Goal: Task Accomplishment & Management: Manage account settings

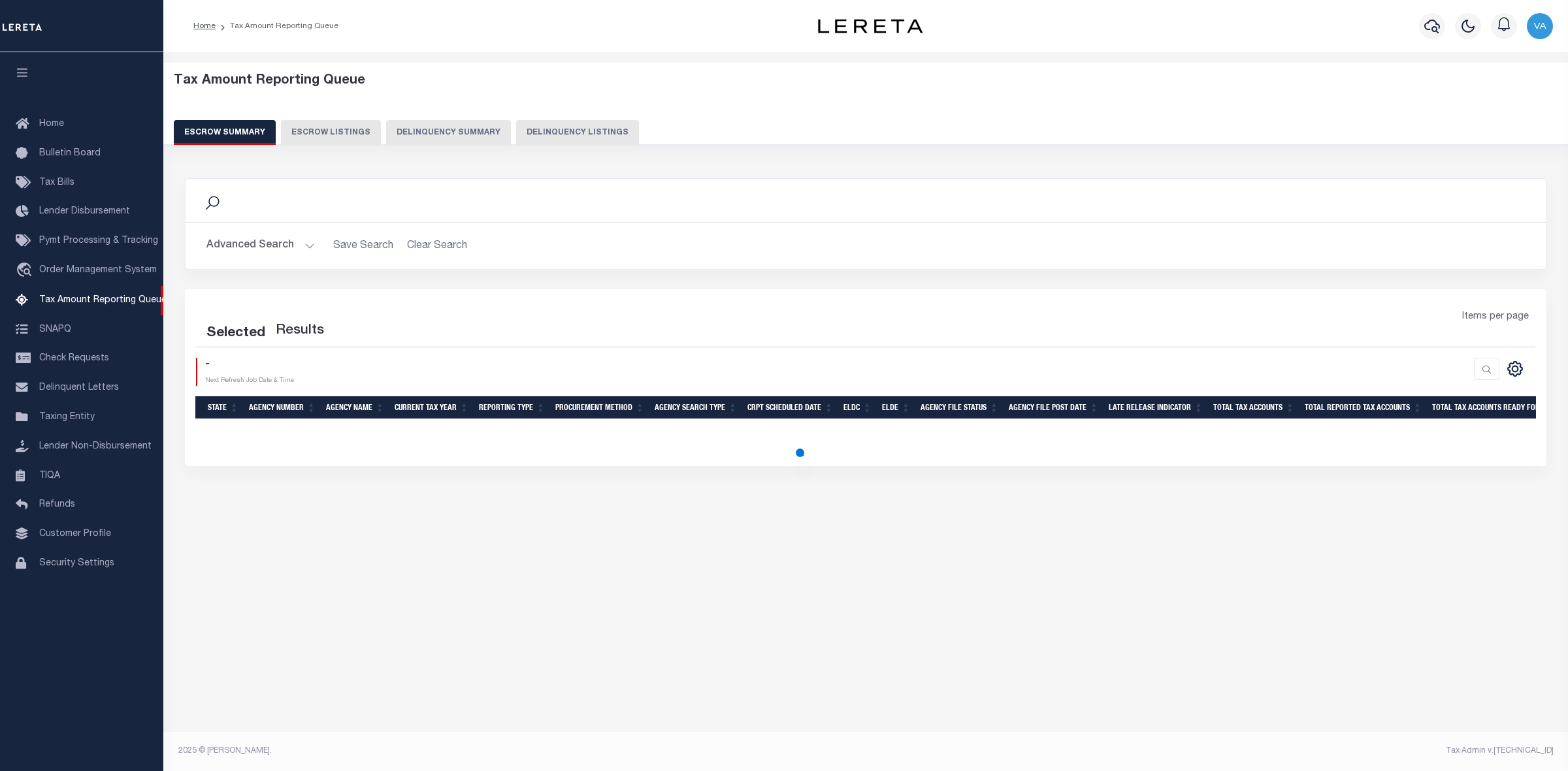
select select
select select "100"
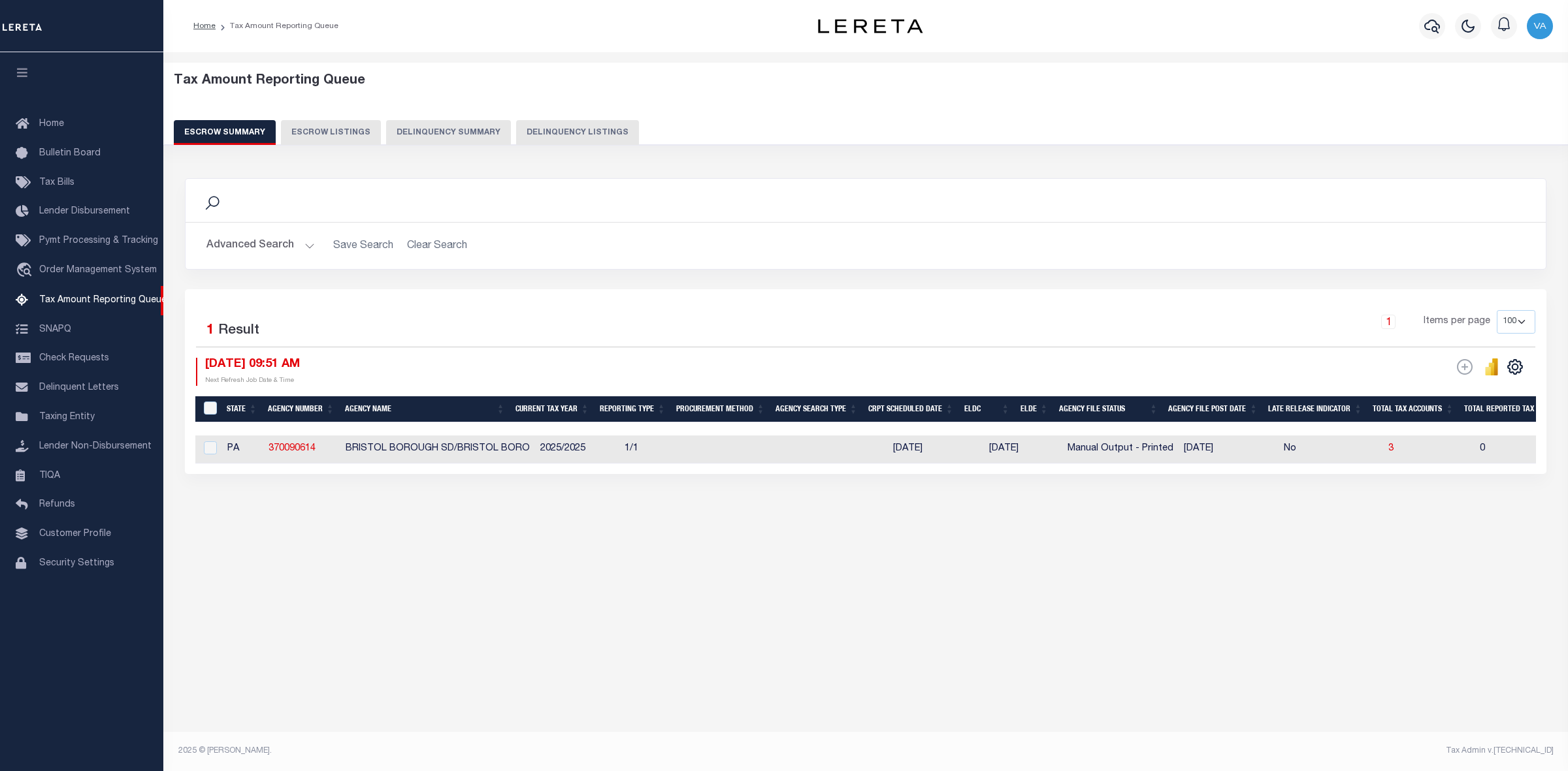
click at [259, 240] on button "Advanced Search" at bounding box center [260, 246] width 108 height 25
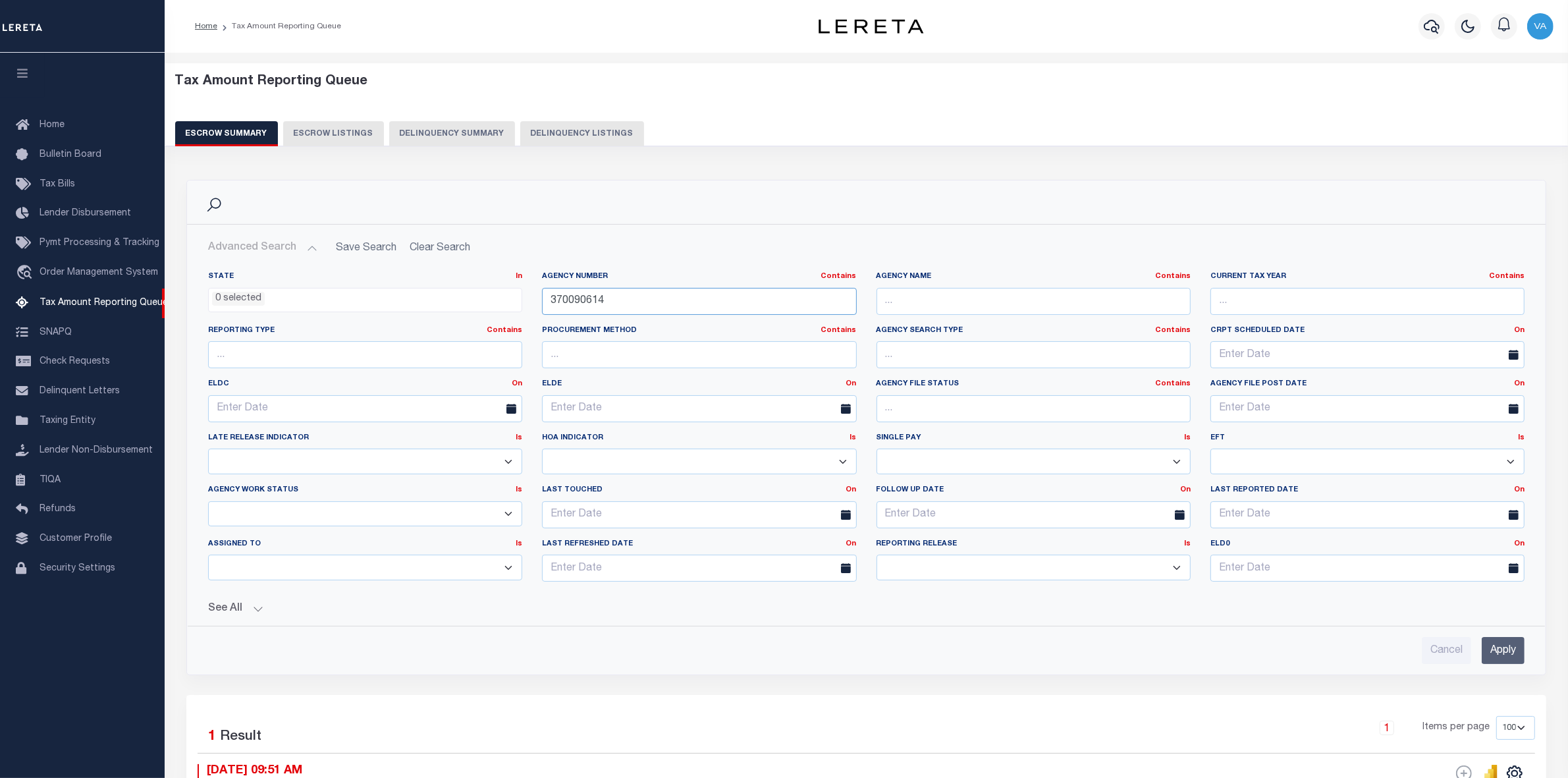
drag, startPoint x: 609, startPoint y: 304, endPoint x: 514, endPoint y: 304, distance: 95.0
click at [514, 304] on div "State In In AK AL AR AZ CA CO CT DC DE FL GA GU HI IA ID IL IN KS KY LA MA MD M…" at bounding box center [866, 432] width 1336 height 321
paste input "130606"
type input "370130606"
click at [1500, 660] on input "Apply" at bounding box center [1503, 651] width 43 height 27
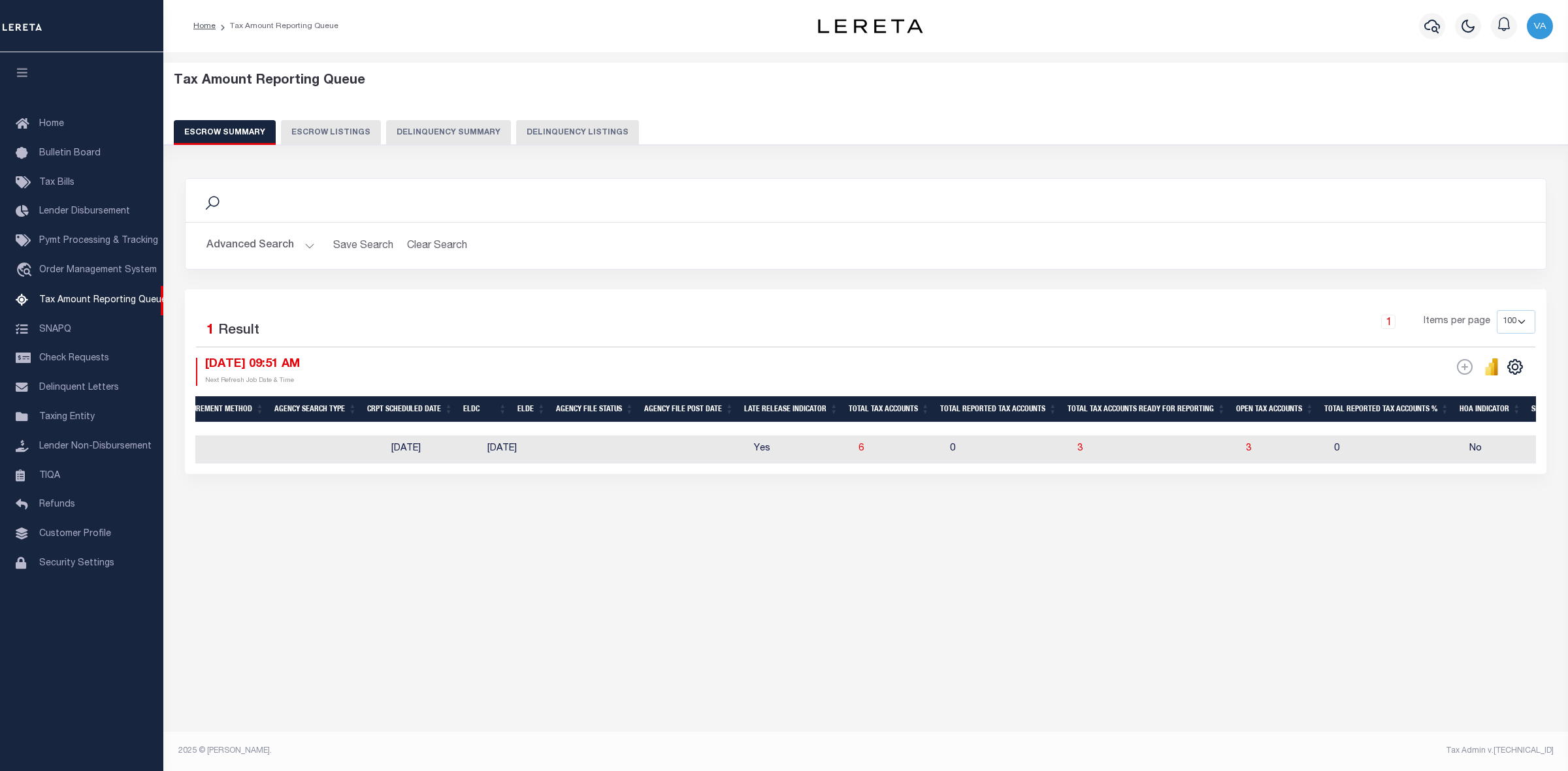
scroll to position [0, 469]
click at [1248, 451] on span "3" at bounding box center [1245, 448] width 5 height 9
select select "100"
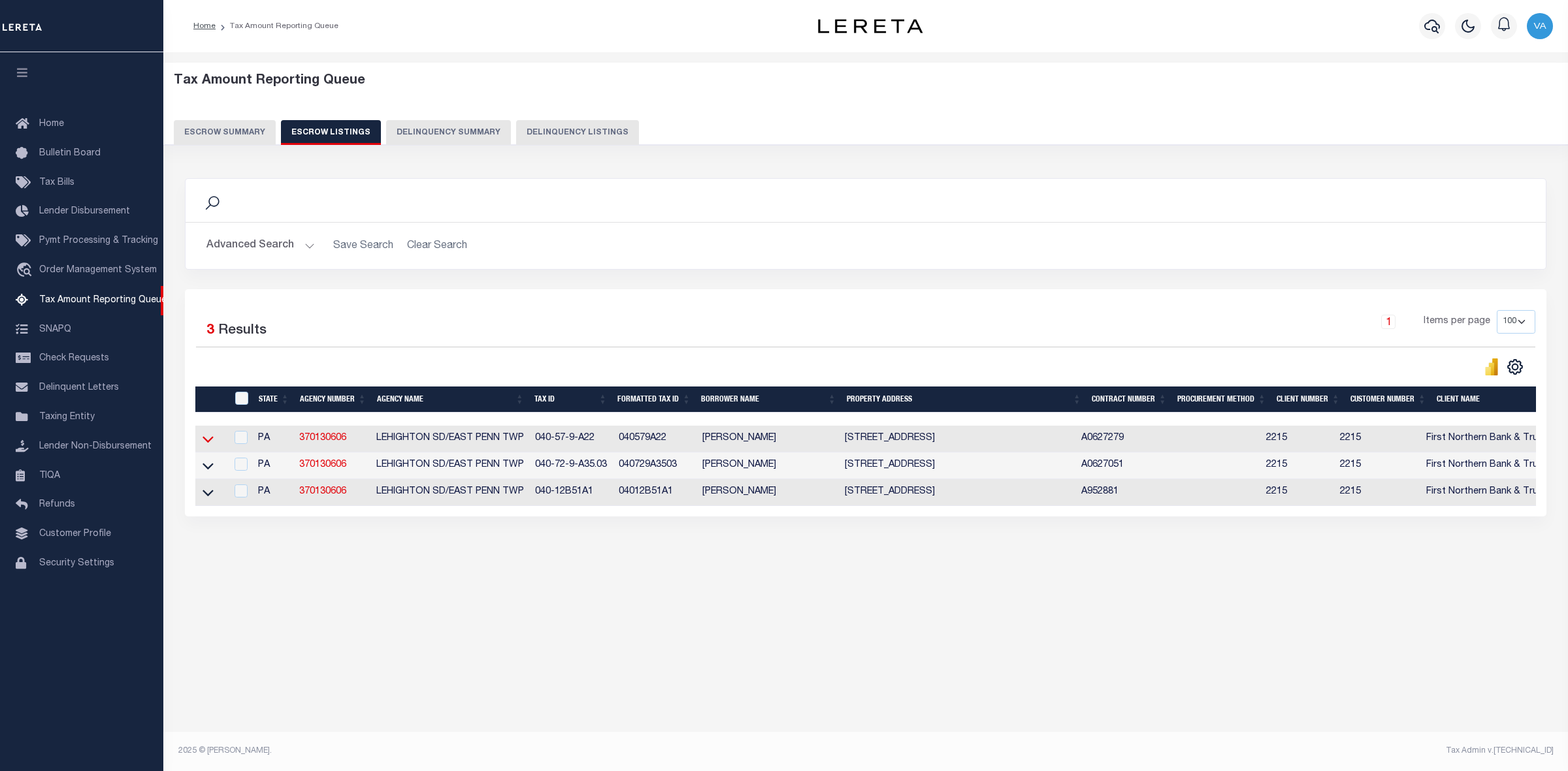
click at [205, 442] on icon at bounding box center [208, 439] width 11 height 13
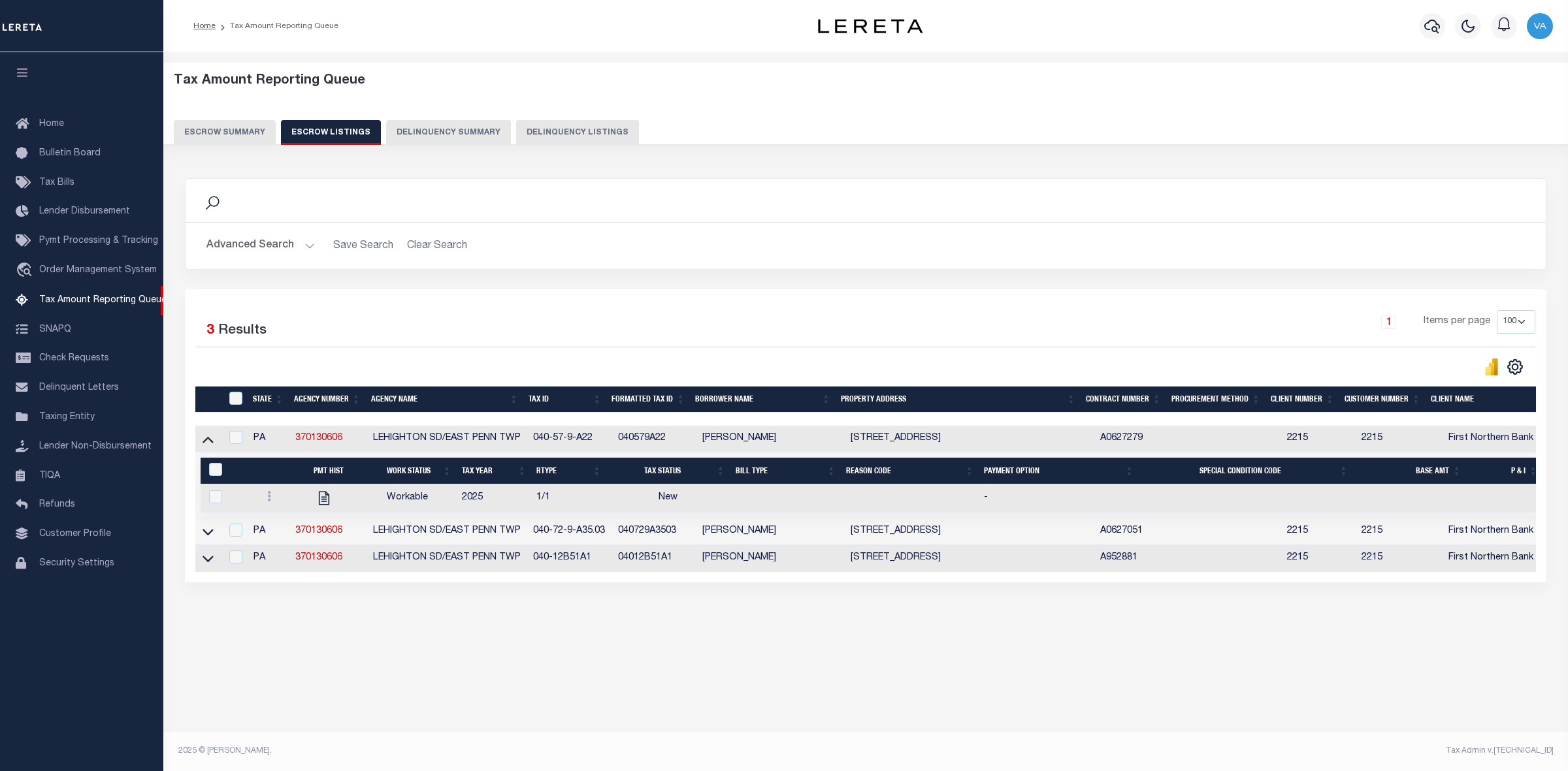
click at [255, 143] on button "Escrow Summary" at bounding box center [225, 132] width 102 height 25
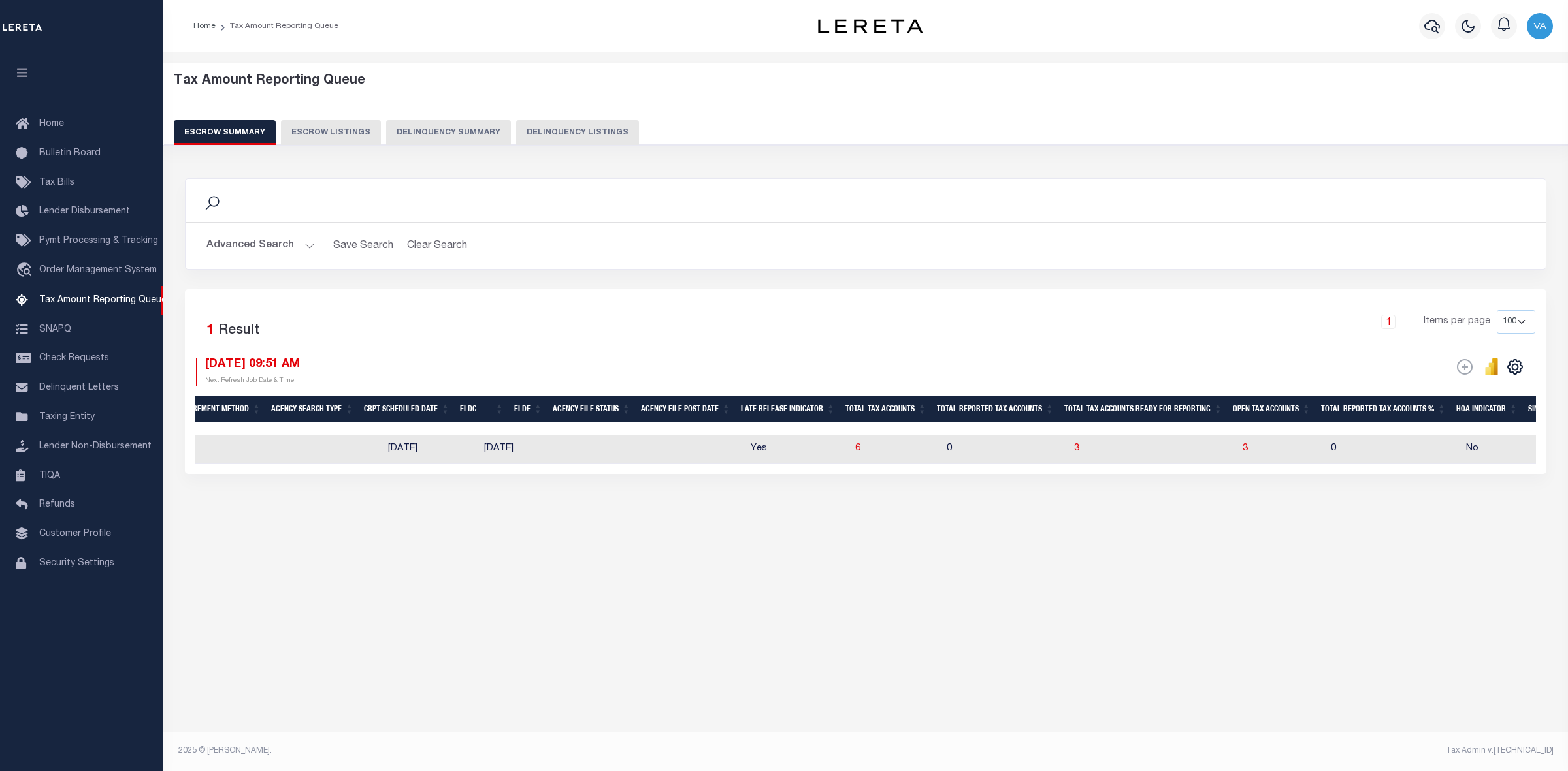
click at [248, 136] on button "Escrow Summary" at bounding box center [225, 132] width 102 height 25
click at [288, 242] on button "Advanced Search" at bounding box center [260, 246] width 108 height 25
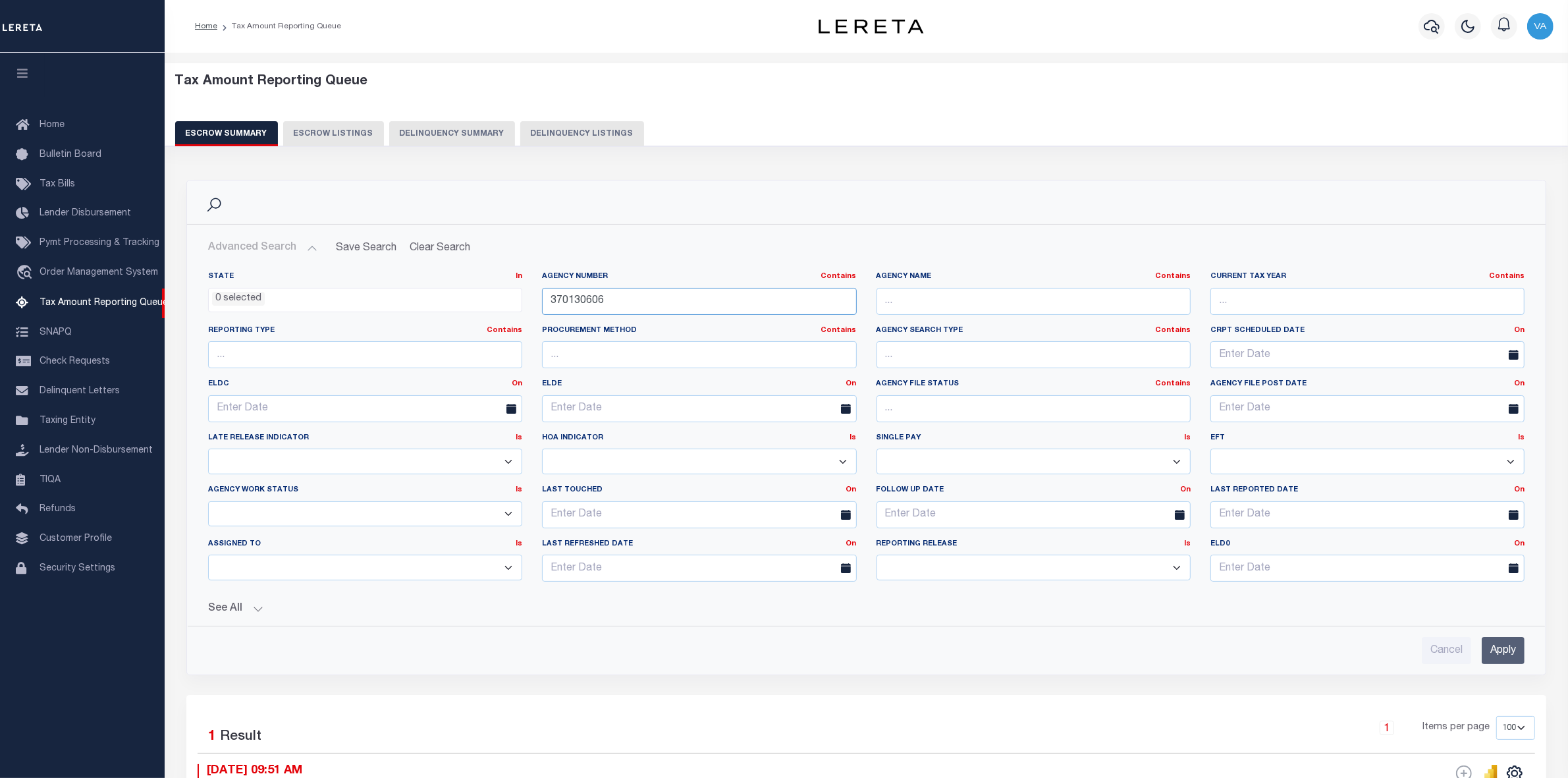
drag, startPoint x: 622, startPoint y: 307, endPoint x: 548, endPoint y: 306, distance: 74.0
click at [548, 306] on input "370130606" at bounding box center [699, 302] width 314 height 27
paste input "650617"
type input "370650617"
click at [1494, 653] on input "Apply" at bounding box center [1503, 651] width 43 height 27
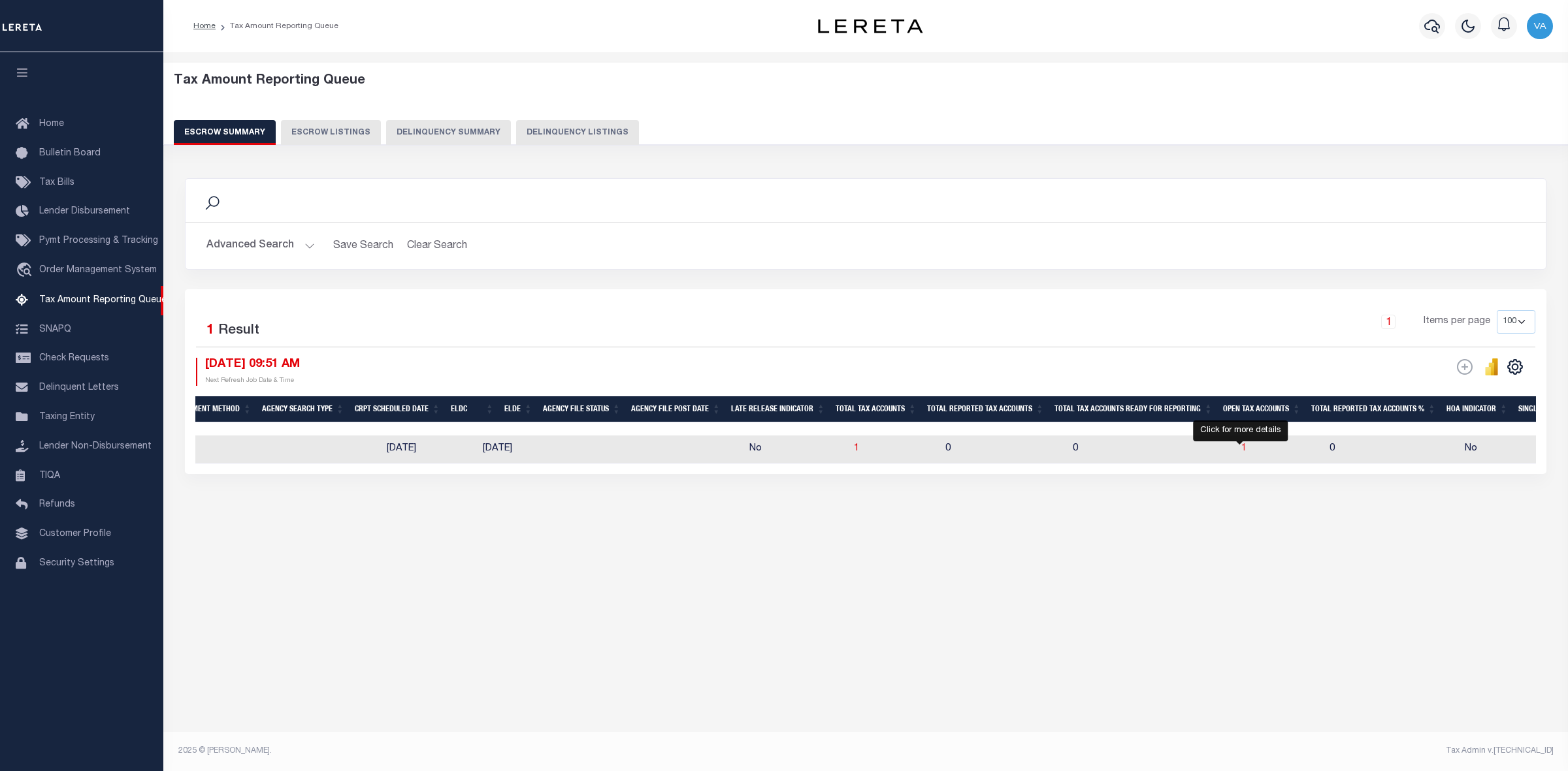
click at [1242, 448] on span "1" at bounding box center [1244, 448] width 5 height 9
select select "100"
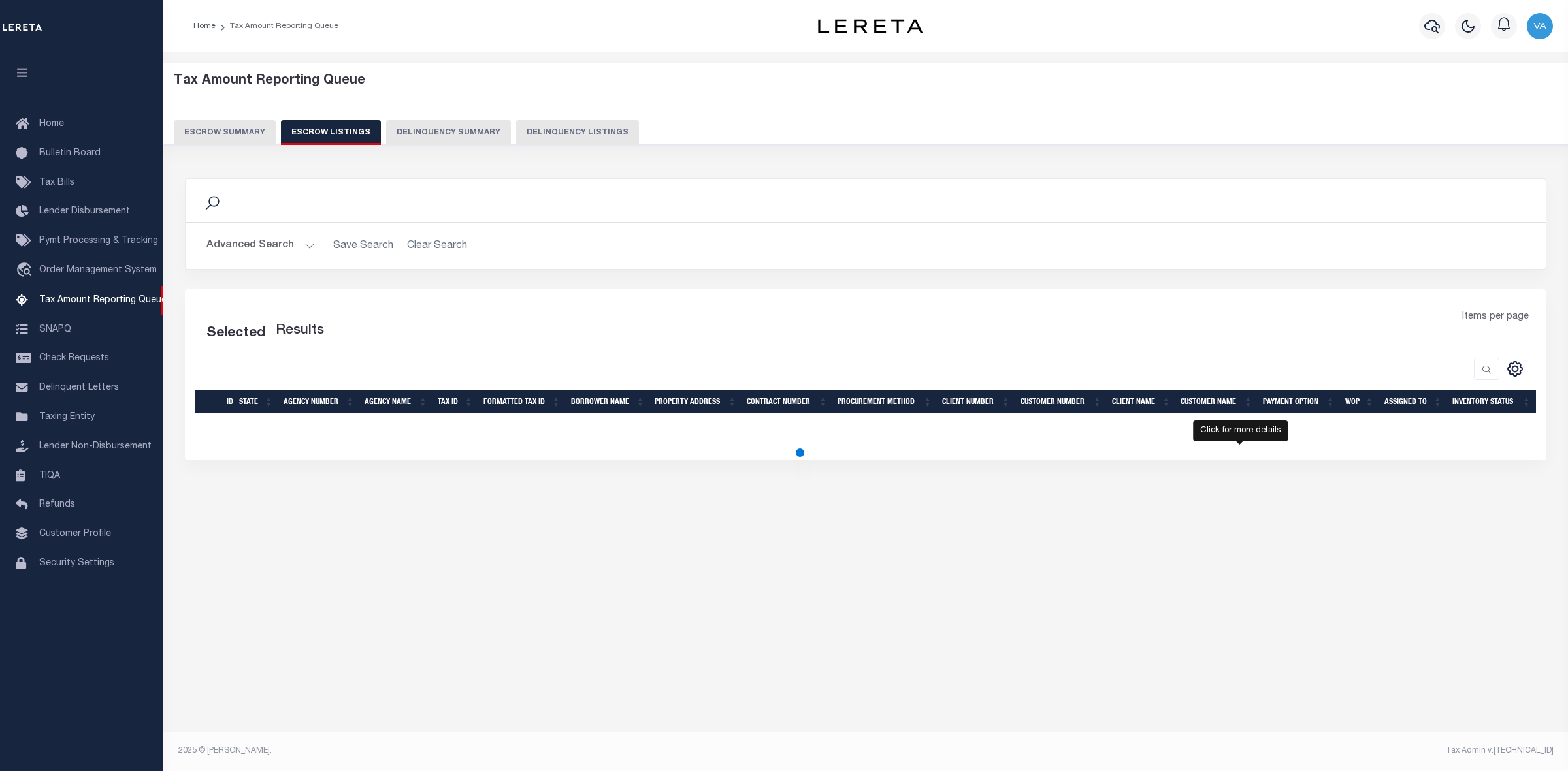
select select "100"
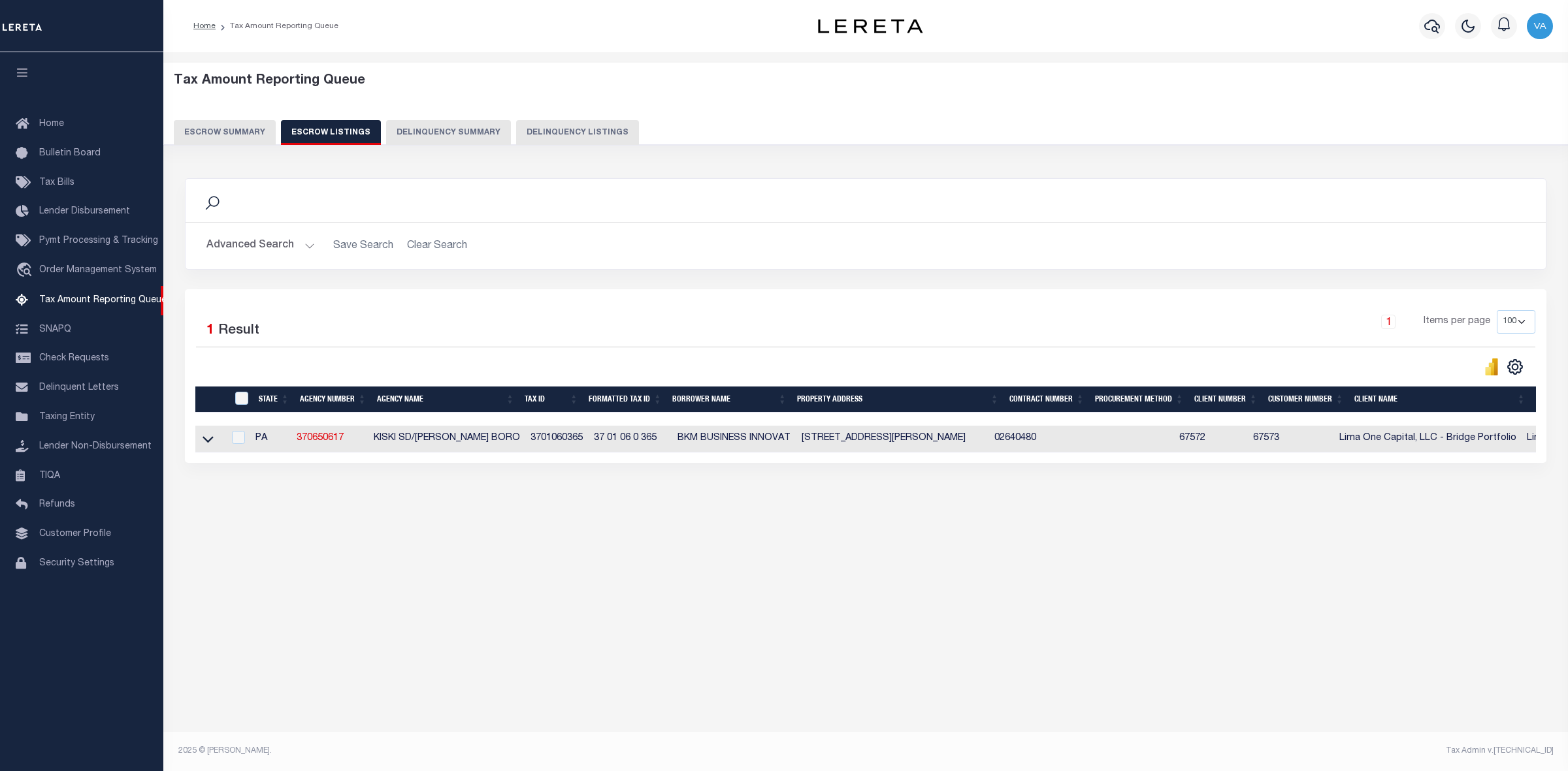
click at [239, 126] on button "Escrow Summary" at bounding box center [225, 132] width 102 height 25
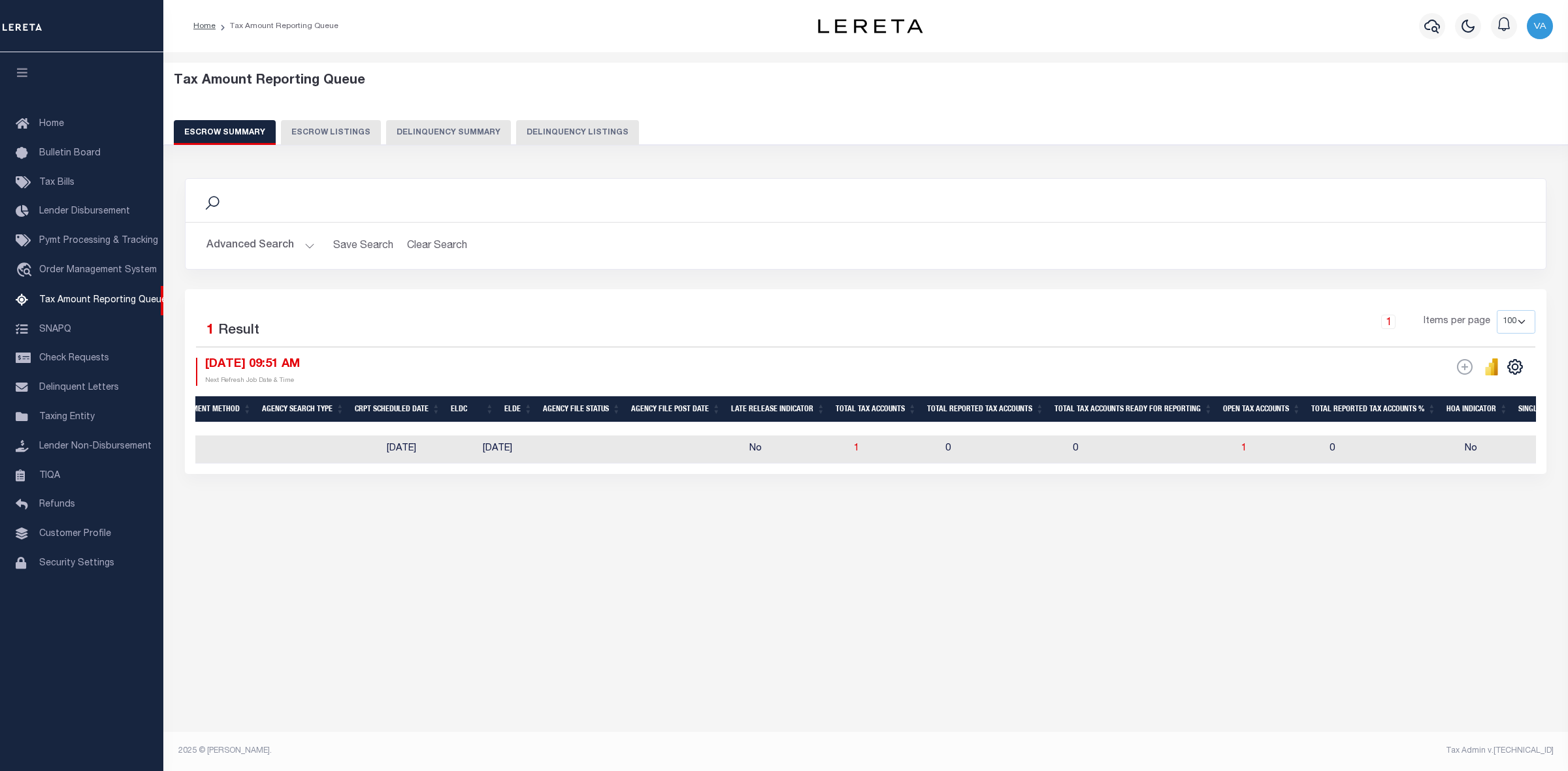
click at [275, 246] on button "Advanced Search" at bounding box center [260, 246] width 108 height 25
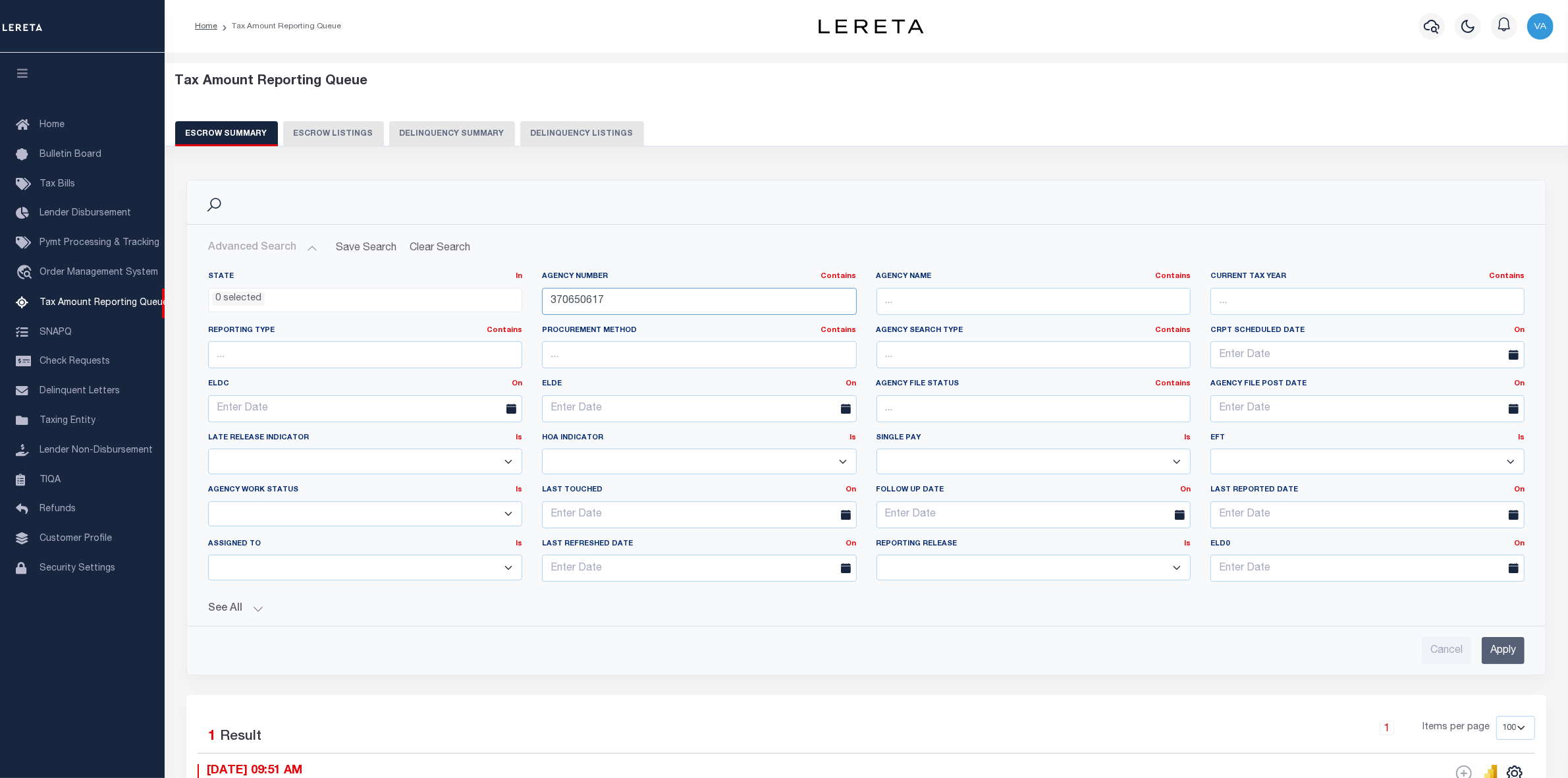
drag, startPoint x: 622, startPoint y: 300, endPoint x: 524, endPoint y: 310, distance: 98.5
click at [524, 310] on div "State In In AK AL AR AZ CA CO CT DC DE FL GA GU HI IA ID IL IN KS KY LA MA MD M…" at bounding box center [866, 432] width 1336 height 321
paste input "421722001"
type input "421722001"
click at [1506, 648] on input "Apply" at bounding box center [1503, 651] width 43 height 27
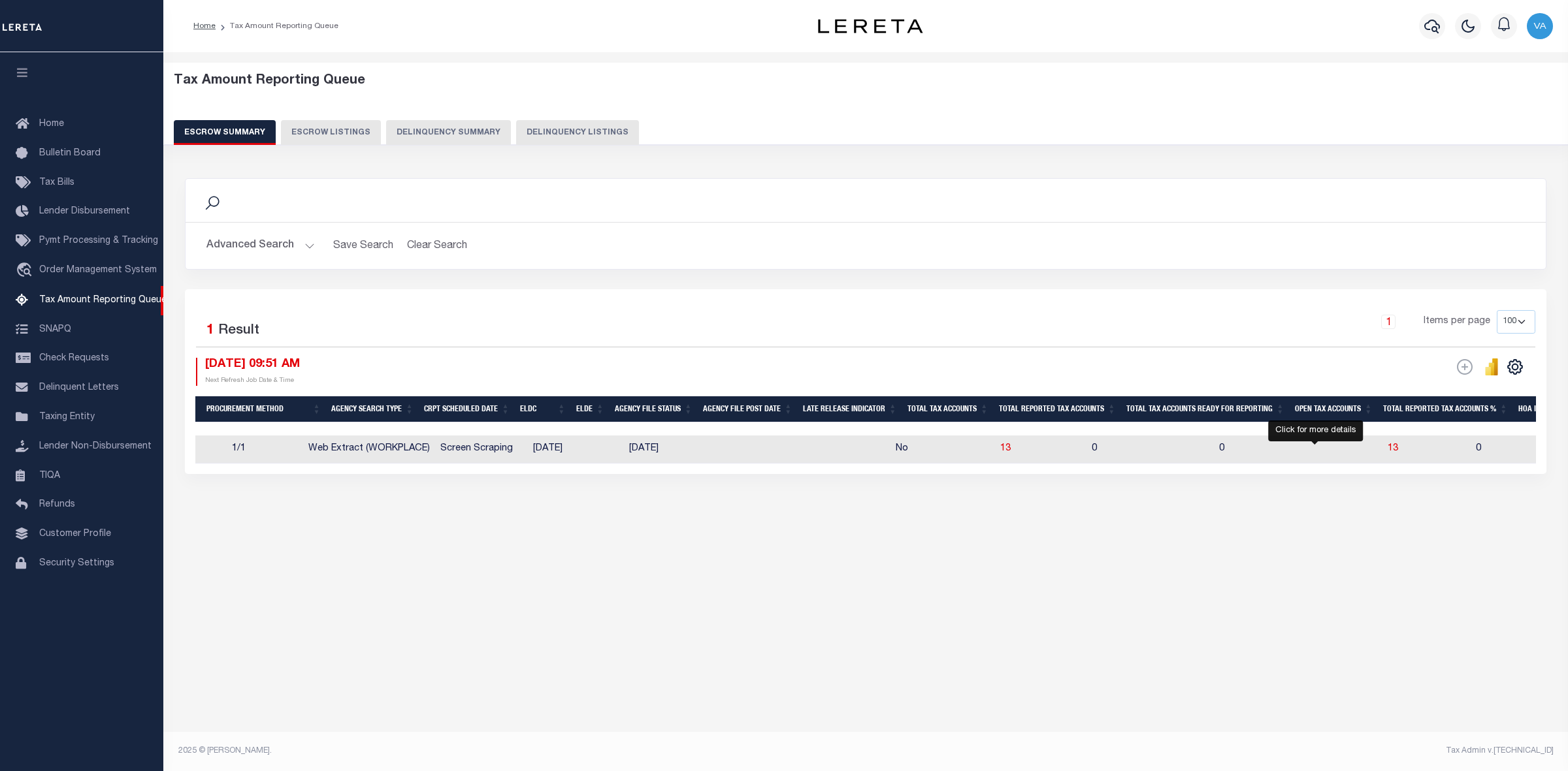
drag, startPoint x: 1316, startPoint y: 449, endPoint x: 1046, endPoint y: 611, distance: 314.9
click at [1388, 449] on span "13" at bounding box center [1393, 448] width 10 height 9
select select "100"
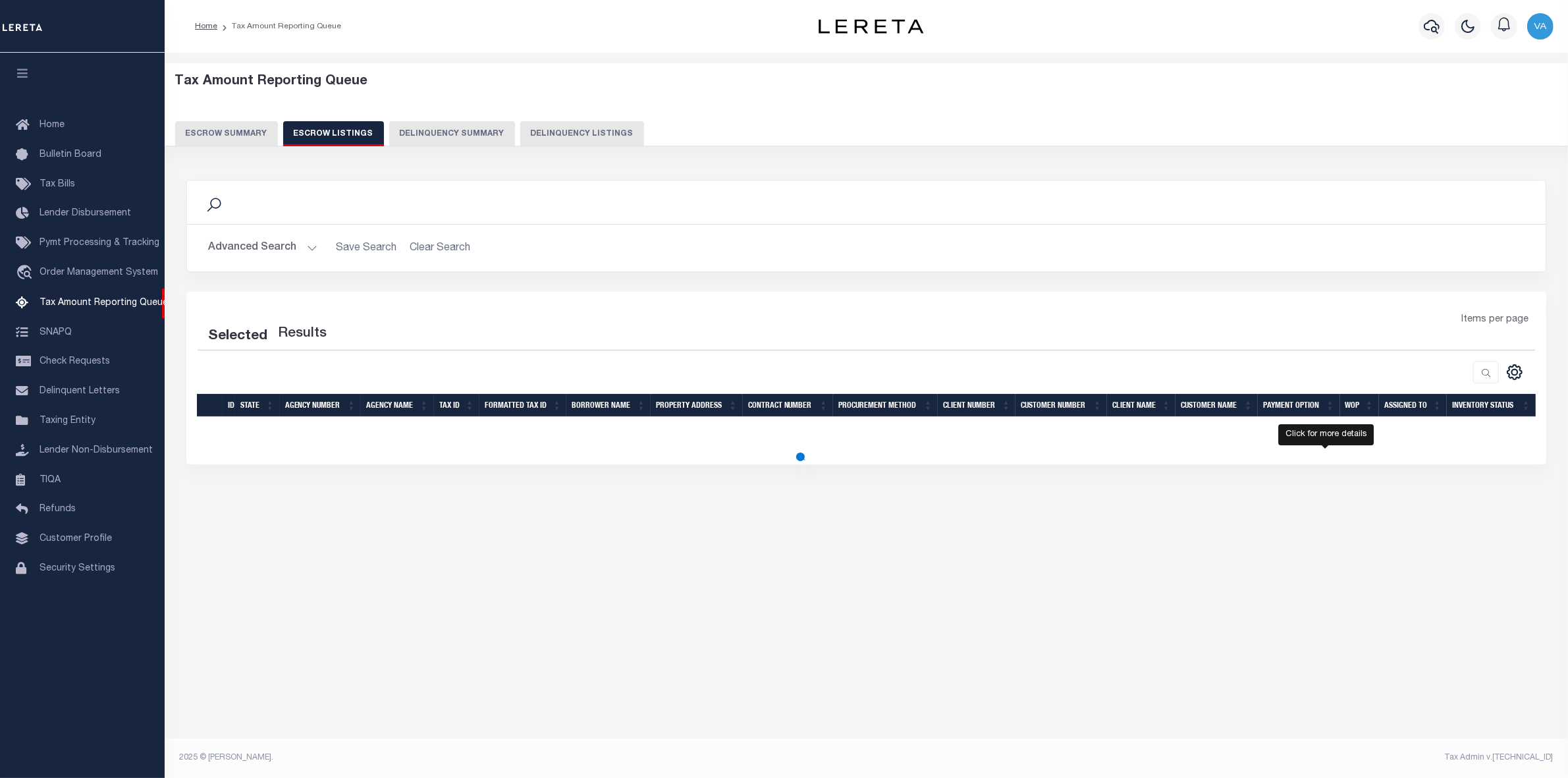
select select "100"
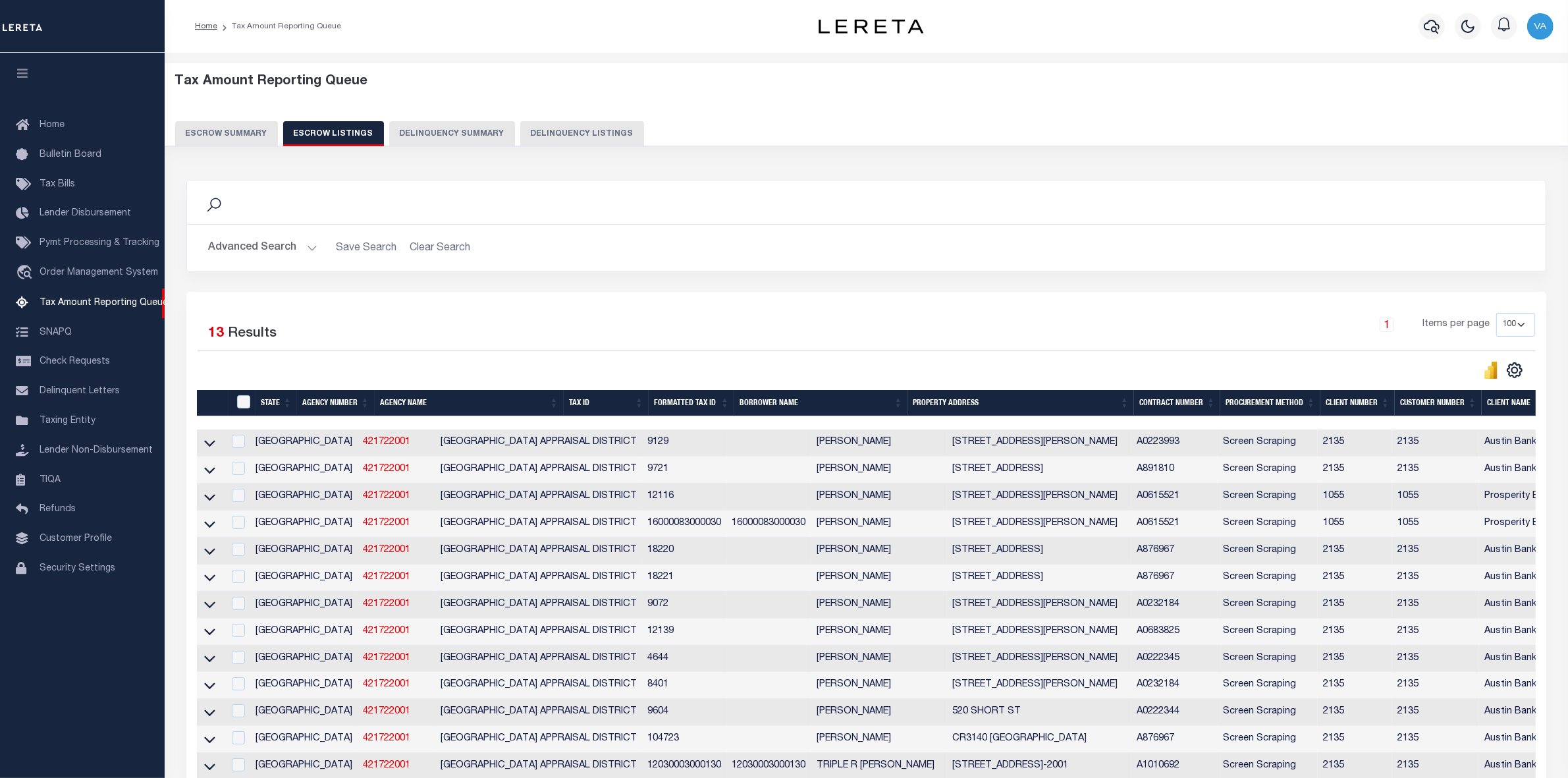
click at [222, 136] on button "Escrow Summary" at bounding box center [227, 134] width 103 height 25
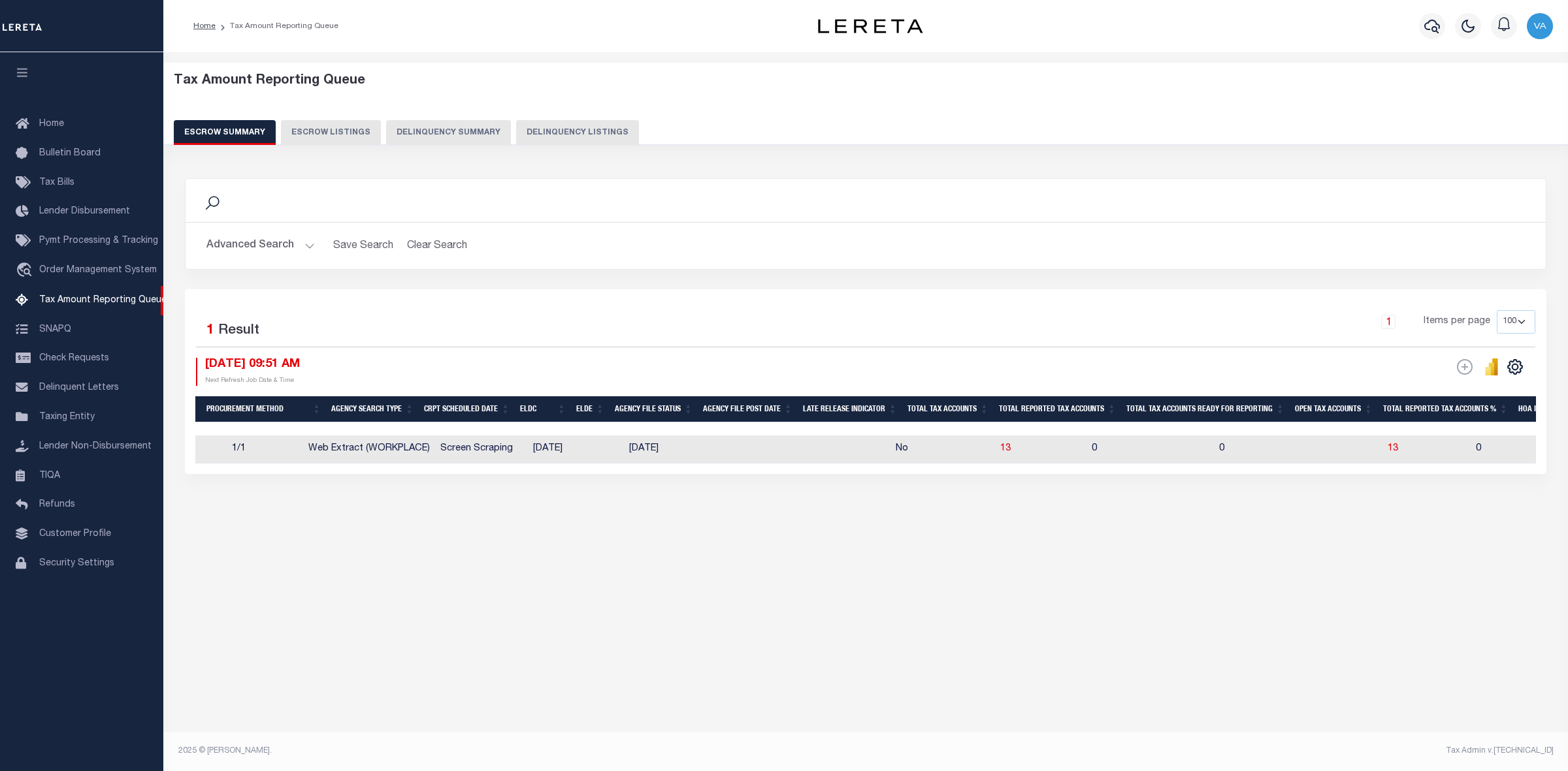
click at [278, 245] on button "Advanced Search" at bounding box center [260, 246] width 108 height 25
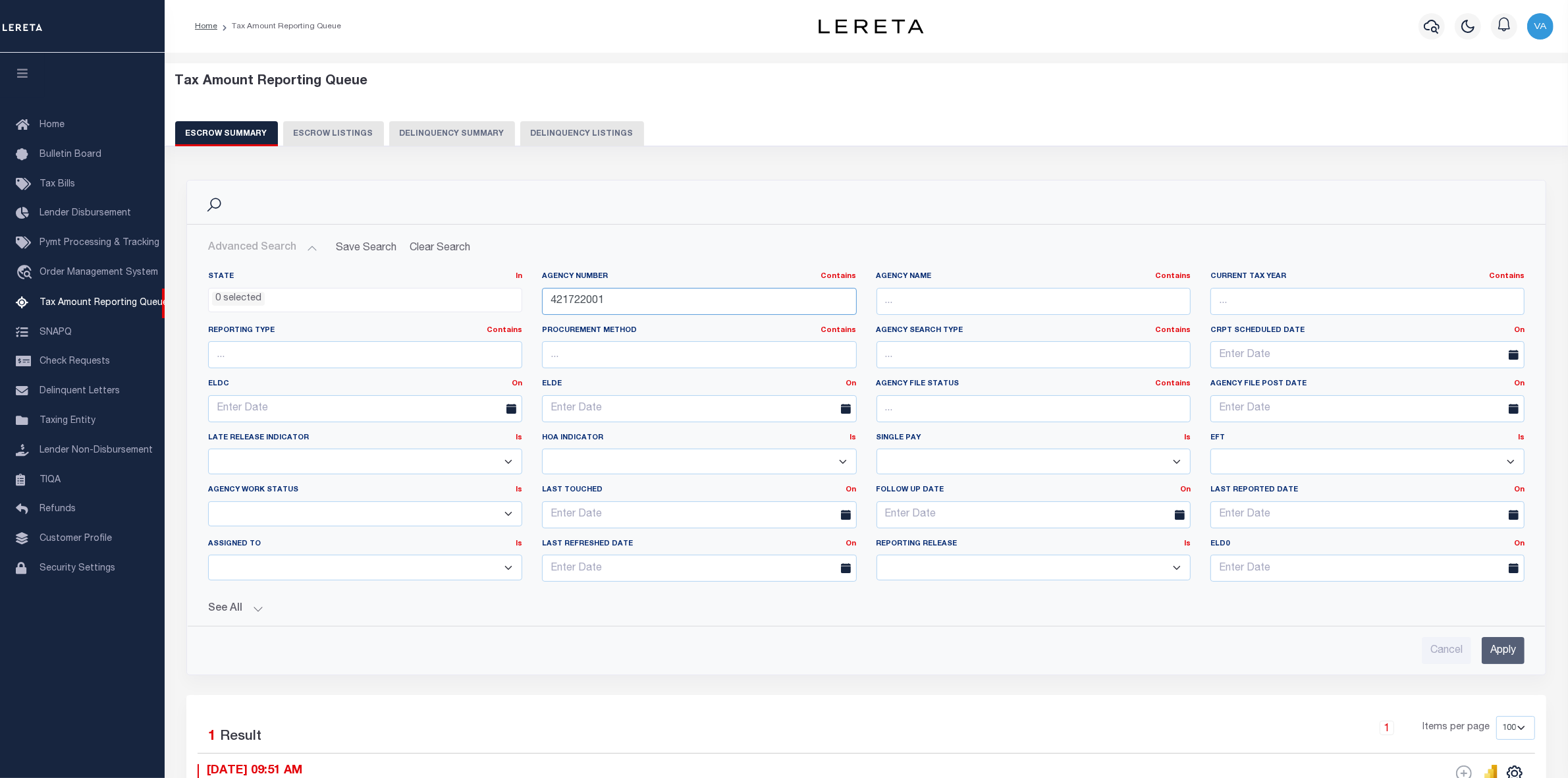
drag, startPoint x: 616, startPoint y: 301, endPoint x: 538, endPoint y: 301, distance: 78.0
click at [538, 301] on div "Agency Number Contains Contains Is 421722001" at bounding box center [699, 299] width 334 height 54
paste input "058"
type input "420582001"
click at [1496, 654] on input "Apply" at bounding box center [1503, 651] width 43 height 27
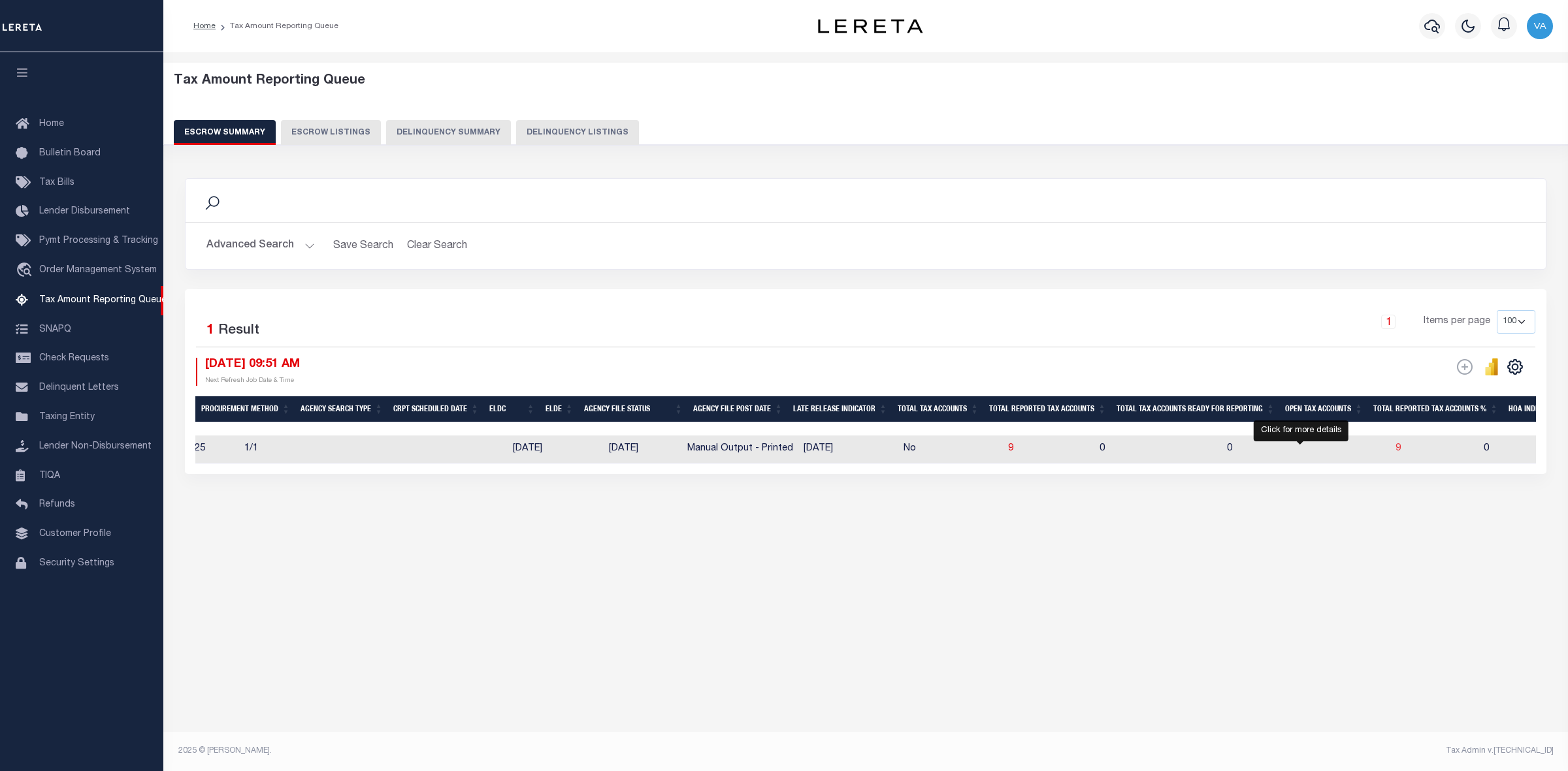
click at [1396, 448] on span "9" at bounding box center [1399, 448] width 5 height 9
select select "100"
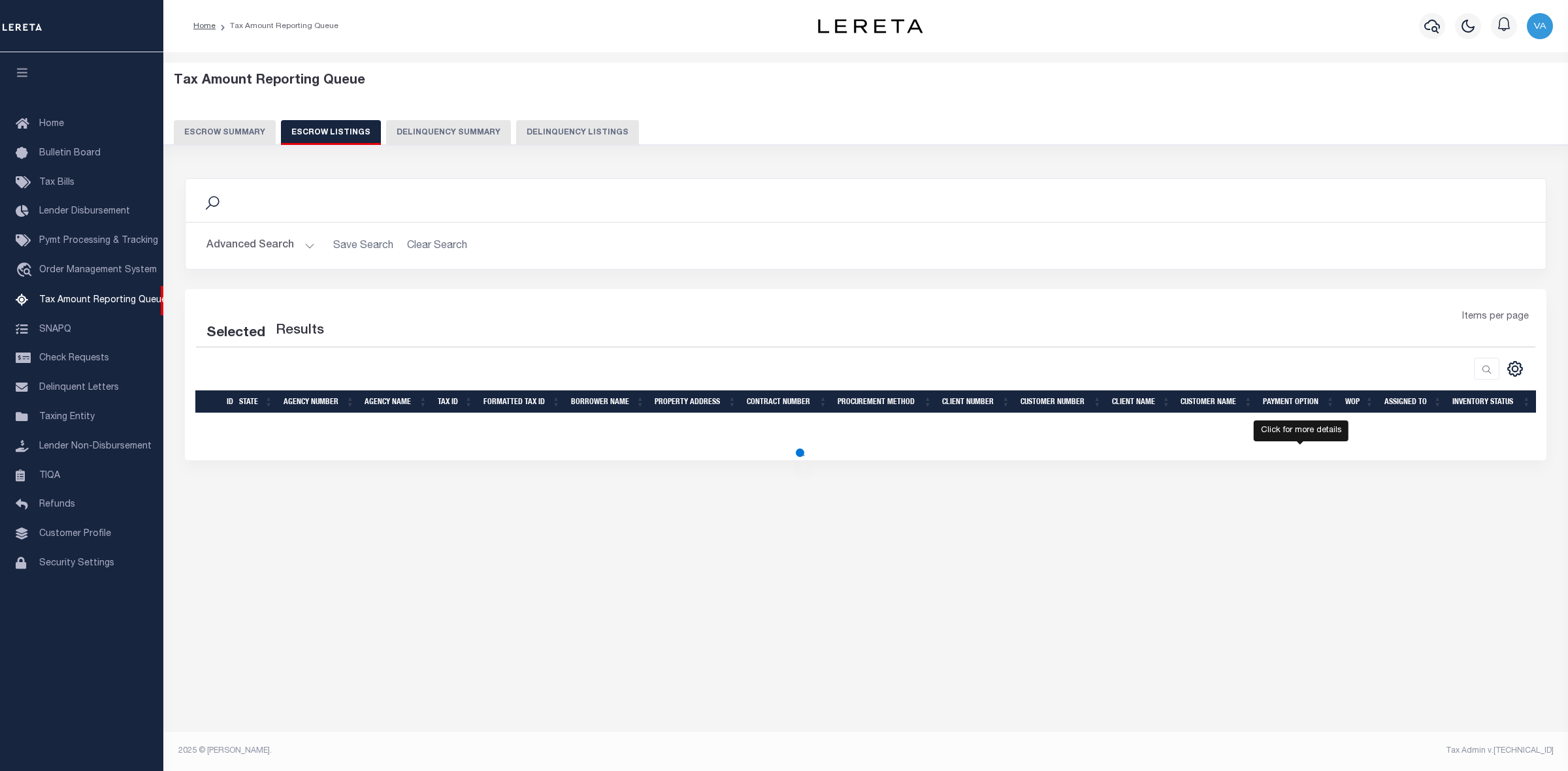
select select "100"
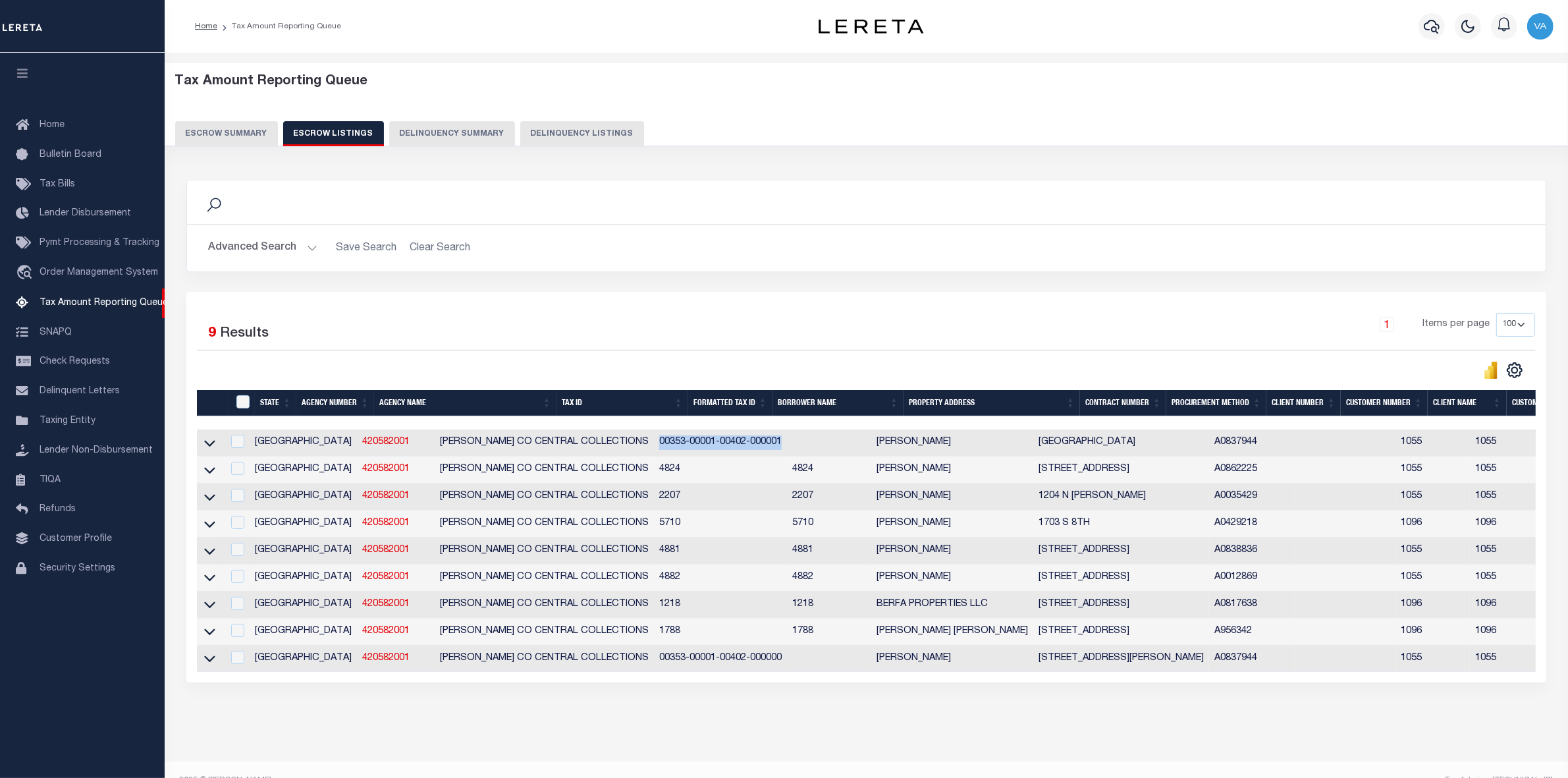
drag, startPoint x: 555, startPoint y: 439, endPoint x: 709, endPoint y: 445, distance: 154.1
click at [709, 445] on tr "TX 420582001 DAWSON CO CENTRAL COLLECTIONS 00353-00001-00402-000001 JEREMIAH RI…" at bounding box center [1090, 443] width 1785 height 27
copy td "00353-00001-00402-000001"
drag, startPoint x: 555, startPoint y: 476, endPoint x: 629, endPoint y: 485, distance: 74.5
click at [654, 484] on td "4824" at bounding box center [720, 470] width 133 height 27
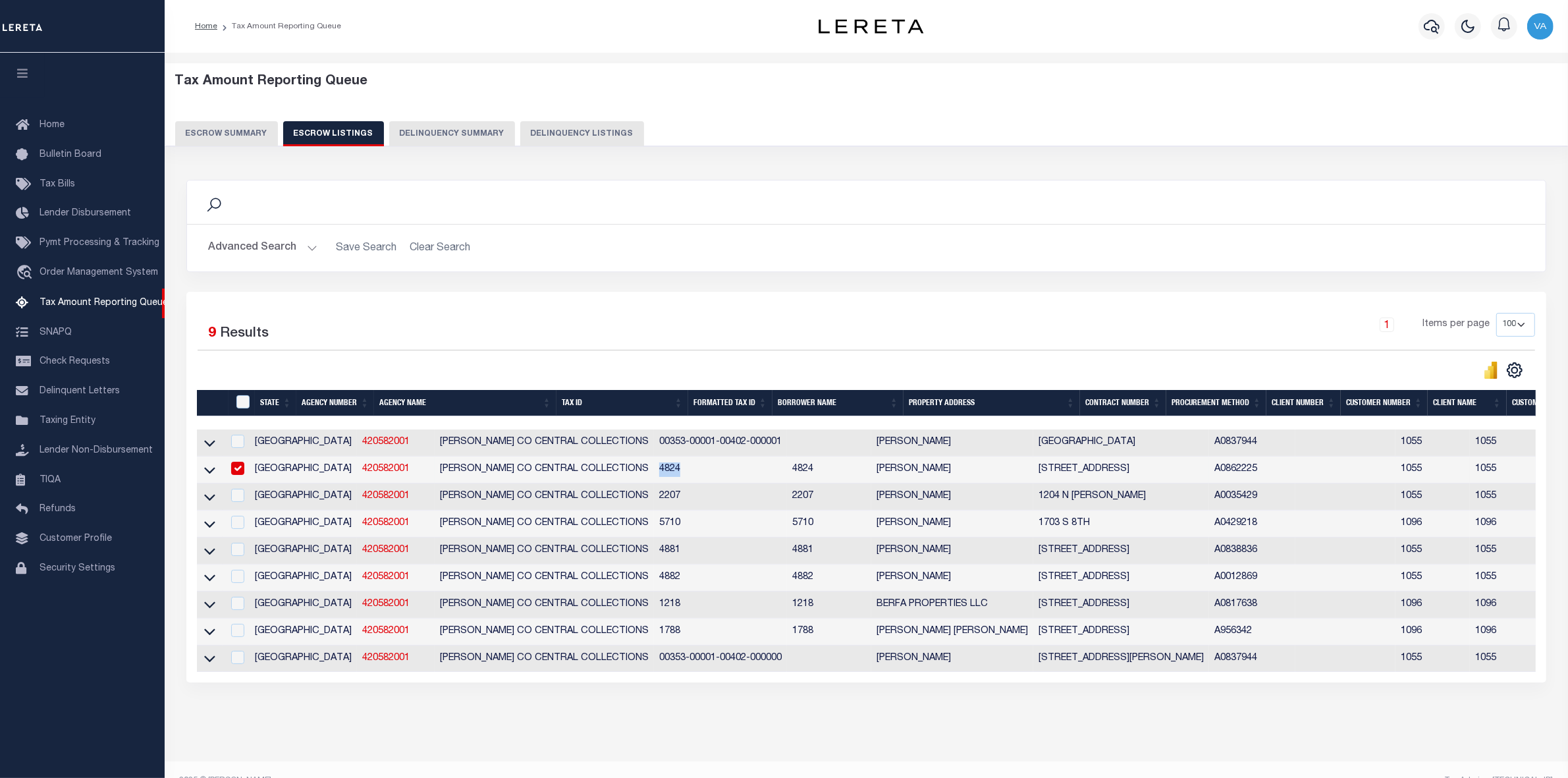
checkbox input "true"
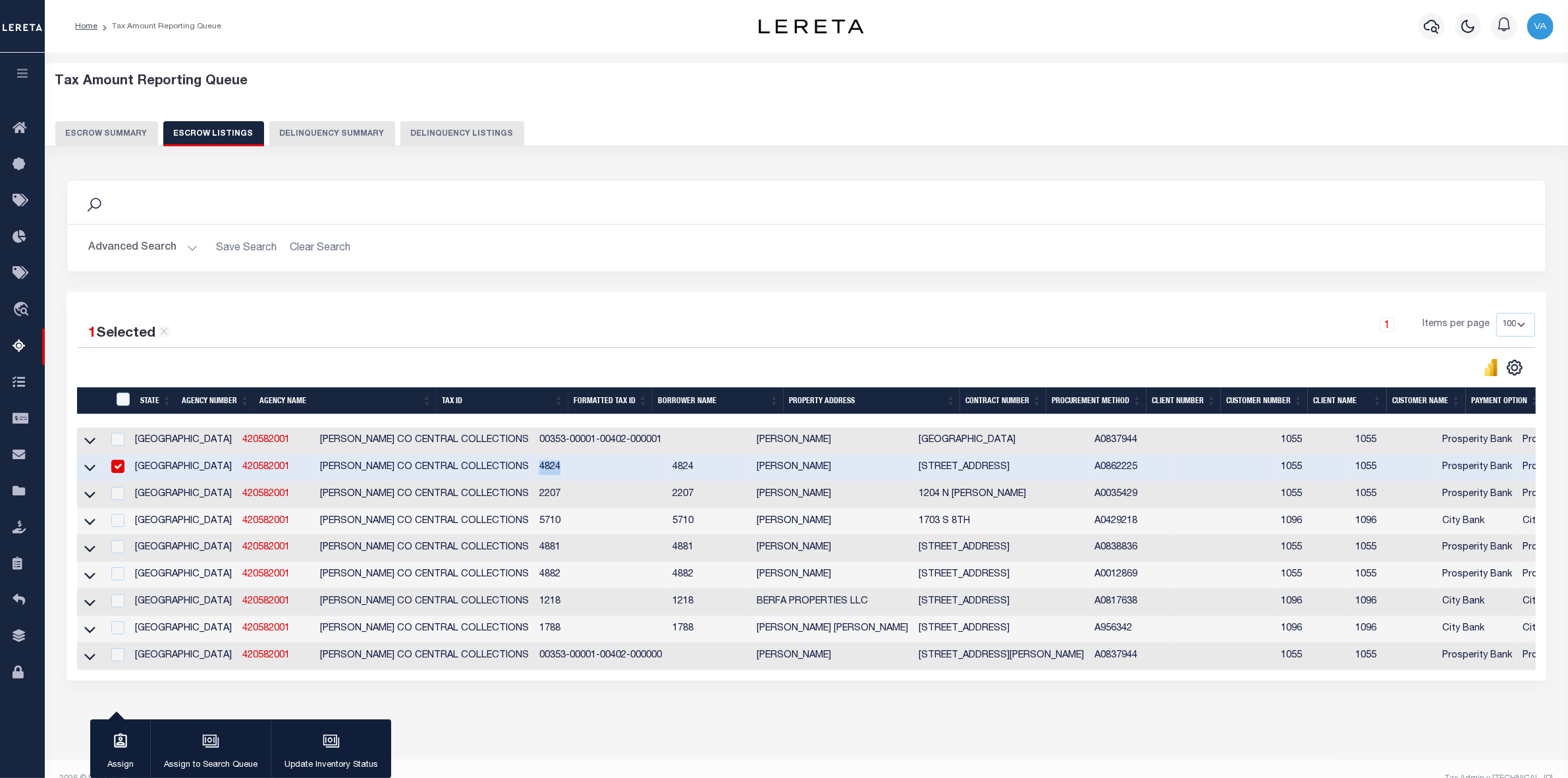
copy td "4824"
drag, startPoint x: 434, startPoint y: 496, endPoint x: 471, endPoint y: 496, distance: 37.0
click at [534, 496] on td "2207" at bounding box center [600, 496] width 133 height 27
checkbox input "true"
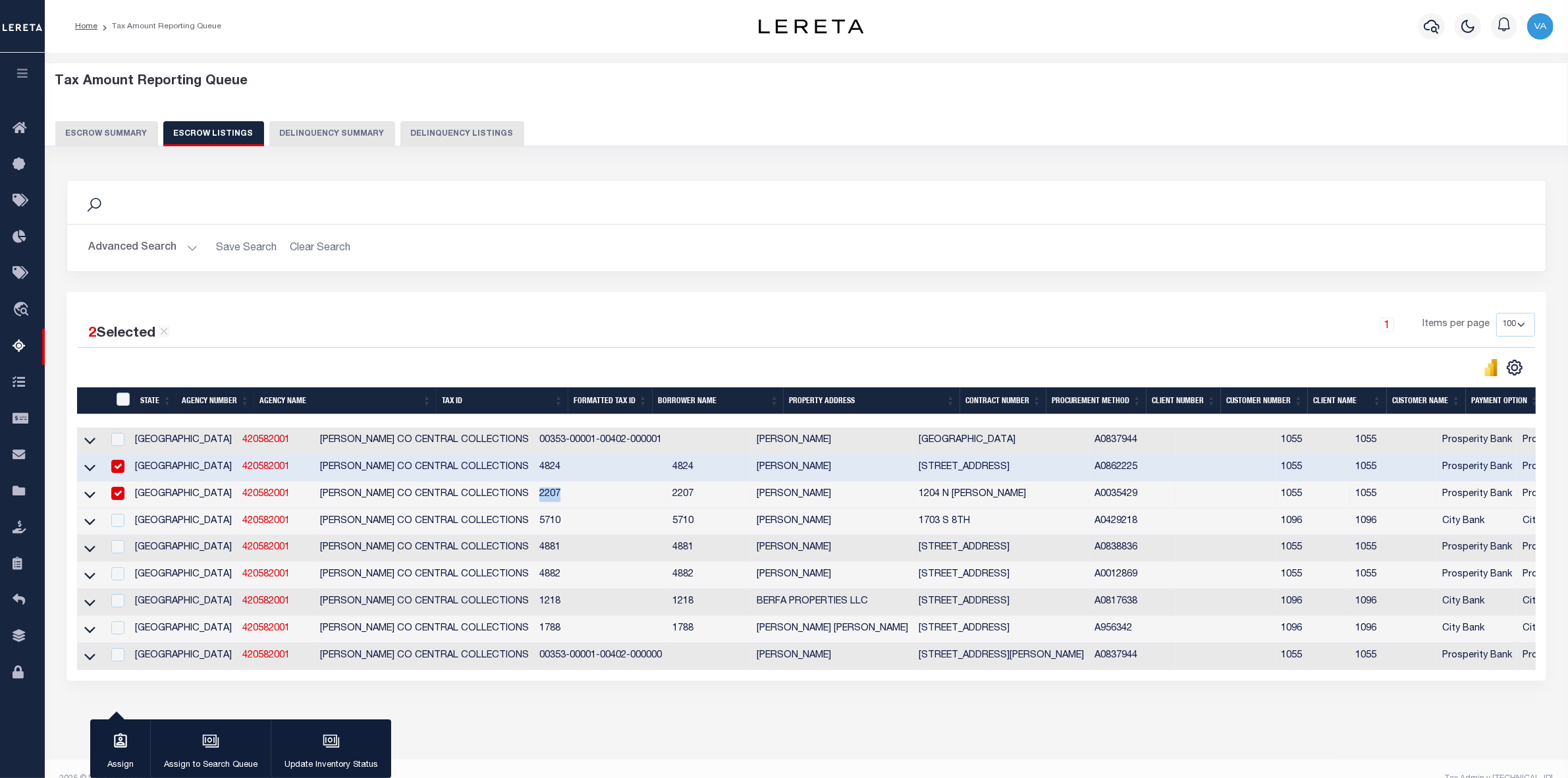
copy td "2207"
drag, startPoint x: 434, startPoint y: 526, endPoint x: 479, endPoint y: 528, distance: 45.0
click at [534, 528] on td "5710" at bounding box center [600, 523] width 133 height 27
checkbox input "true"
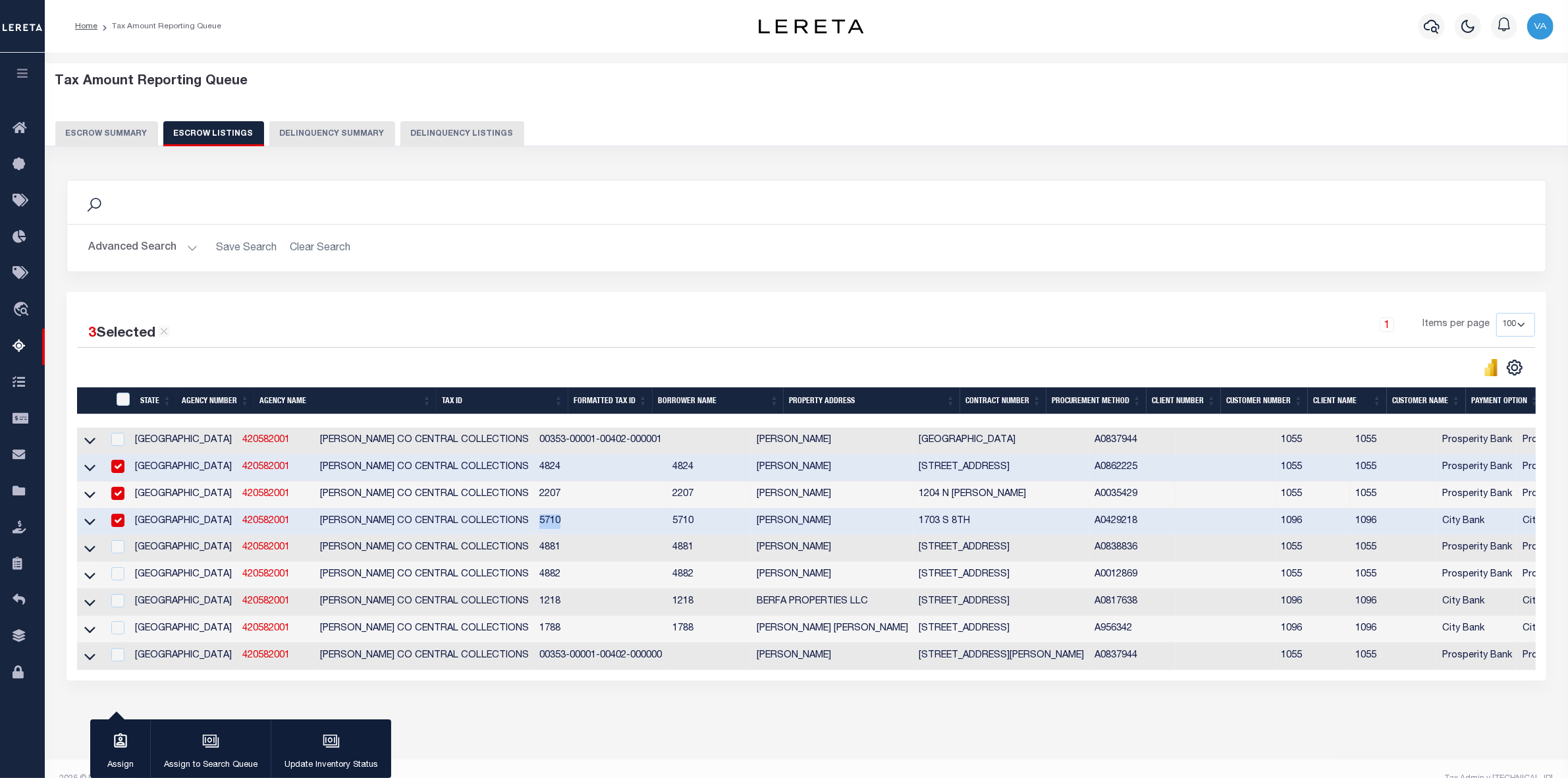
copy td "5710"
drag, startPoint x: 434, startPoint y: 556, endPoint x: 462, endPoint y: 555, distance: 28.0
click at [534, 555] on td "4881" at bounding box center [600, 549] width 133 height 27
checkbox input "true"
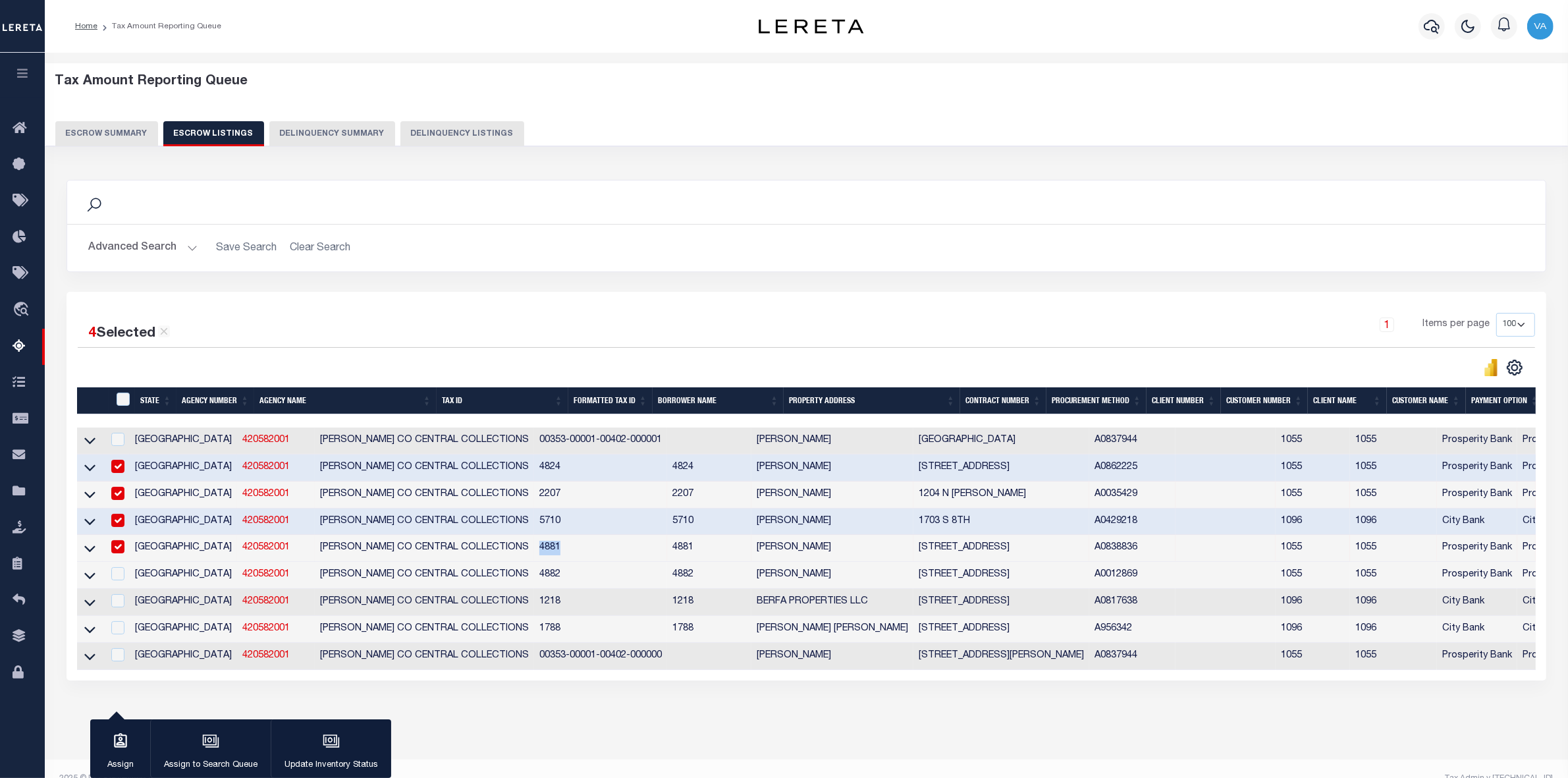
copy td "4881"
drag, startPoint x: 429, startPoint y: 575, endPoint x: 468, endPoint y: 578, distance: 39.1
click at [468, 578] on tr "TX 420582001 DAWSON CO CENTRAL COLLECTIONS 4882 4882 JORDAN ADDISON 205 HIGHLAN…" at bounding box center [970, 576] width 1785 height 27
copy tr "4882"
drag, startPoint x: 460, startPoint y: 607, endPoint x: 468, endPoint y: 607, distance: 8.0
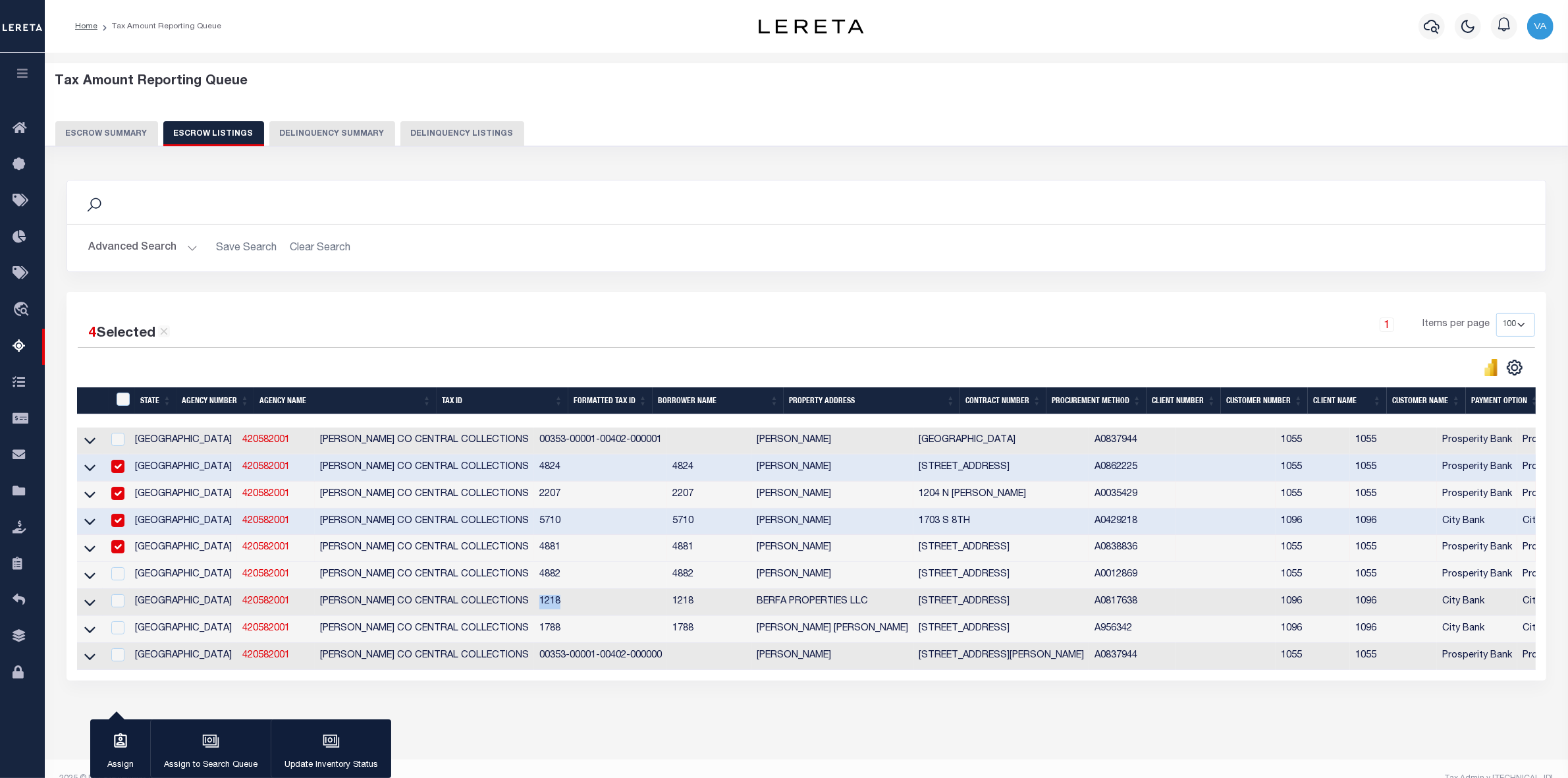
click at [534, 607] on td "1218" at bounding box center [600, 603] width 133 height 27
checkbox input "true"
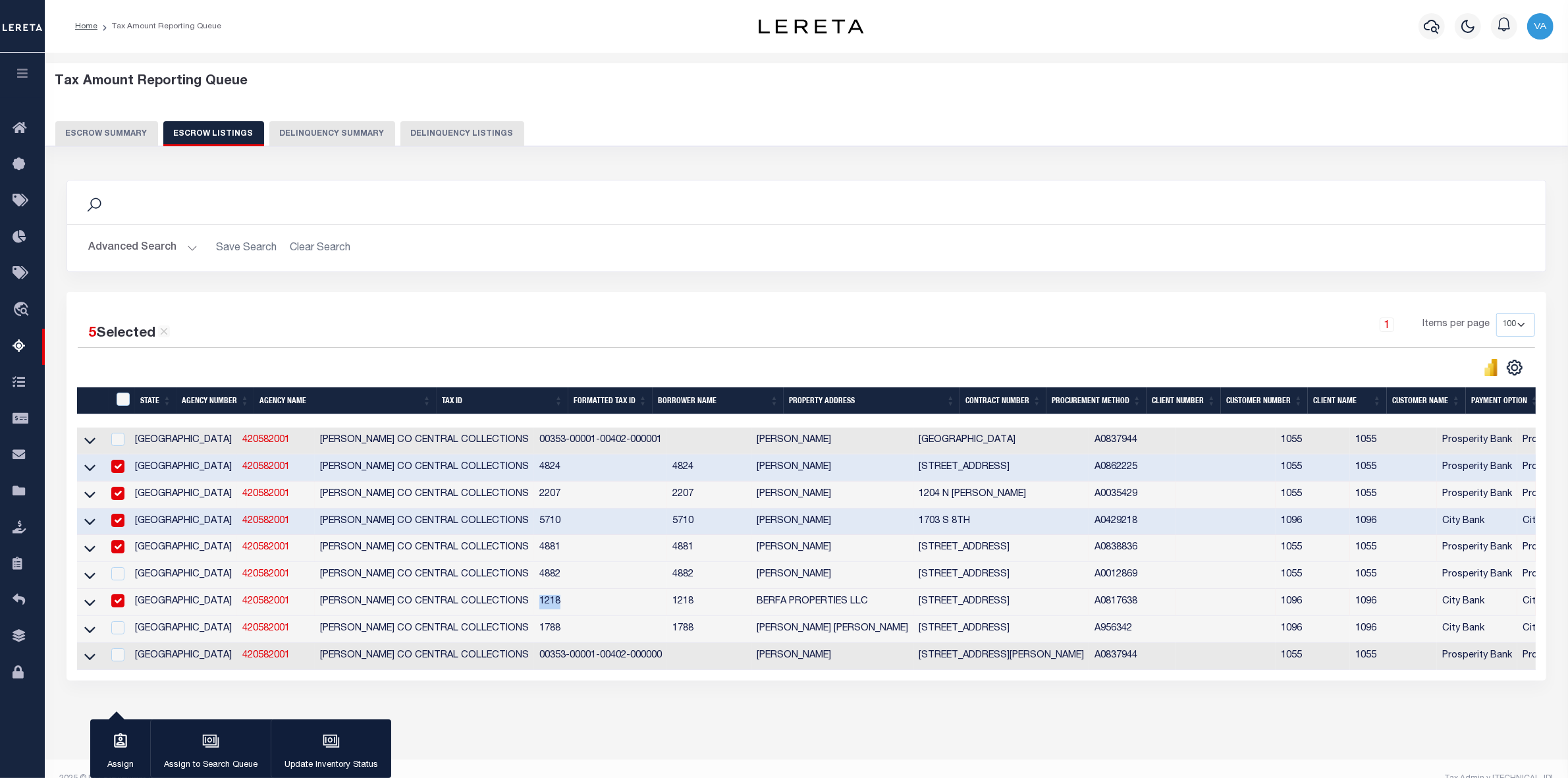
copy td "1218"
drag, startPoint x: 439, startPoint y: 633, endPoint x: 463, endPoint y: 640, distance: 25.0
click at [534, 634] on td "1788" at bounding box center [600, 630] width 133 height 27
checkbox input "true"
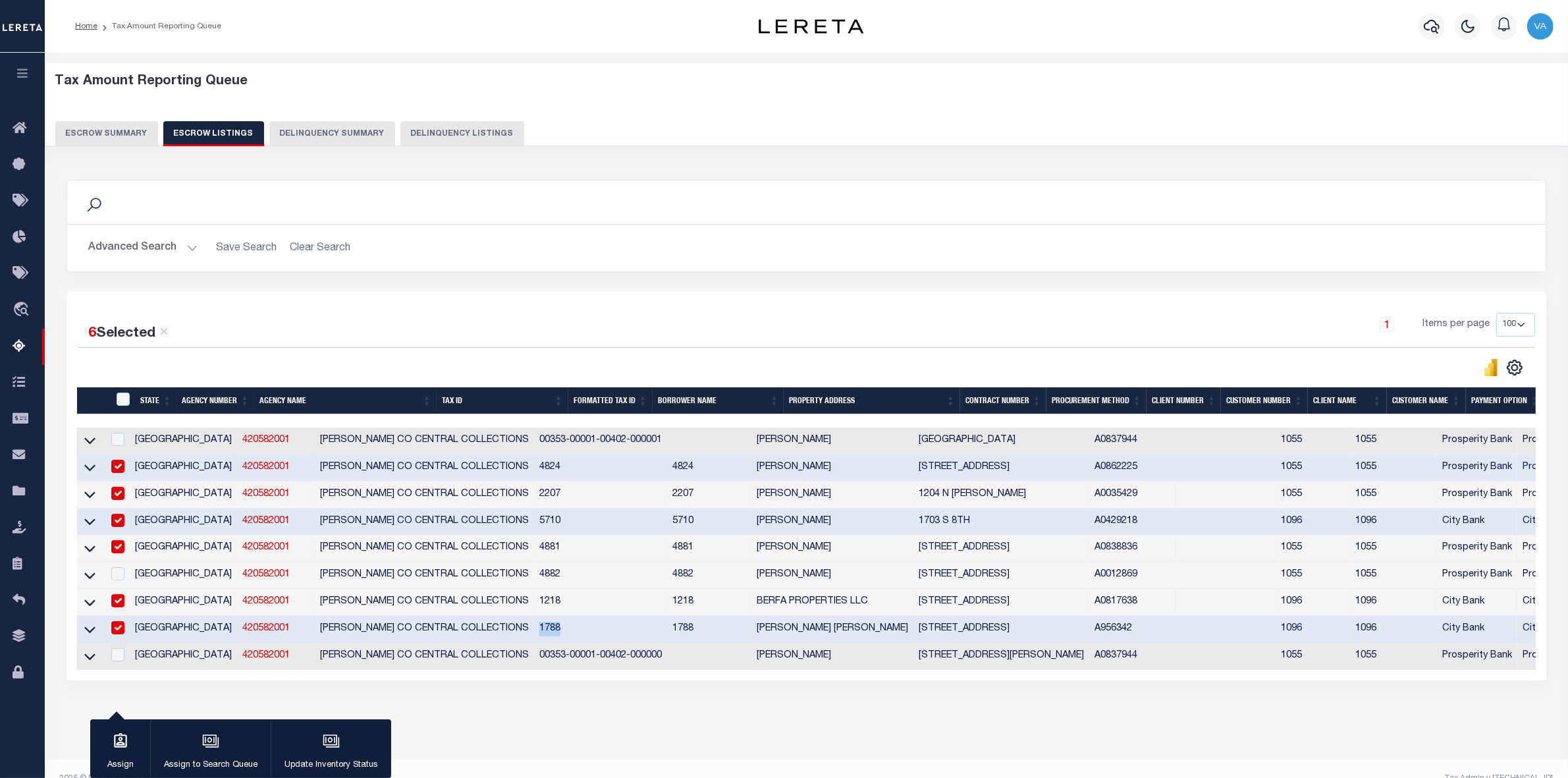
copy td "1788"
drag, startPoint x: 438, startPoint y: 664, endPoint x: 583, endPoint y: 664, distance: 145.0
click at [583, 664] on tr "TX 420582001 DAWSON CO CENTRAL COLLECTIONS 00353-00001-00402-000000 JEREMIAH RI…" at bounding box center [970, 657] width 1785 height 27
copy td "00353-00001-00402-000000"
click at [121, 401] on input "ID" at bounding box center [123, 399] width 14 height 14
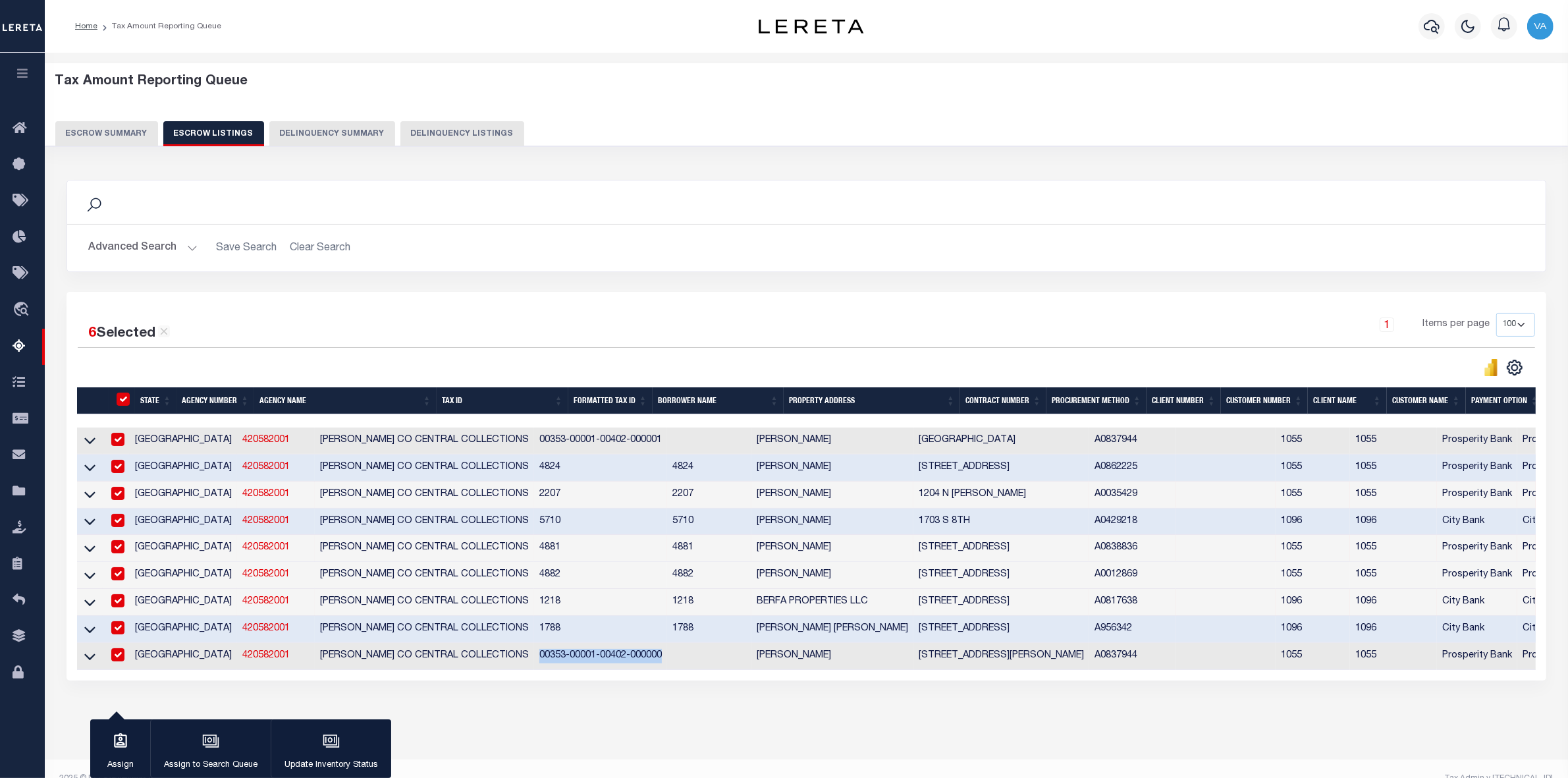
checkbox input "true"
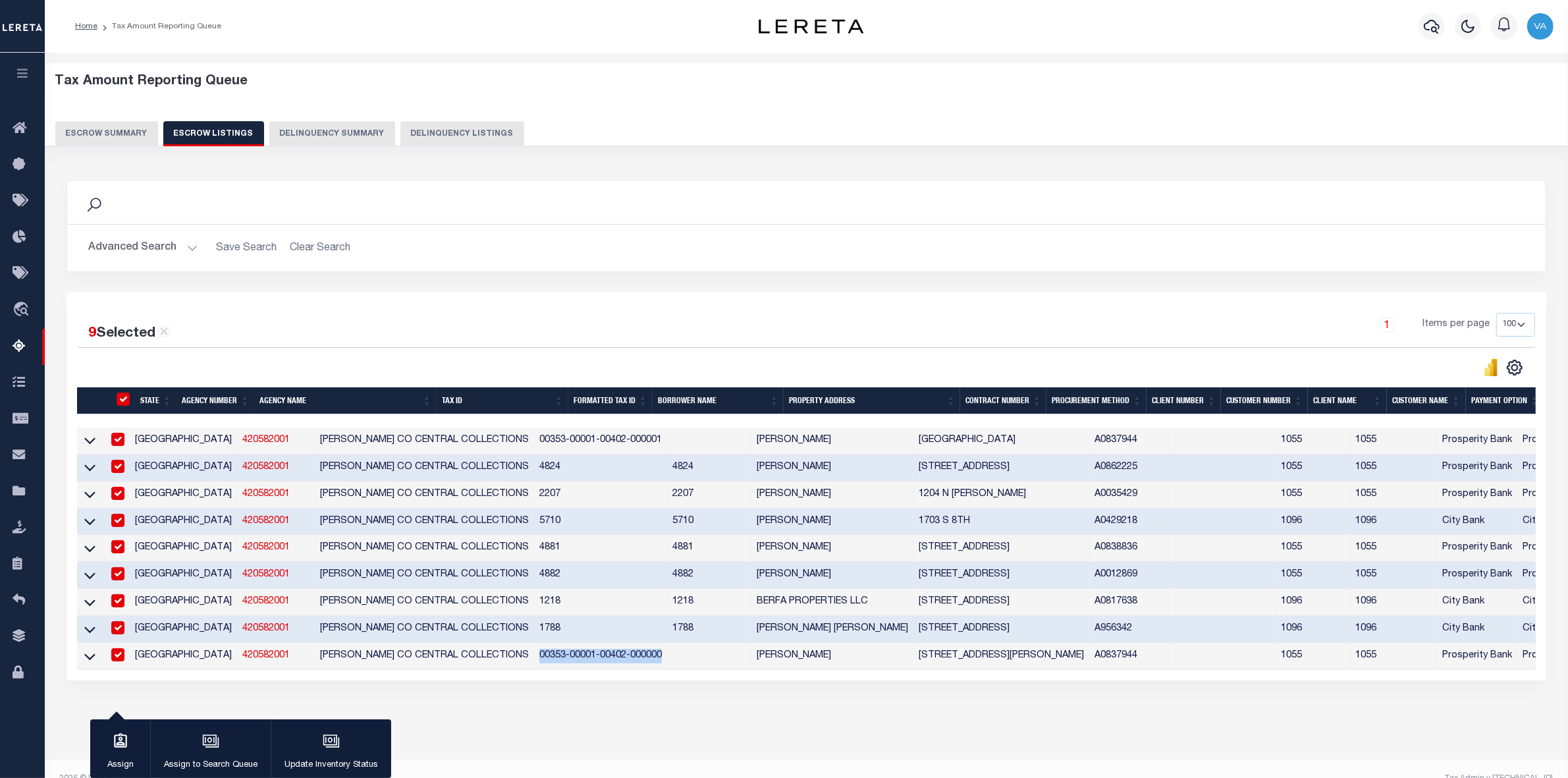
click at [114, 124] on button "Escrow Summary" at bounding box center [107, 134] width 103 height 25
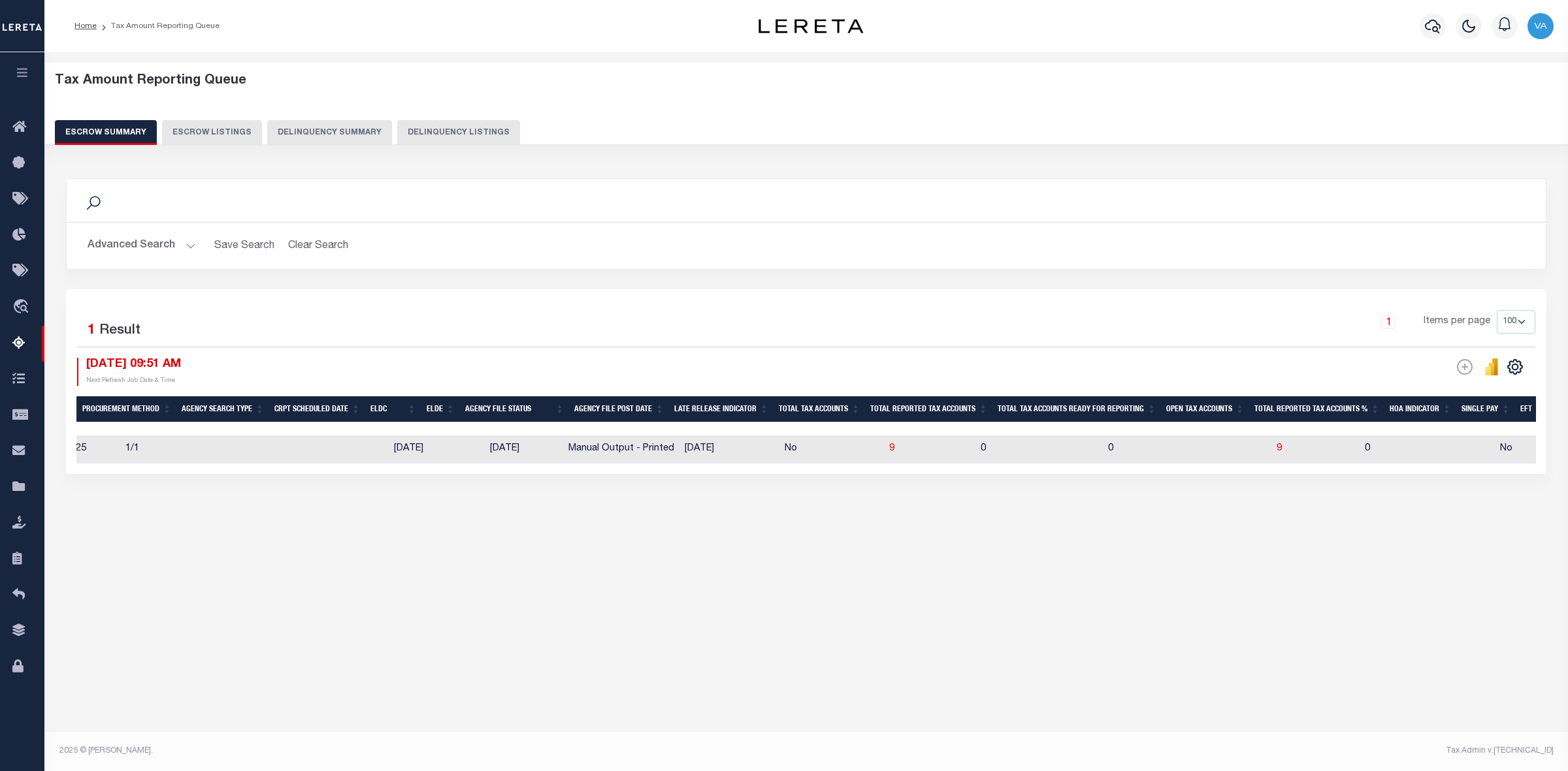
click at [174, 250] on button "Advanced Search" at bounding box center [141, 246] width 108 height 25
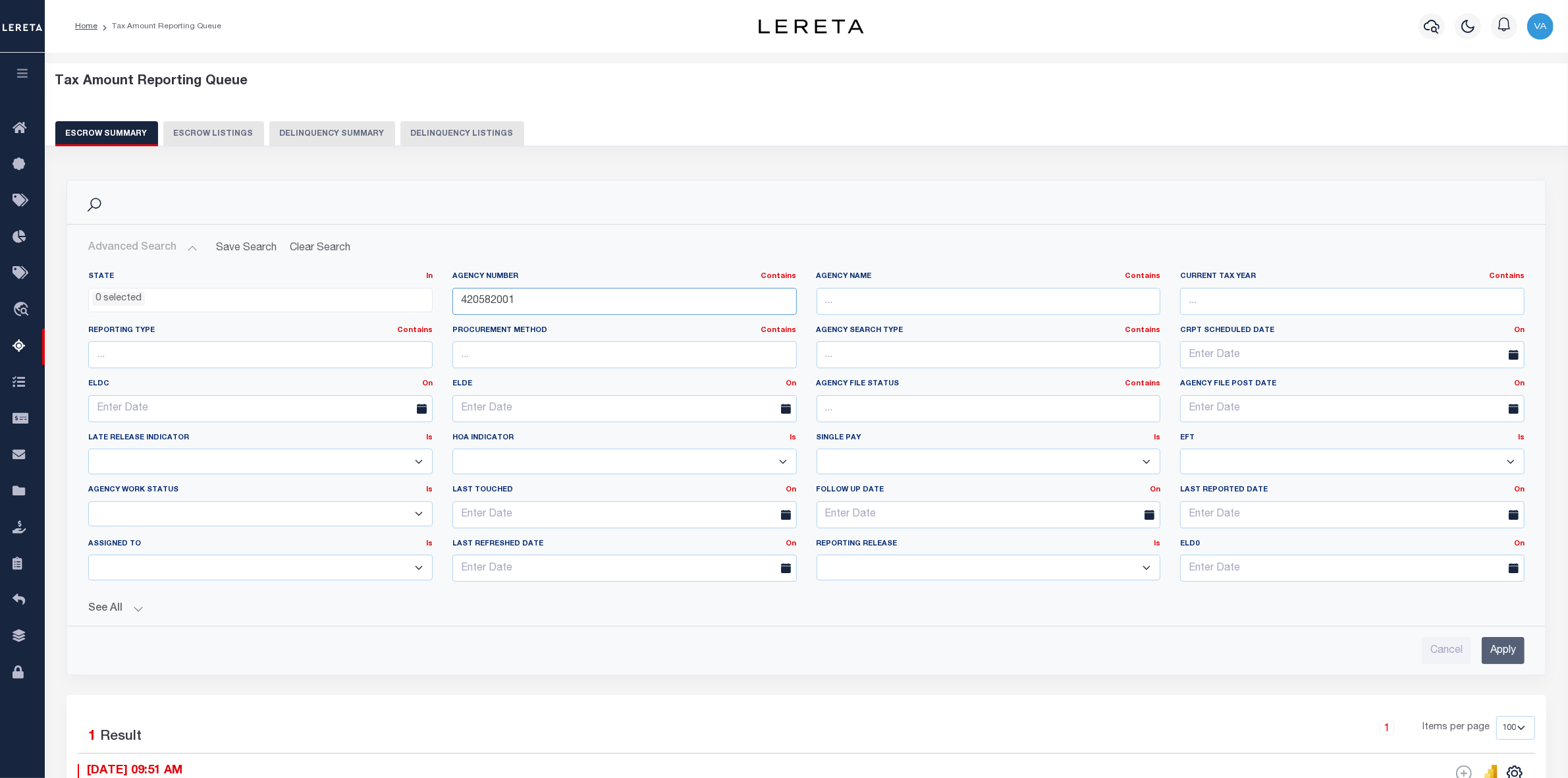
click at [541, 306] on input "420582001" at bounding box center [625, 302] width 345 height 27
drag, startPoint x: 533, startPoint y: 301, endPoint x: 429, endPoint y: 301, distance: 104.0
click at [429, 301] on div "State In In AK AL AR AZ CA CO CT DC DE FL GA GU HI IA ID IL IN KS KY LA MA MD M…" at bounding box center [806, 432] width 1456 height 321
paste input "310360674"
type input "310360674"
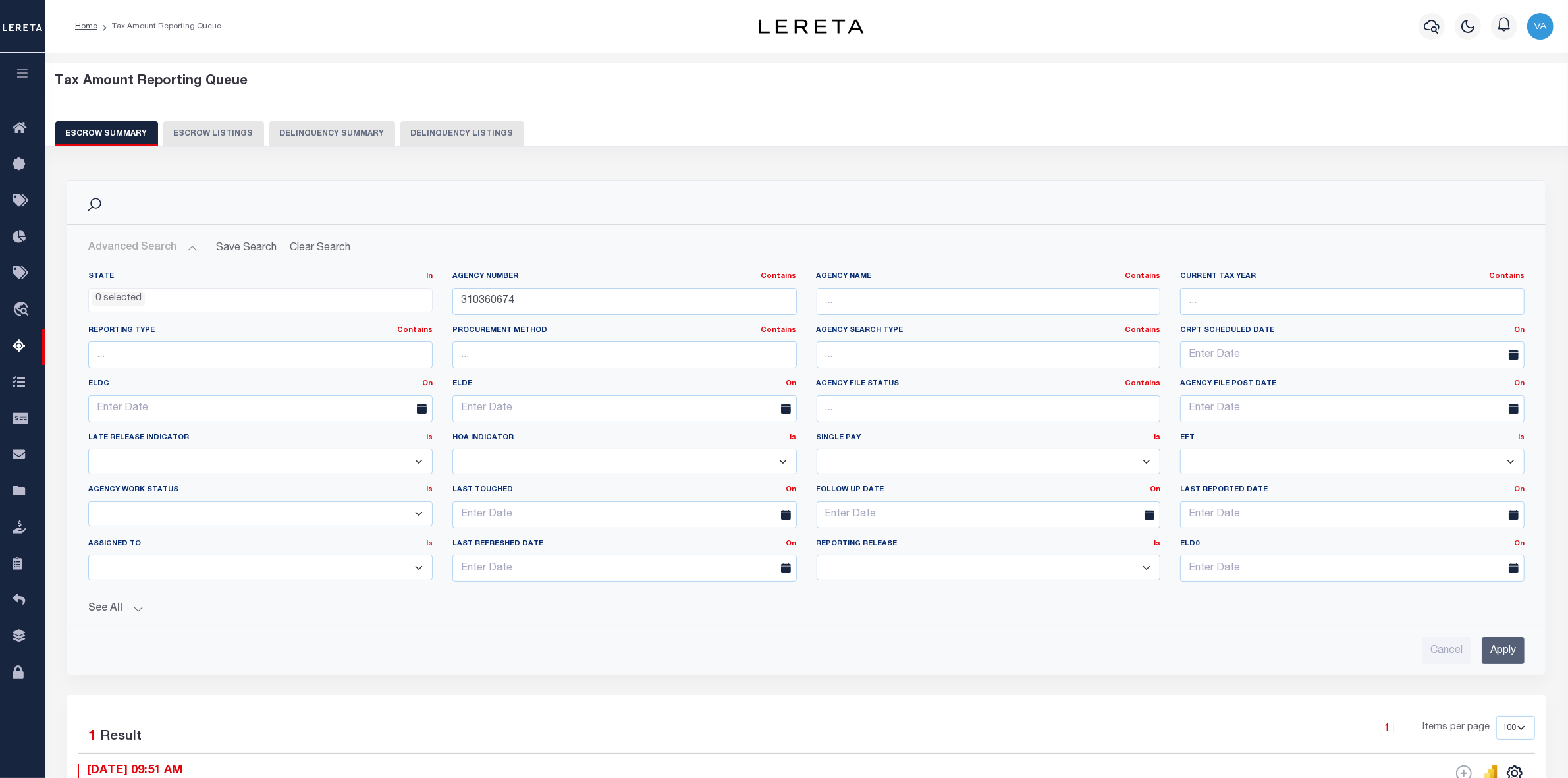
click at [1499, 664] on input "Apply" at bounding box center [1503, 651] width 43 height 27
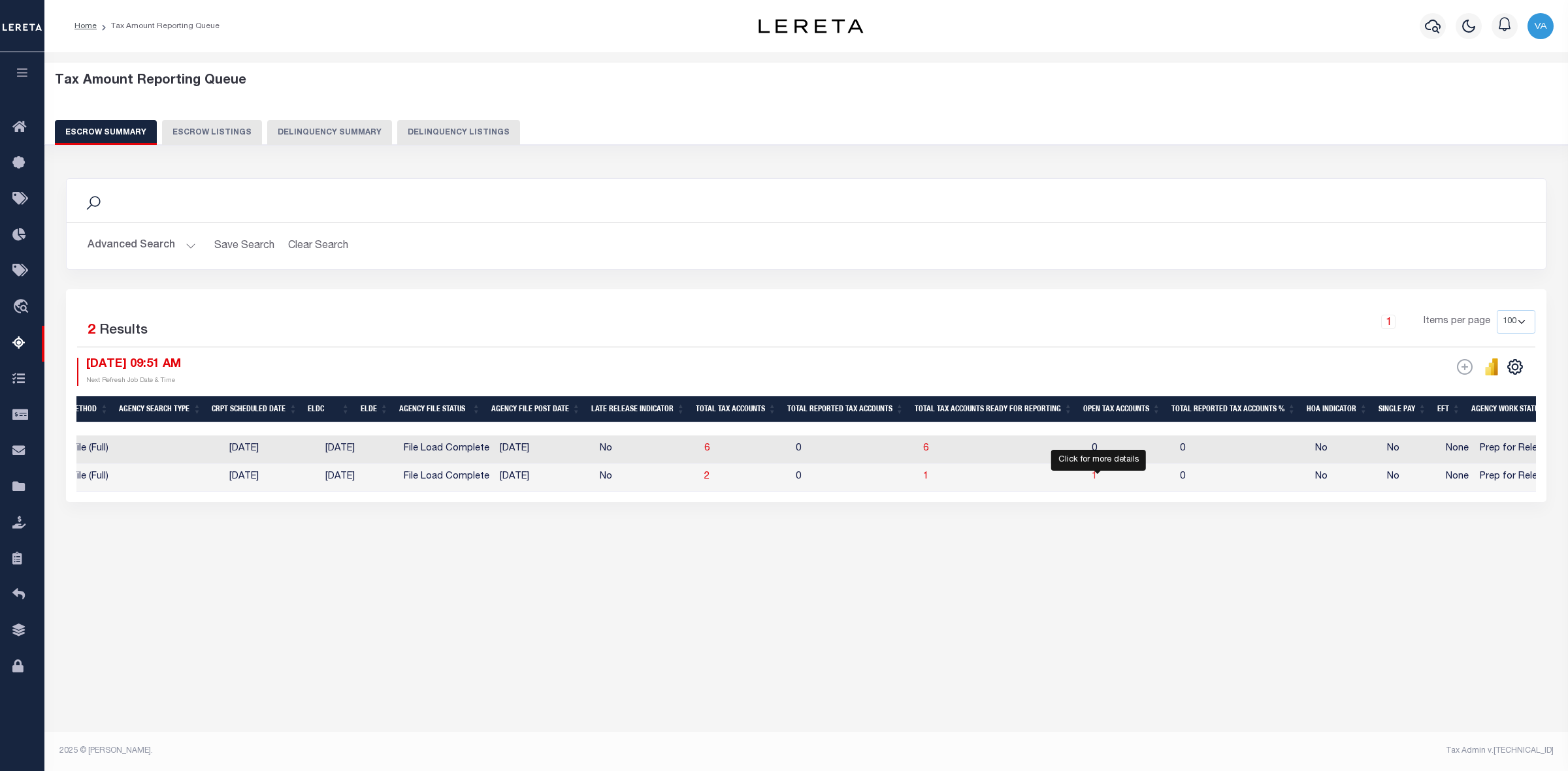
click at [1097, 481] on span "1" at bounding box center [1094, 476] width 5 height 9
select select "100"
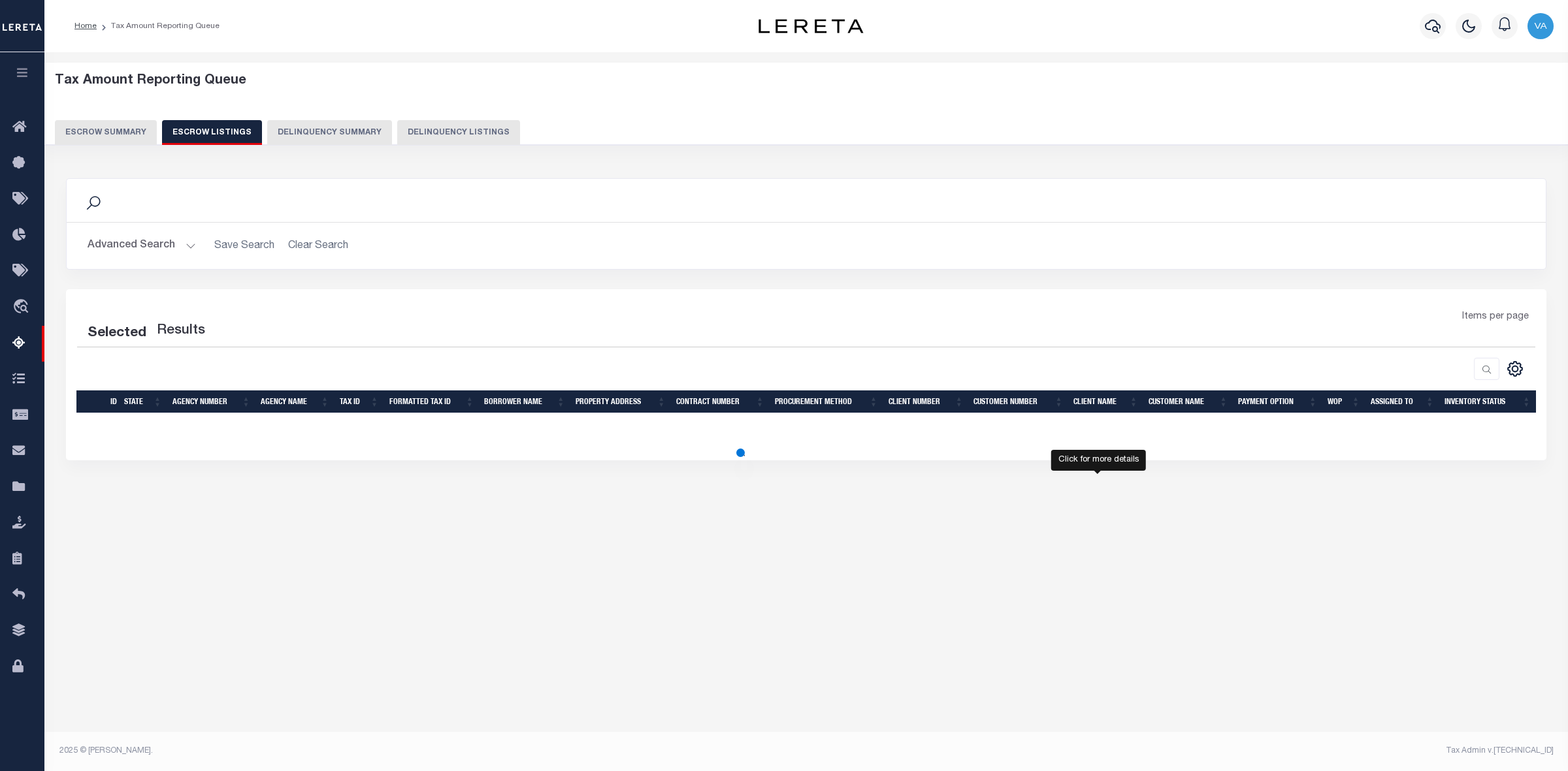
select select "100"
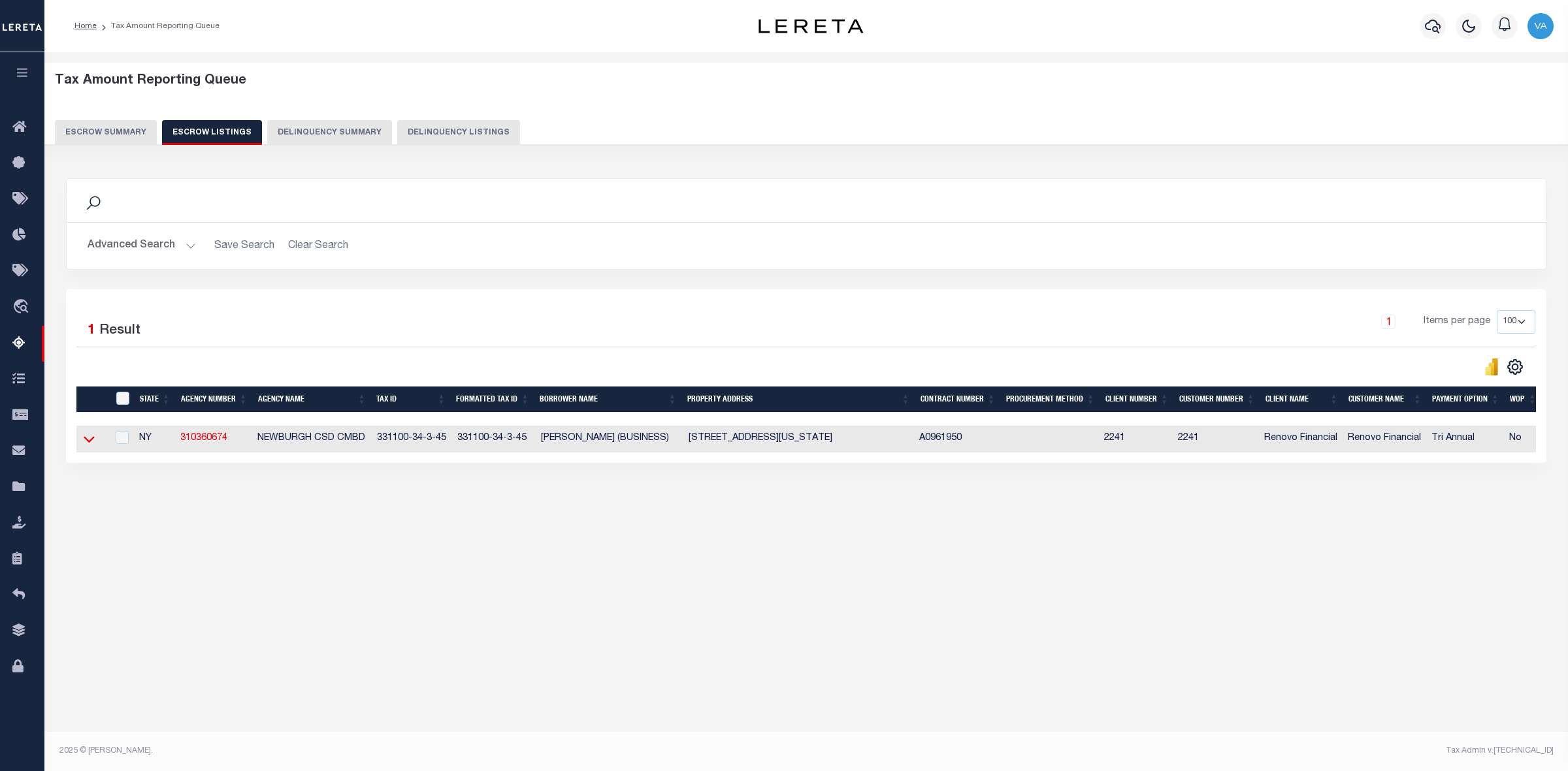
click at [89, 442] on icon at bounding box center [89, 439] width 11 height 13
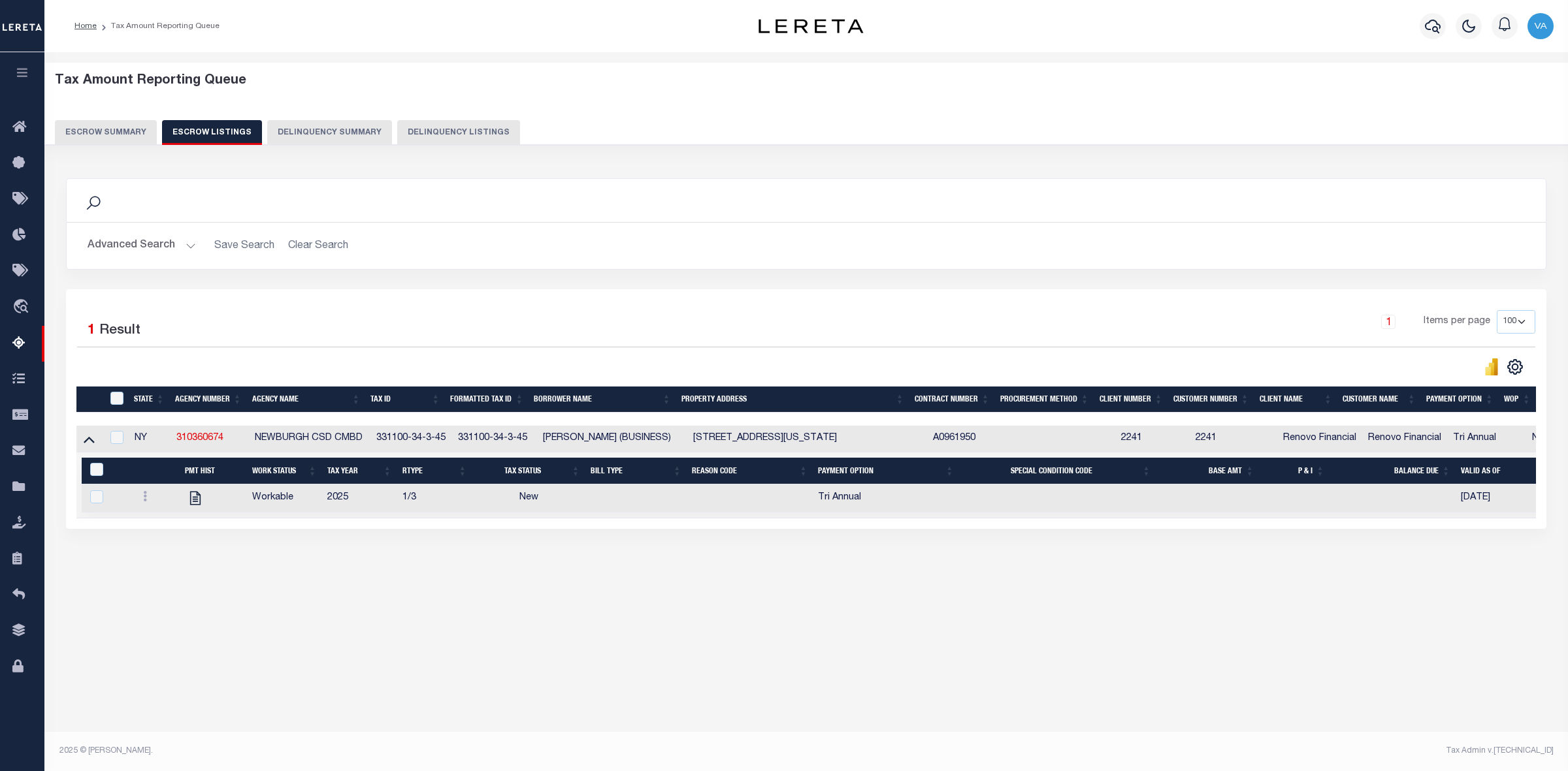
click at [126, 125] on button "Escrow Summary" at bounding box center [106, 132] width 102 height 25
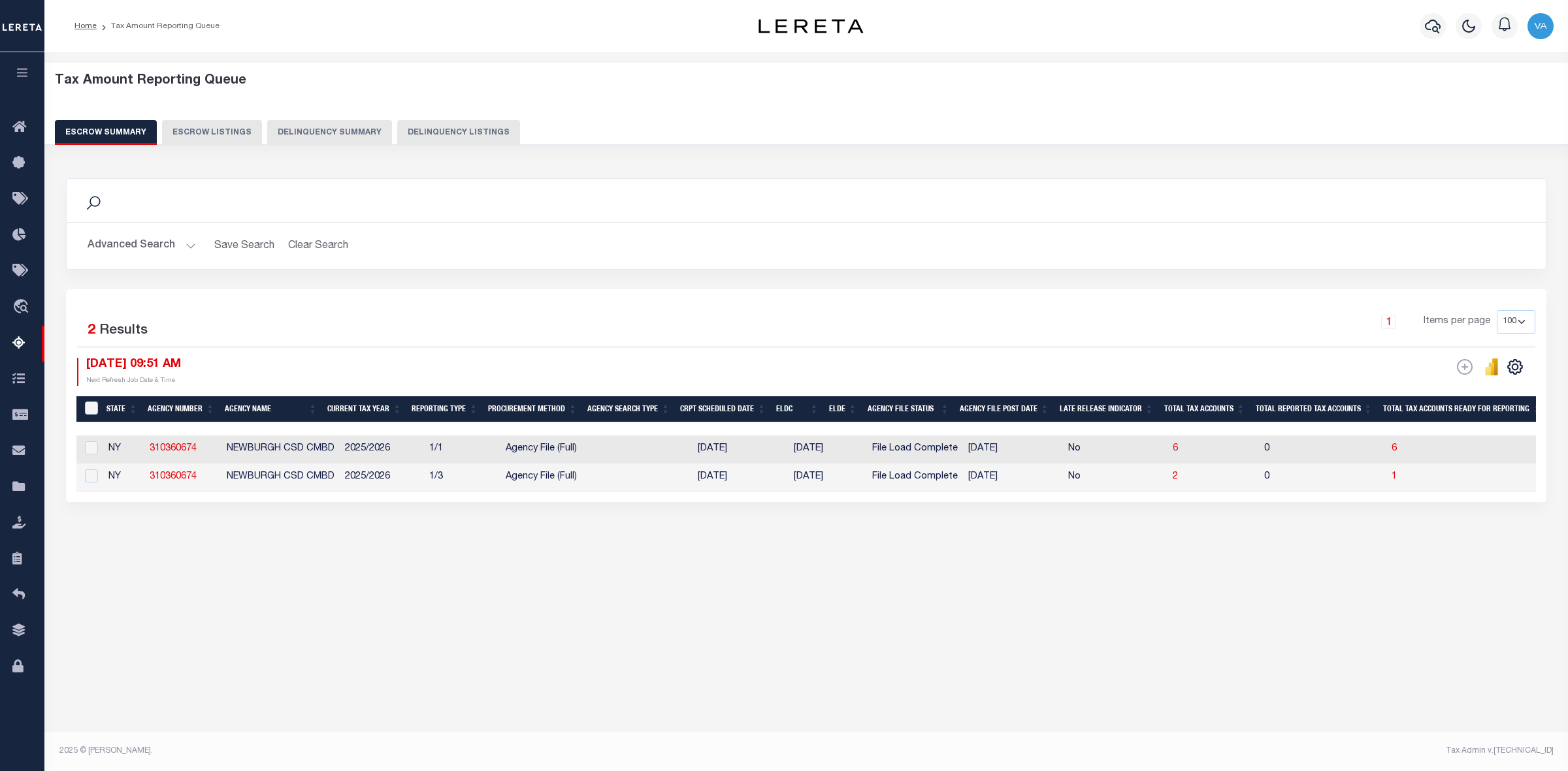
scroll to position [0, 186]
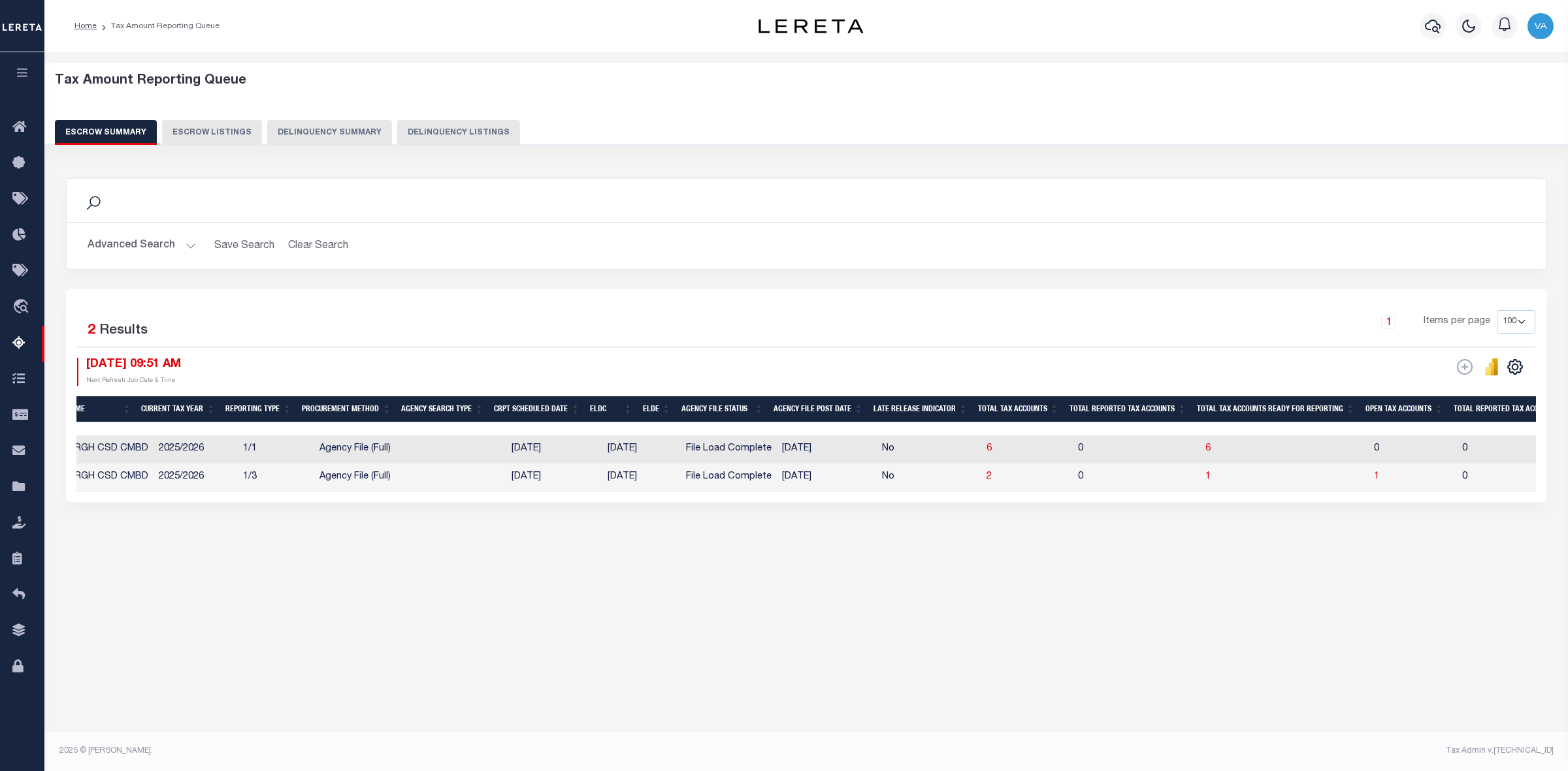
drag, startPoint x: 193, startPoint y: 504, endPoint x: 79, endPoint y: 510, distance: 114.2
click at [79, 502] on div "Selected 2 Results 1 Items per page 10 25 50 100 500 09/08/2025 09:51 AM ESCROW…" at bounding box center [807, 396] width 1481 height 213
drag, startPoint x: 194, startPoint y: 503, endPoint x: 174, endPoint y: 490, distance: 23.9
click at [93, 492] on div "State Agency Number Agency Name Current Tax Year Reporting Type Procurement Met…" at bounding box center [806, 463] width 1460 height 56
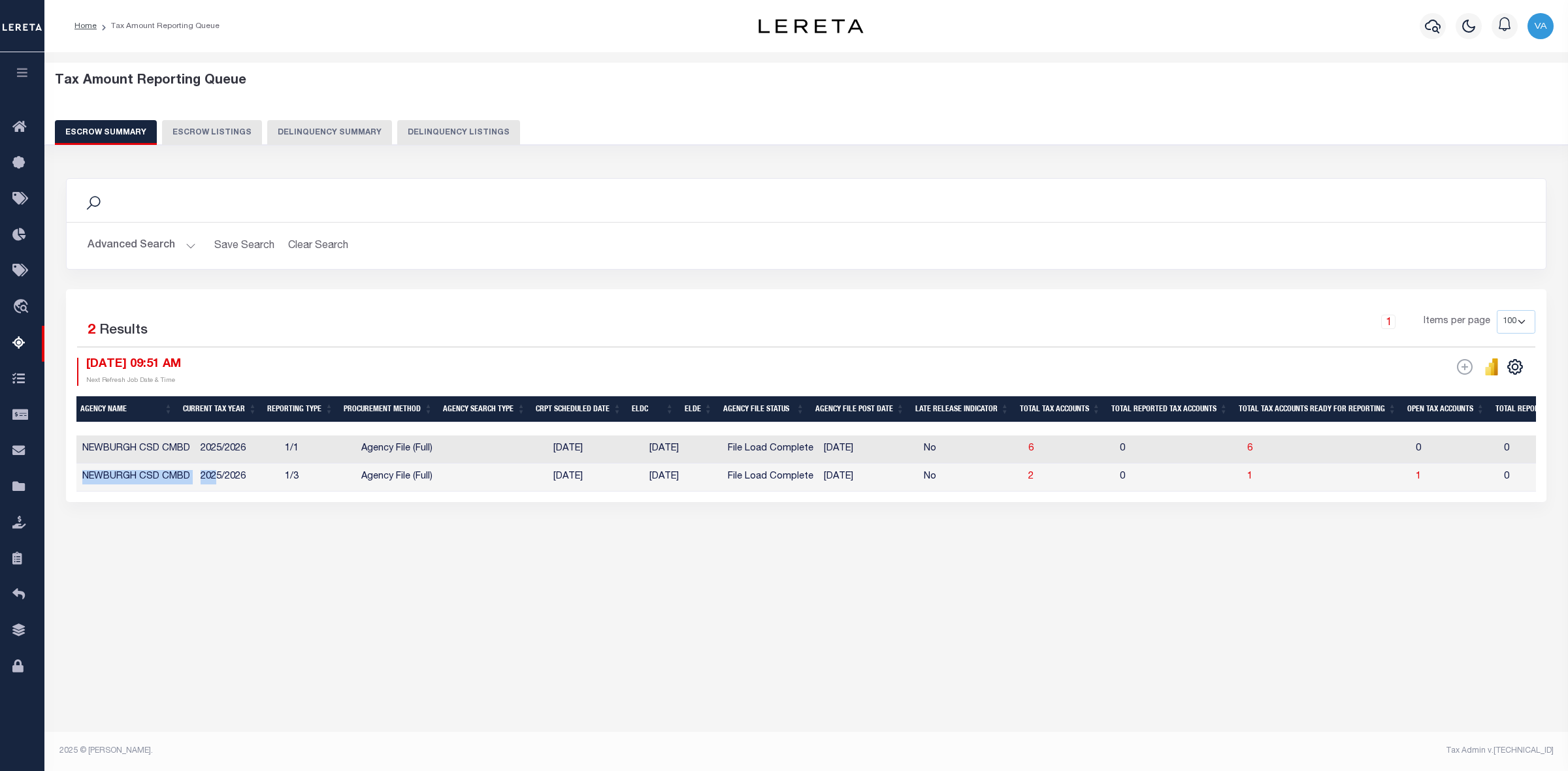
scroll to position [0, 0]
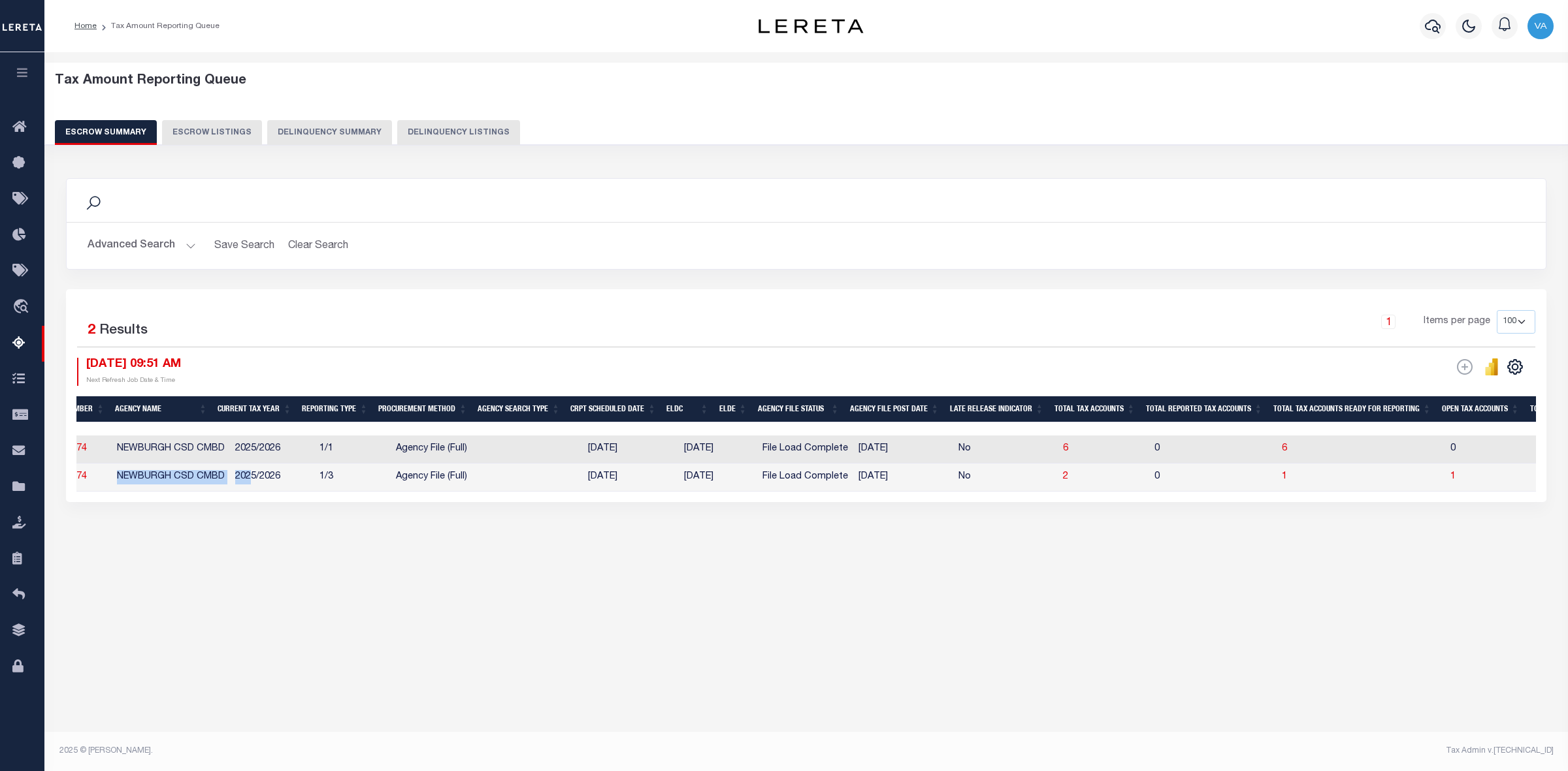
drag, startPoint x: 174, startPoint y: 493, endPoint x: 82, endPoint y: 491, distance: 92.0
click at [85, 490] on tr "NY 310360674 NEWBURGH CSD CMBD 2025/2026 1/3 Agency File (Full) 09/08/2025 10/0…" at bounding box center [1310, 478] width 2687 height 28
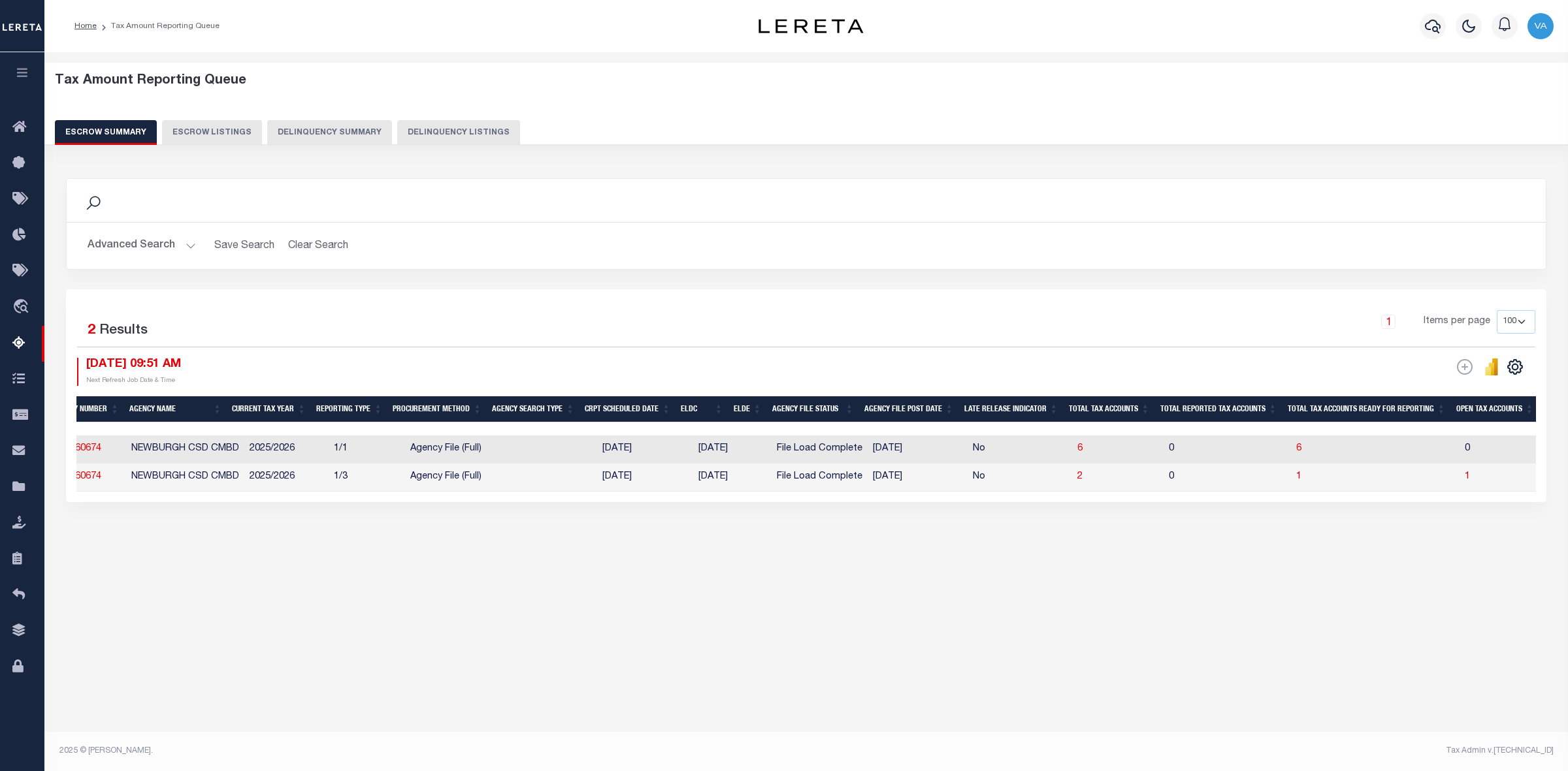
drag, startPoint x: 203, startPoint y: 594, endPoint x: 165, endPoint y: 551, distance: 57.4
click at [203, 593] on div "Tax Amount Reporting Queue Escrow Summary Escrow Listings" at bounding box center [806, 335] width 1524 height 567
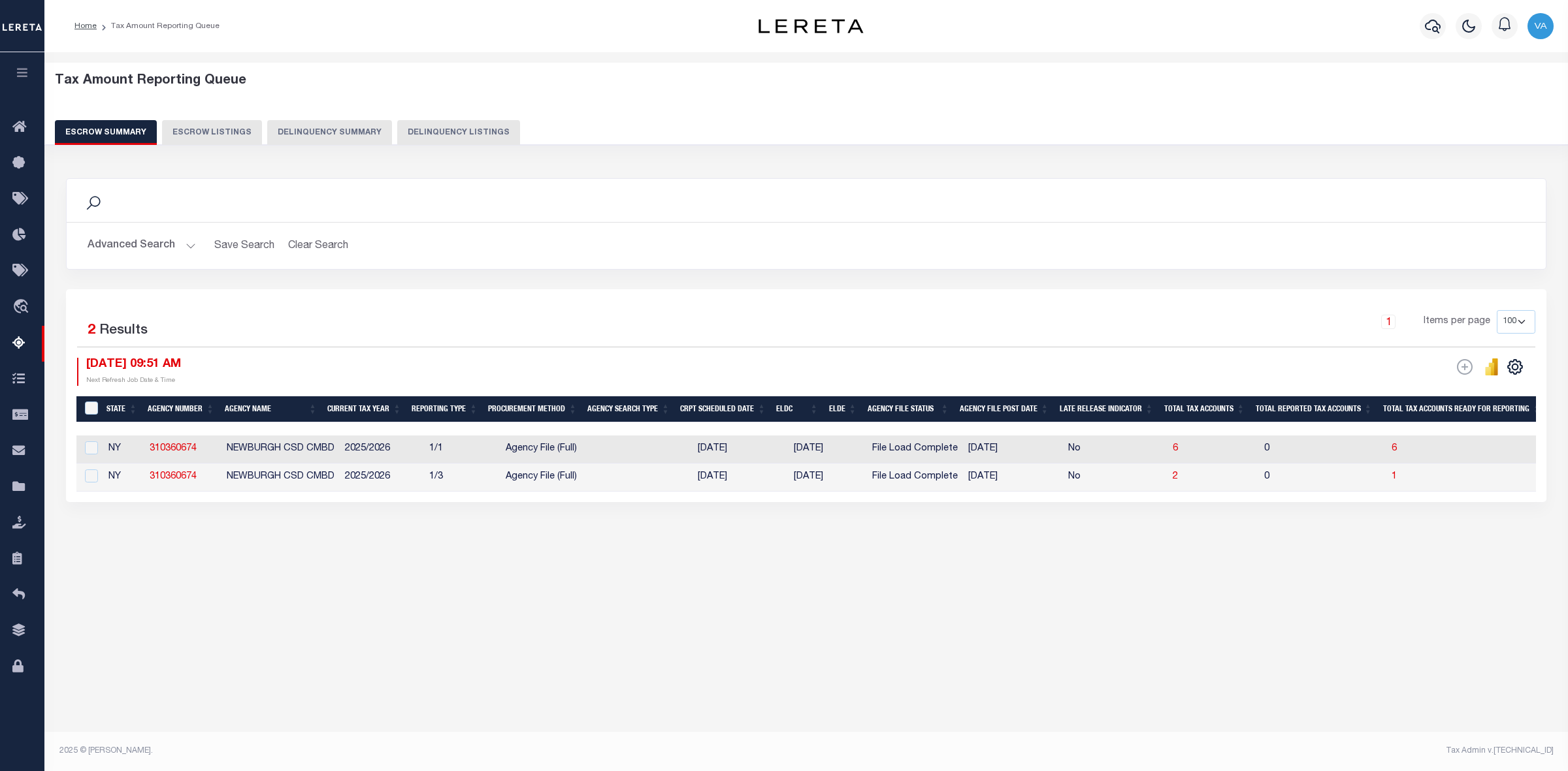
click at [169, 233] on button "Advanced Search" at bounding box center [141, 246] width 108 height 25
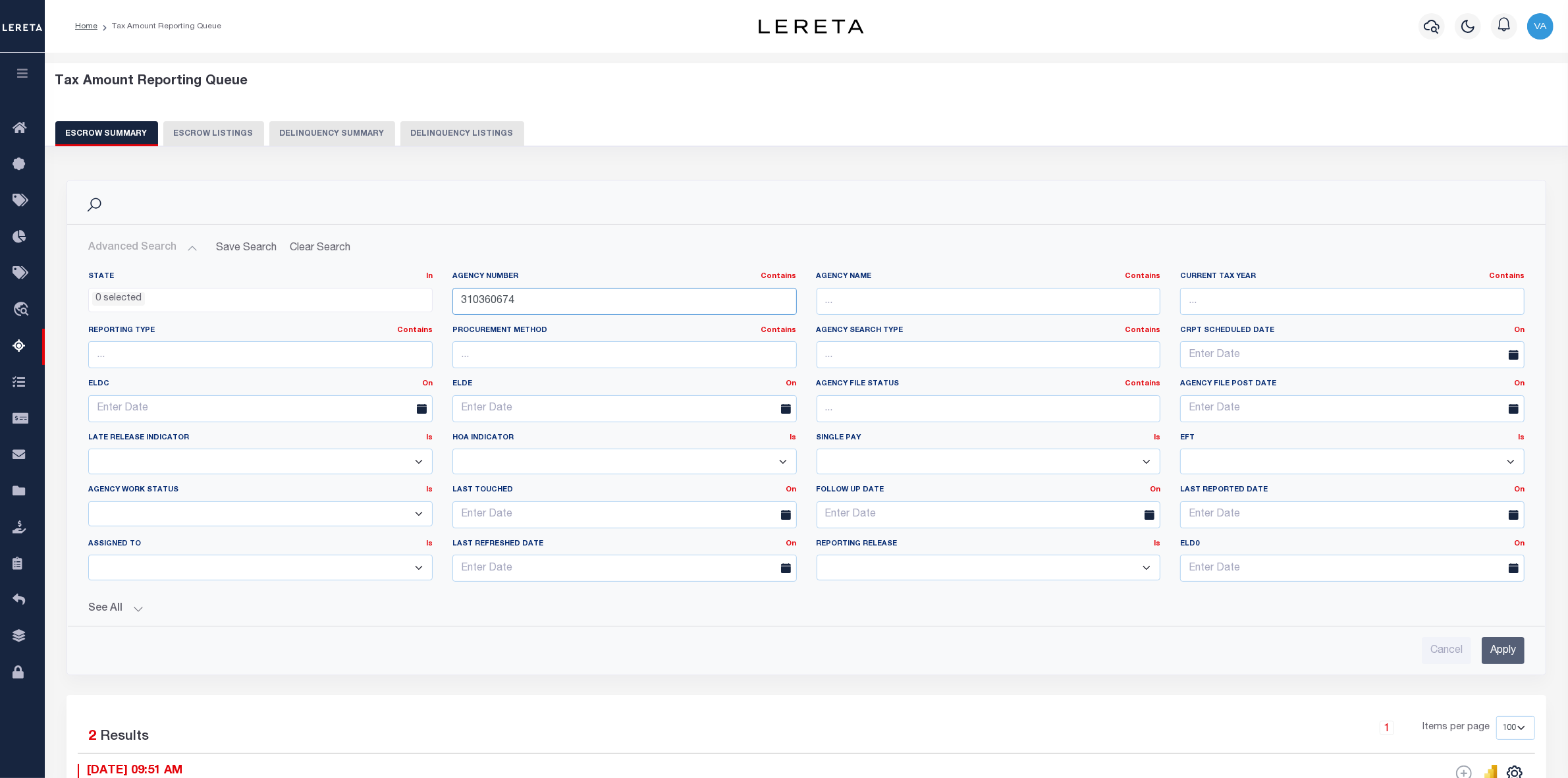
click at [521, 315] on input "310360674" at bounding box center [625, 302] width 345 height 27
drag, startPoint x: 519, startPoint y: 300, endPoint x: 407, endPoint y: 303, distance: 112.0
click at [407, 303] on div "State In In AK AL AR AZ CA CO CT DC DE FL GA GU HI IA ID IL IN KS KY LA MA MD M…" at bounding box center [806, 432] width 1456 height 321
click at [1515, 651] on input "Apply" at bounding box center [1503, 651] width 43 height 27
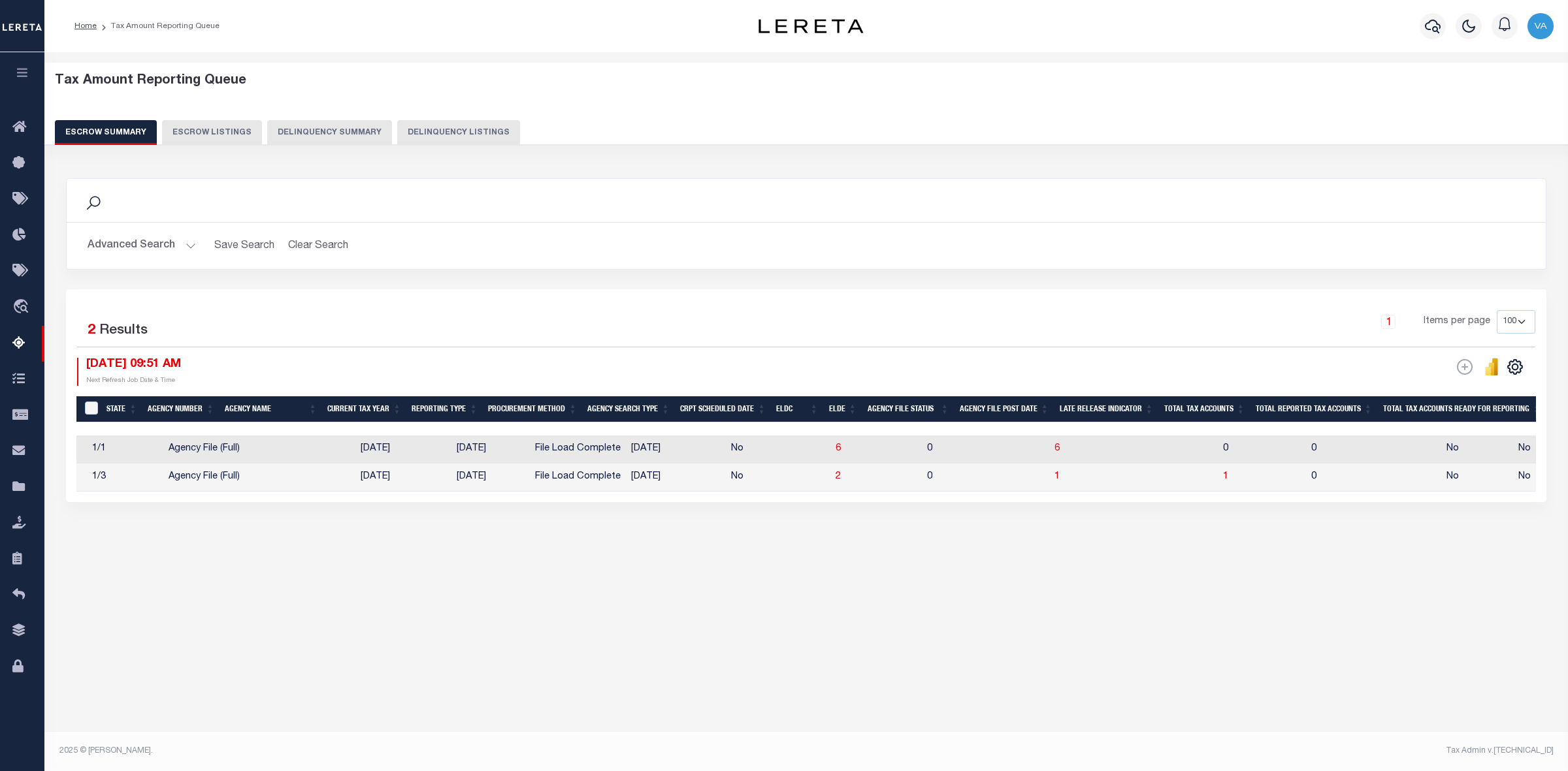
scroll to position [0, 337]
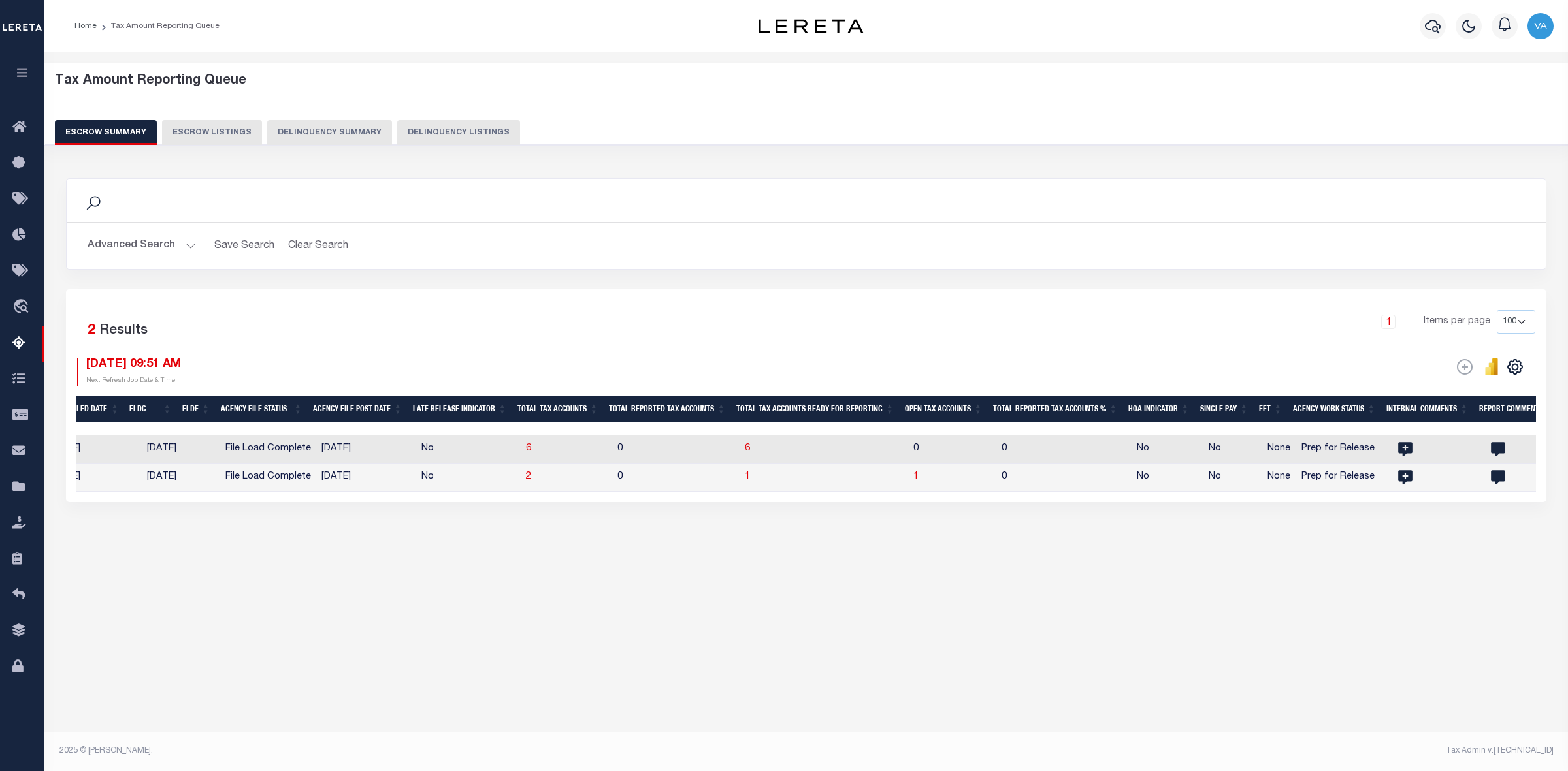
drag, startPoint x: 278, startPoint y: 562, endPoint x: 293, endPoint y: 553, distance: 17.5
click at [282, 559] on div "Tax Amount Reporting Queue Escrow Summary Escrow Listings In" at bounding box center [807, 323] width 1516 height 515
click at [919, 478] on span "1" at bounding box center [916, 476] width 5 height 9
select select "100"
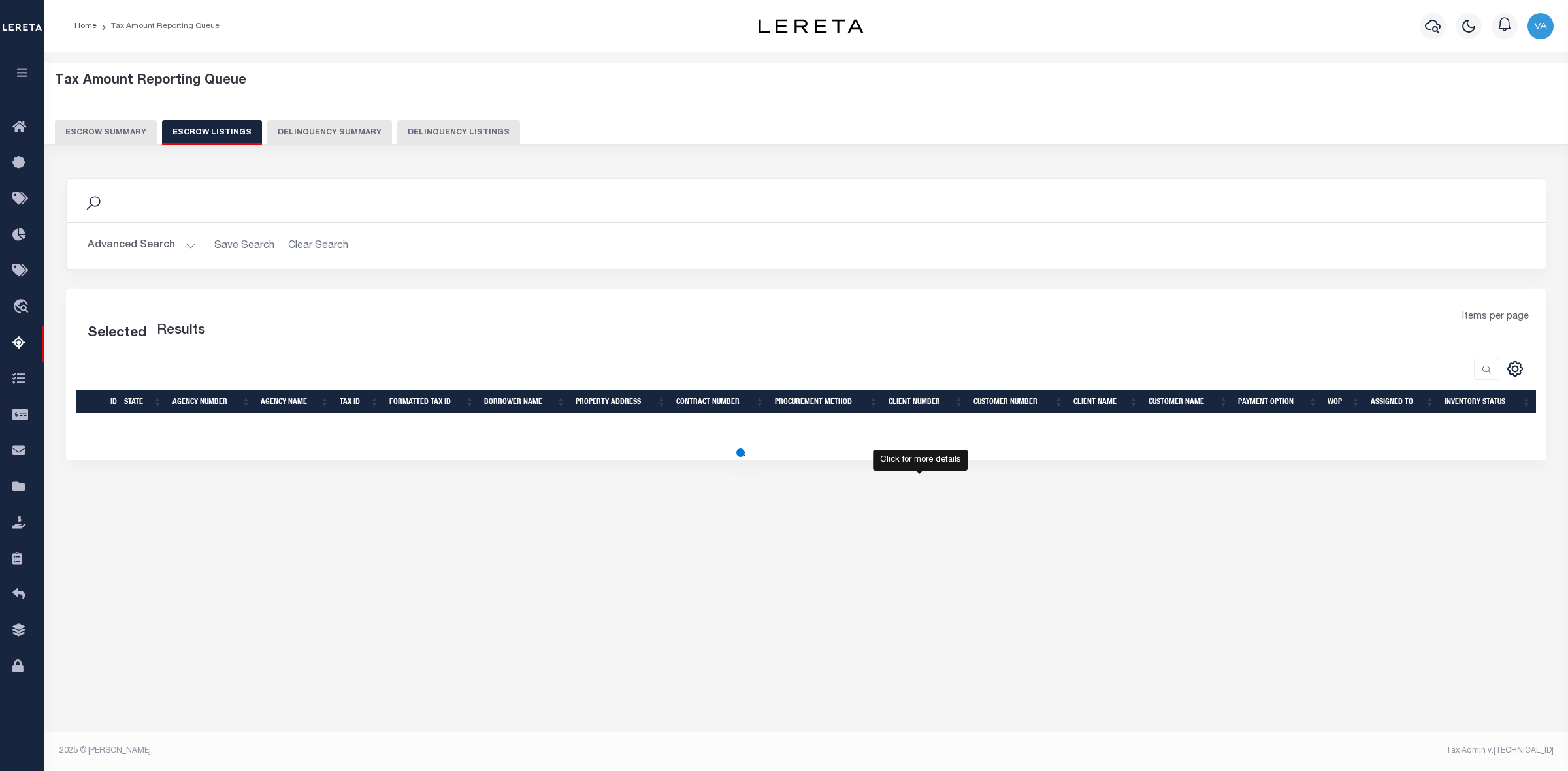
select select "100"
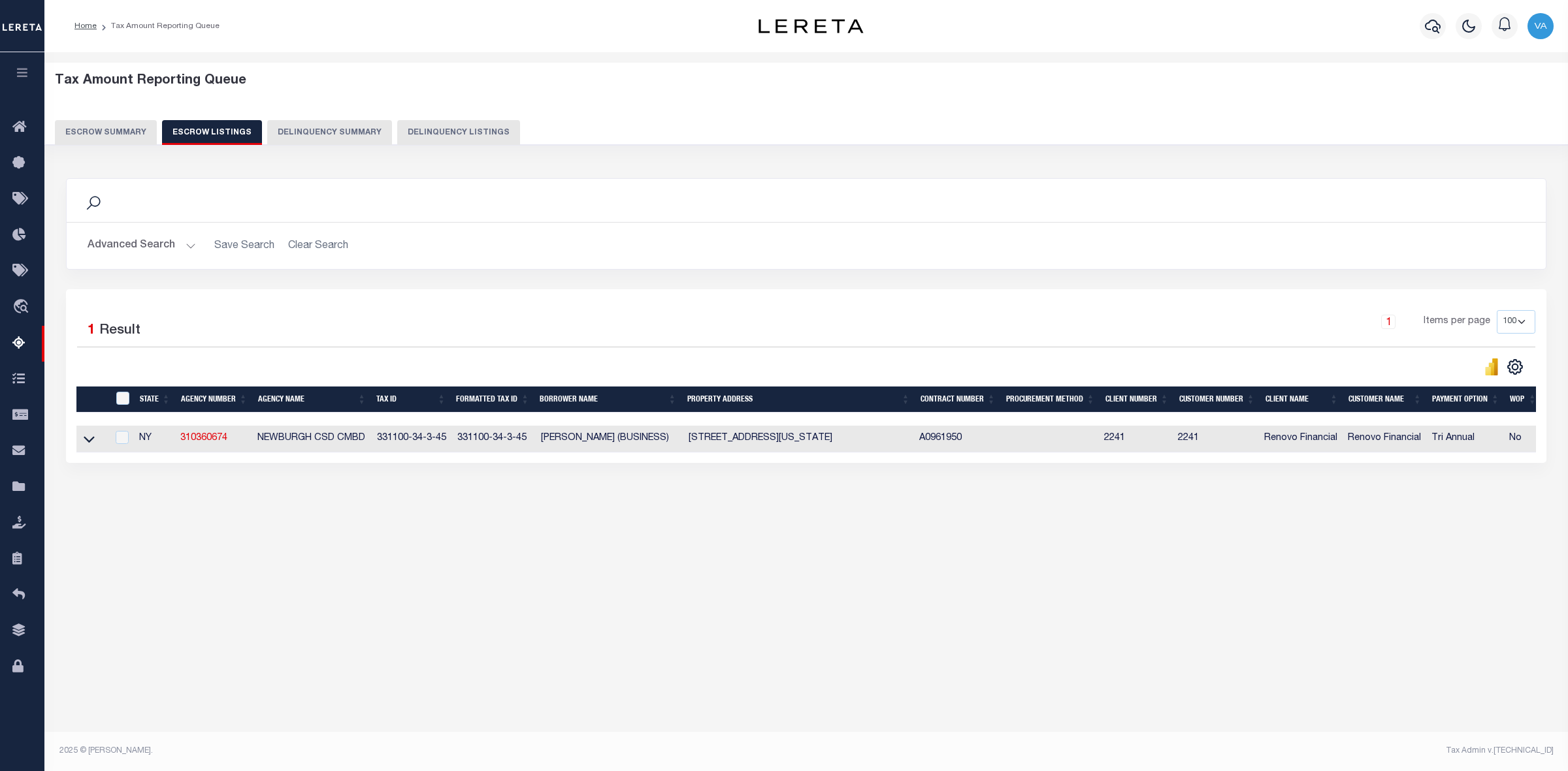
drag, startPoint x: 371, startPoint y: 439, endPoint x: 449, endPoint y: 439, distance: 78.0
click at [449, 439] on tr "NY 310360674 NEWBURGH CSD CMBD 331100-34-3-45 331100-34-3-45 JUAN RODRIGUEZ (BU…" at bounding box center [888, 439] width 1623 height 27
copy tr "331100-34-3-45"
click at [90, 444] on icon at bounding box center [89, 439] width 11 height 13
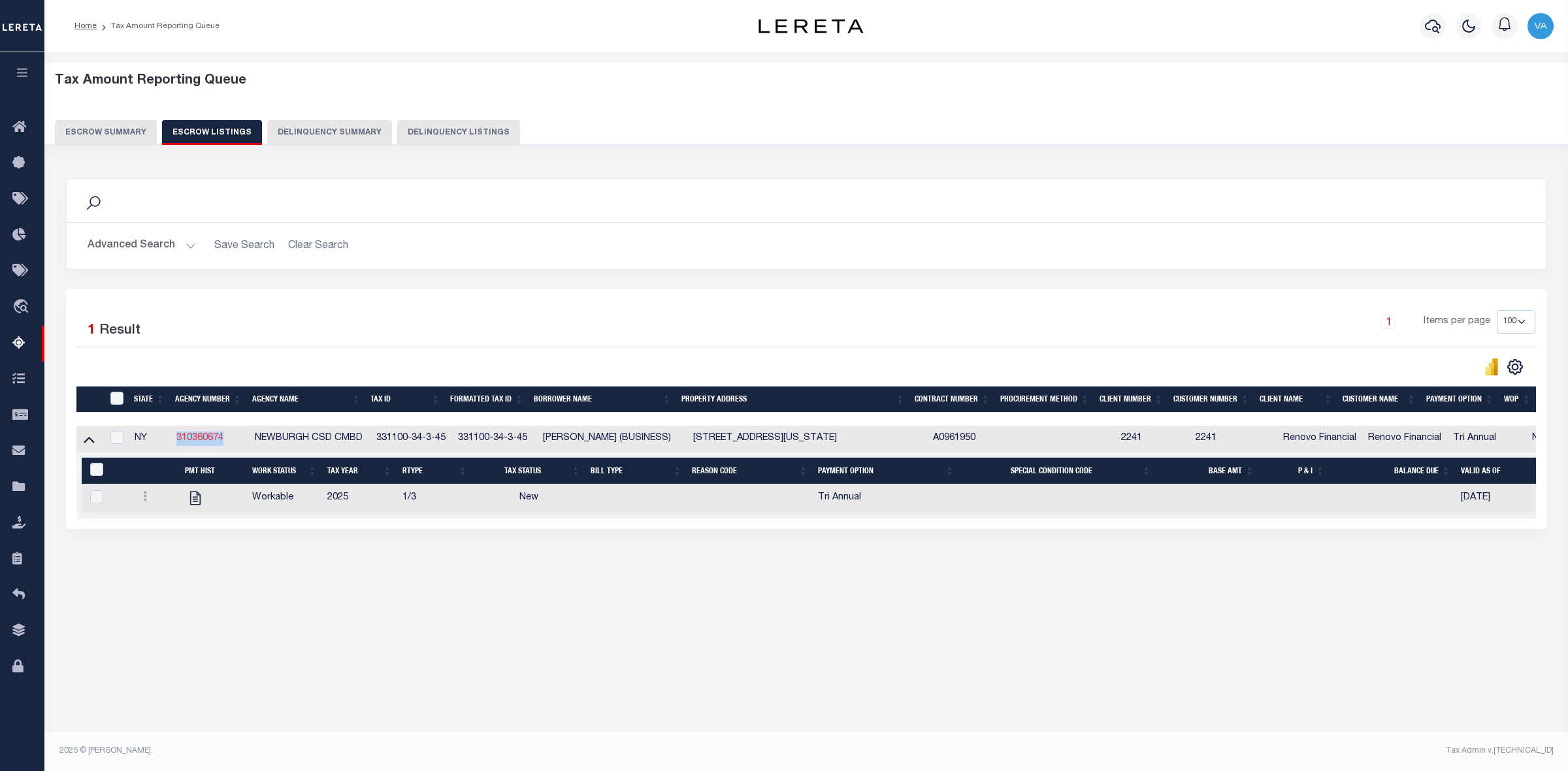
drag, startPoint x: 232, startPoint y: 439, endPoint x: 181, endPoint y: 442, distance: 51.1
click at [174, 442] on td "310360674" at bounding box center [210, 439] width 79 height 27
checkbox input "true"
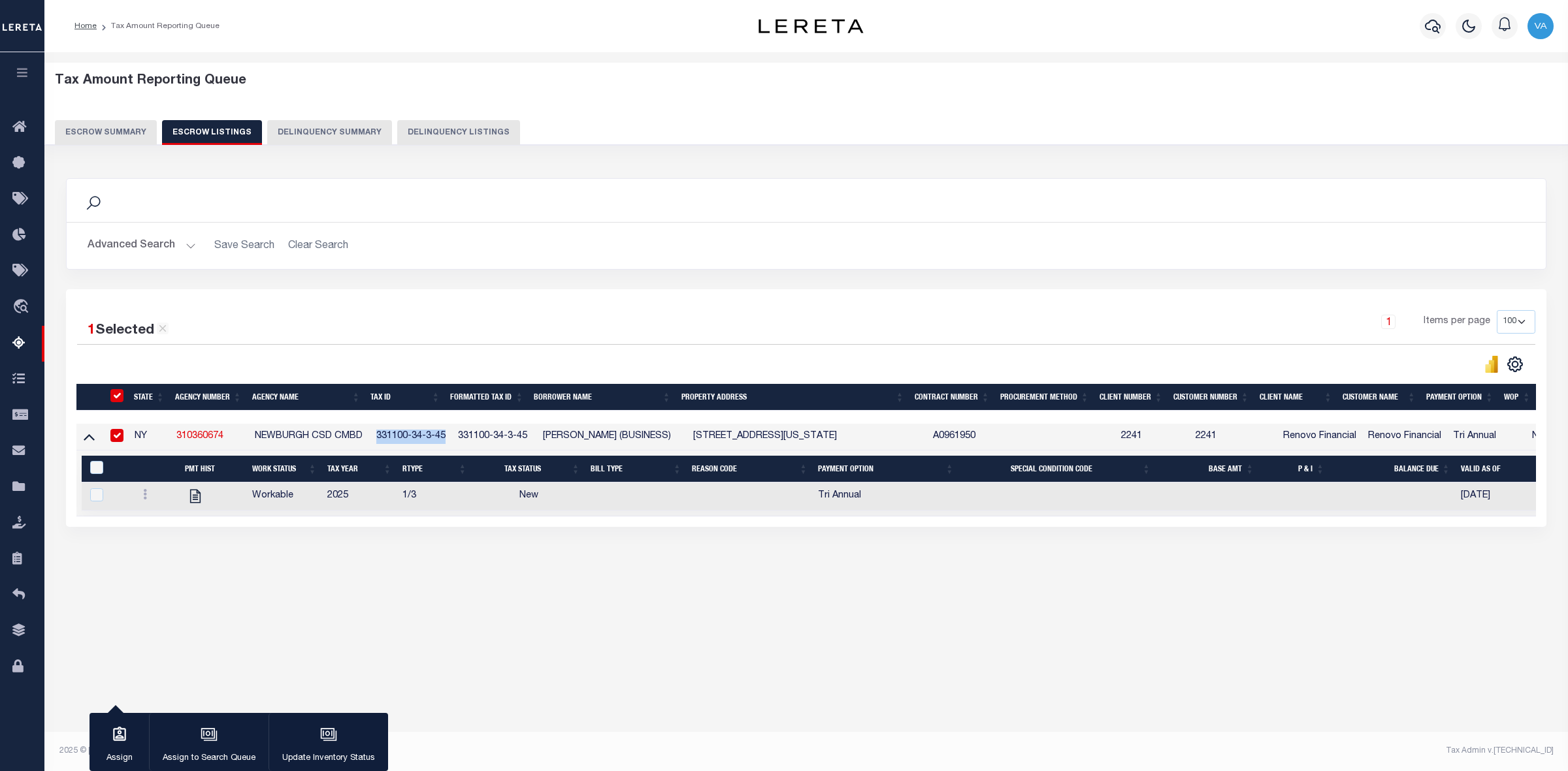
drag, startPoint x: 374, startPoint y: 436, endPoint x: 449, endPoint y: 437, distance: 75.0
click at [449, 437] on td "331100-34-3-45" at bounding box center [412, 437] width 81 height 27
checkbox input "false"
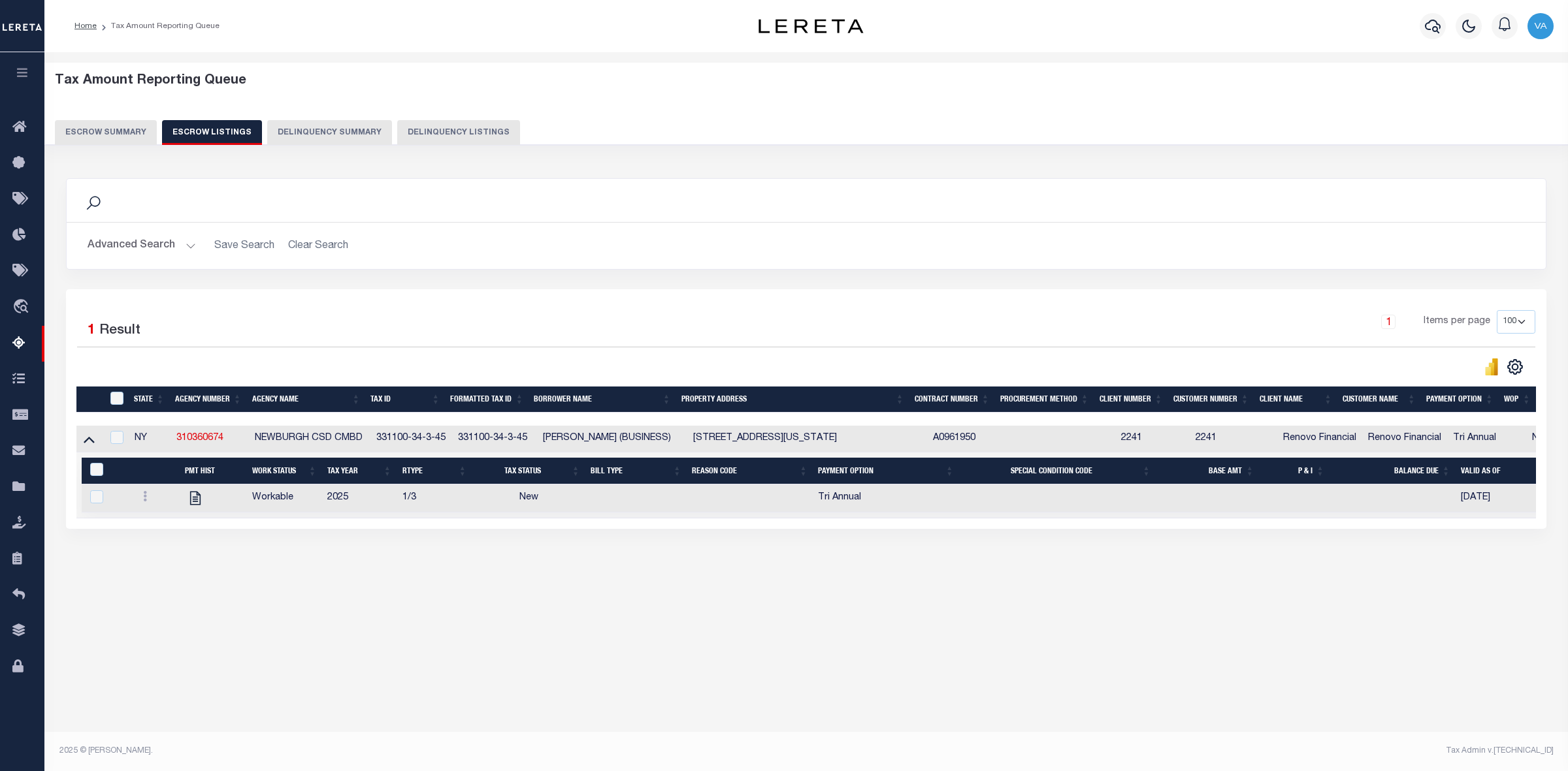
click at [420, 599] on div "Tax Amount Reporting Queue Escrow Summary Escrow Listings In" at bounding box center [807, 336] width 1516 height 542
drag, startPoint x: 376, startPoint y: 439, endPoint x: 449, endPoint y: 441, distance: 73.0
click at [449, 441] on td "331100-34-3-45" at bounding box center [412, 439] width 81 height 27
checkbox input "true"
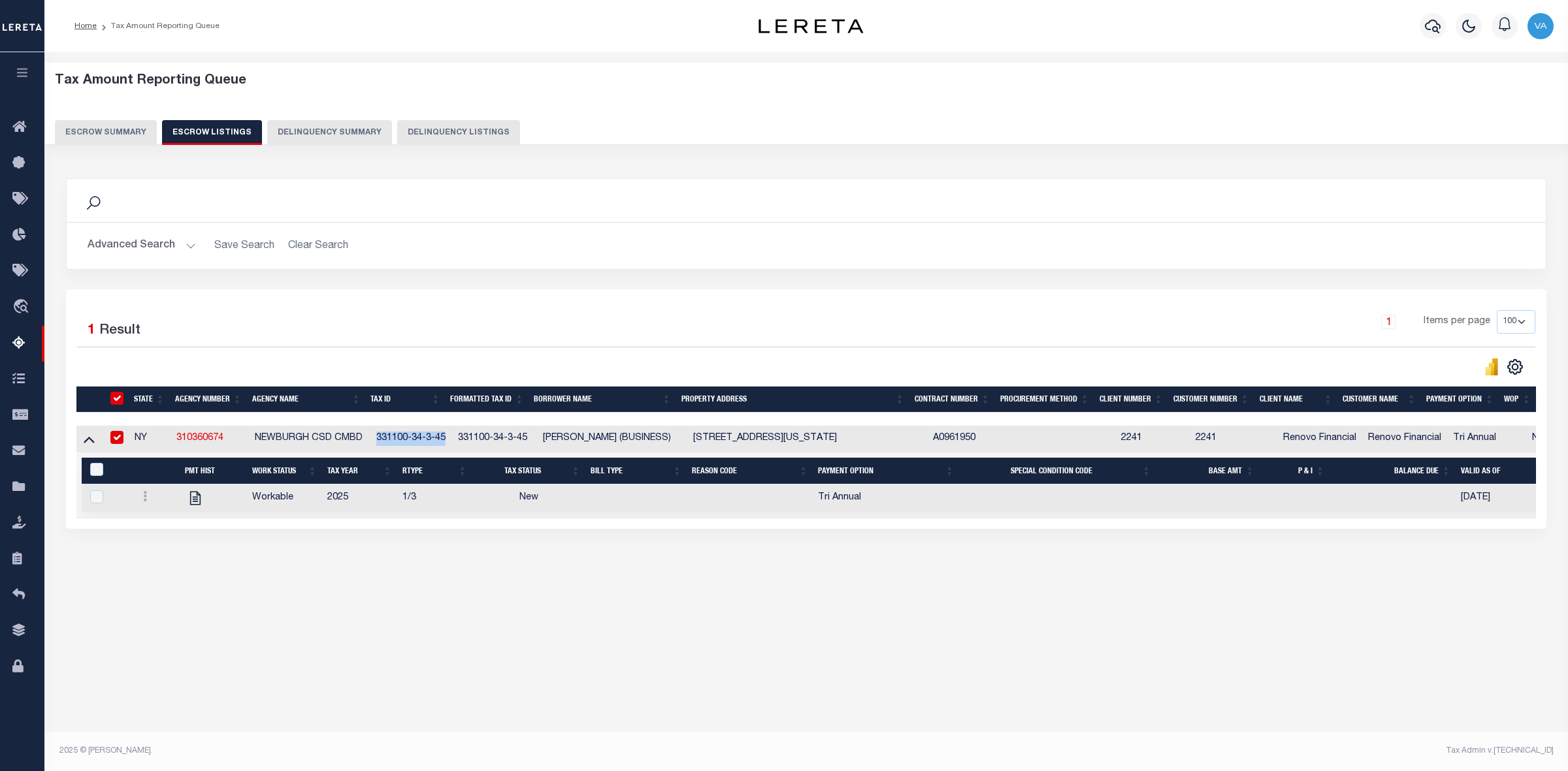
checkbox input "true"
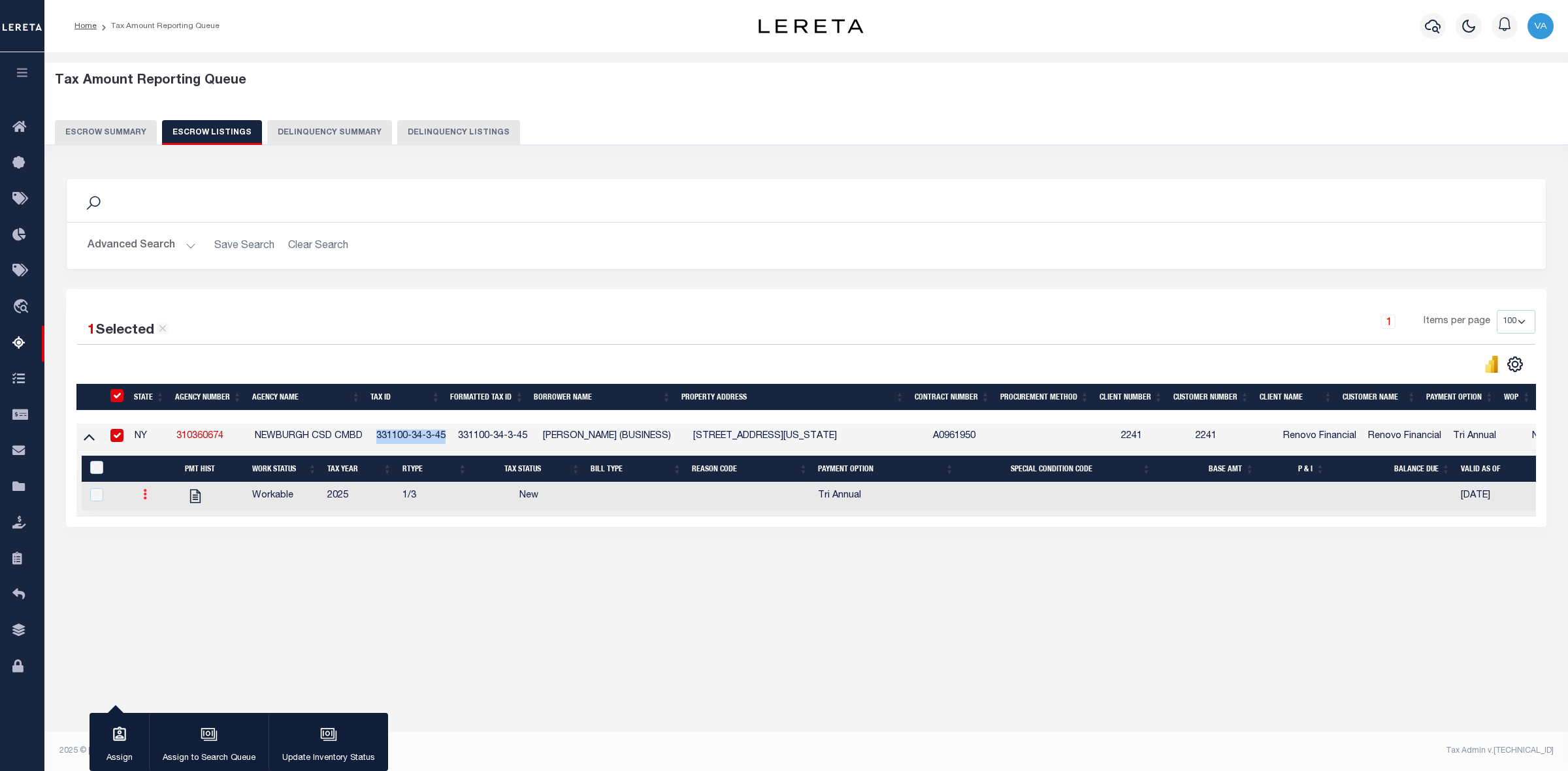
click at [146, 499] on icon at bounding box center [145, 494] width 4 height 10
click at [162, 545] on img "" at bounding box center [161, 538] width 13 height 13
checkbox input "true"
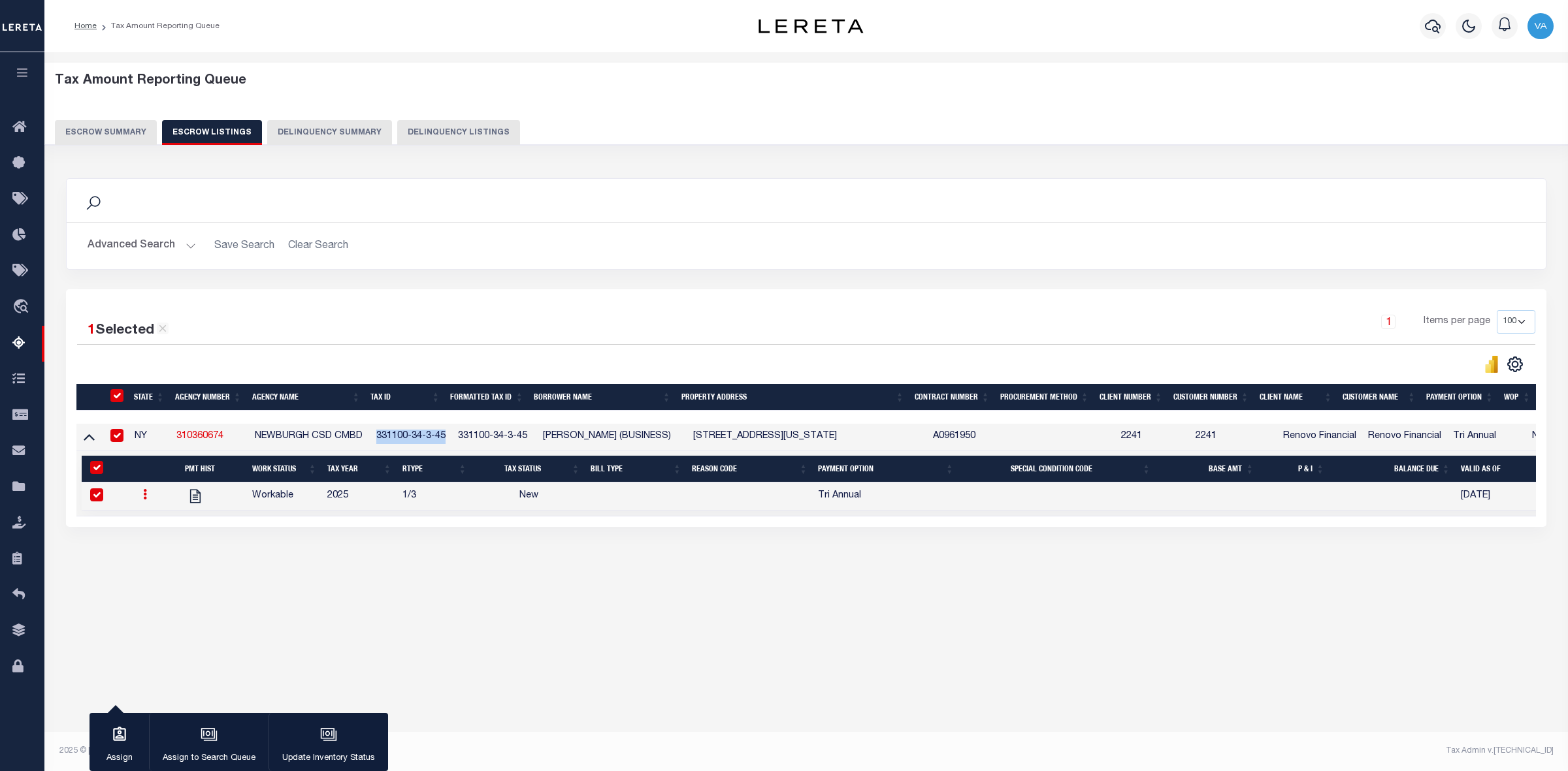
select select "NW2"
select select
type input "[DATE]"
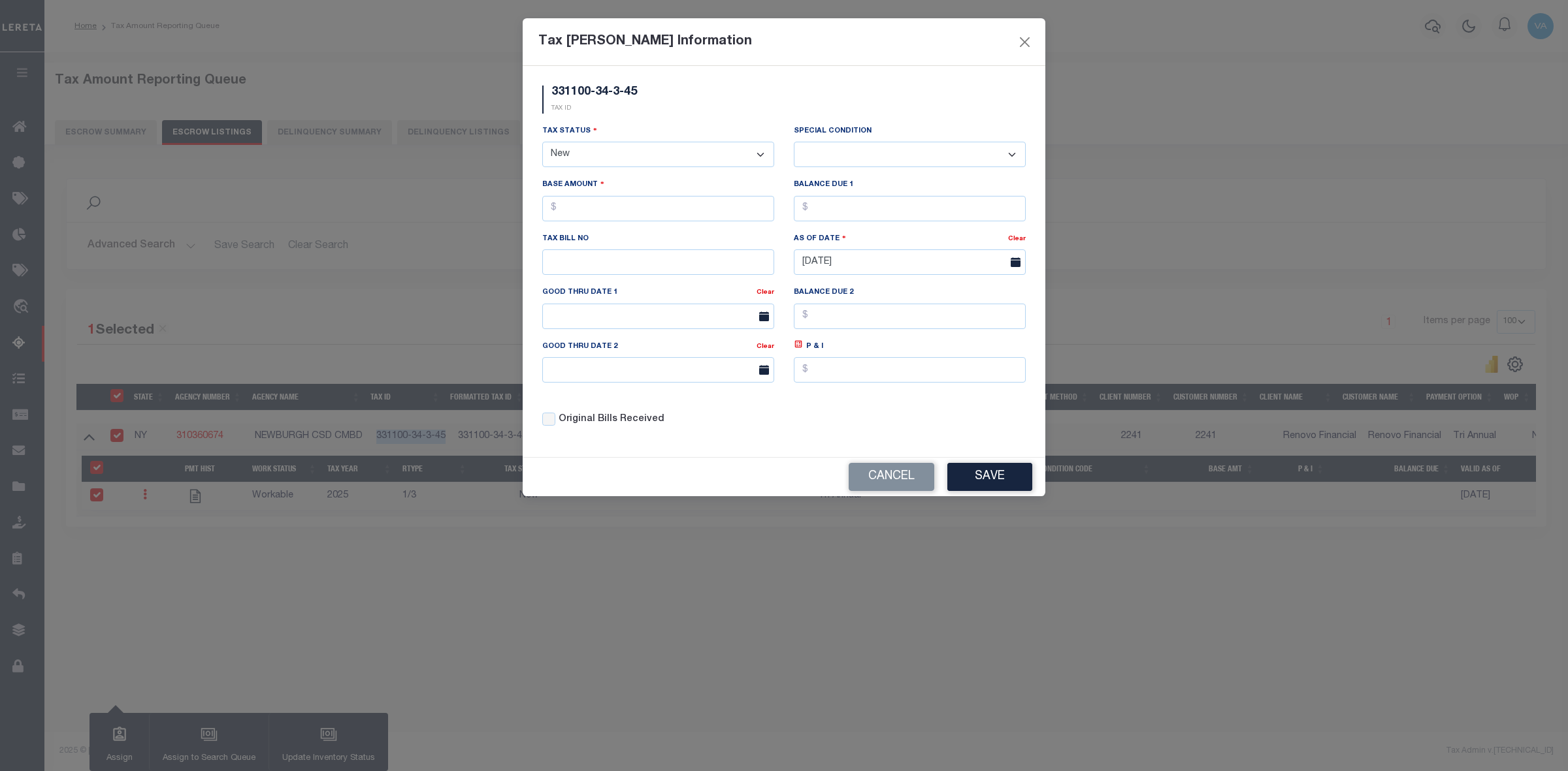
click at [631, 147] on select "- Select Status - Open Due/Unpaid Paid Incomplete No Tax Due Internal Refund Pr…" at bounding box center [658, 154] width 232 height 25
select select "DUE"
click at [543, 143] on select "- Select Status - Open Due/Unpaid Paid Incomplete No Tax Due Internal Refund Pr…" at bounding box center [658, 154] width 232 height 25
select select "0"
click at [588, 212] on input "text" at bounding box center [658, 209] width 232 height 25
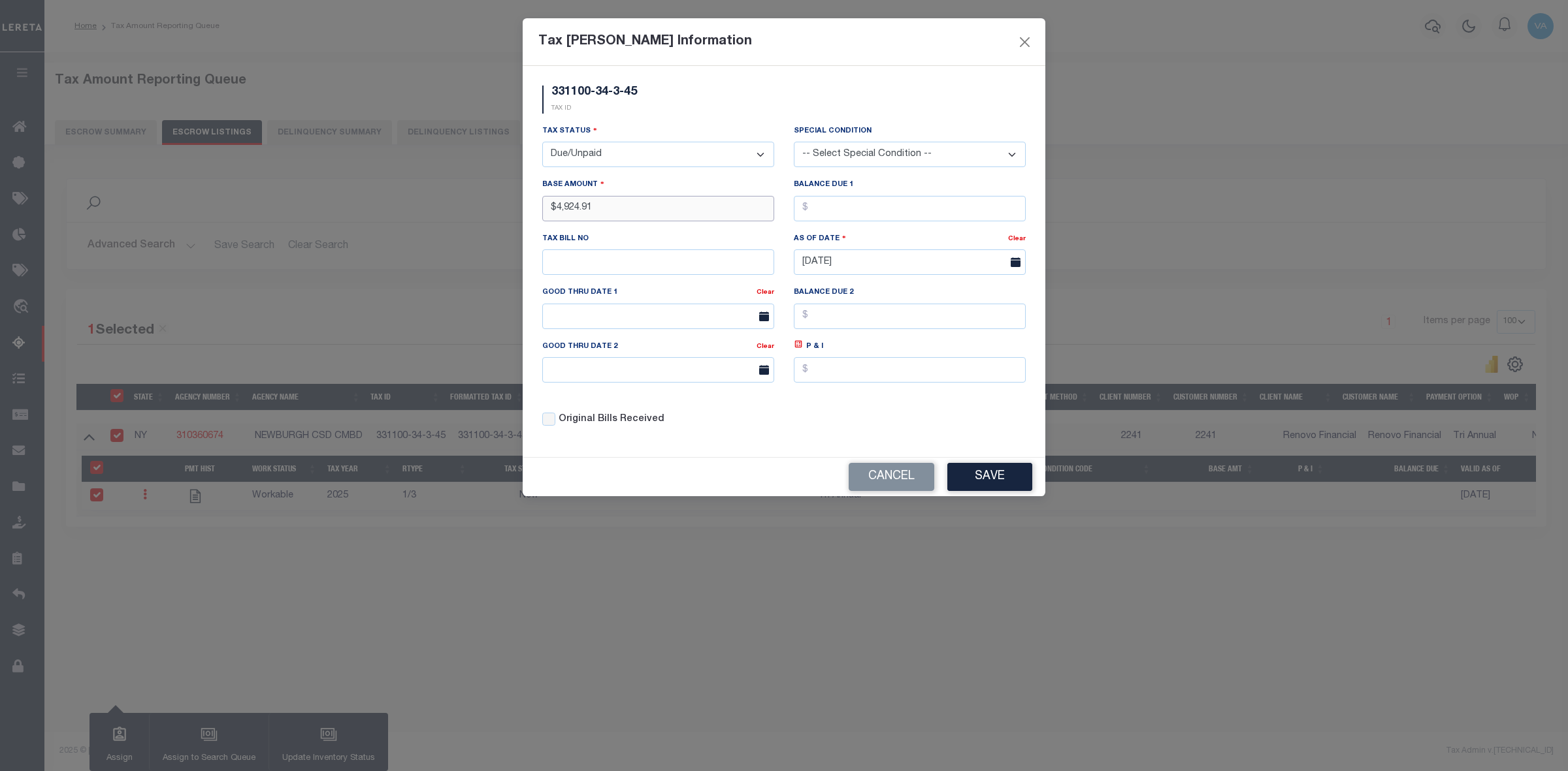
type input "$4,924.91"
click at [969, 479] on button "Save" at bounding box center [989, 478] width 85 height 28
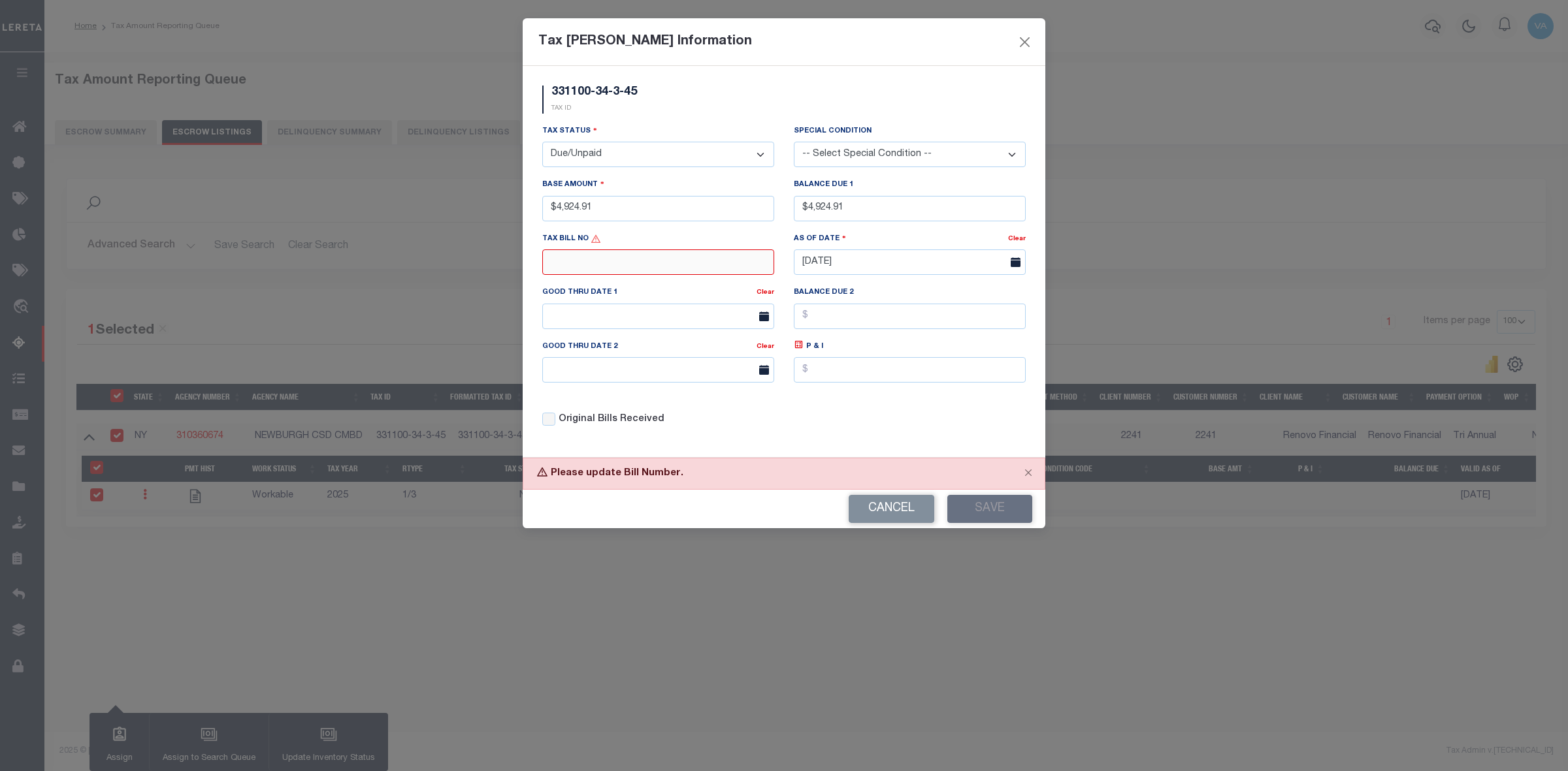
click at [629, 272] on input "text" at bounding box center [658, 262] width 232 height 25
click at [600, 266] on input "text" at bounding box center [658, 262] width 232 height 25
type input "005212"
click at [982, 514] on button "Save" at bounding box center [989, 510] width 85 height 28
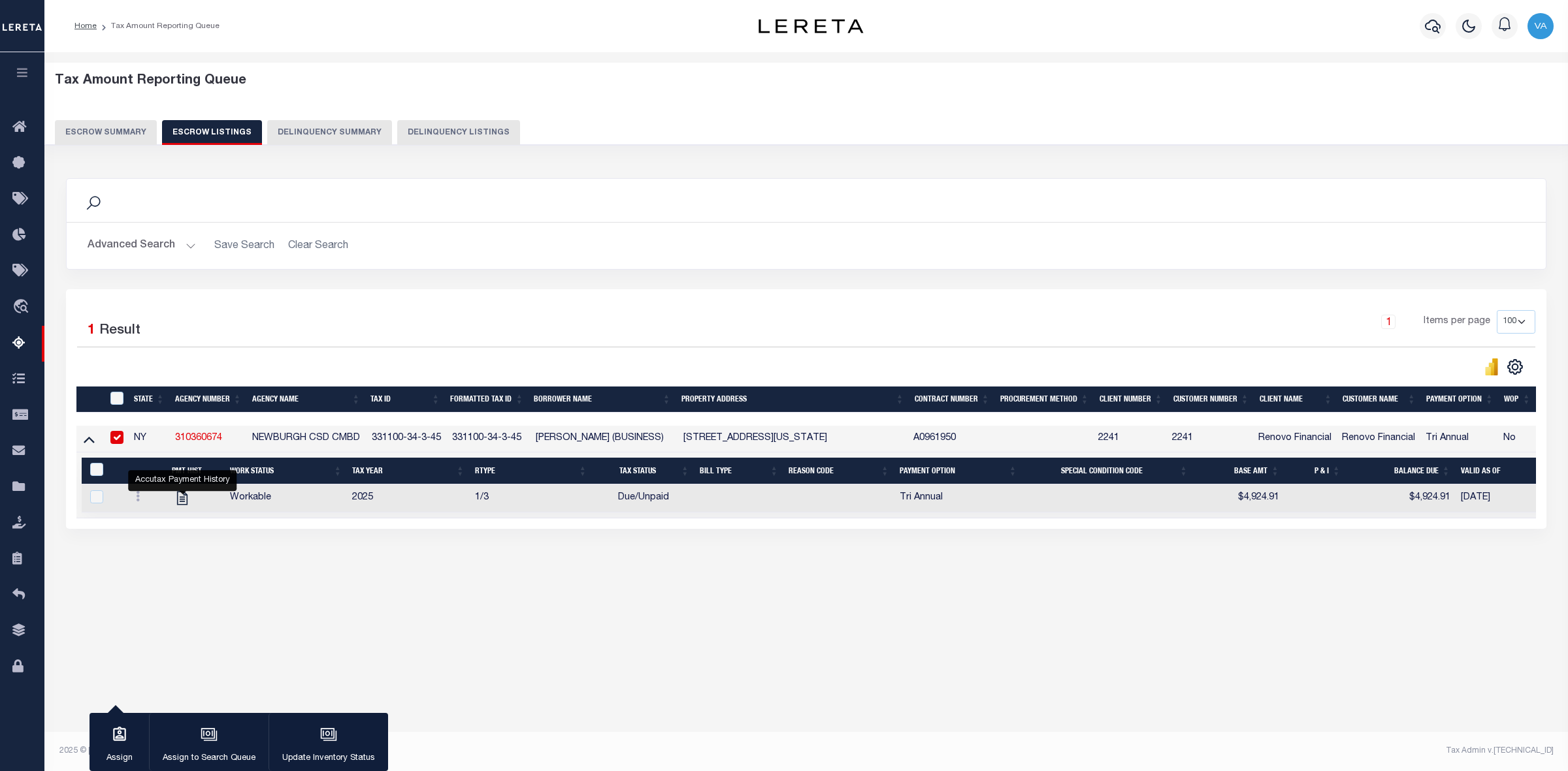
click at [117, 392] on th "ID" at bounding box center [116, 400] width 27 height 27
click at [119, 395] on input "ID" at bounding box center [117, 399] width 13 height 13
checkbox input "true"
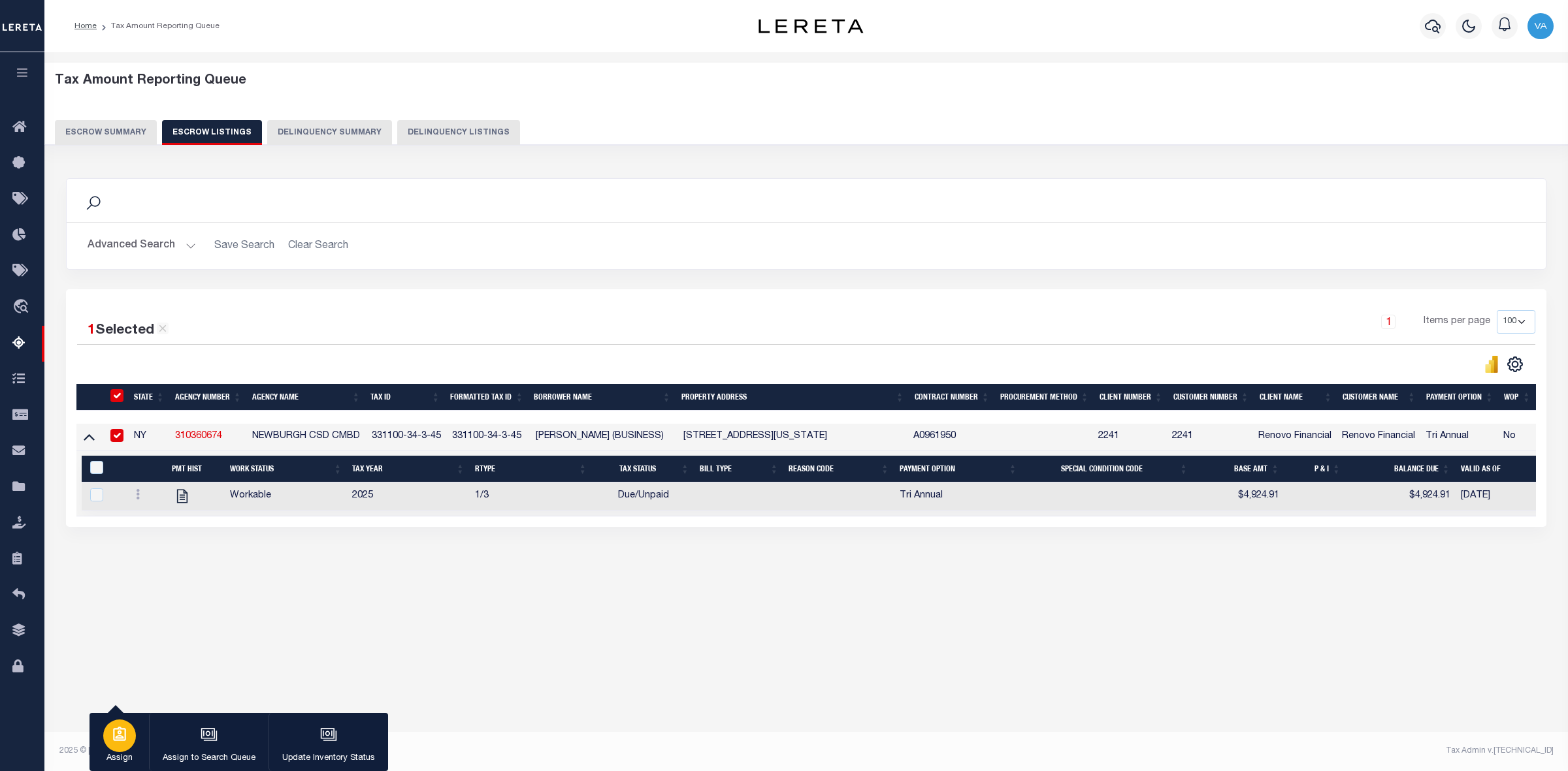
click at [115, 727] on icon "button" at bounding box center [119, 735] width 17 height 17
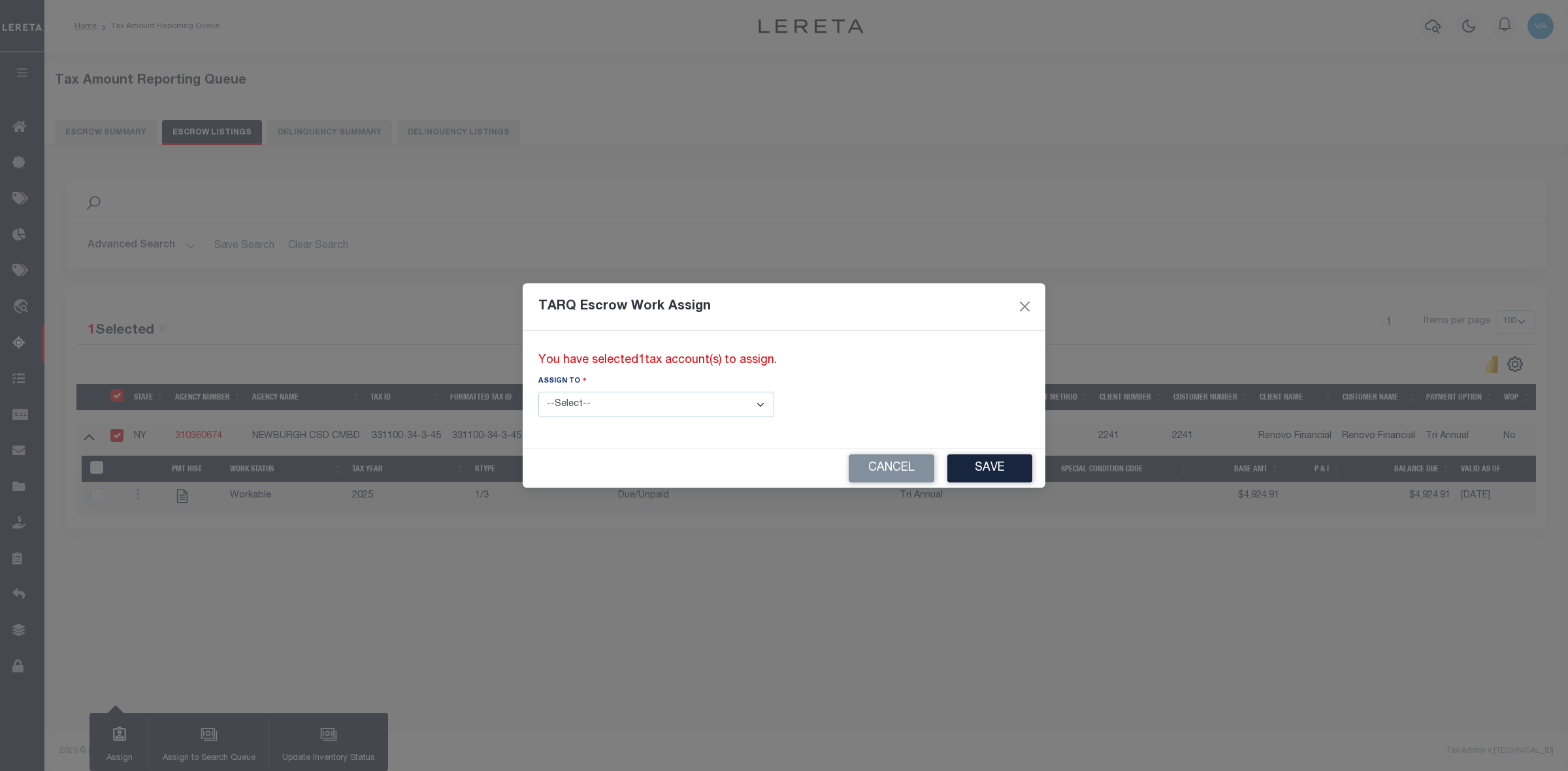
click at [654, 405] on select "--Select-- --Unassigned-- --Unassigned-- Abdul Muzain Adhikary Rinki Agustin Fe…" at bounding box center [656, 405] width 236 height 25
select select "[PERSON_NAME]"
click at [538, 392] on select "--Select-- --Unassigned-- --Unassigned-- Abdul Muzain Adhikary Rinki Agustin Fe…" at bounding box center [656, 405] width 236 height 25
click at [948, 468] on button "Save" at bounding box center [989, 468] width 85 height 28
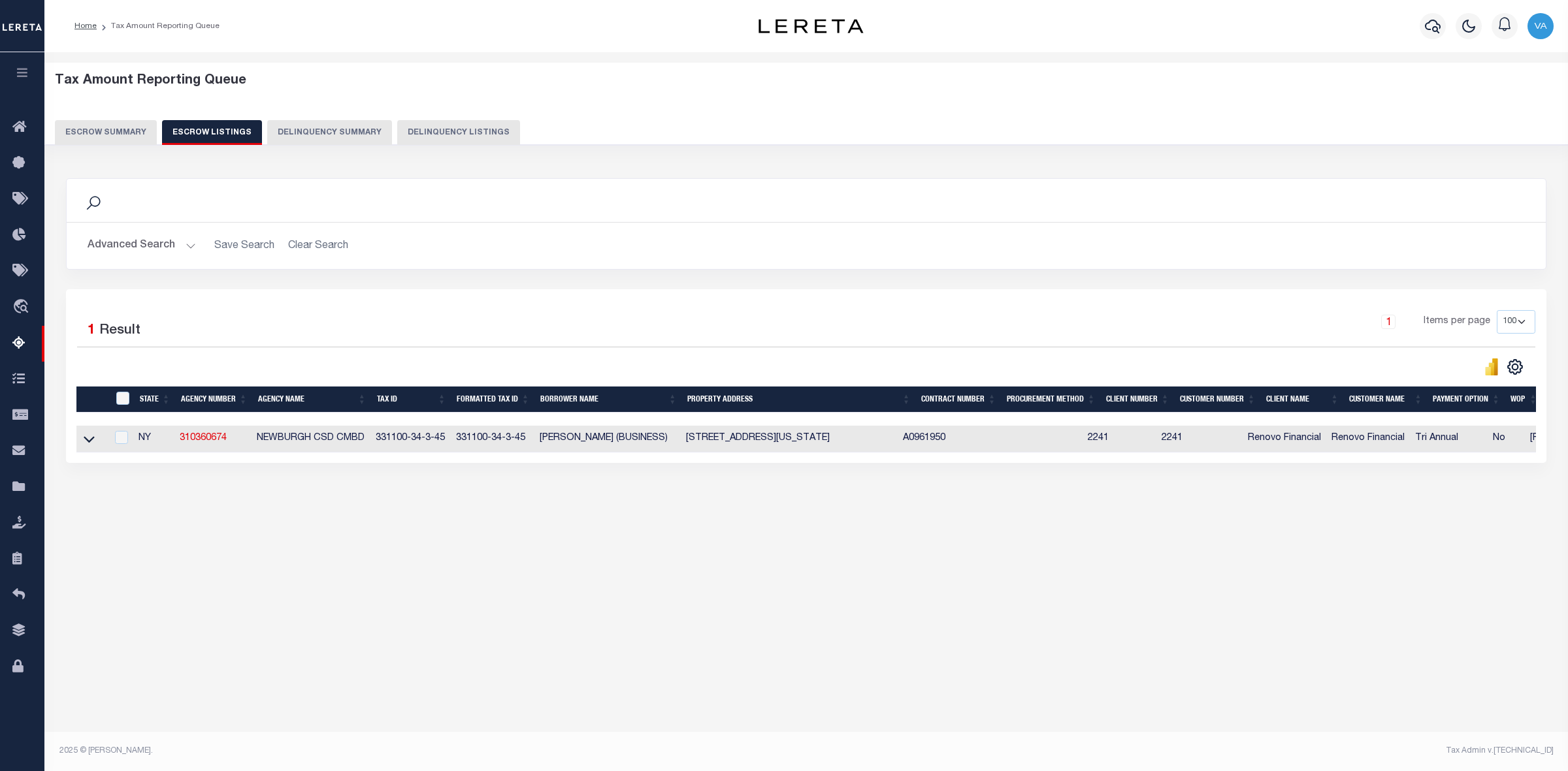
click at [132, 402] on div "ID" at bounding box center [124, 399] width 22 height 14
click at [117, 401] on input "ID" at bounding box center [123, 399] width 13 height 13
checkbox input "true"
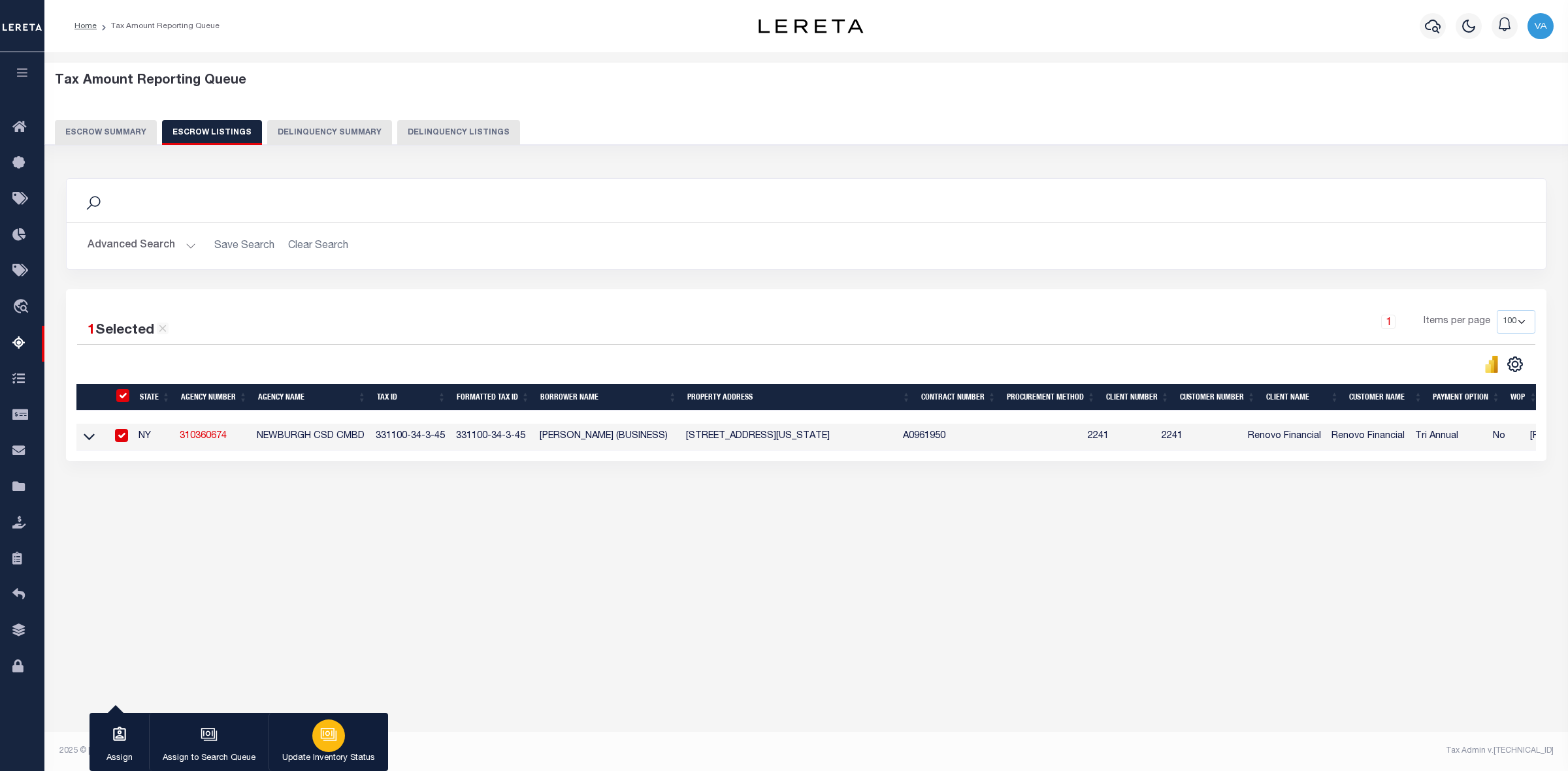
click at [332, 746] on div "button" at bounding box center [328, 736] width 33 height 33
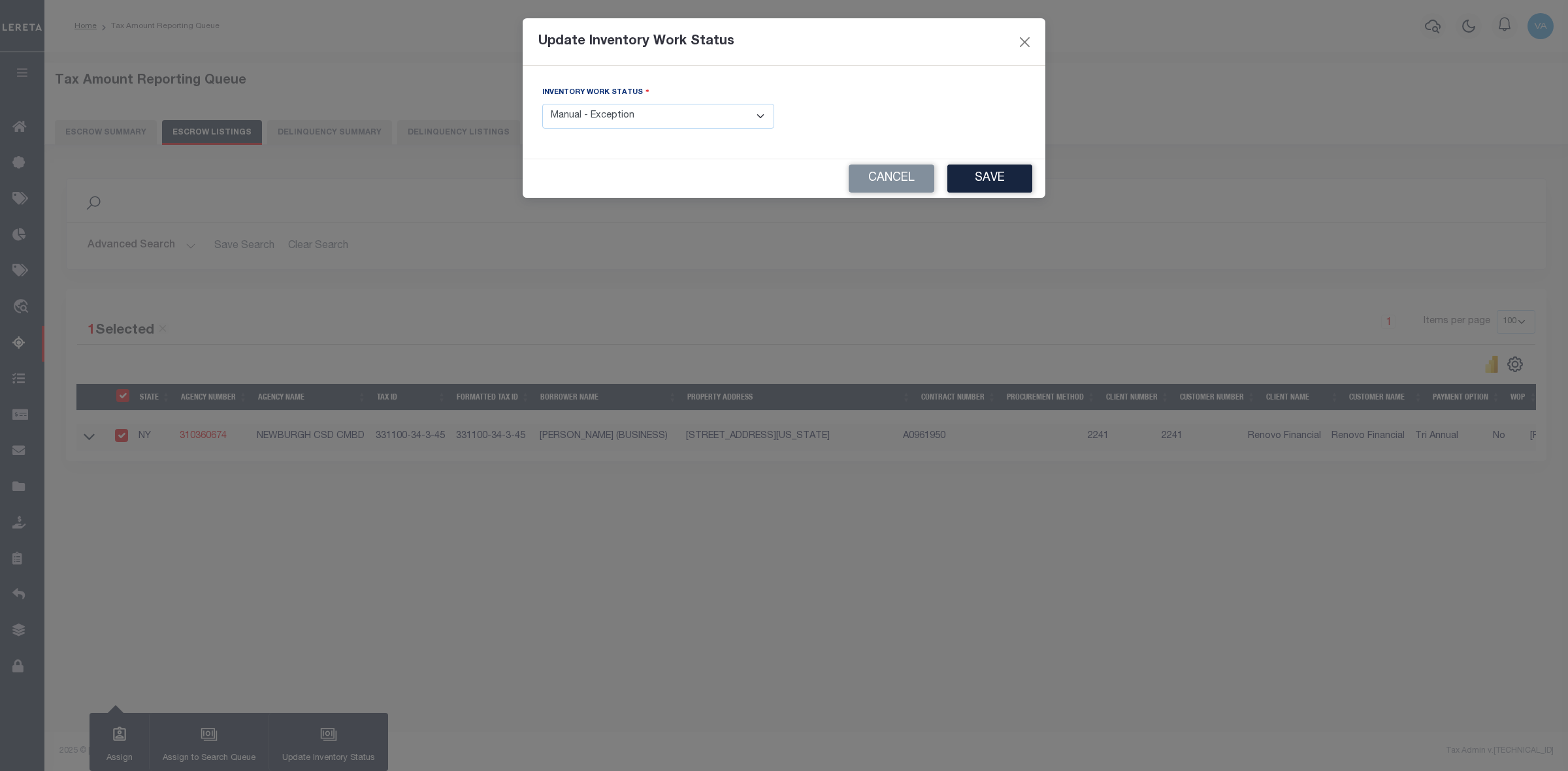
click at [673, 126] on select "- Select Inventory Status - Manual - Exception Pended - Awaiting Search Late Ad…" at bounding box center [658, 116] width 232 height 25
select select "4"
click at [543, 105] on select "- Select Inventory Status - Manual - Exception Pended - Awaiting Search Late Ad…" at bounding box center [658, 116] width 232 height 25
click at [980, 182] on button "Save" at bounding box center [989, 179] width 85 height 28
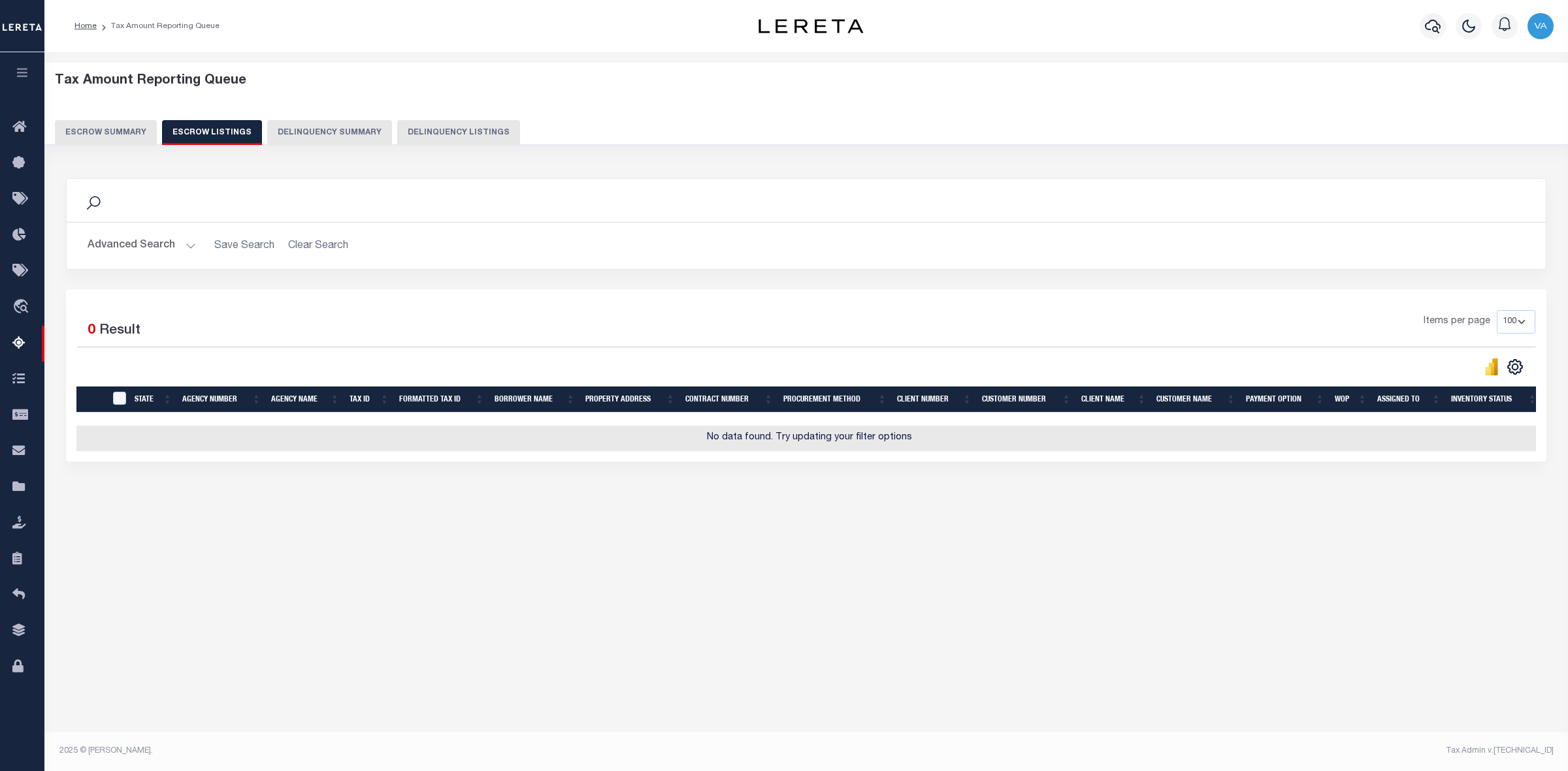
click at [129, 139] on button "Escrow Summary" at bounding box center [106, 132] width 102 height 25
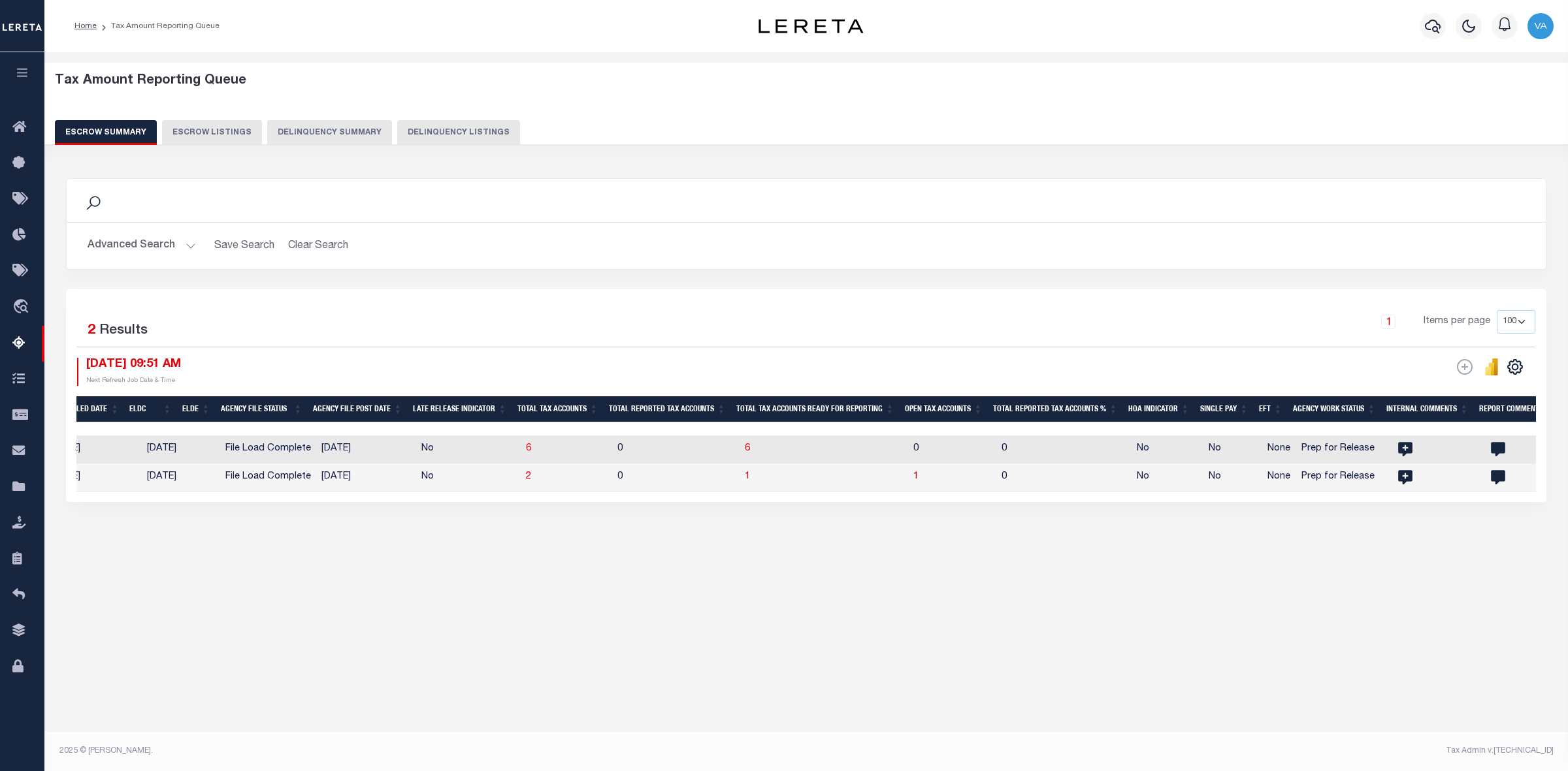
click at [148, 241] on button "Advanced Search" at bounding box center [141, 246] width 108 height 25
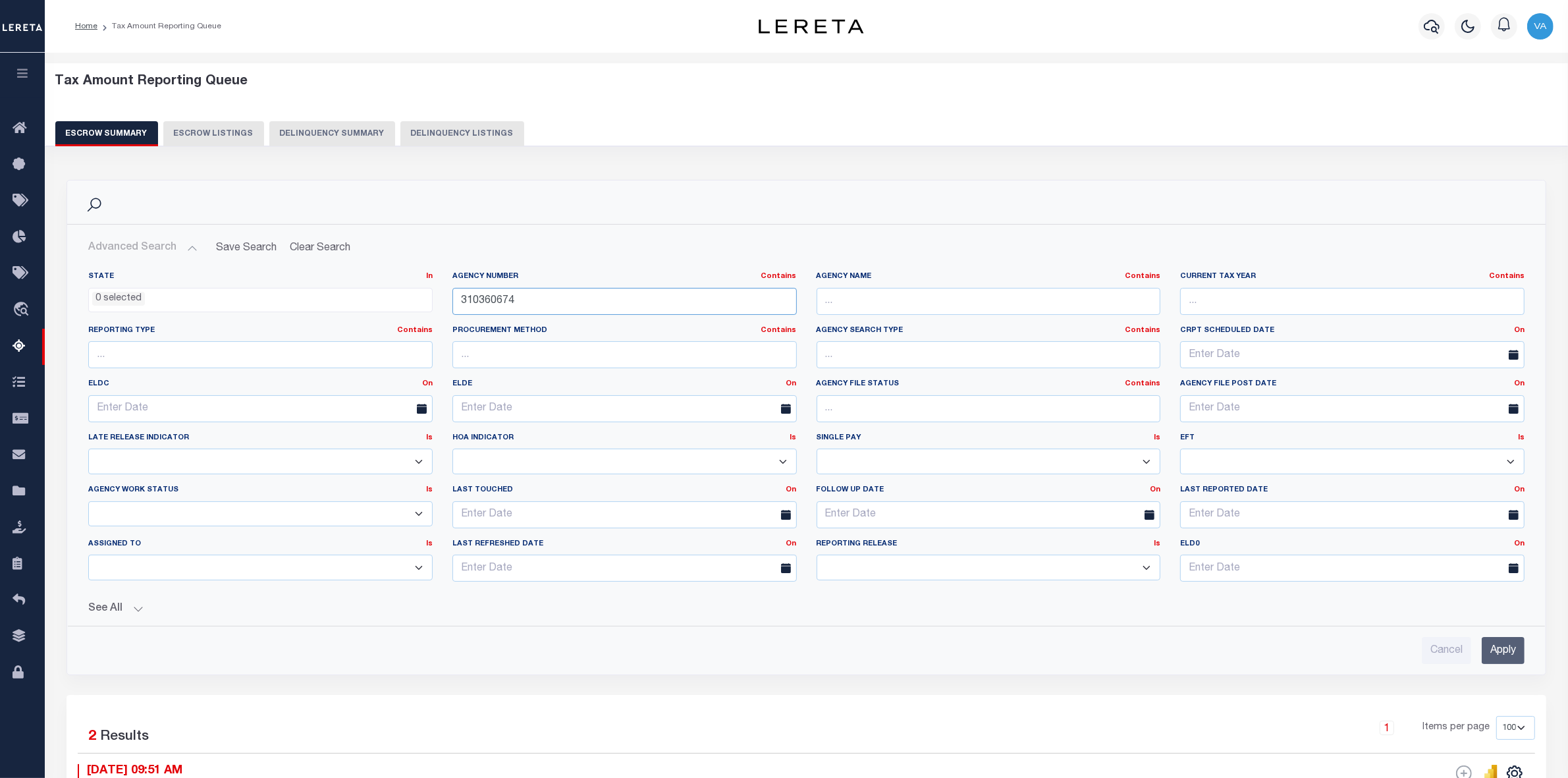
drag, startPoint x: 551, startPoint y: 305, endPoint x: 633, endPoint y: 305, distance: 82.0
click at [452, 303] on input "310360674" at bounding box center [625, 302] width 345 height 27
paste input "421802001"
type input "421802001"
click at [1496, 649] on input "Apply" at bounding box center [1503, 651] width 43 height 27
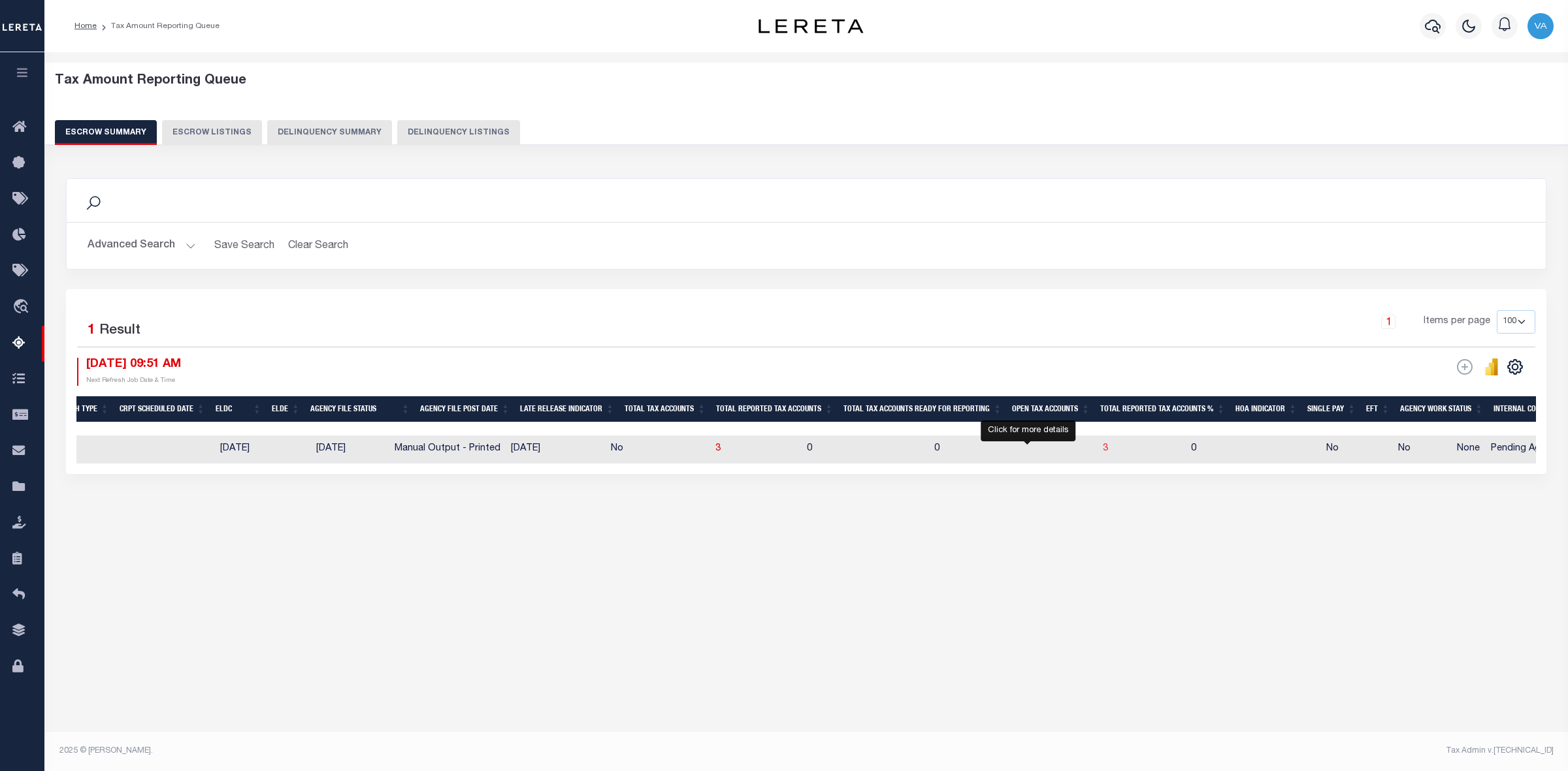
click at [1103, 451] on span "3" at bounding box center [1105, 448] width 5 height 9
select select "100"
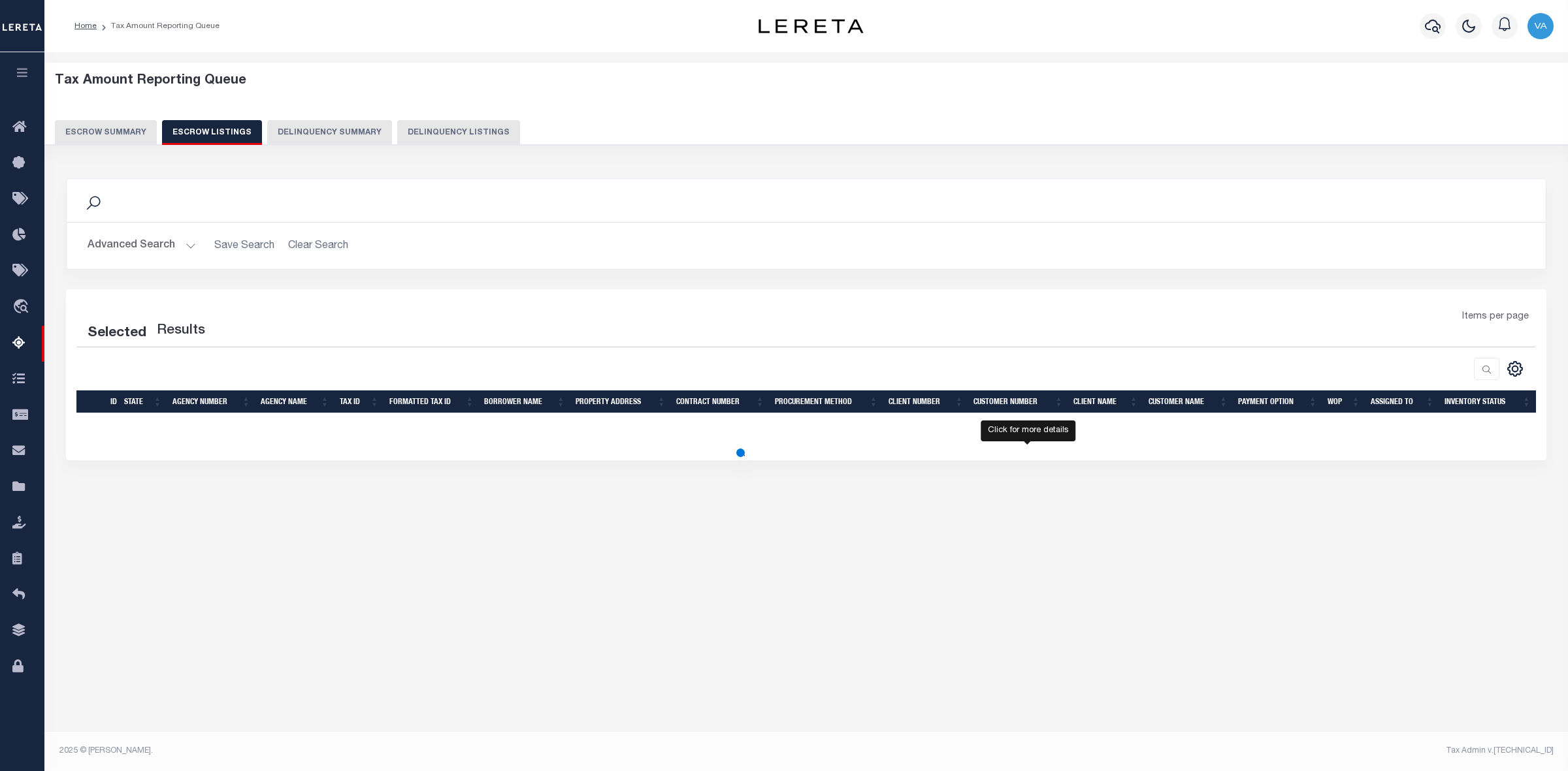
select select "100"
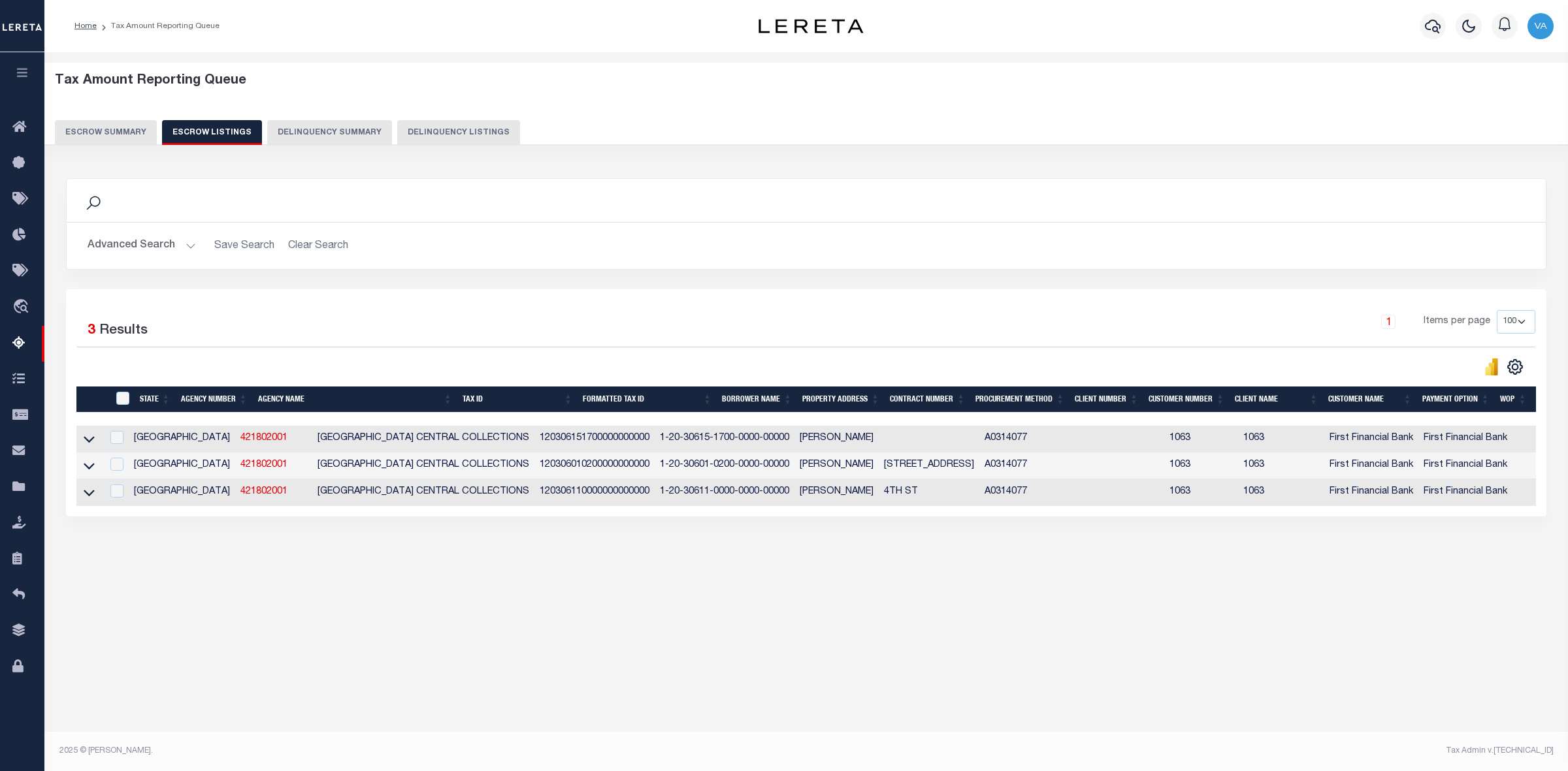
click at [132, 136] on button "Escrow Summary" at bounding box center [106, 132] width 102 height 25
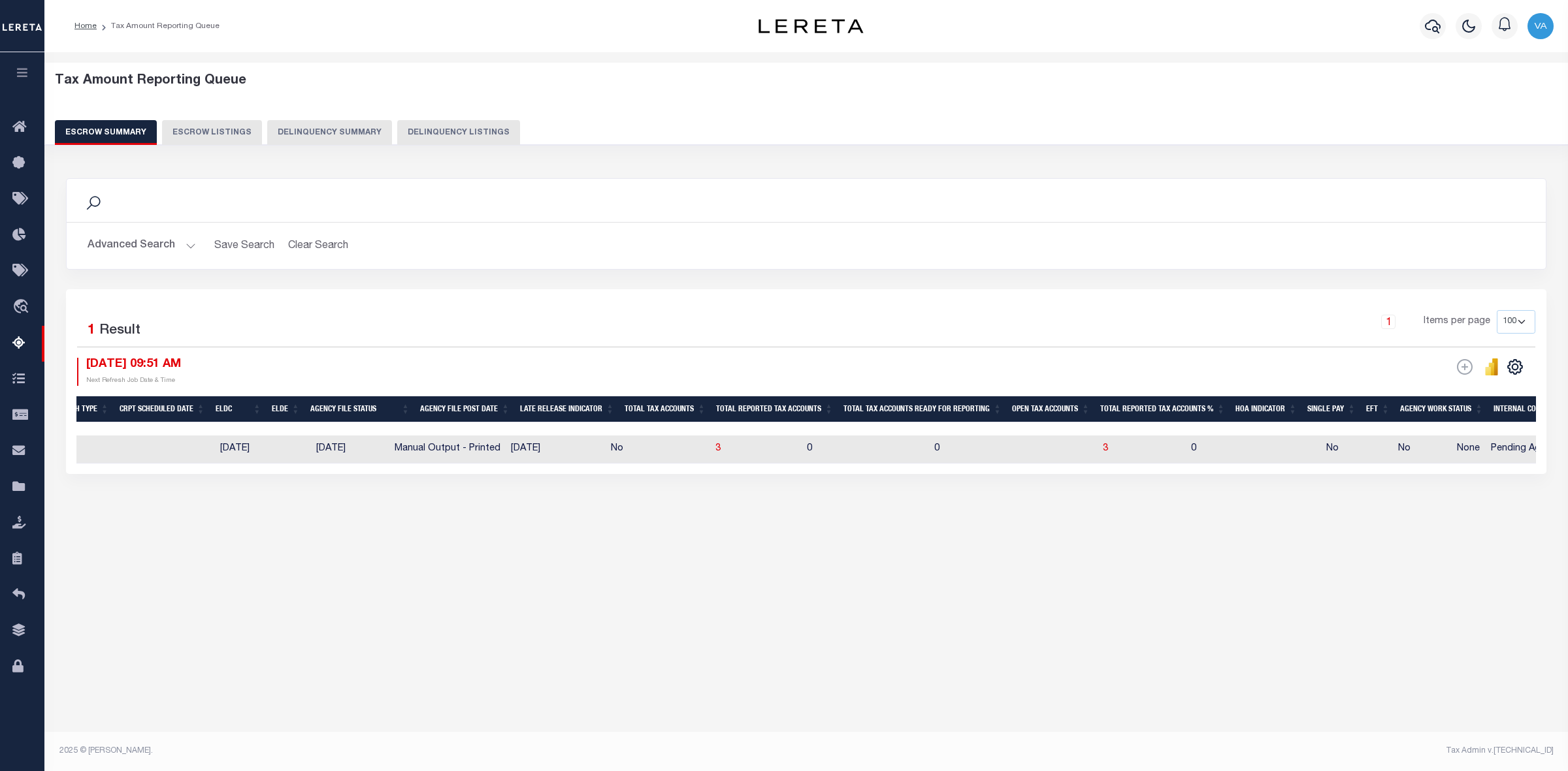
click at [161, 246] on button "Advanced Search" at bounding box center [141, 246] width 108 height 25
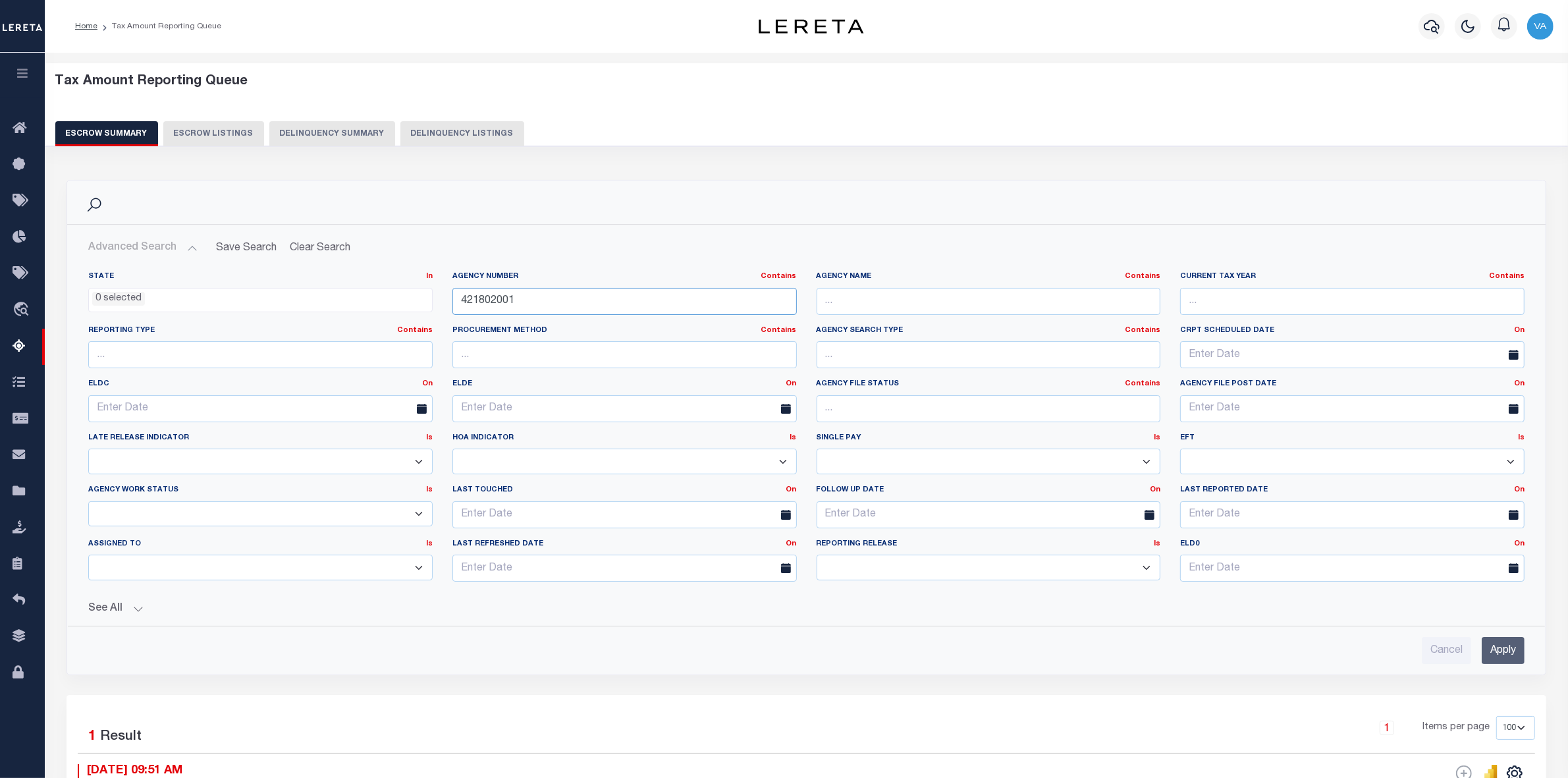
drag, startPoint x: 548, startPoint y: 298, endPoint x: 436, endPoint y: 298, distance: 112.0
click at [436, 298] on div "State In In AK AL AR AZ CA CO CT DC DE FL GA GU HI IA ID IL IN KS KY LA MA MD M…" at bounding box center [806, 432] width 1456 height 321
paste input "1609801"
type input "160980101"
click at [1509, 651] on input "Apply" at bounding box center [1503, 651] width 43 height 27
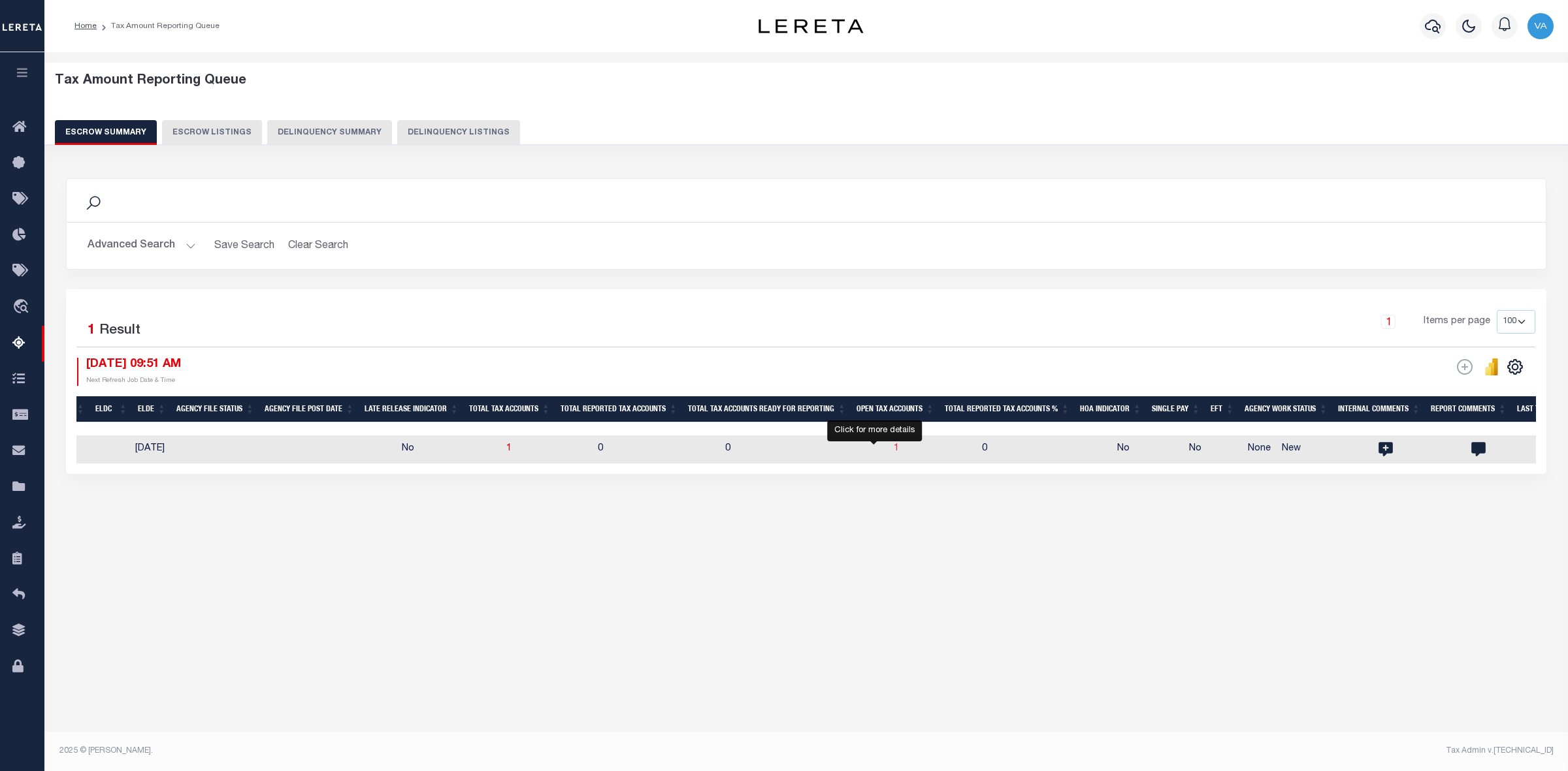
click at [894, 451] on span "1" at bounding box center [896, 448] width 5 height 9
select select "100"
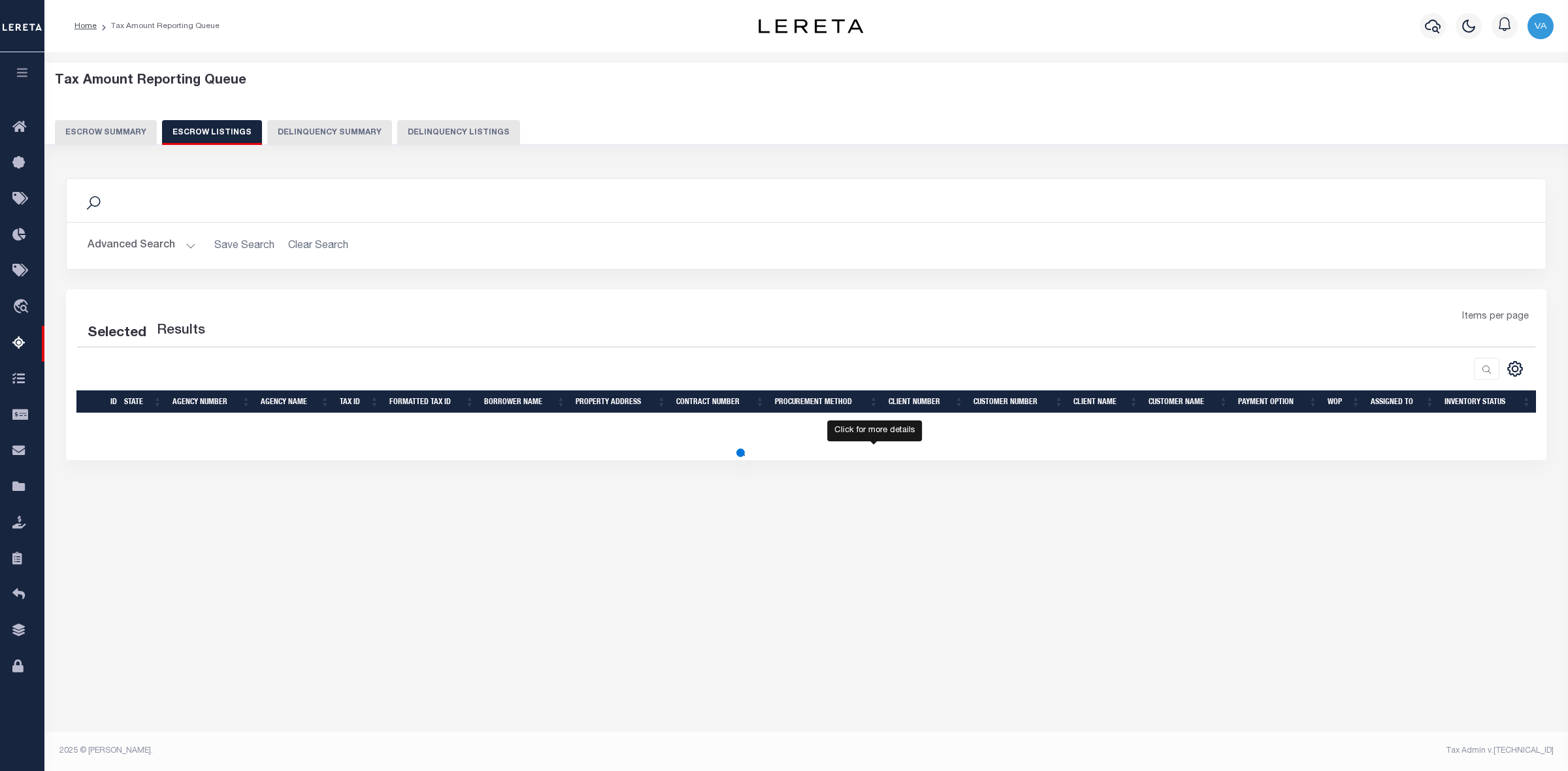
select select "100"
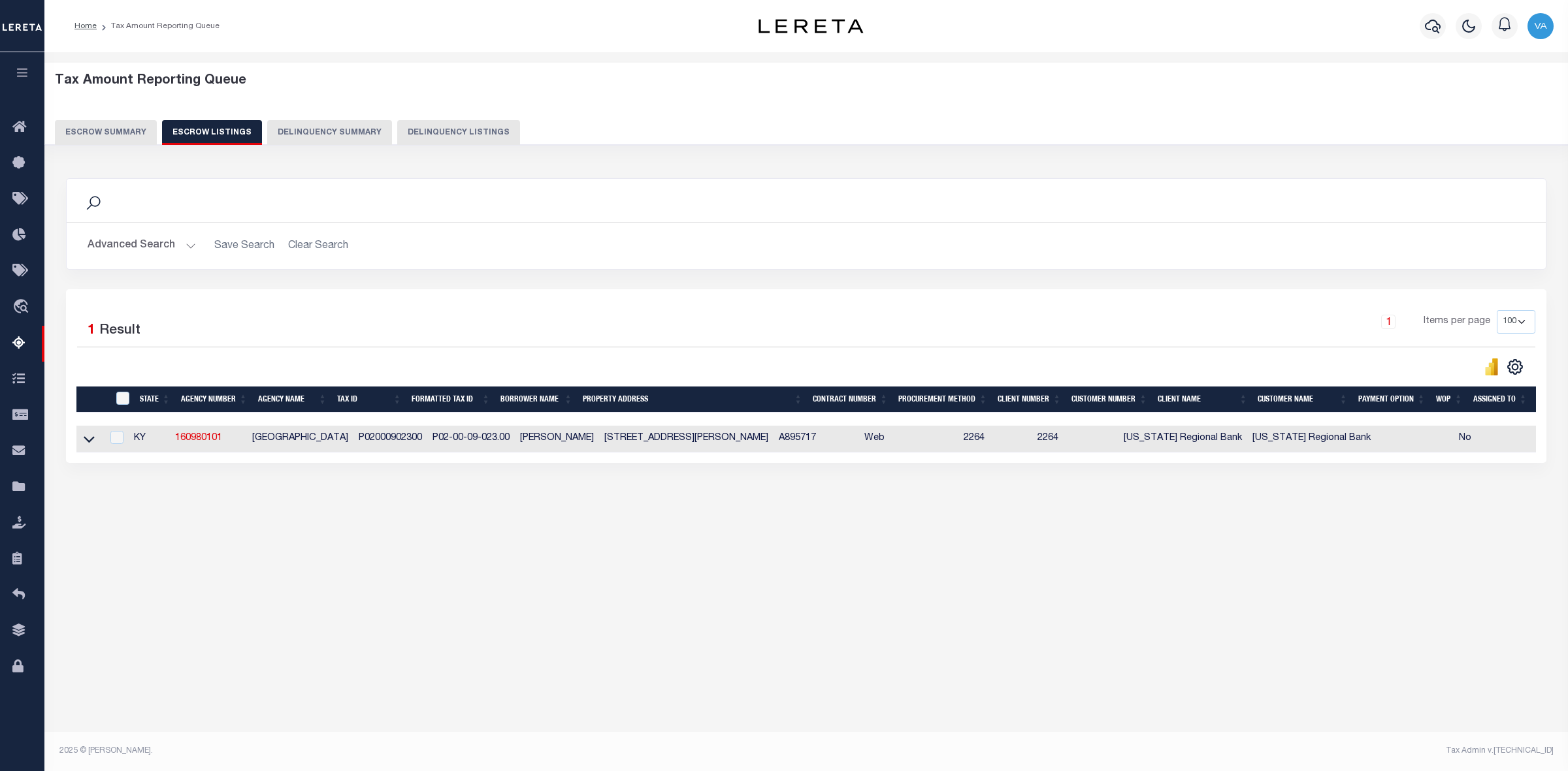
click at [718, 534] on div "Tax Amount Reporting Queue Escrow Summary Escrow Listings In" at bounding box center [807, 303] width 1516 height 476
drag, startPoint x: 407, startPoint y: 437, endPoint x: 489, endPoint y: 438, distance: 82.0
click at [489, 438] on td "P02-00-09-023.00" at bounding box center [471, 439] width 87 height 27
checkbox input "true"
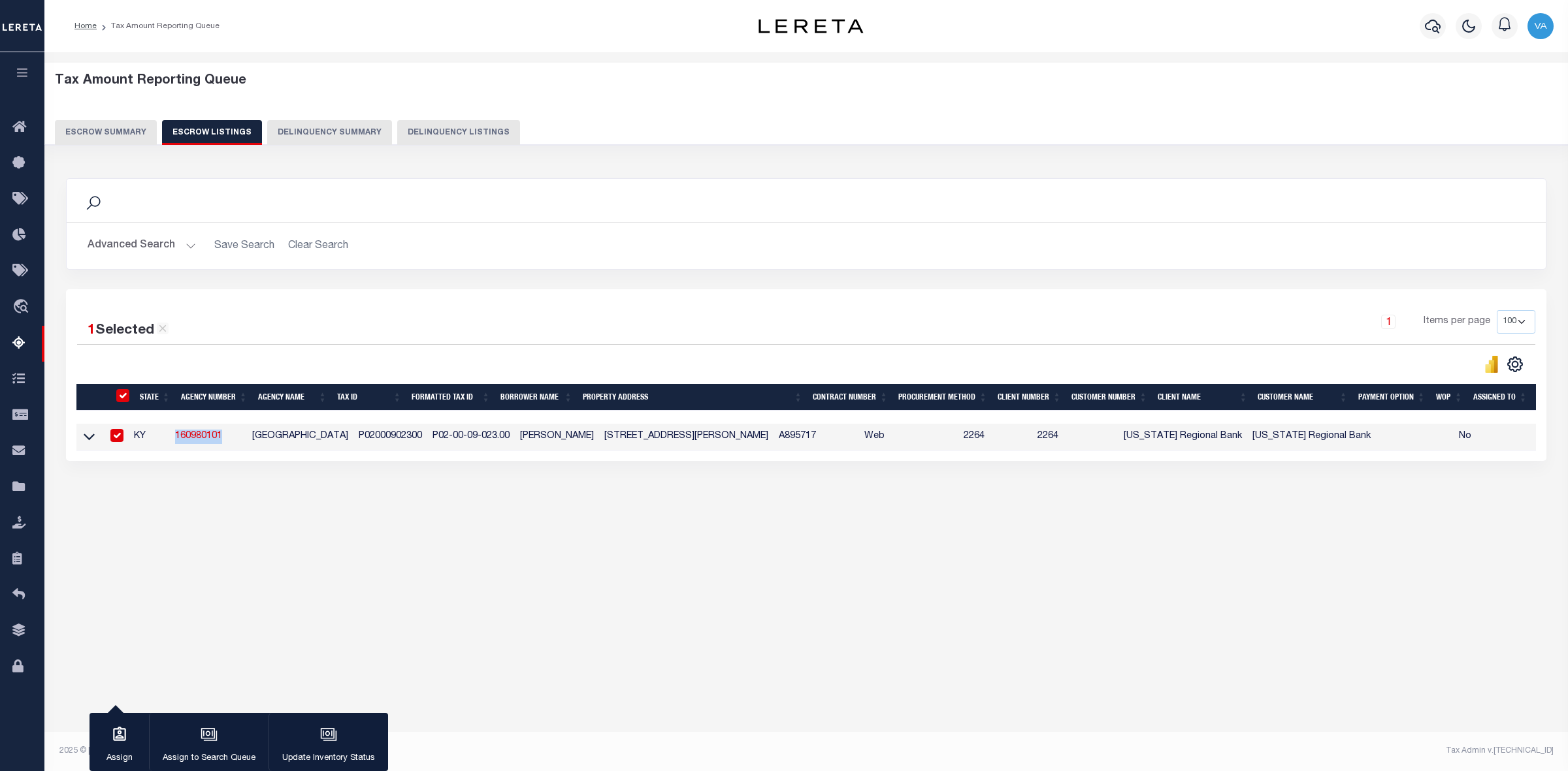
drag, startPoint x: 178, startPoint y: 437, endPoint x: 233, endPoint y: 435, distance: 55.0
click at [233, 435] on td "160980101" at bounding box center [209, 437] width 77 height 27
checkbox input "false"
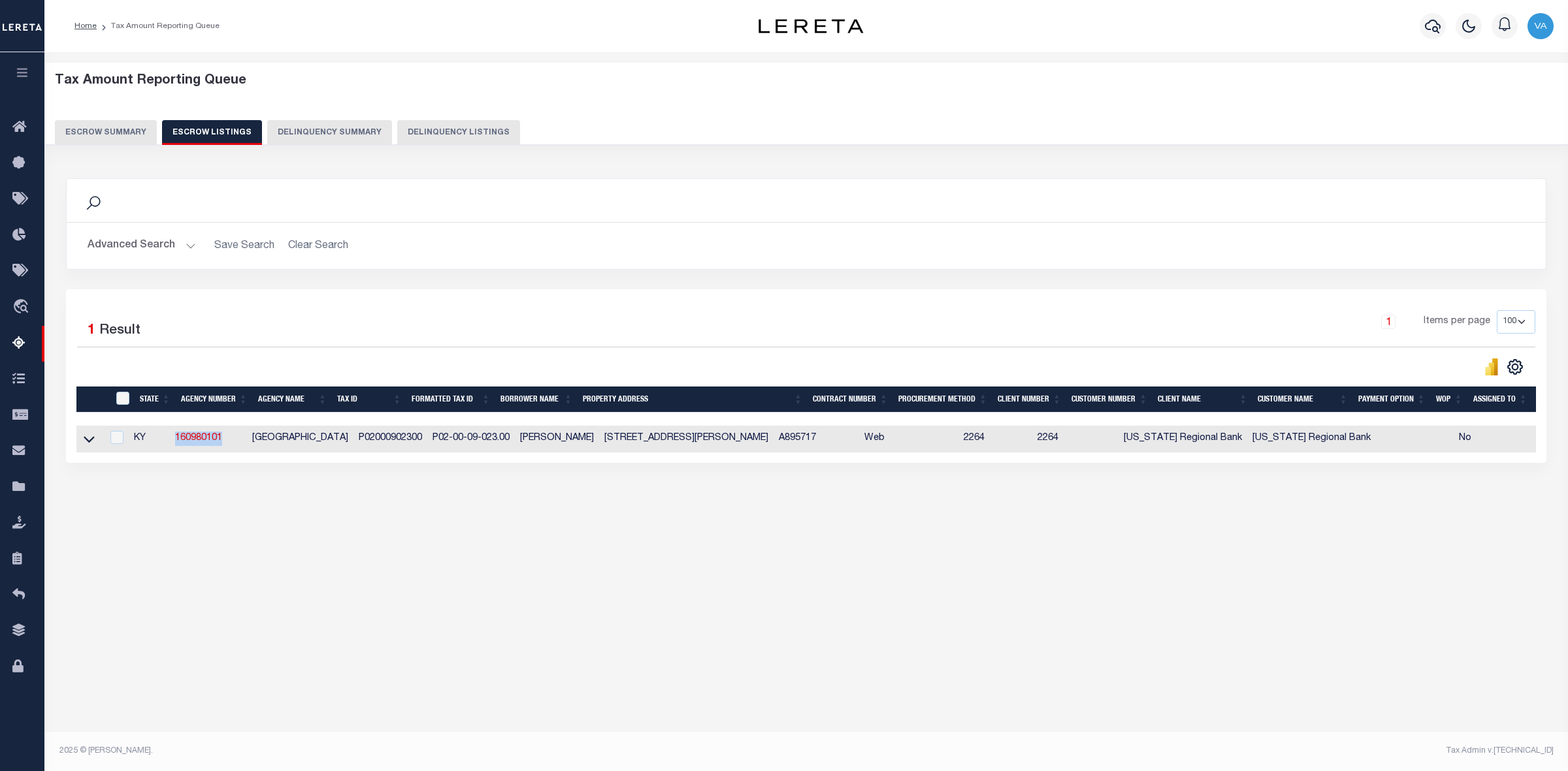
click at [562, 697] on div "Tax Amount Reporting Queue Escrow Summary Escrow Listings In" at bounding box center [806, 399] width 1524 height 694
click at [91, 443] on icon at bounding box center [89, 440] width 11 height 7
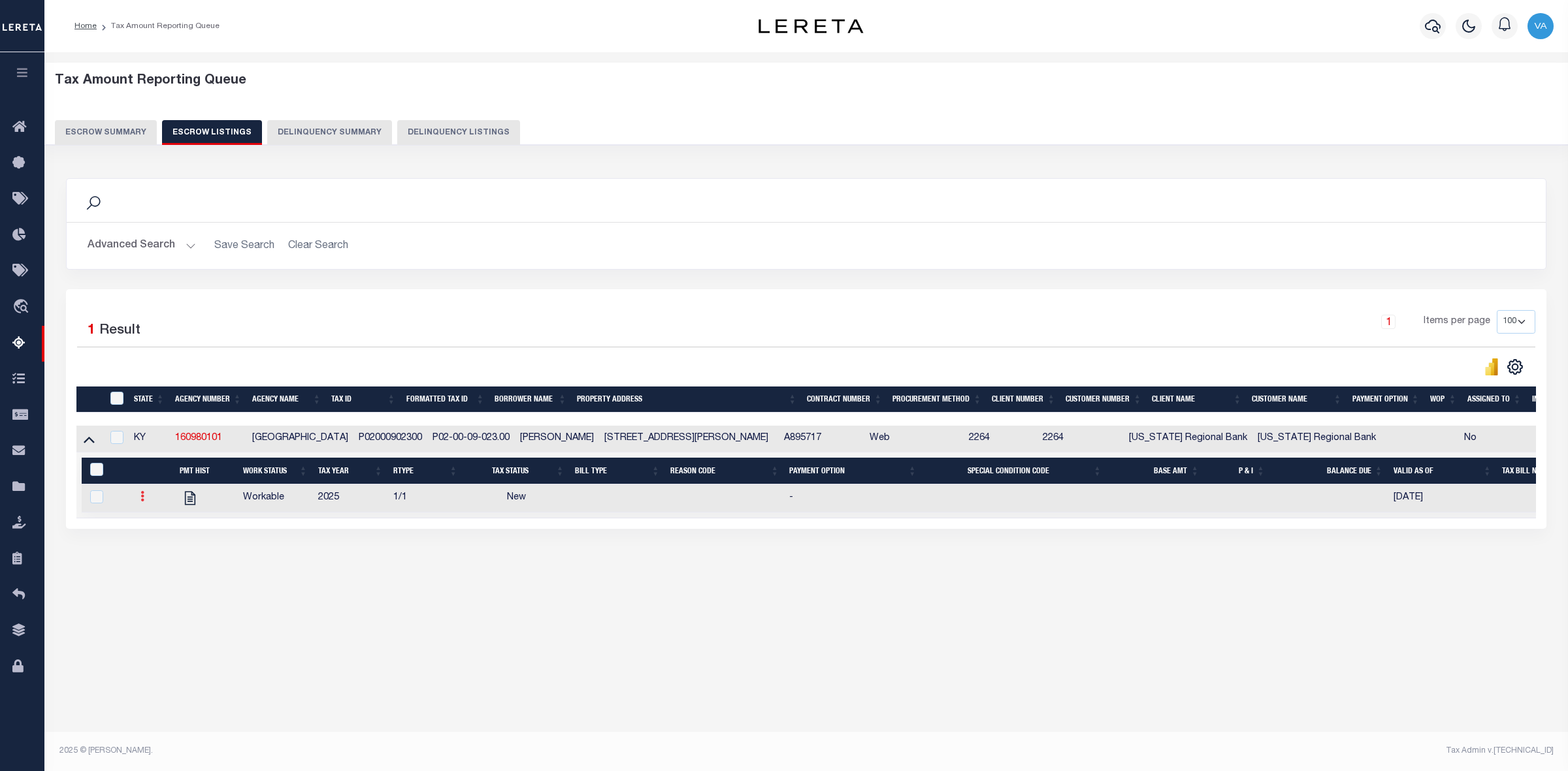
click at [141, 501] on icon at bounding box center [143, 496] width 4 height 10
click at [148, 551] on link "" at bounding box center [158, 540] width 44 height 22
checkbox input "true"
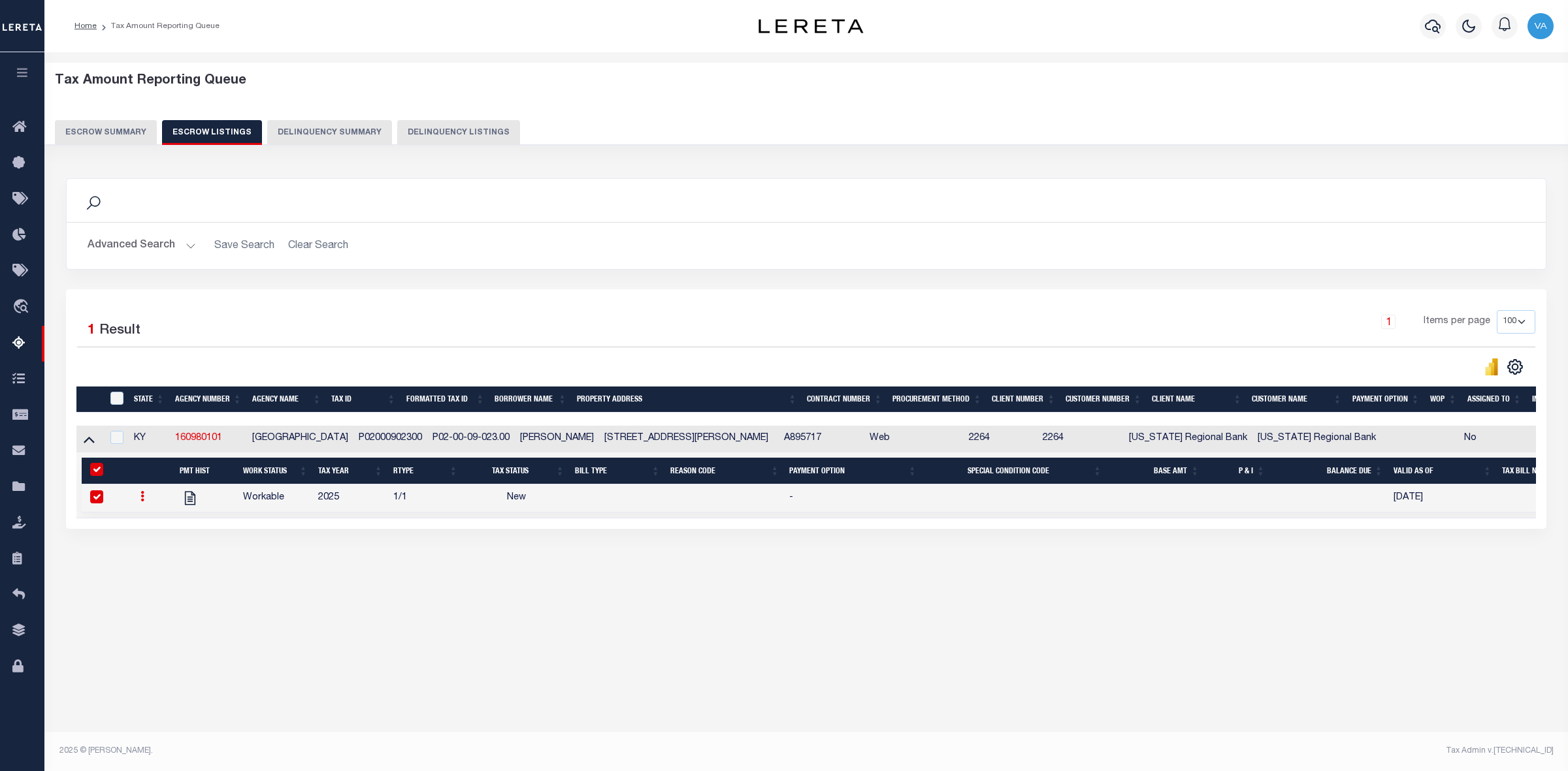
select select
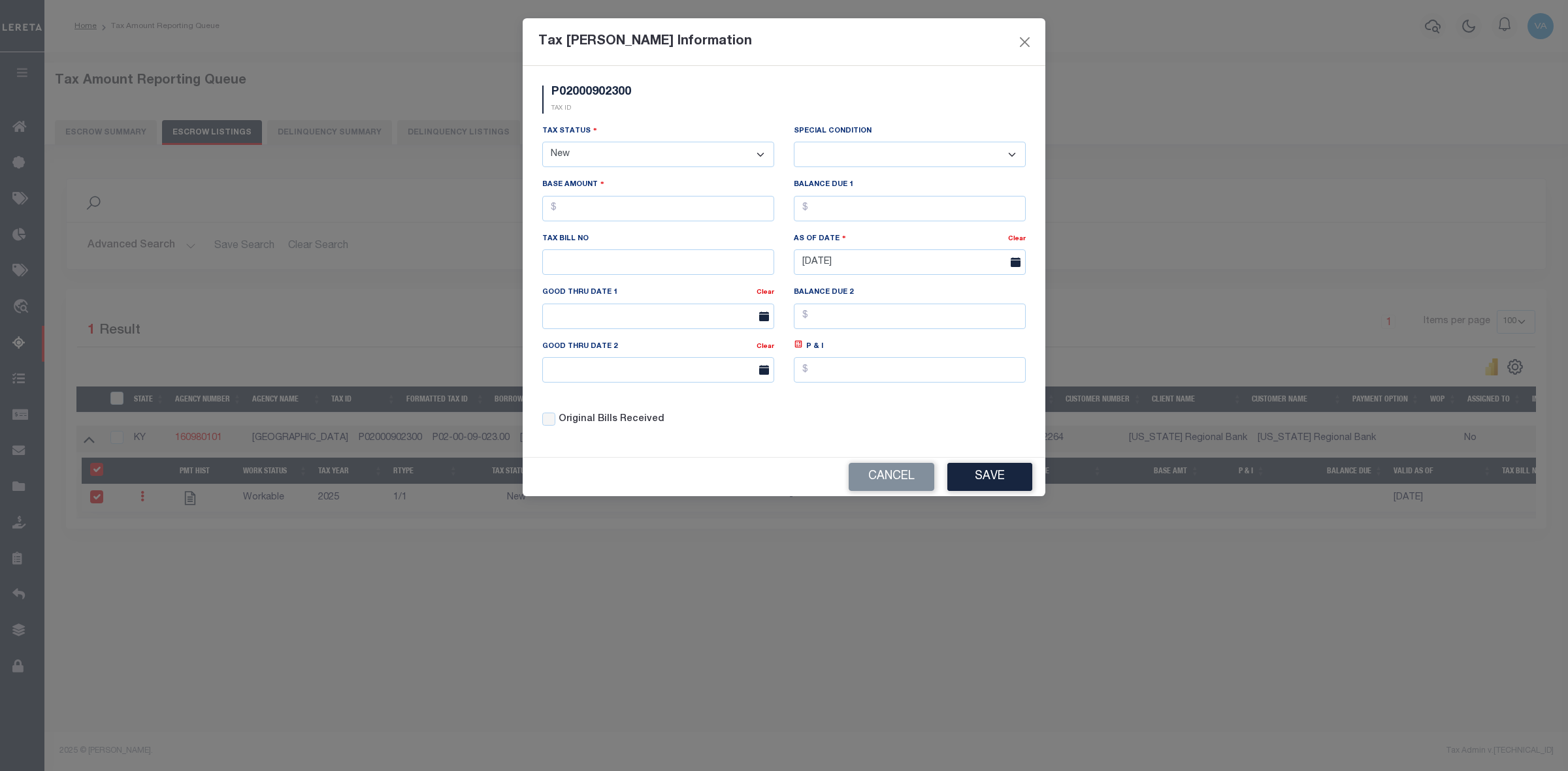
click at [673, 153] on select "- Select Status - Open Due/Unpaid Paid Incomplete No Tax Due Internal Refund Pr…" at bounding box center [658, 154] width 232 height 25
select select "DUE"
click at [543, 143] on select "- Select Status - Open Due/Unpaid Paid Incomplete No Tax Due Internal Refund Pr…" at bounding box center [658, 154] width 232 height 25
select select "0"
click at [595, 212] on input "text" at bounding box center [658, 209] width 232 height 25
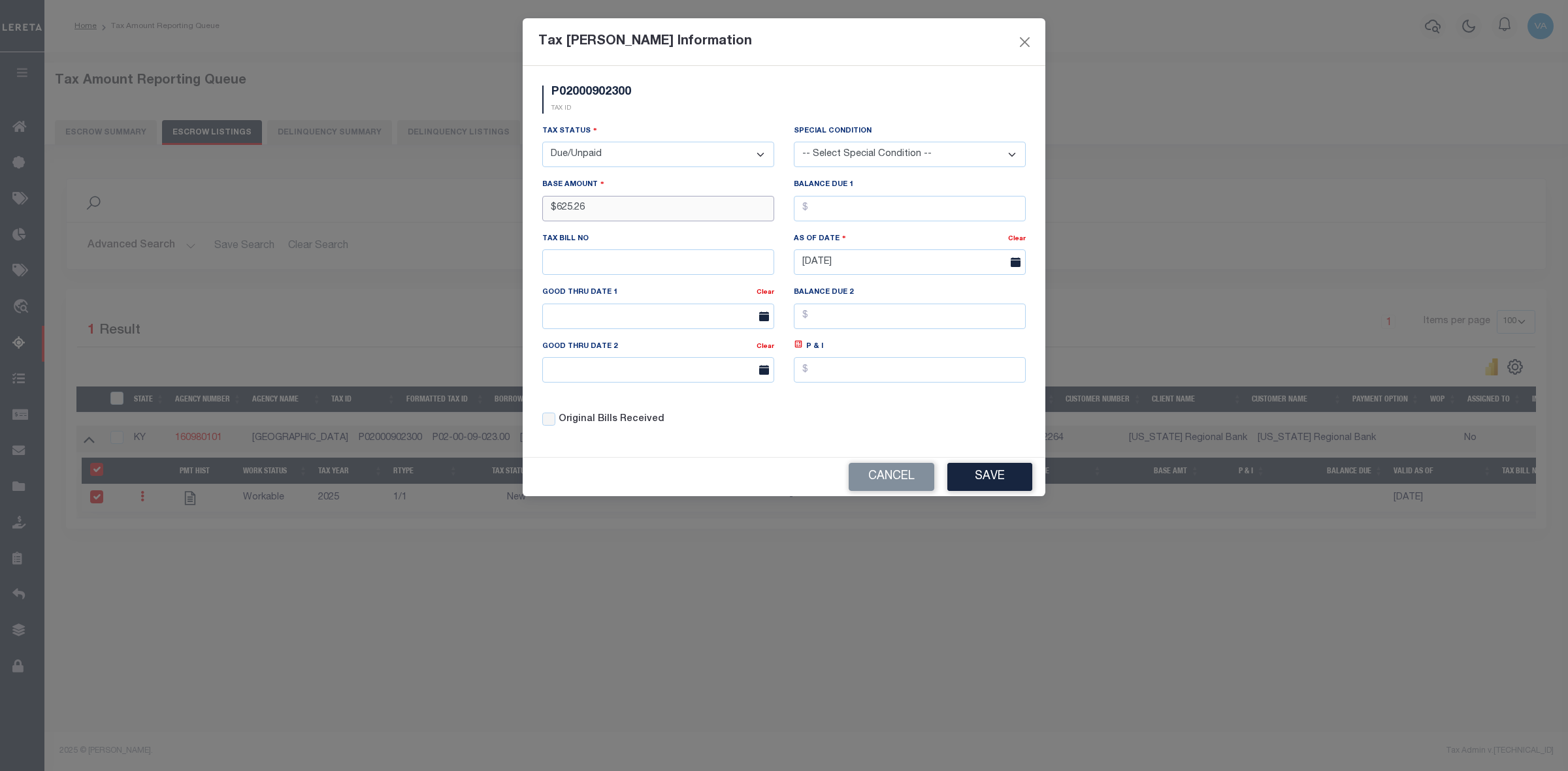
type input "$625.26"
click at [575, 427] on label "Original Bills Received" at bounding box center [611, 419] width 106 height 14
click at [555, 426] on input "Original Bills Received" at bounding box center [549, 419] width 13 height 13
checkbox input "true"
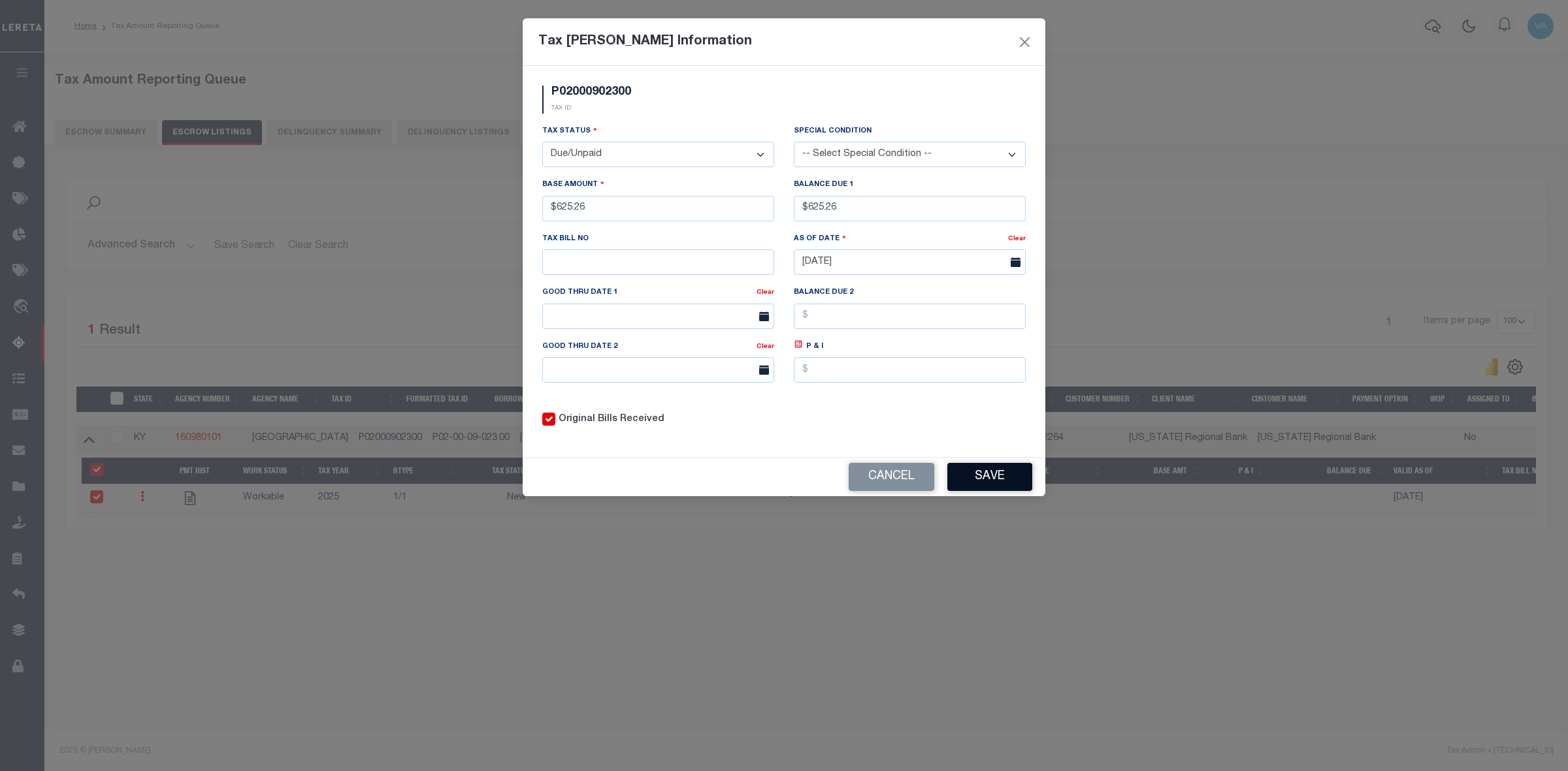
click at [968, 480] on button "Save" at bounding box center [989, 478] width 85 height 28
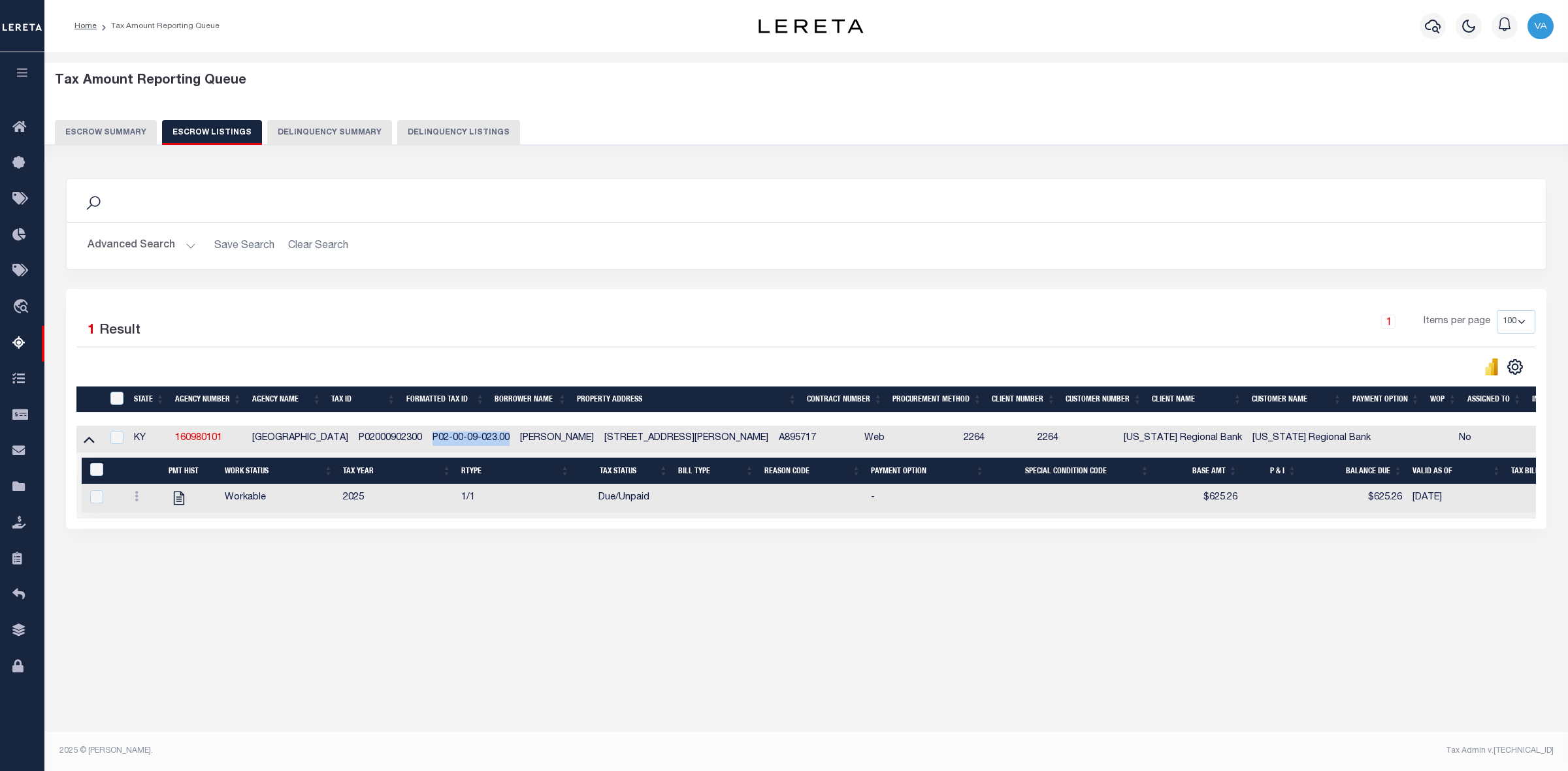
drag, startPoint x: 403, startPoint y: 439, endPoint x: 485, endPoint y: 444, distance: 82.2
click at [485, 444] on td "P02-00-09-023.00" at bounding box center [471, 439] width 87 height 27
checkbox input "true"
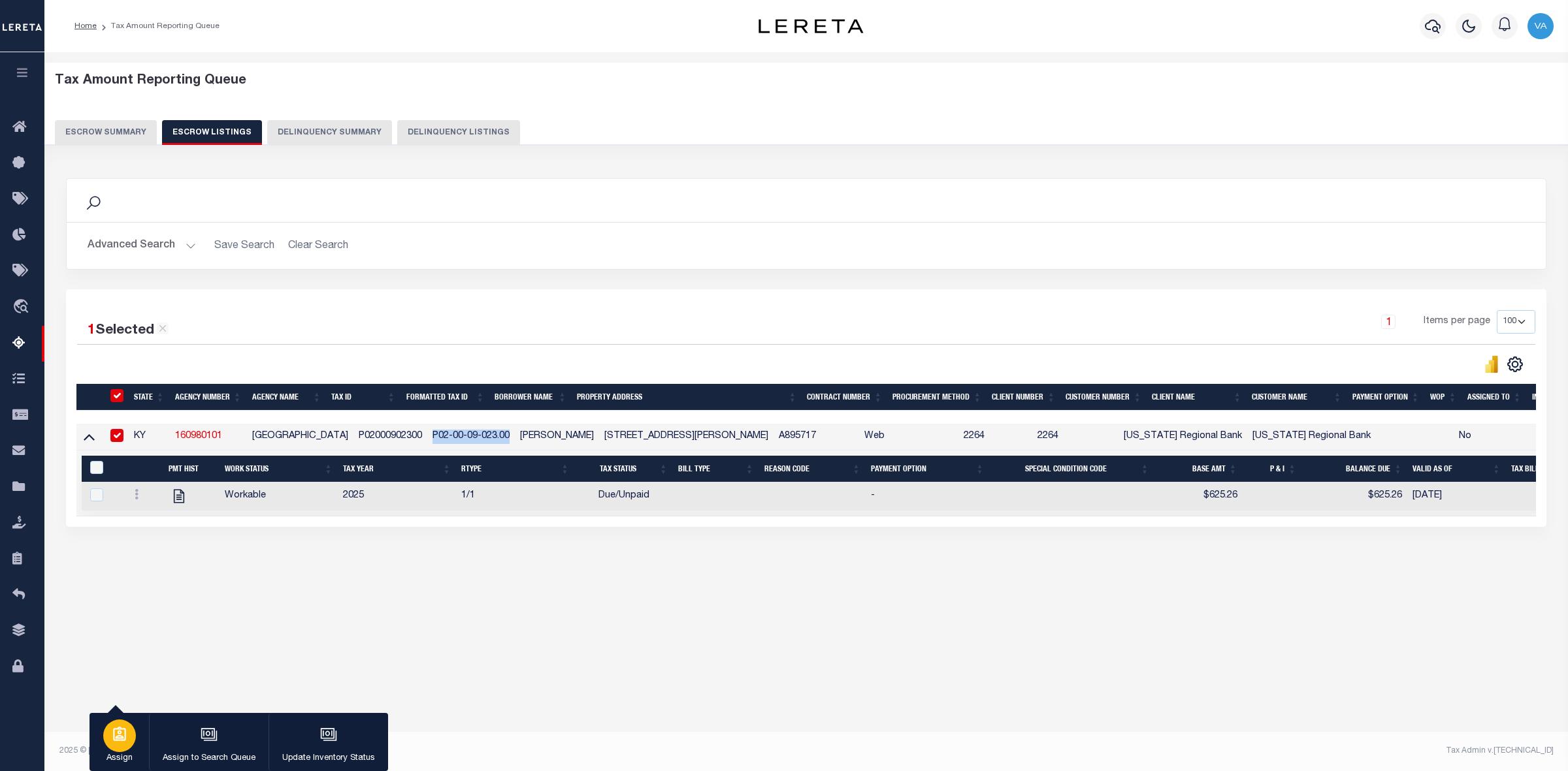
click at [125, 748] on div "button" at bounding box center [119, 736] width 33 height 33
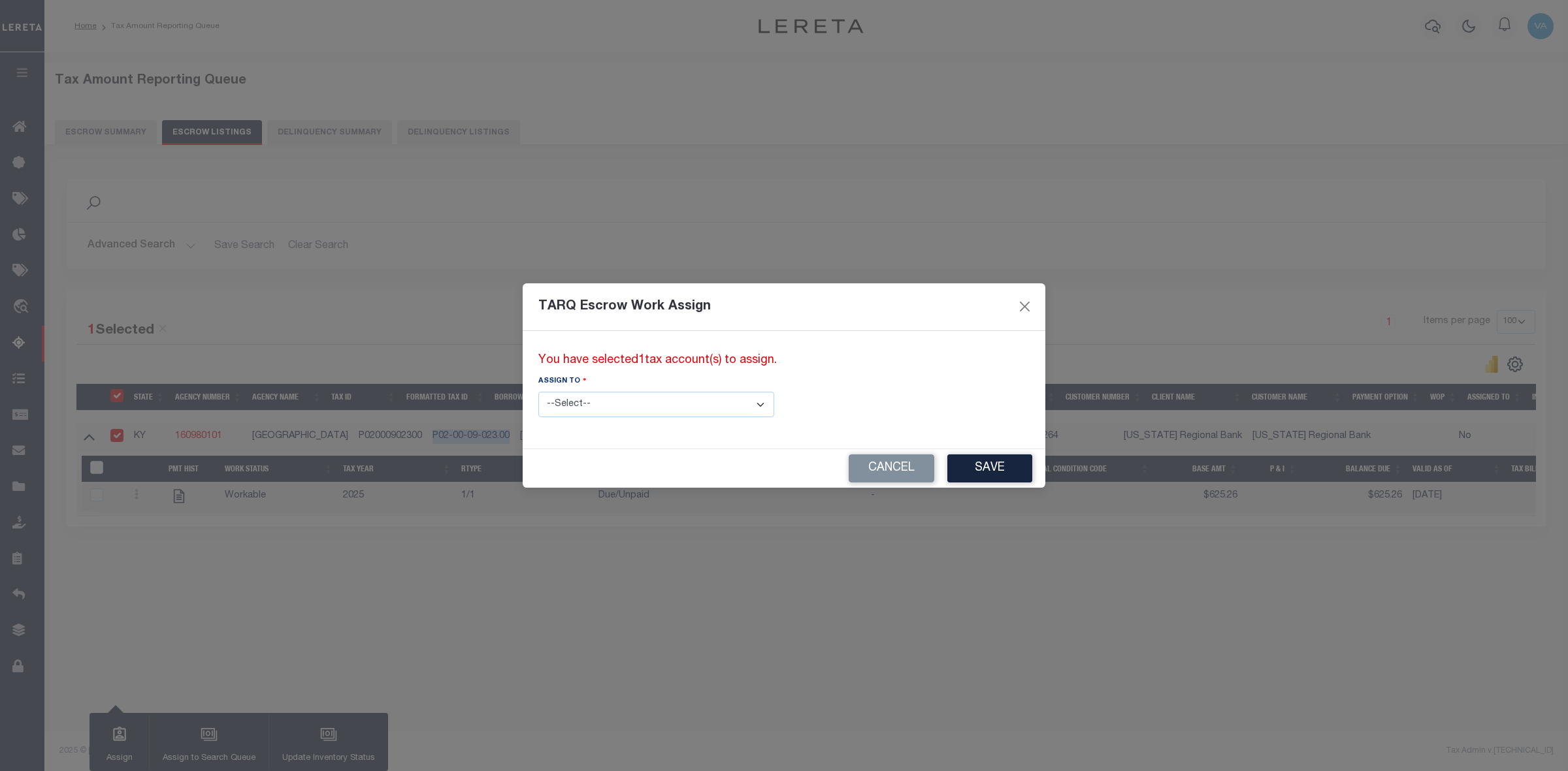
click at [612, 402] on select "--Select-- --Unassigned-- --Unassigned-- Abdul Muzain Adhikary Rinki Agustin Fe…" at bounding box center [656, 405] width 236 height 25
select select "[PERSON_NAME]"
click at [538, 392] on select "--Select-- --Unassigned-- --Unassigned-- Abdul Muzain Adhikary Rinki Agustin Fe…" at bounding box center [656, 405] width 236 height 25
click at [948, 470] on button "Save" at bounding box center [989, 468] width 85 height 28
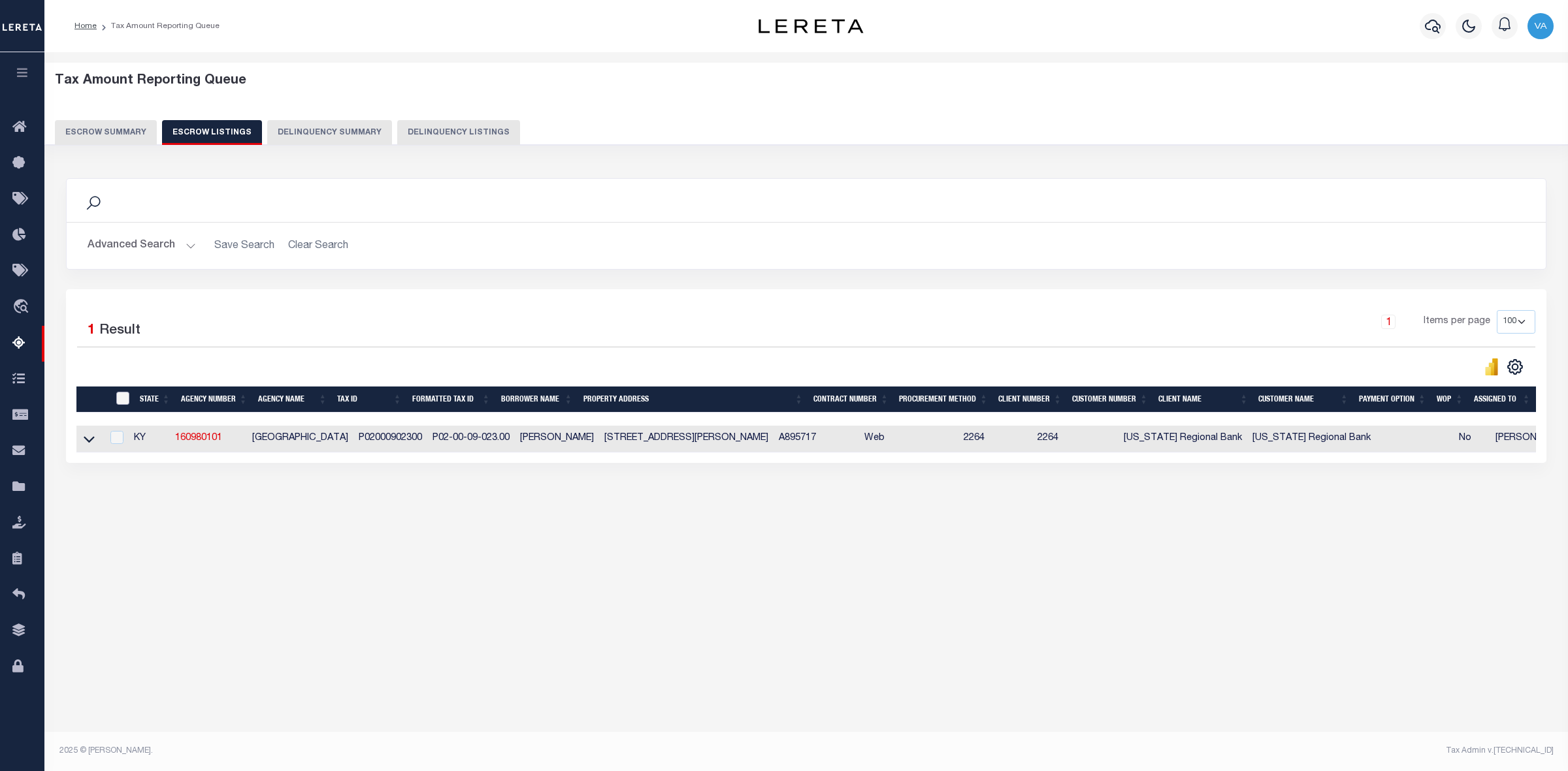
click at [122, 405] on input "ID" at bounding box center [123, 399] width 13 height 13
checkbox input "true"
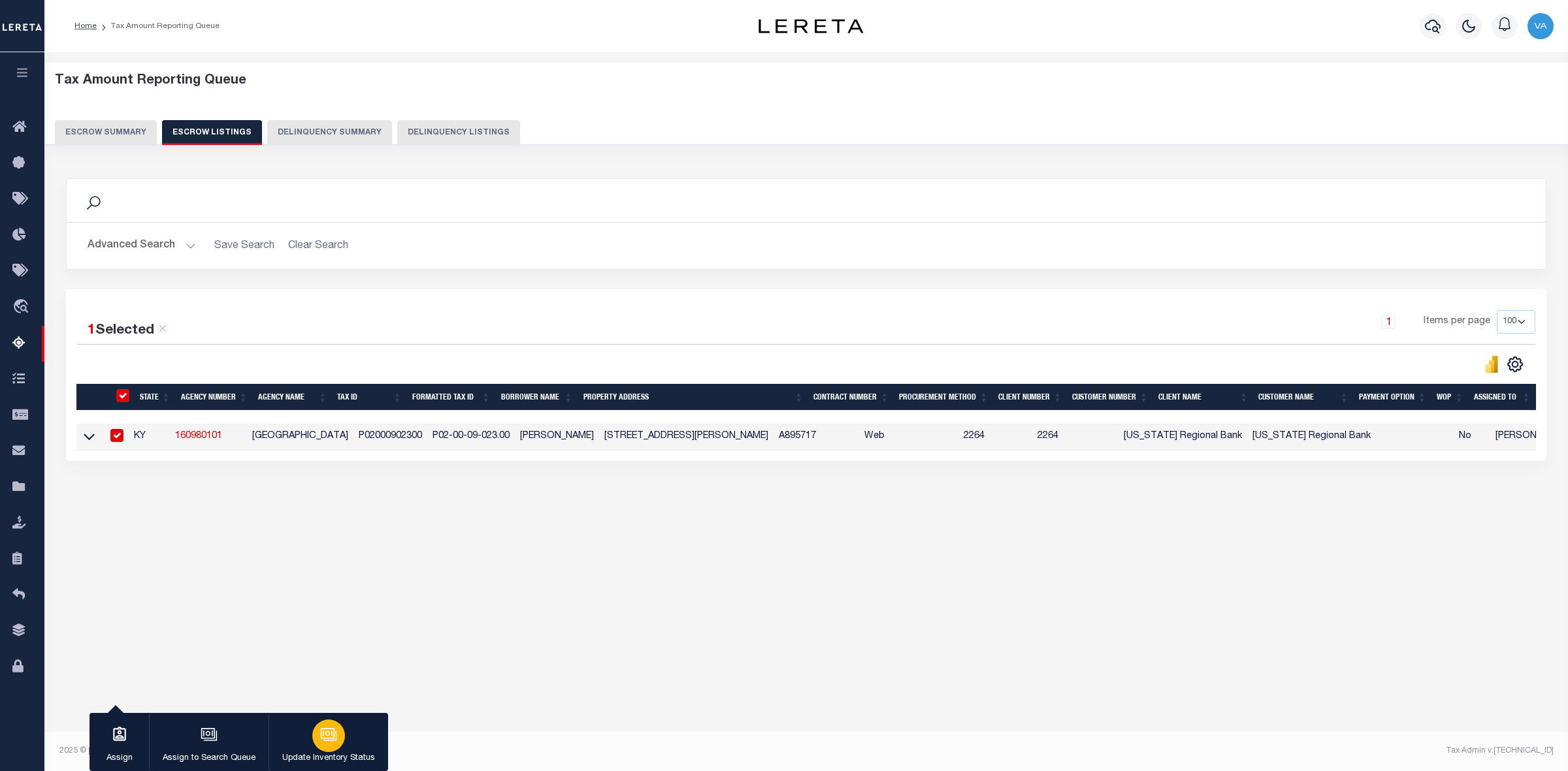
click at [312, 727] on div "button" at bounding box center [328, 736] width 33 height 33
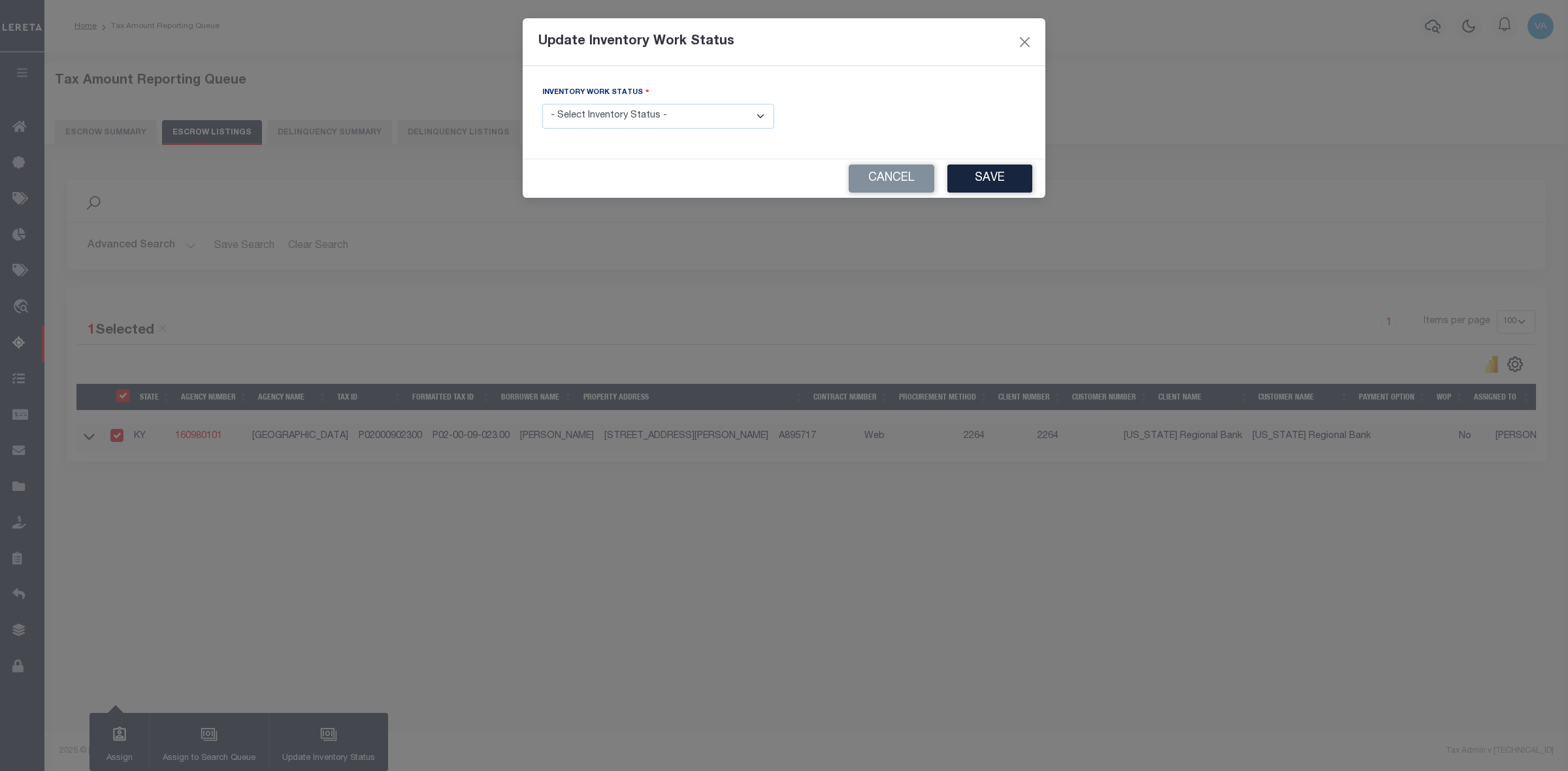
click at [673, 116] on select "- Select Inventory Status - Manual - Exception Pended - Awaiting Search Late Ad…" at bounding box center [658, 116] width 232 height 25
select select "4"
click at [543, 105] on select "- Select Inventory Status - Manual - Exception Pended - Awaiting Search Late Ad…" at bounding box center [658, 116] width 232 height 25
click at [996, 179] on button "Save" at bounding box center [989, 179] width 85 height 28
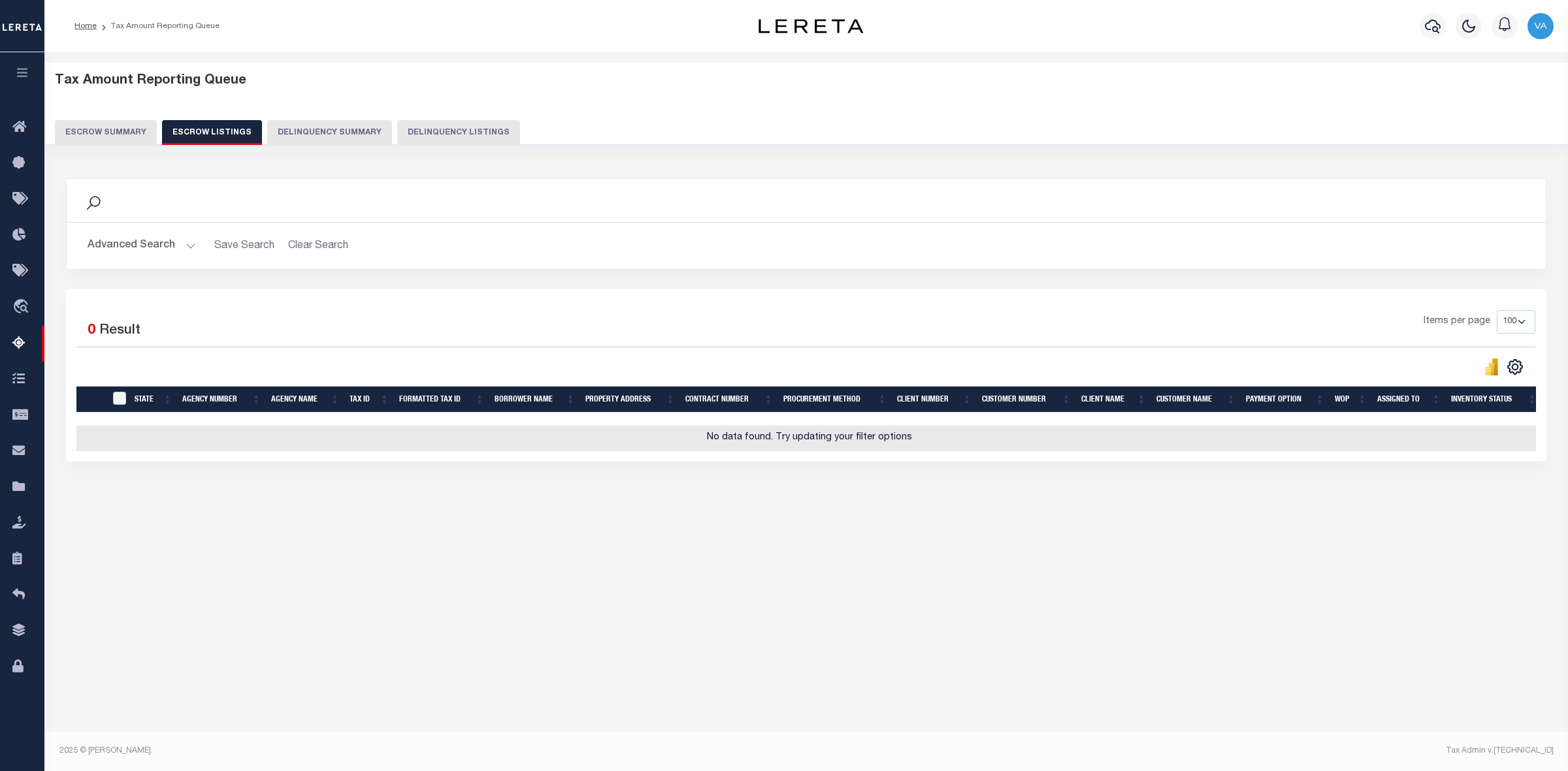
click at [113, 132] on button "Escrow Summary" at bounding box center [106, 132] width 102 height 25
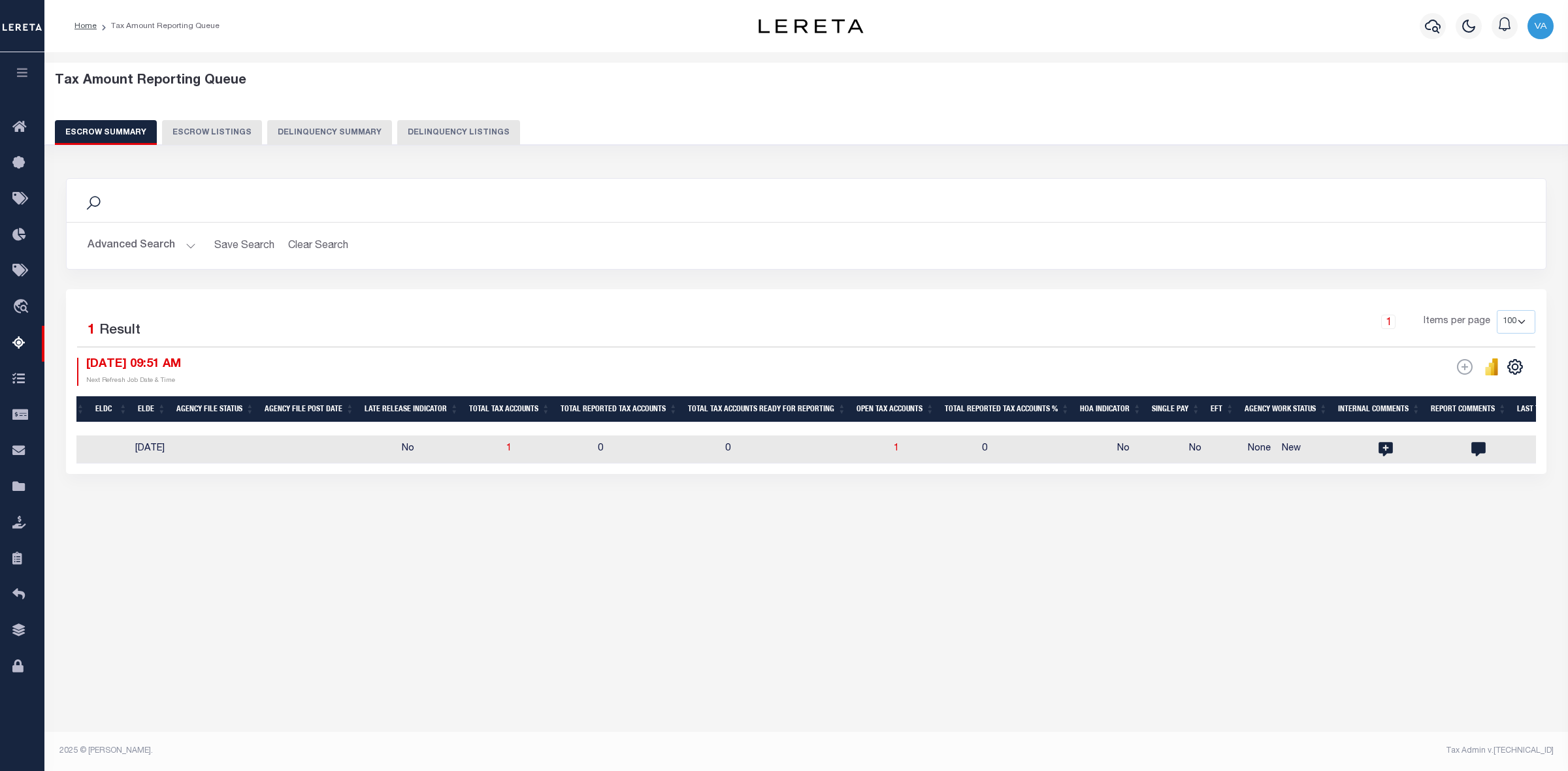
click at [158, 244] on button "Advanced Search" at bounding box center [141, 246] width 108 height 25
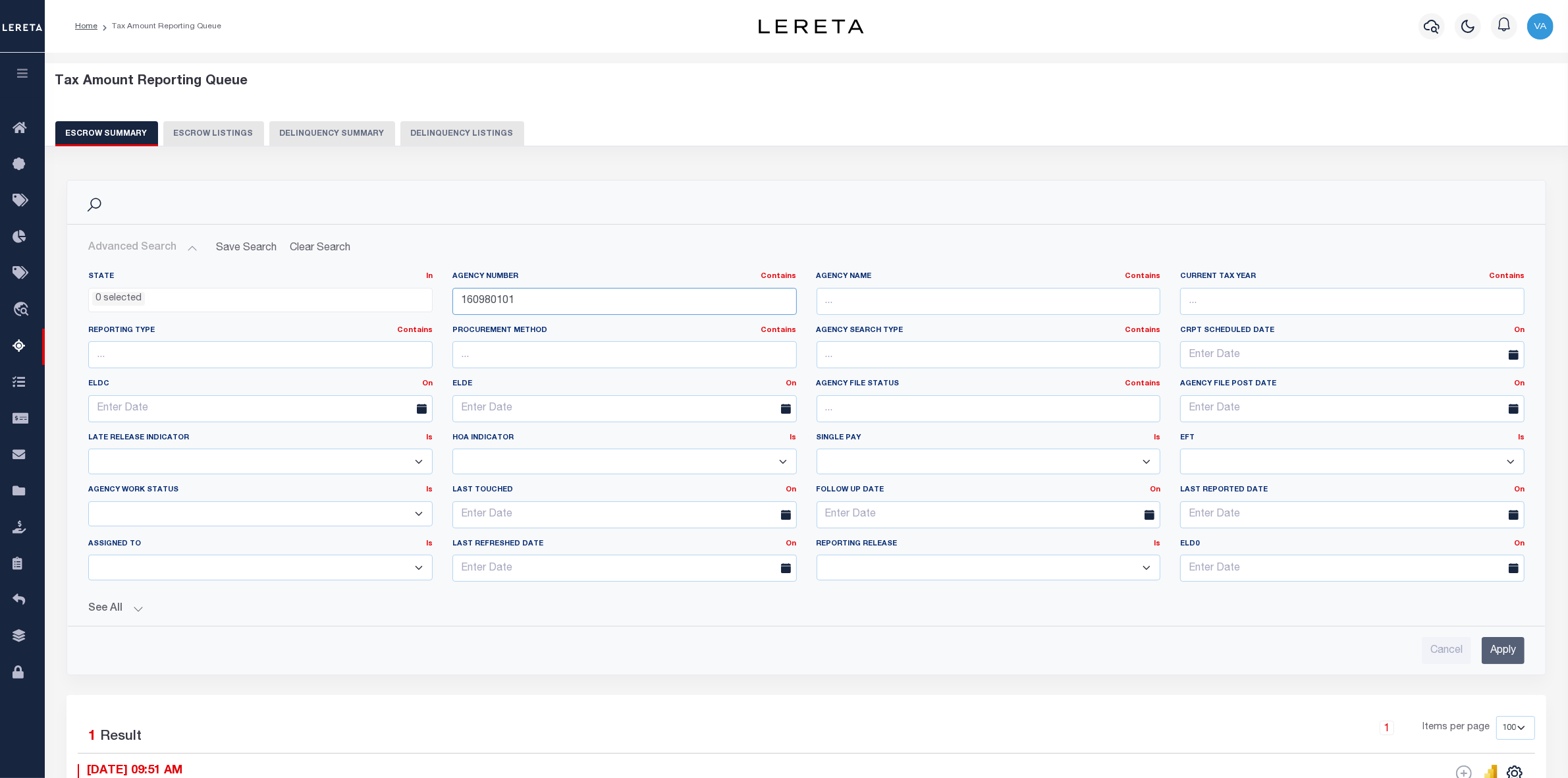
drag, startPoint x: 521, startPoint y: 307, endPoint x: 461, endPoint y: 306, distance: 60.0
click at [461, 306] on input "160980101" at bounding box center [625, 302] width 345 height 27
paste input "190107"
type input "160190107"
click at [1515, 655] on input "Apply" at bounding box center [1503, 651] width 43 height 27
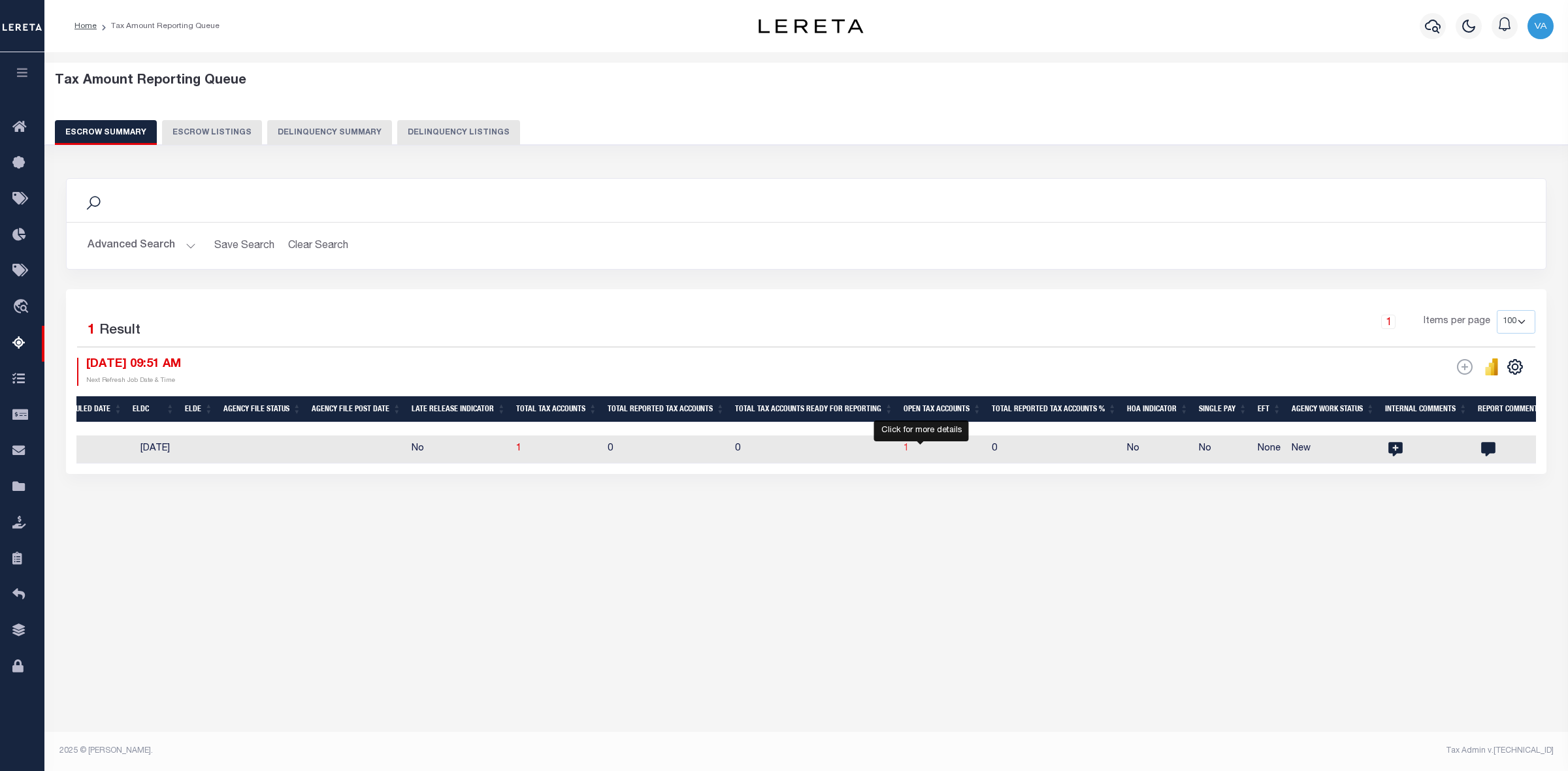
click at [909, 451] on span "1" at bounding box center [906, 448] width 5 height 9
select select "100"
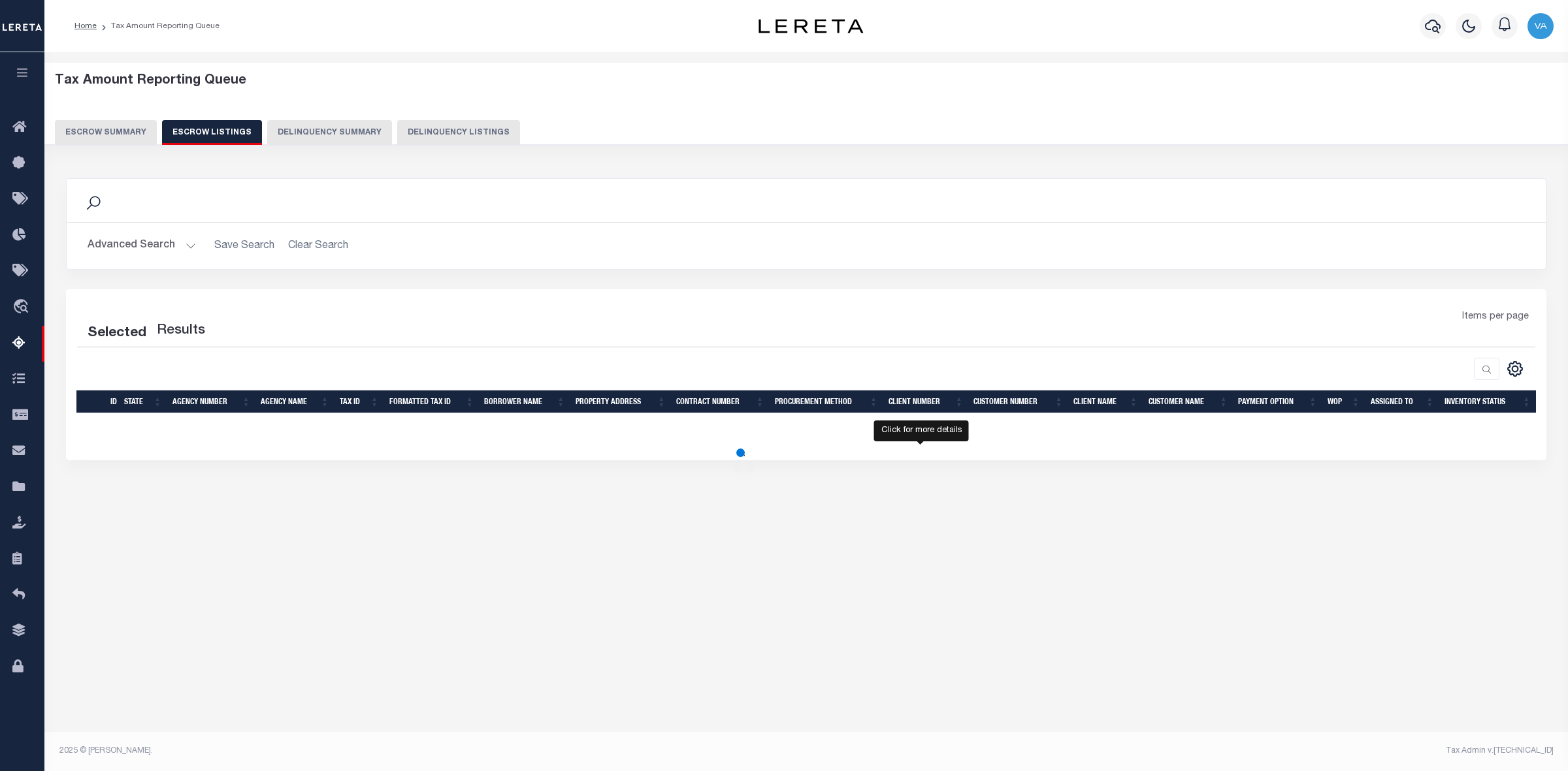
select select "100"
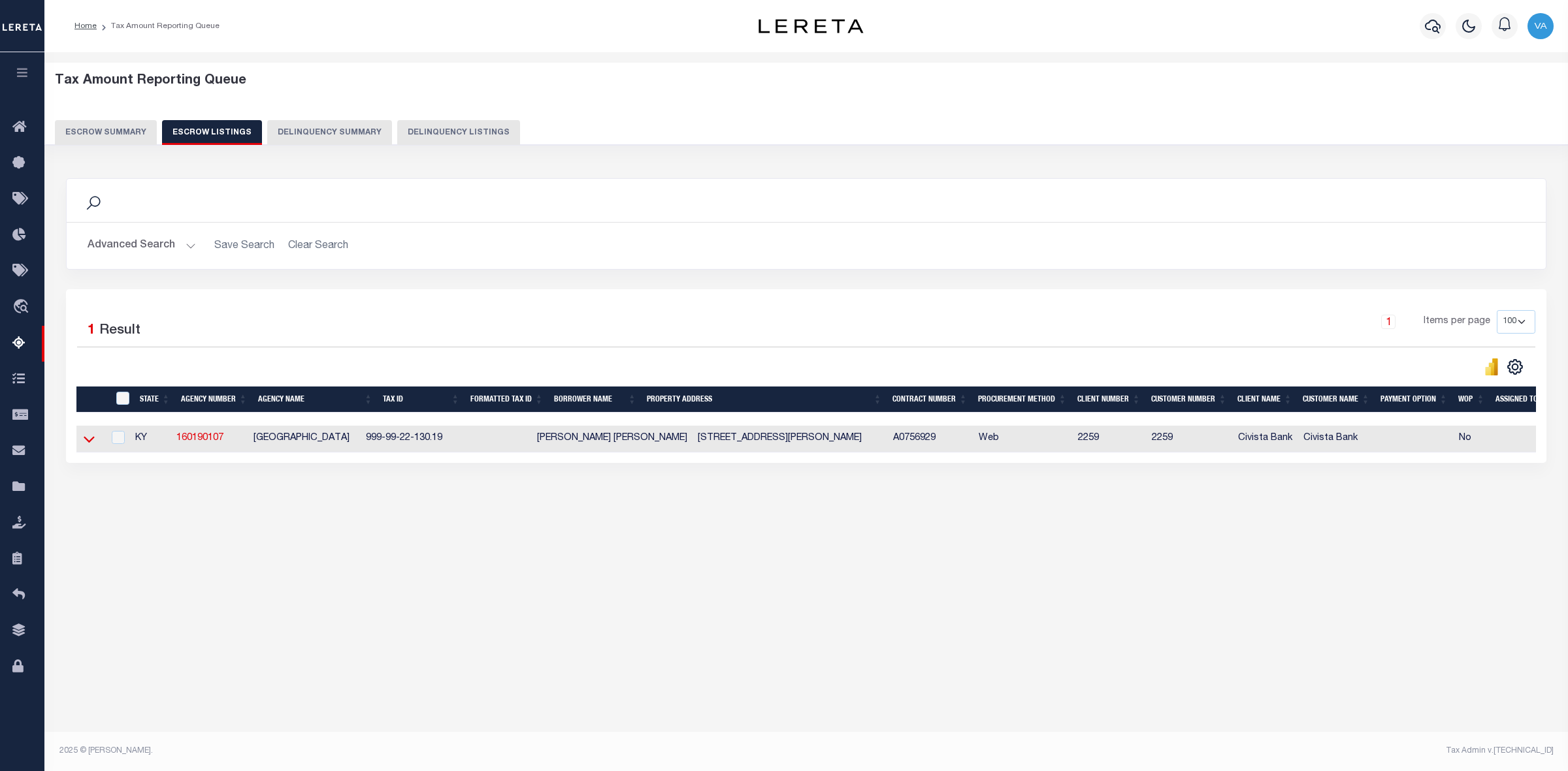
click at [88, 443] on icon at bounding box center [89, 440] width 11 height 7
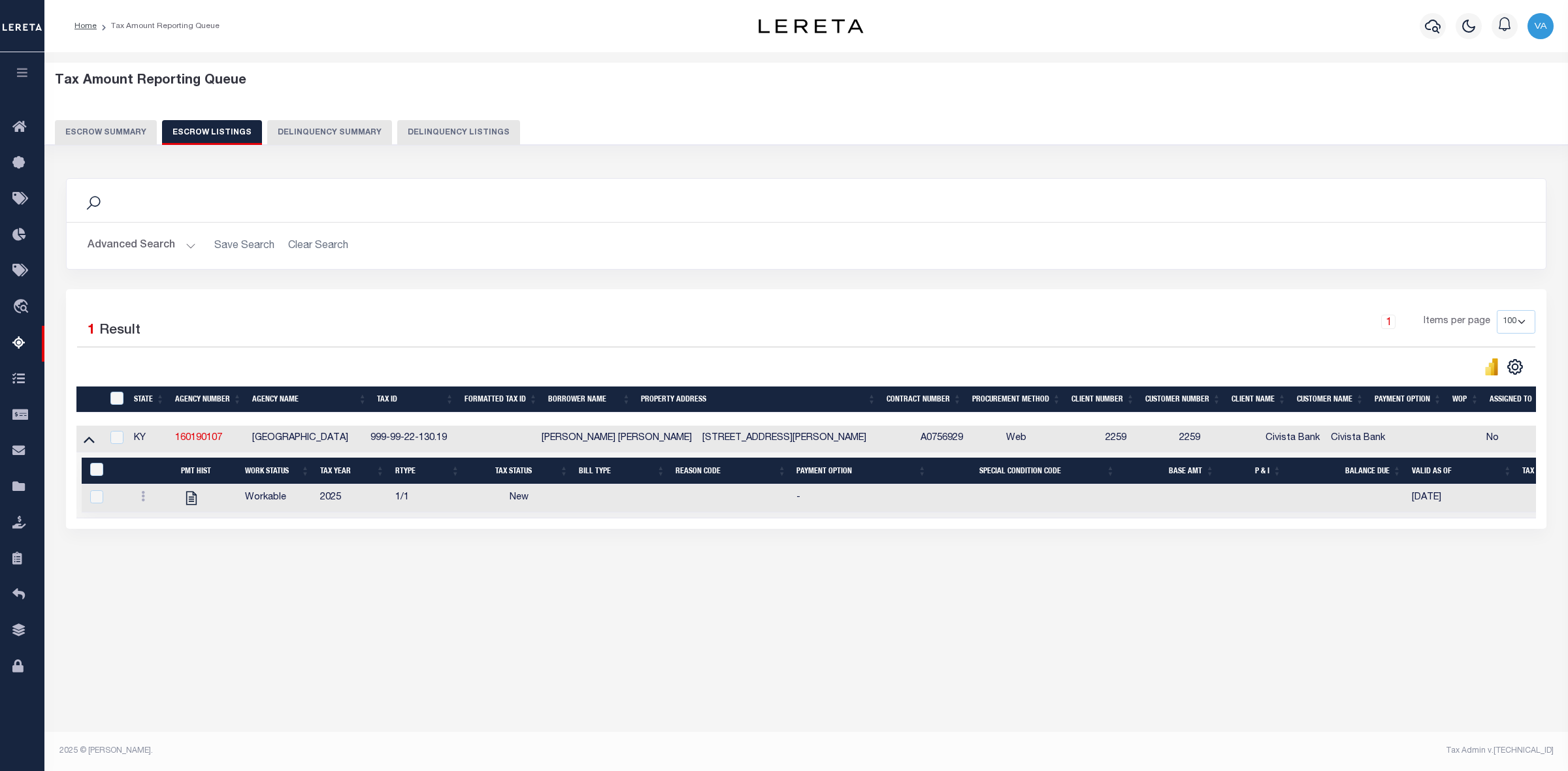
click at [629, 667] on div "Tax Amount Reporting Queue Escrow Summary Escrow Listings In" at bounding box center [806, 399] width 1524 height 694
drag, startPoint x: 174, startPoint y: 441, endPoint x: 224, endPoint y: 444, distance: 50.1
click at [224, 444] on td "160190107" at bounding box center [209, 439] width 77 height 27
checkbox input "true"
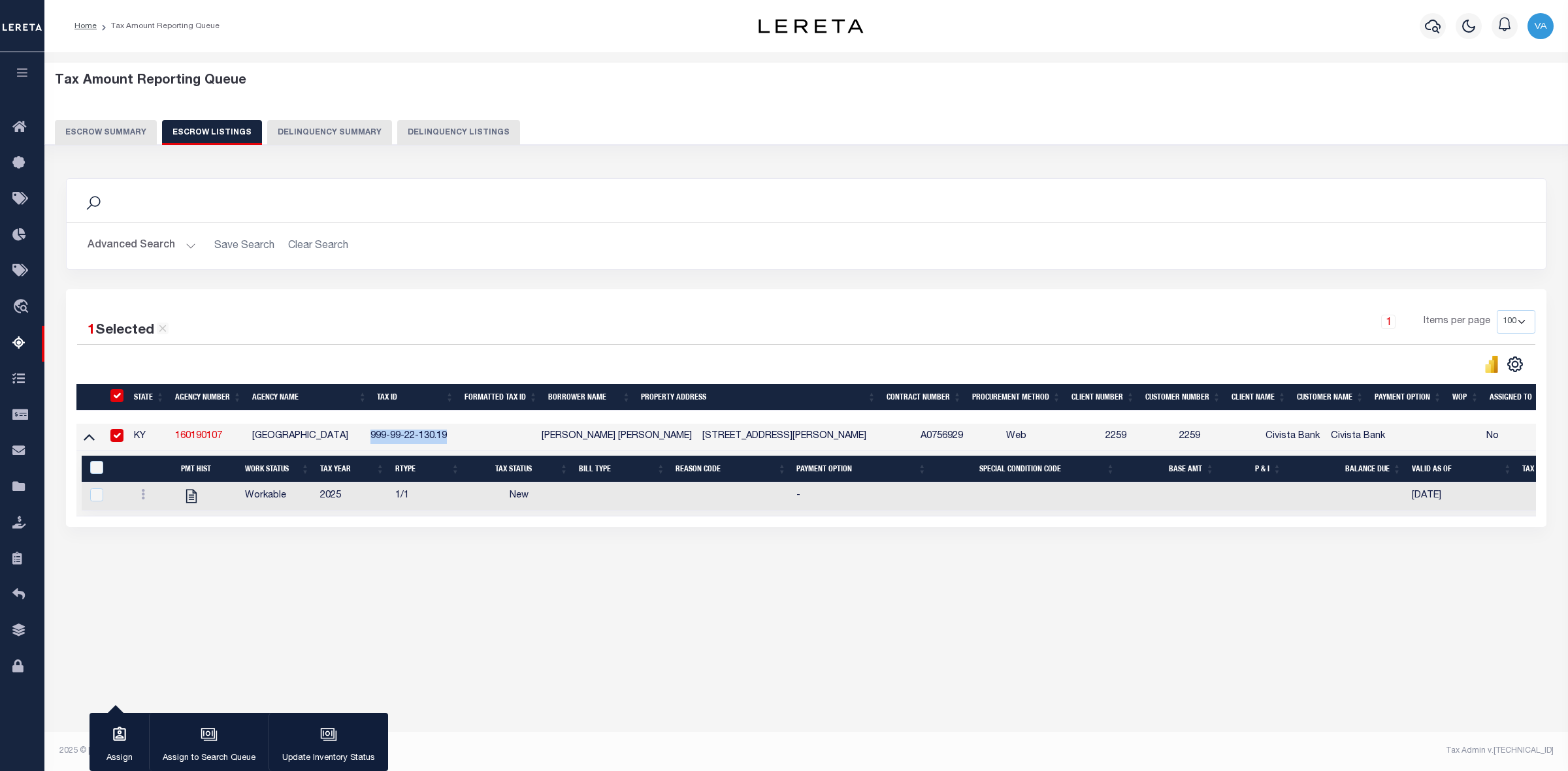
drag, startPoint x: 380, startPoint y: 439, endPoint x: 501, endPoint y: 438, distance: 121.0
click at [501, 438] on tr "KY 160190107 HIGHLAND HEIGHTS CITY 999-99-22-130.19 Jackson Piercefield 40L NOO…" at bounding box center [871, 437] width 1590 height 27
click at [122, 132] on button "Escrow Summary" at bounding box center [106, 132] width 102 height 25
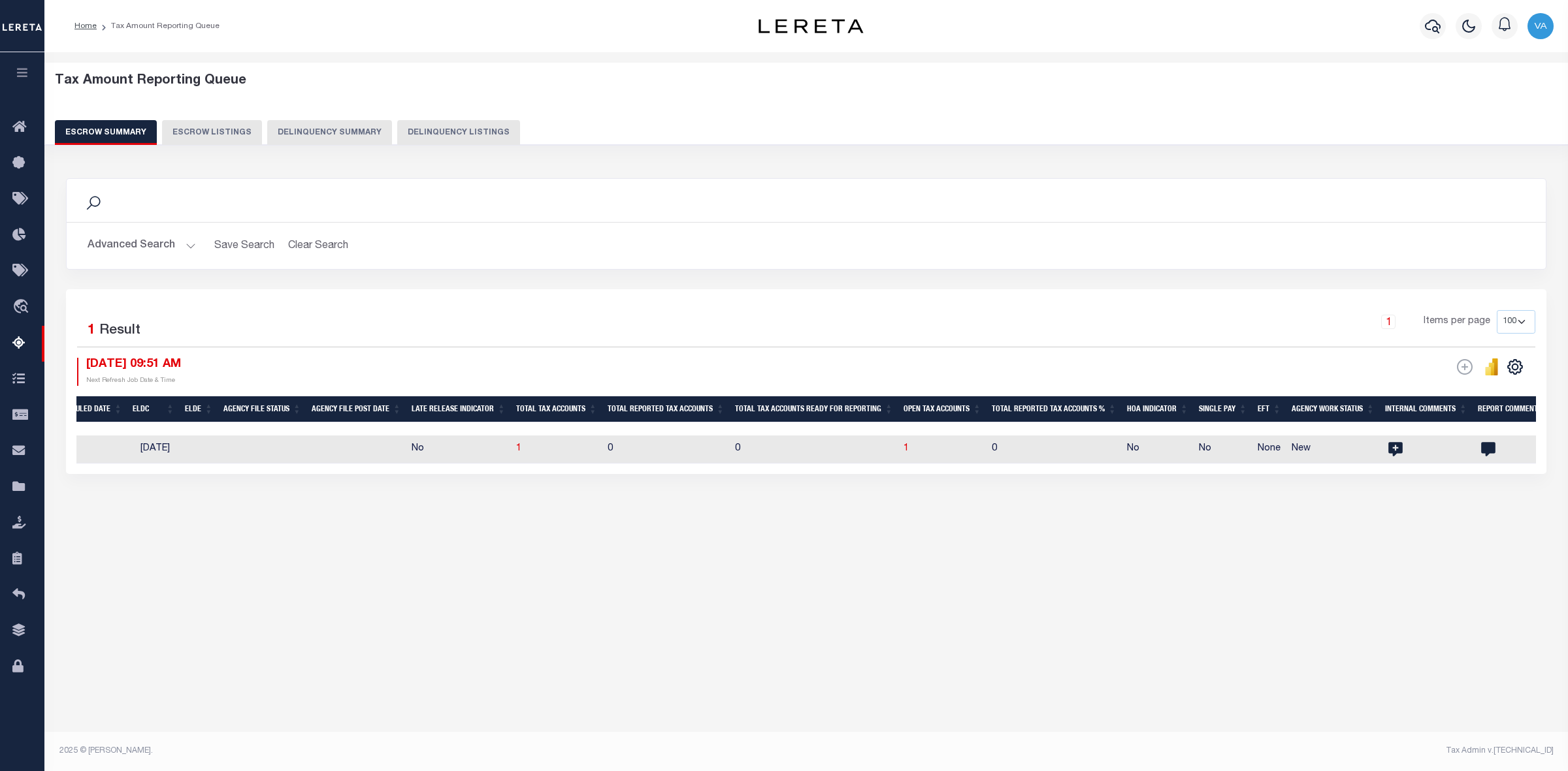
click at [179, 247] on button "Advanced Search" at bounding box center [141, 246] width 108 height 25
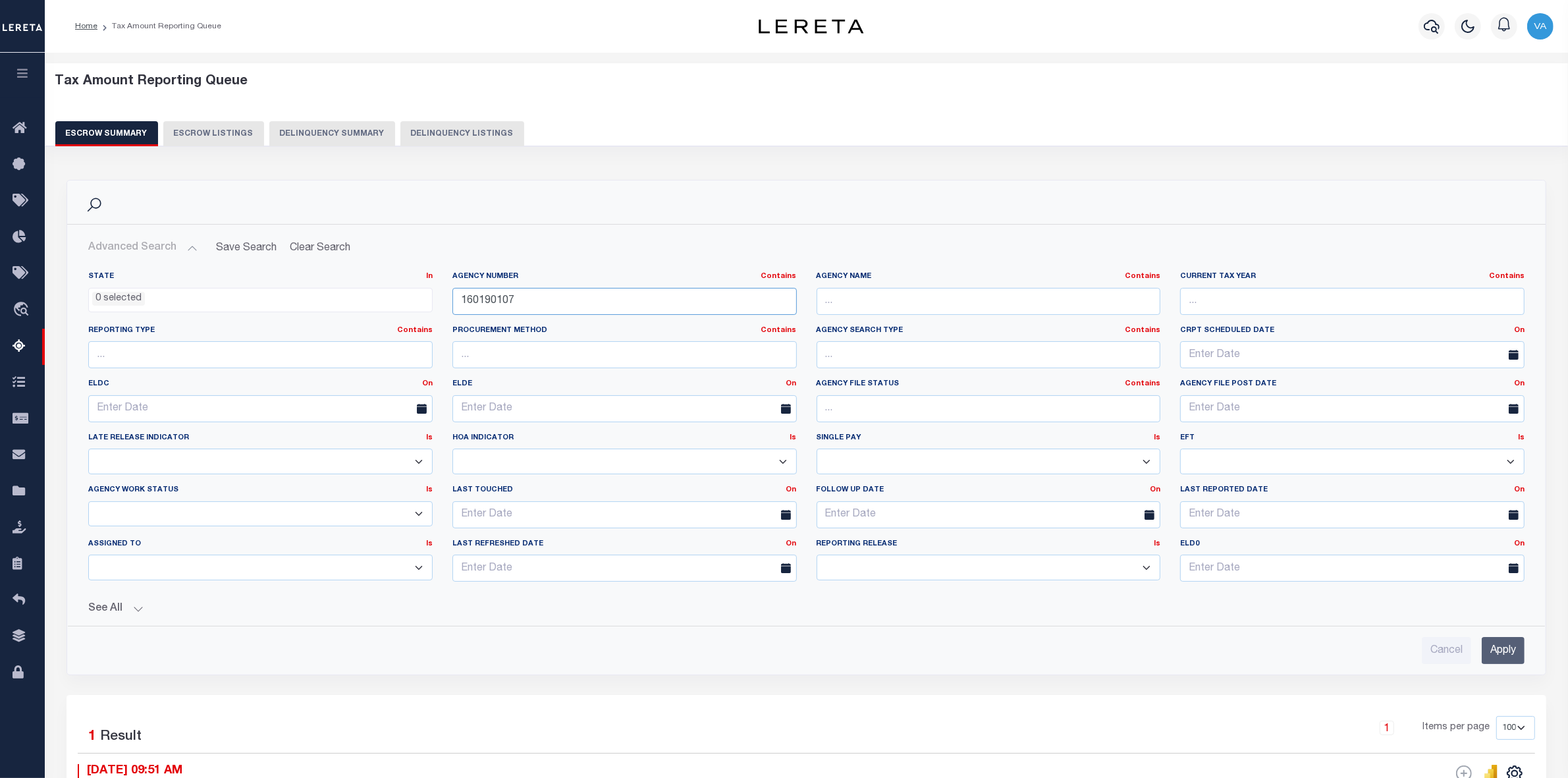
drag, startPoint x: 517, startPoint y: 305, endPoint x: 435, endPoint y: 305, distance: 82.0
click at [435, 305] on div "State In In AK AL AR AZ CA CO CT DC DE FL GA GU HI IA ID IL IN KS KY LA MA MD M…" at bounding box center [806, 432] width 1456 height 321
paste input "980101"
type input "160980101"
click at [1505, 657] on input "Apply" at bounding box center [1503, 651] width 43 height 27
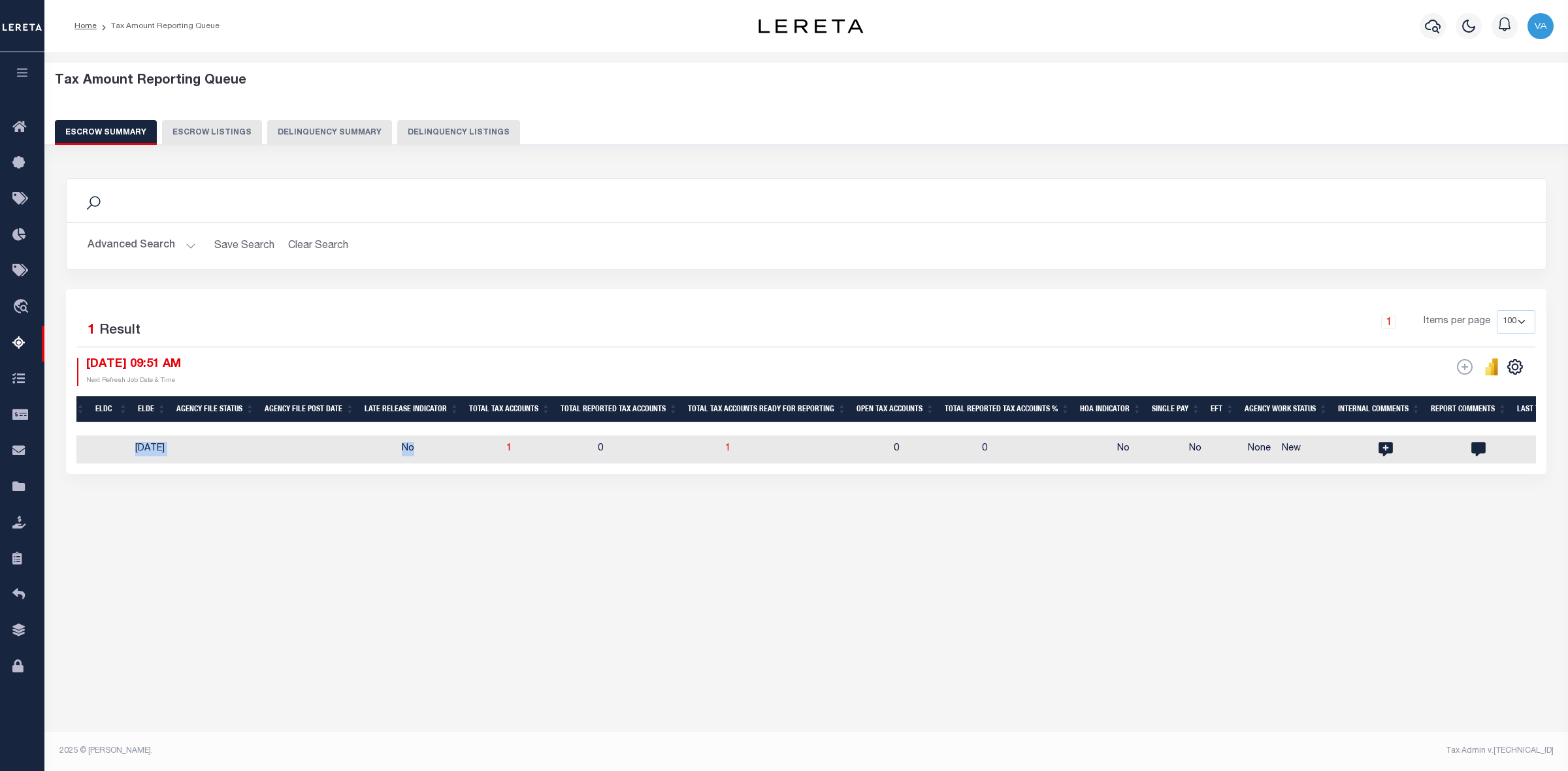
scroll to position [0, 590]
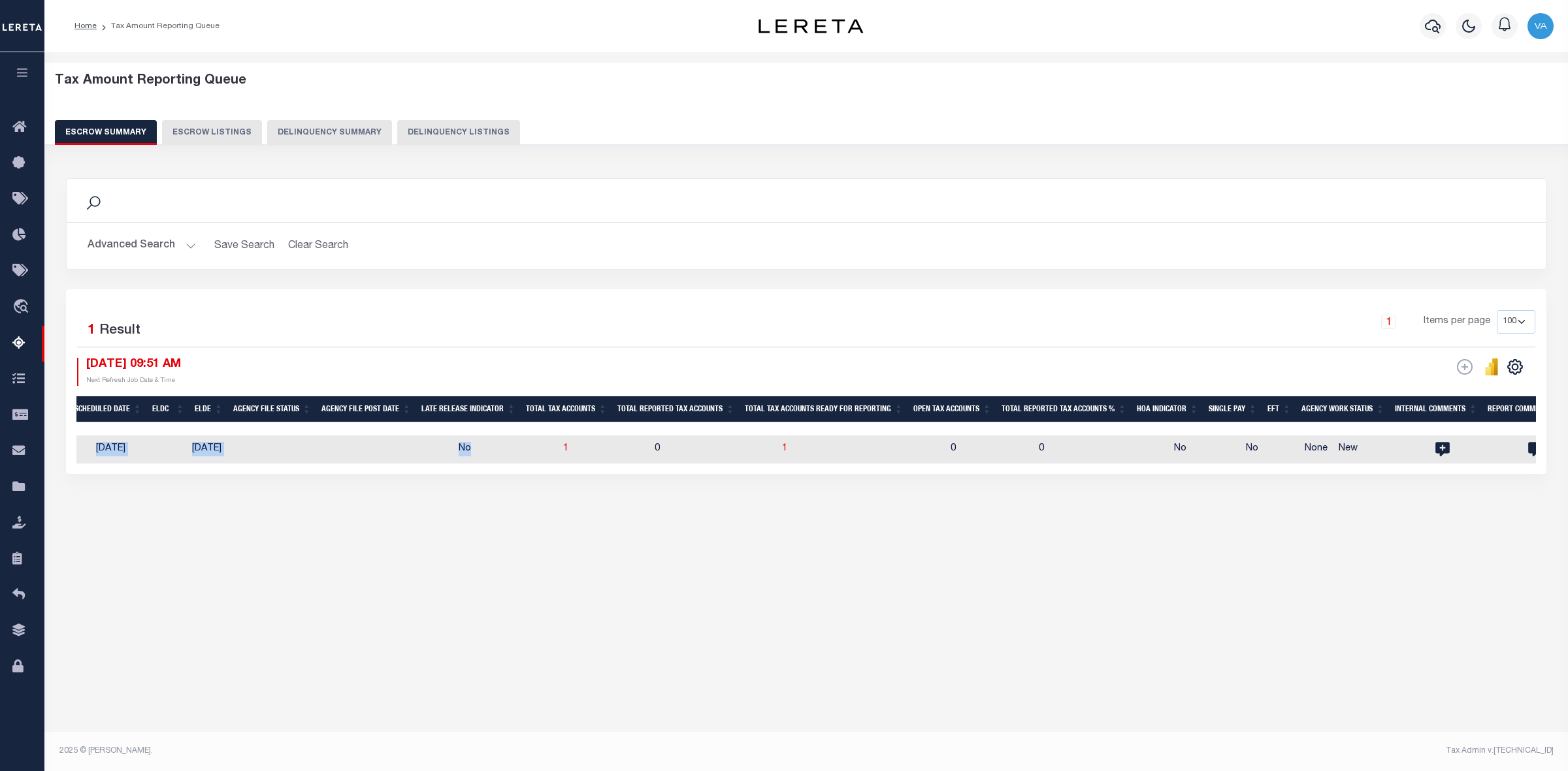
drag, startPoint x: 438, startPoint y: 465, endPoint x: 81, endPoint y: 479, distance: 357.3
click at [81, 474] on div "Selected 1 Result 1 Items per page 10 25 50 100 500 09/08/2025 09:51 AM ESCROW …" at bounding box center [807, 381] width 1481 height 185
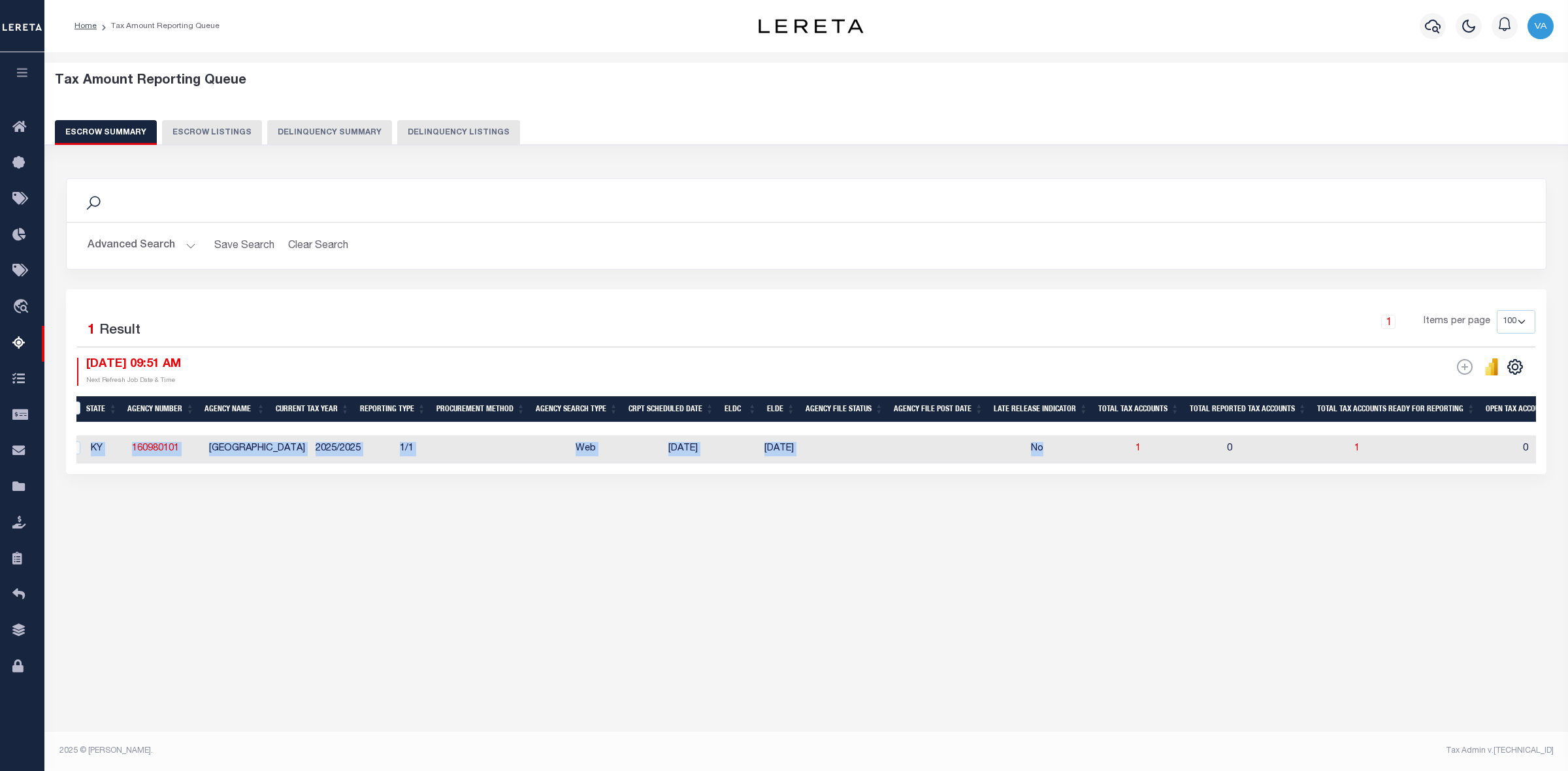
scroll to position [0, 11]
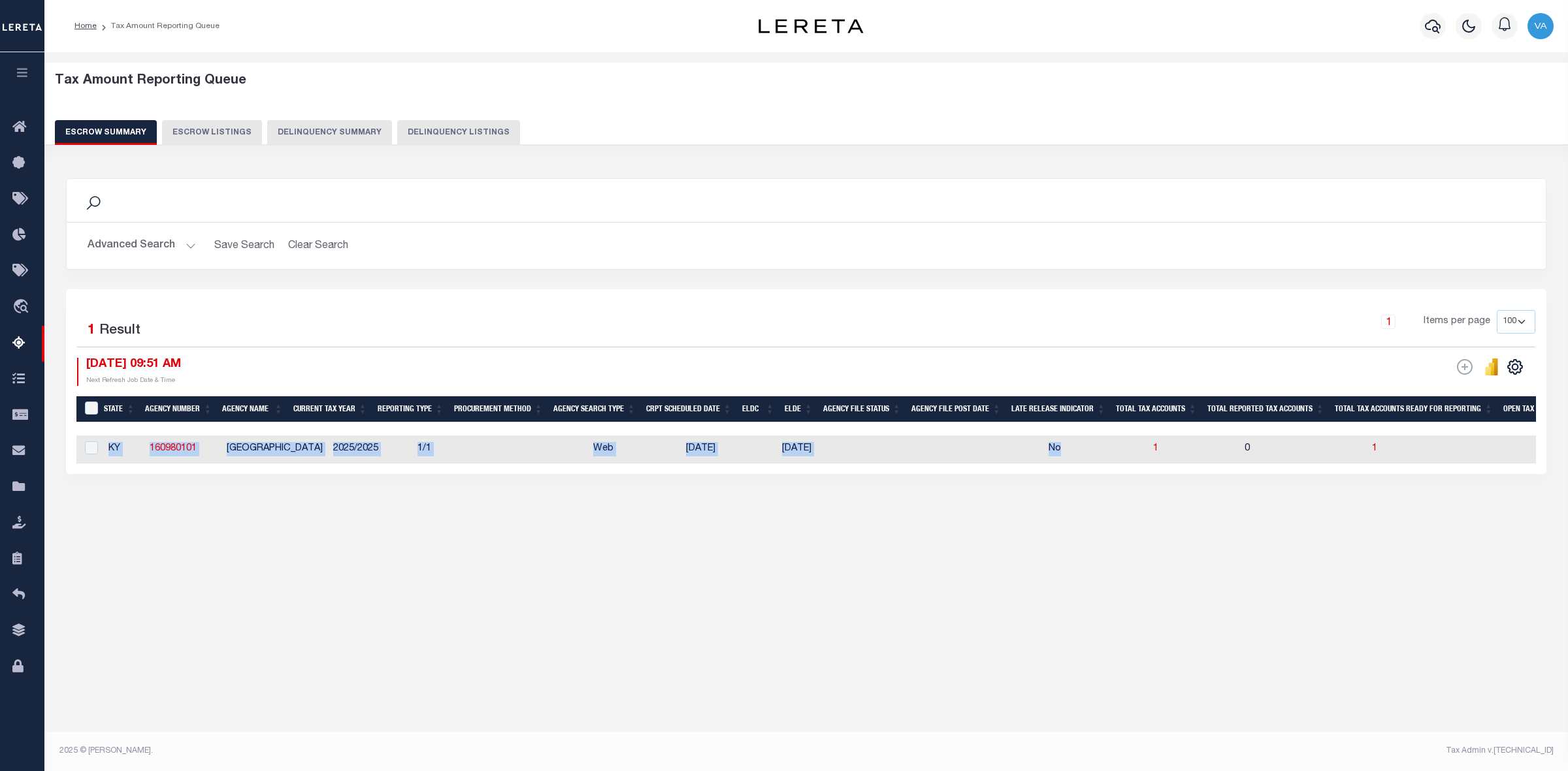
click at [439, 674] on div "Tax Amount Reporting Queue Escrow Summary Escrow Listings In" at bounding box center [806, 399] width 1524 height 694
drag, startPoint x: 145, startPoint y: 445, endPoint x: 203, endPoint y: 452, distance: 58.4
click at [203, 452] on td "160980101" at bounding box center [183, 450] width 77 height 28
checkbox input "true"
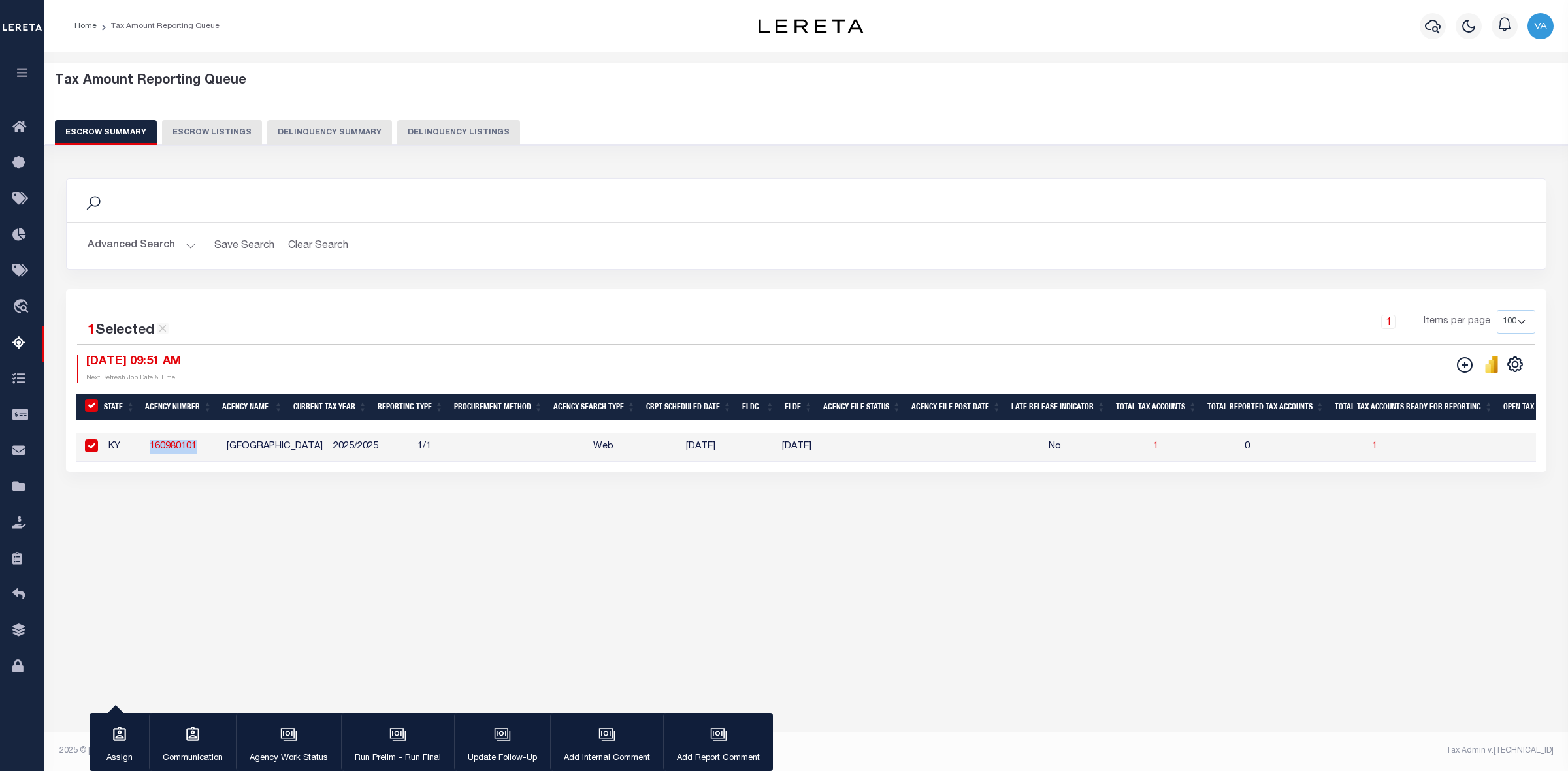
click at [174, 247] on button "Advanced Search" at bounding box center [141, 246] width 108 height 25
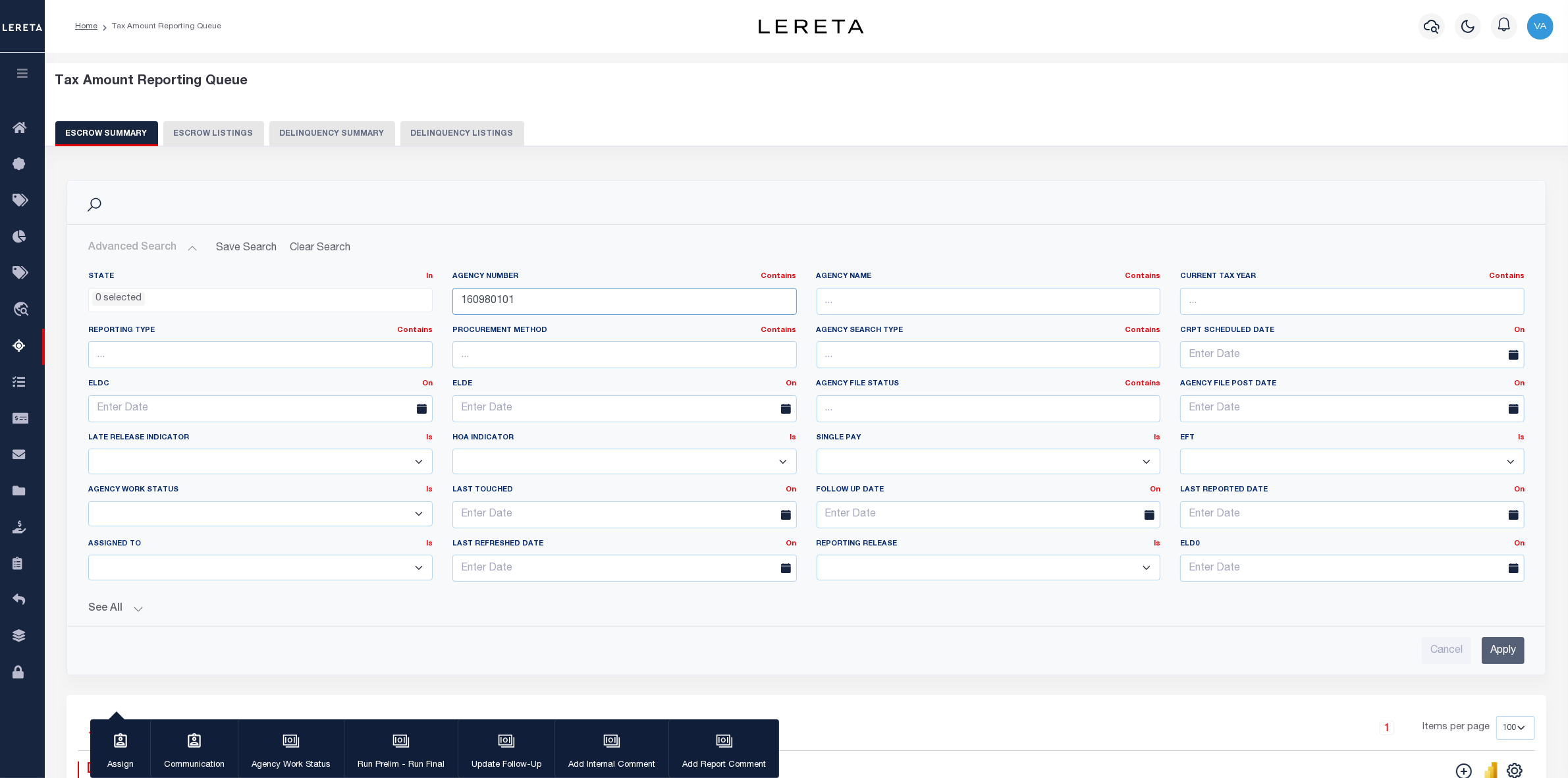
drag, startPoint x: 522, startPoint y: 302, endPoint x: 458, endPoint y: 298, distance: 64.1
click at [458, 298] on input "160980101" at bounding box center [625, 302] width 345 height 27
paste input "6"
type input "160980601"
click at [1485, 647] on input "Apply" at bounding box center [1503, 651] width 43 height 27
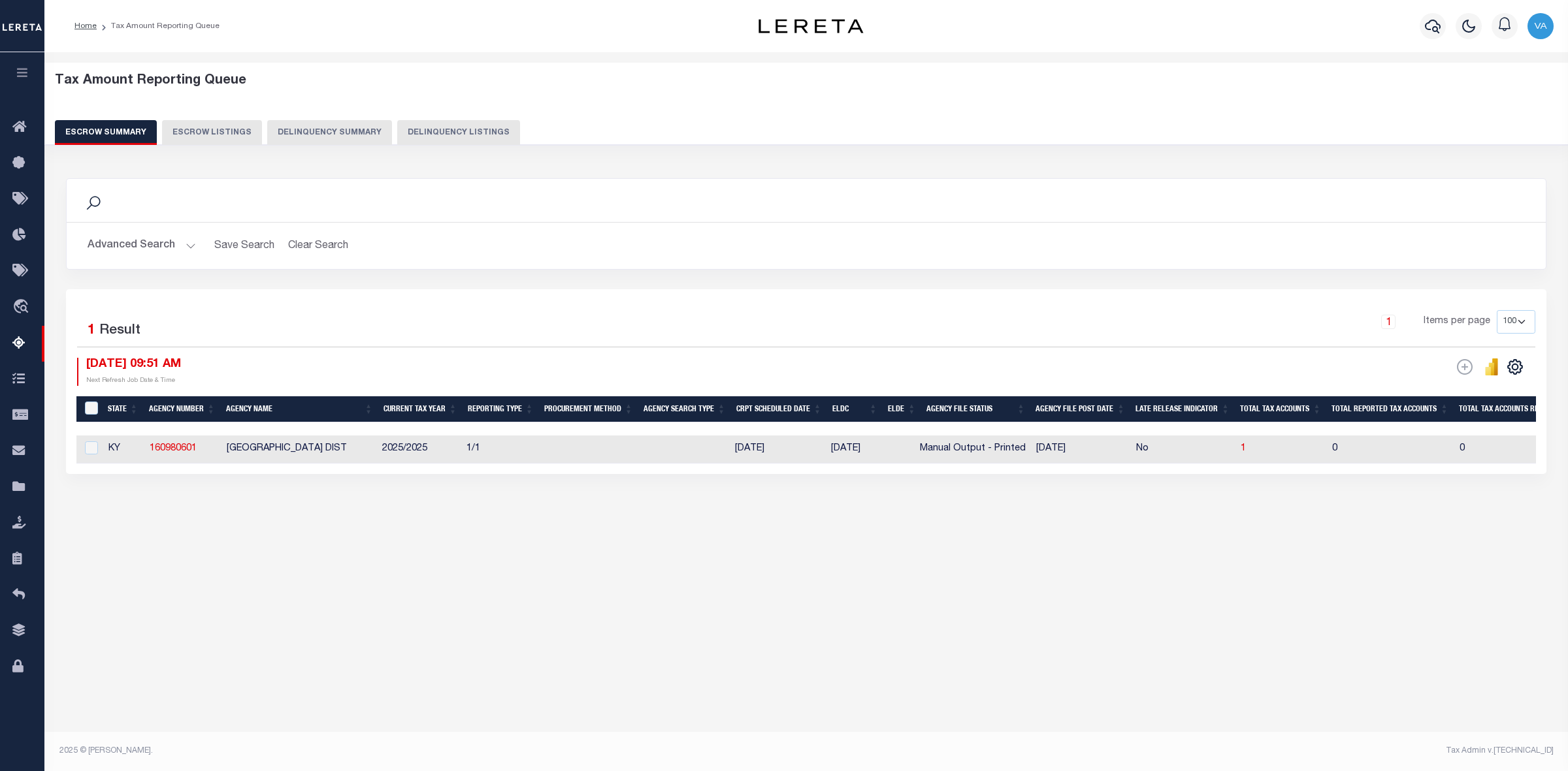
scroll to position [0, 351]
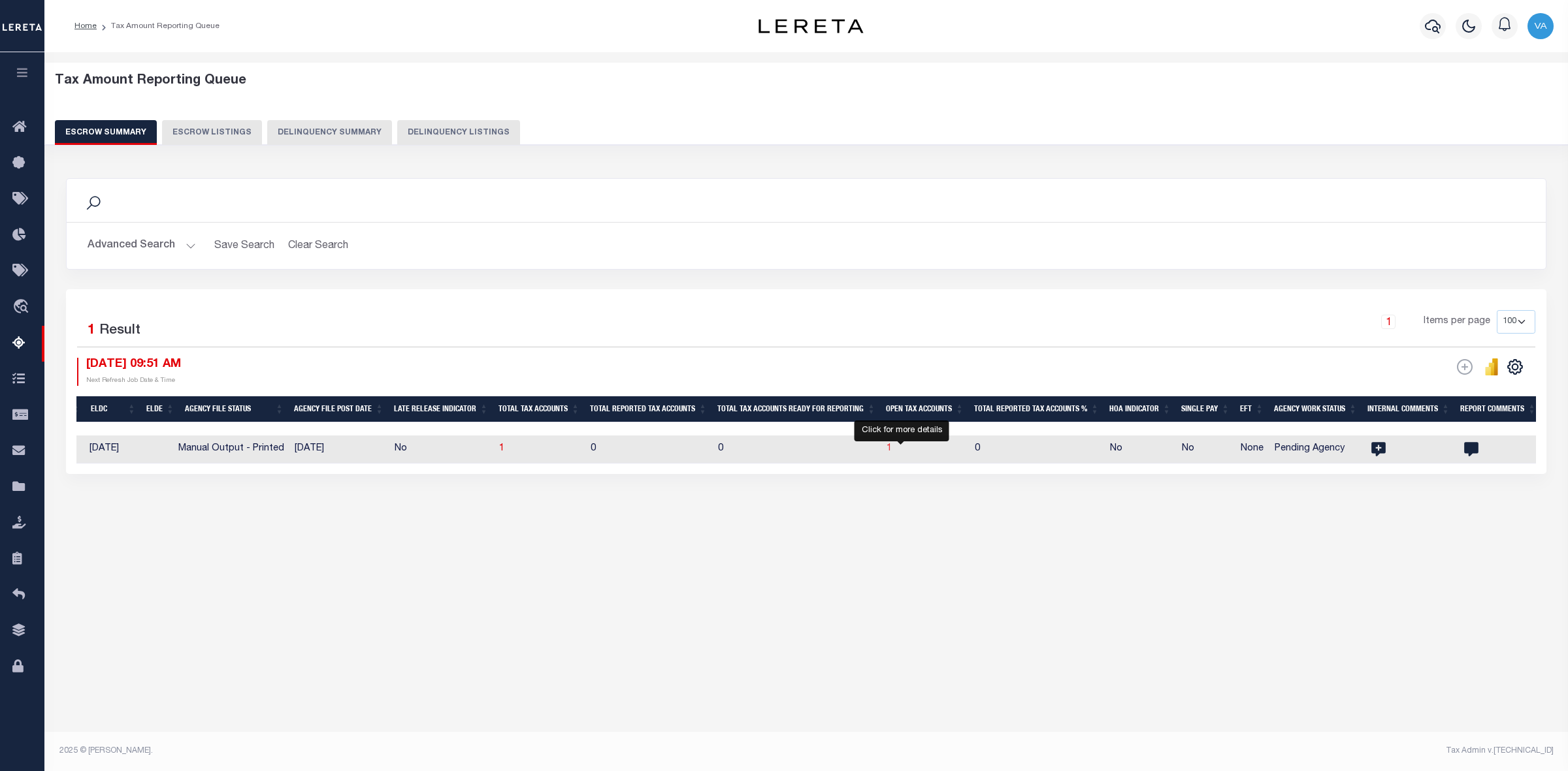
click at [892, 446] on span "1" at bounding box center [889, 448] width 5 height 9
select select "100"
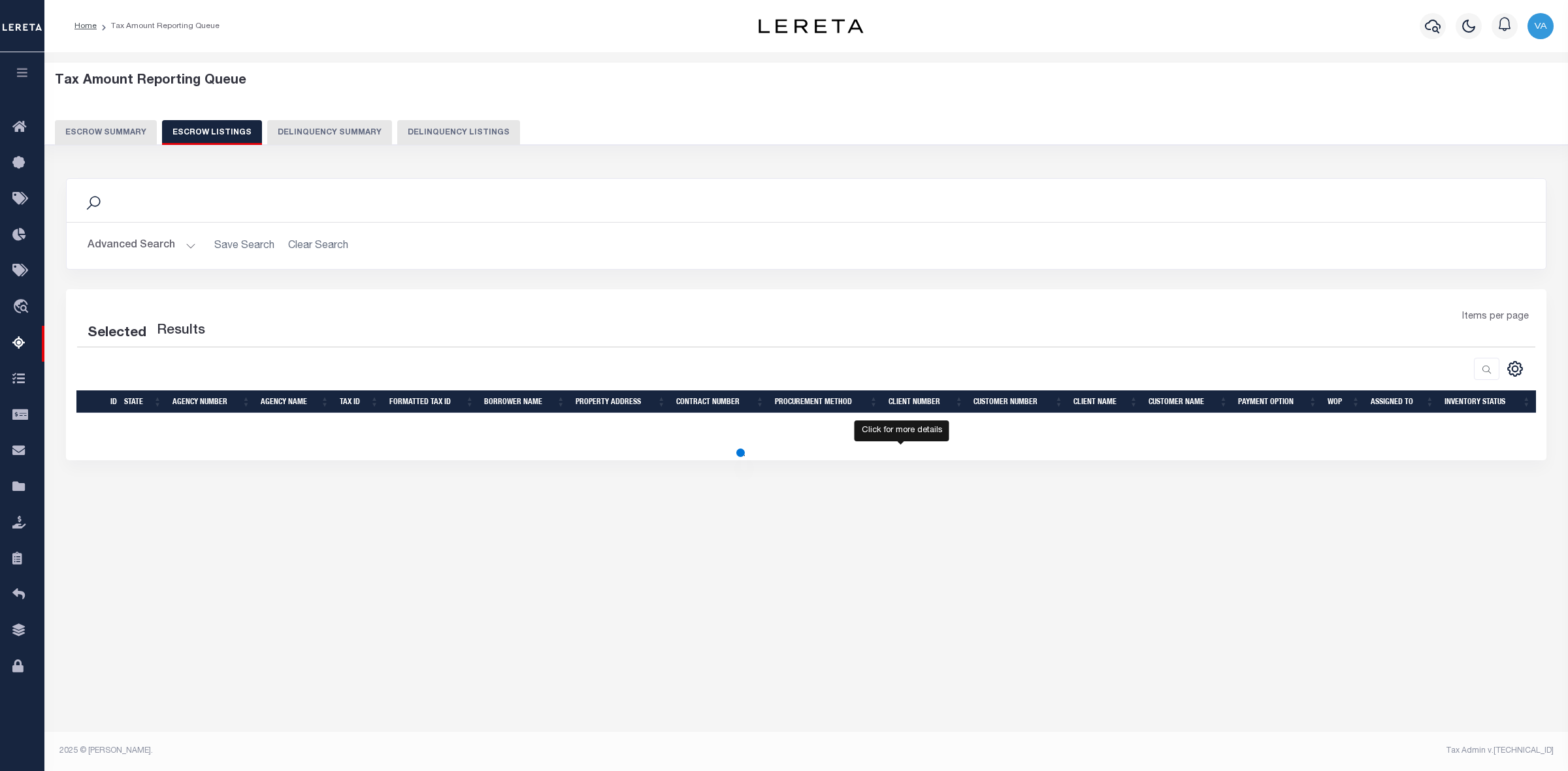
select select "100"
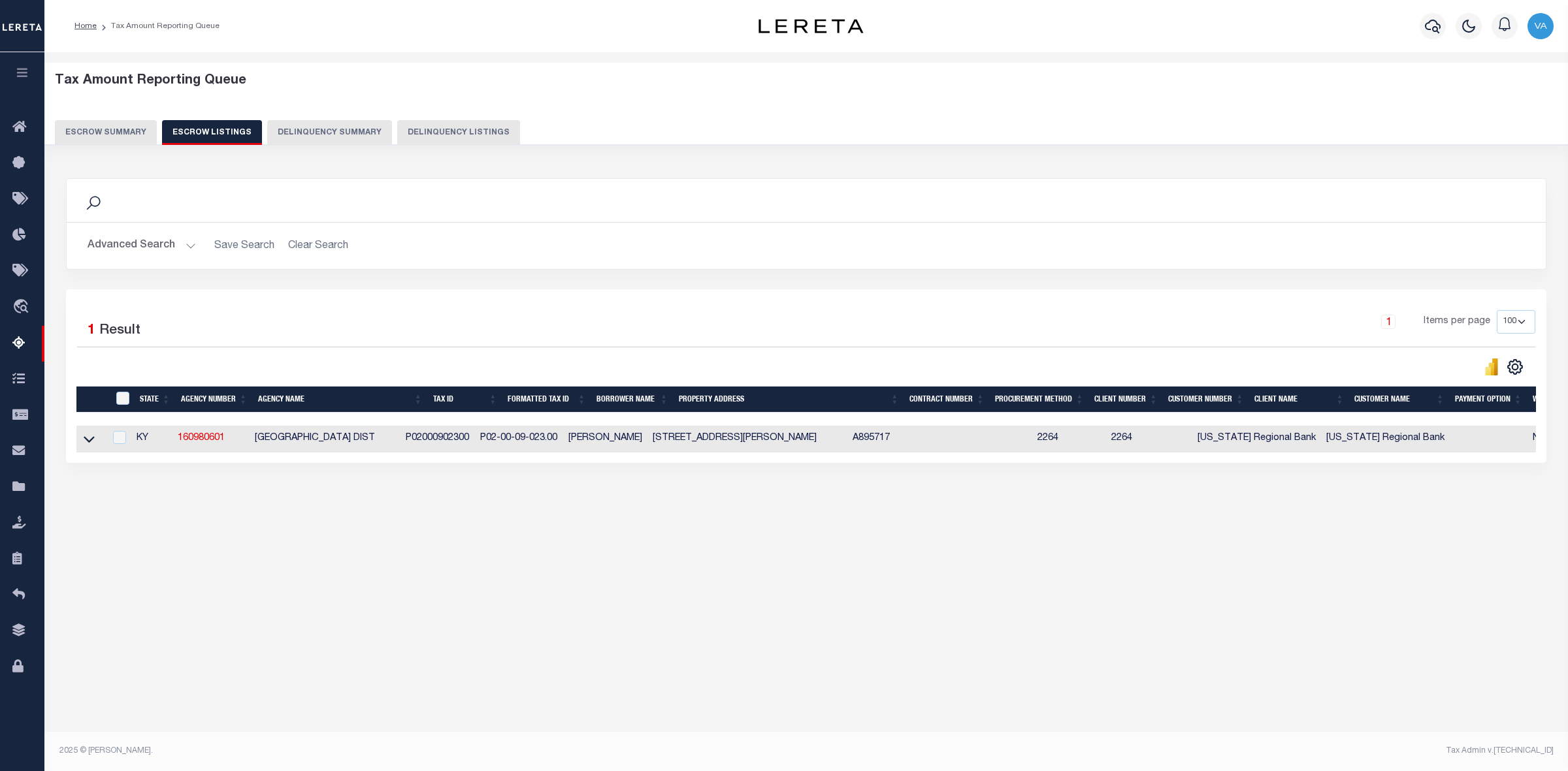
click at [537, 691] on div "Tax Amount Reporting Queue Escrow Summary Escrow Listings In" at bounding box center [806, 399] width 1524 height 694
drag, startPoint x: 429, startPoint y: 442, endPoint x: 499, endPoint y: 439, distance: 70.1
click at [475, 439] on td "P02000902300" at bounding box center [438, 439] width 75 height 27
checkbox input "true"
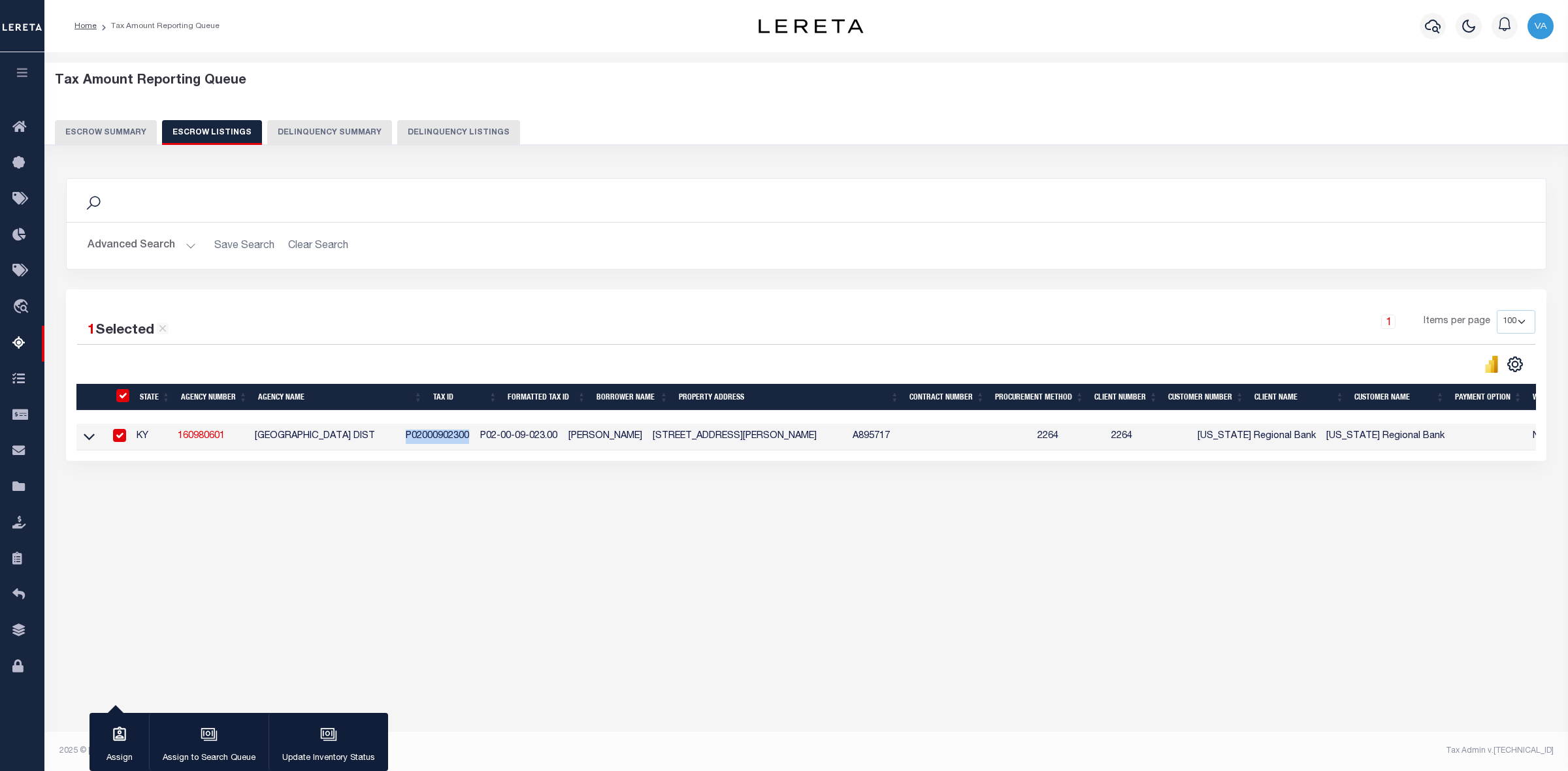
drag, startPoint x: 594, startPoint y: 439, endPoint x: 671, endPoint y: 437, distance: 77.0
click at [647, 437] on td "SIRISSA FARIAS" at bounding box center [605, 437] width 85 height 27
checkbox input "false"
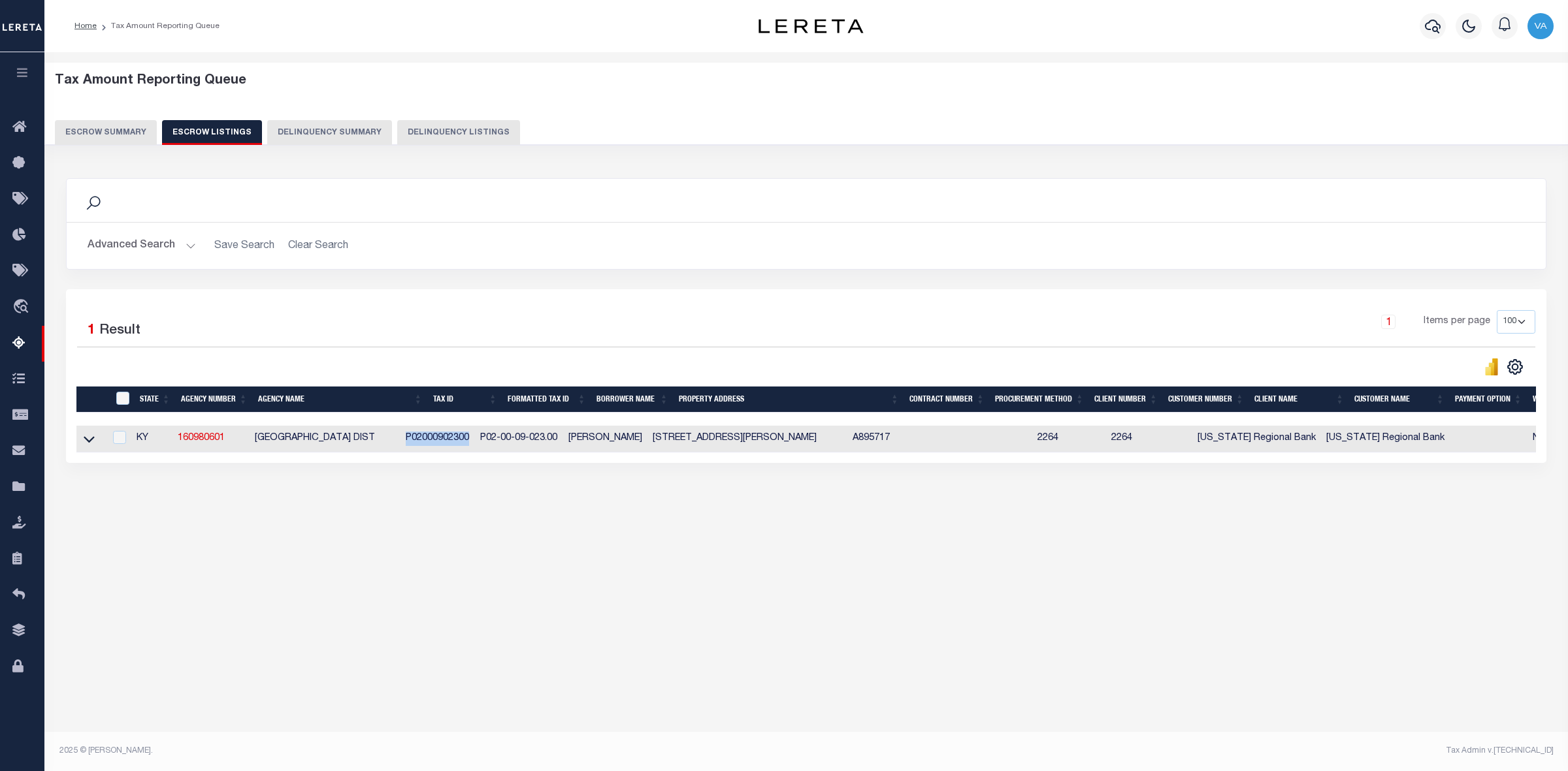
click at [77, 439] on td at bounding box center [91, 439] width 29 height 27
checkbox input "true"
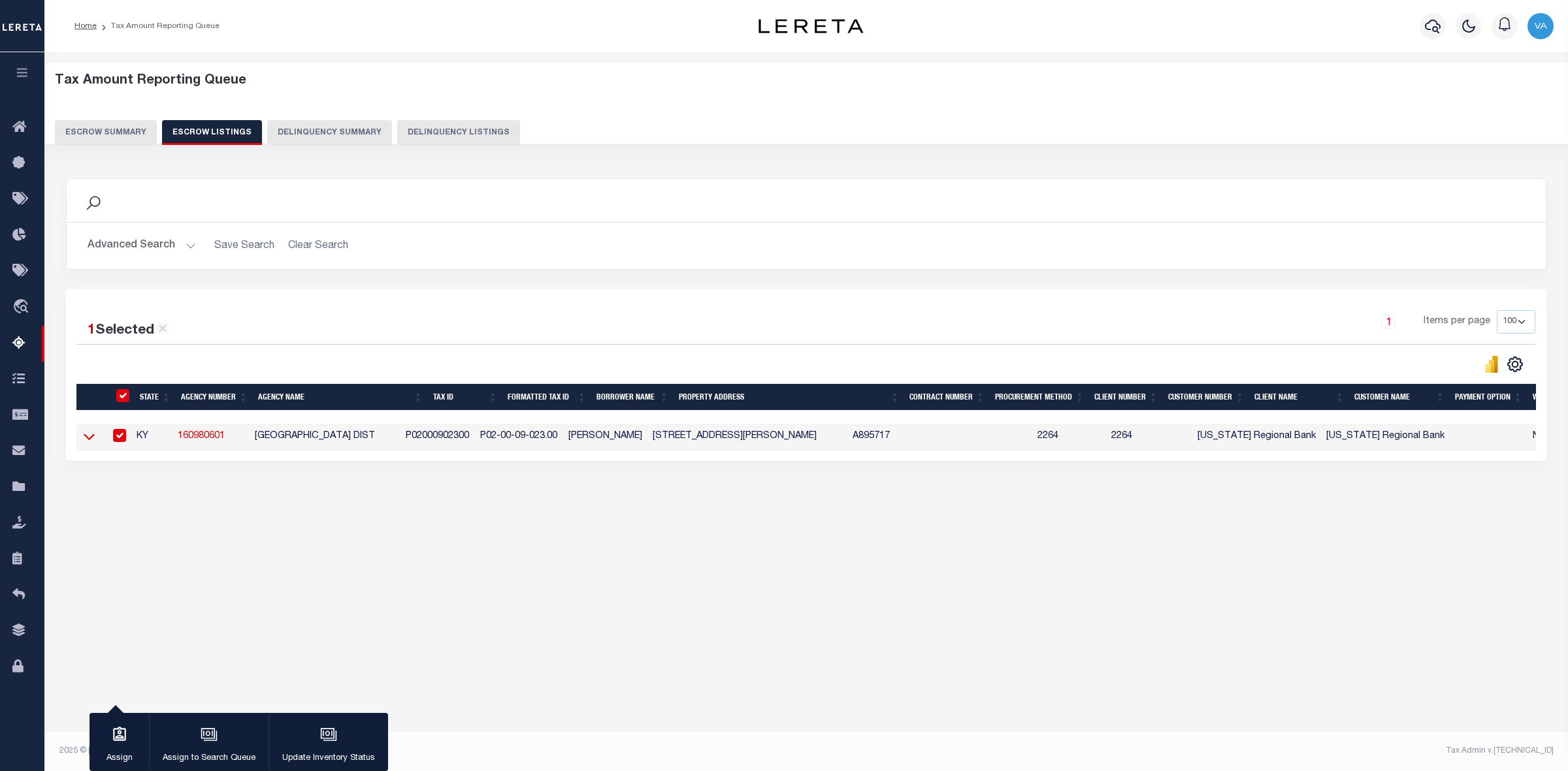
click at [91, 441] on icon at bounding box center [89, 437] width 11 height 7
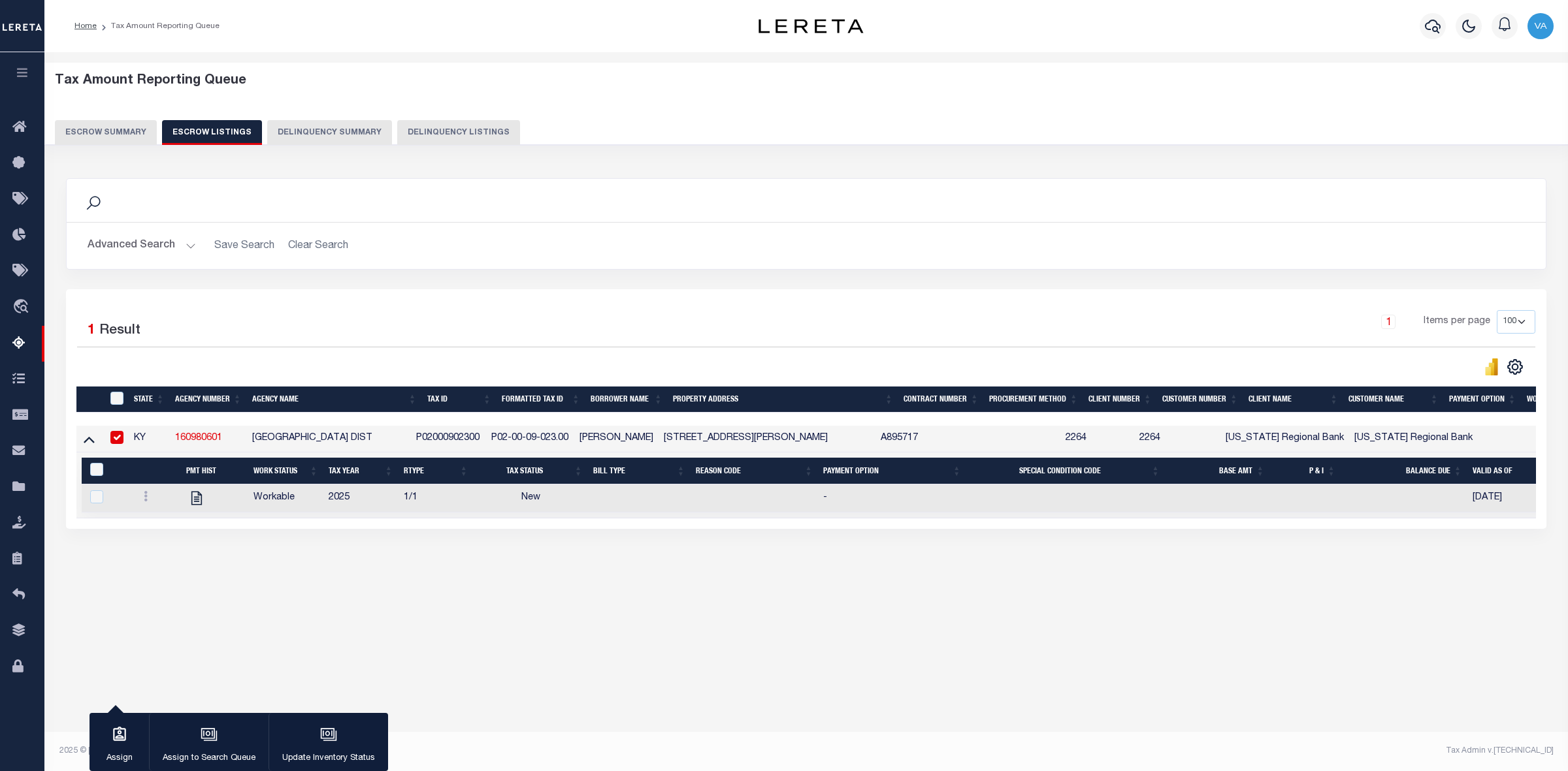
drag, startPoint x: 184, startPoint y: 501, endPoint x: 213, endPoint y: 567, distance: 72.1
click at [213, 567] on div "Search Advanced Search Save Search Clear Search In In AK AL AR AZ CA CO CT" at bounding box center [807, 366] width 1498 height 403
drag, startPoint x: 434, startPoint y: 439, endPoint x: 510, endPoint y: 439, distance: 76.0
click at [510, 439] on tr "KY 160980601 PIKEVILLE CITY INDEP SCHOOL DIST P02000902300 P02-00-09-023.00 SIR…" at bounding box center [908, 439] width 1664 height 27
drag, startPoint x: 596, startPoint y: 439, endPoint x: 511, endPoint y: 442, distance: 85.1
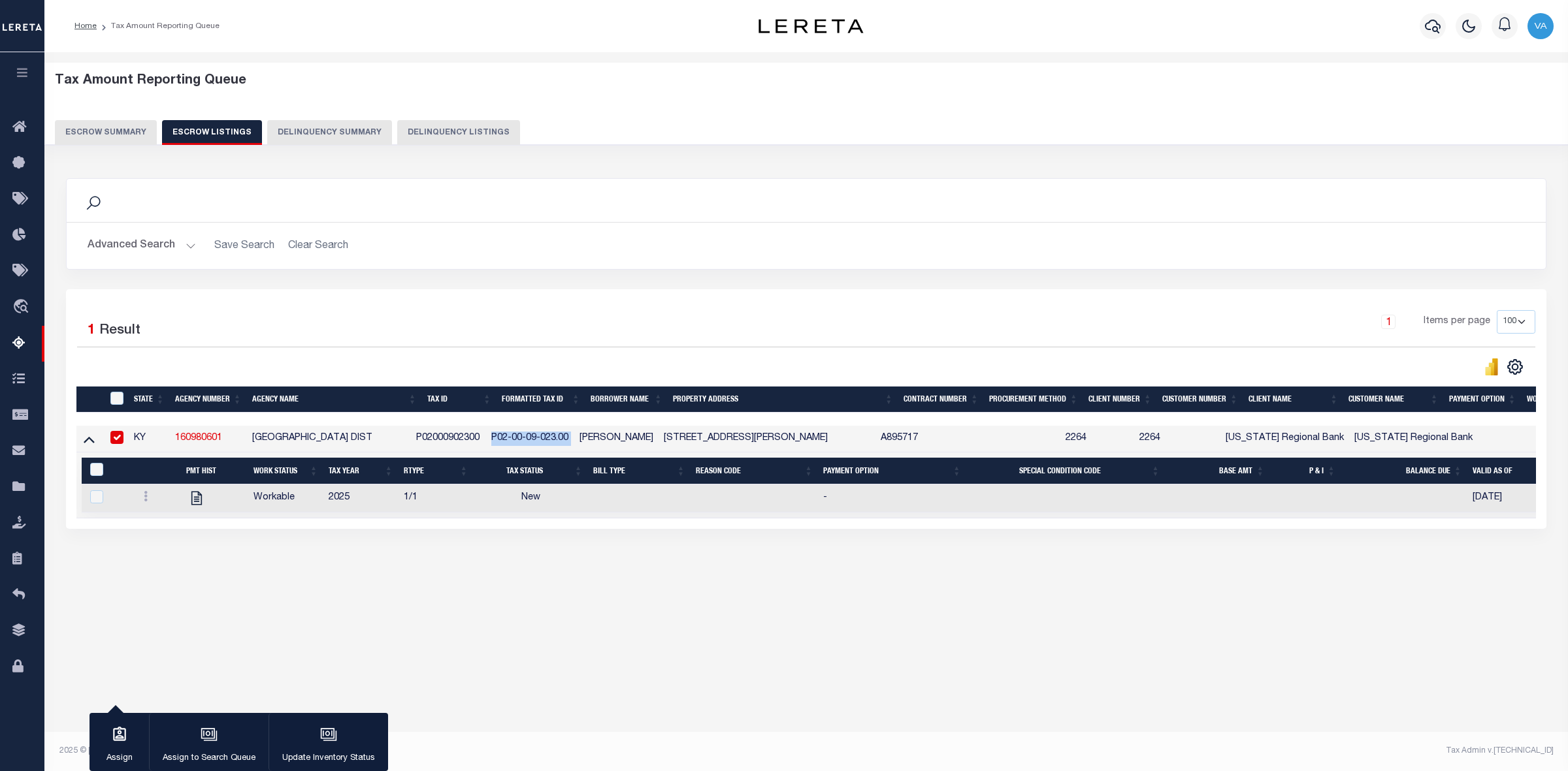
click at [511, 442] on tr "KY 160980601 PIKEVILLE CITY INDEP SCHOOL DIST P02000902300 P02-00-09-023.00 SIR…" at bounding box center [908, 439] width 1664 height 27
drag, startPoint x: 232, startPoint y: 441, endPoint x: 175, endPoint y: 442, distance: 57.0
click at [175, 442] on td "160980601" at bounding box center [209, 439] width 77 height 27
checkbox input "false"
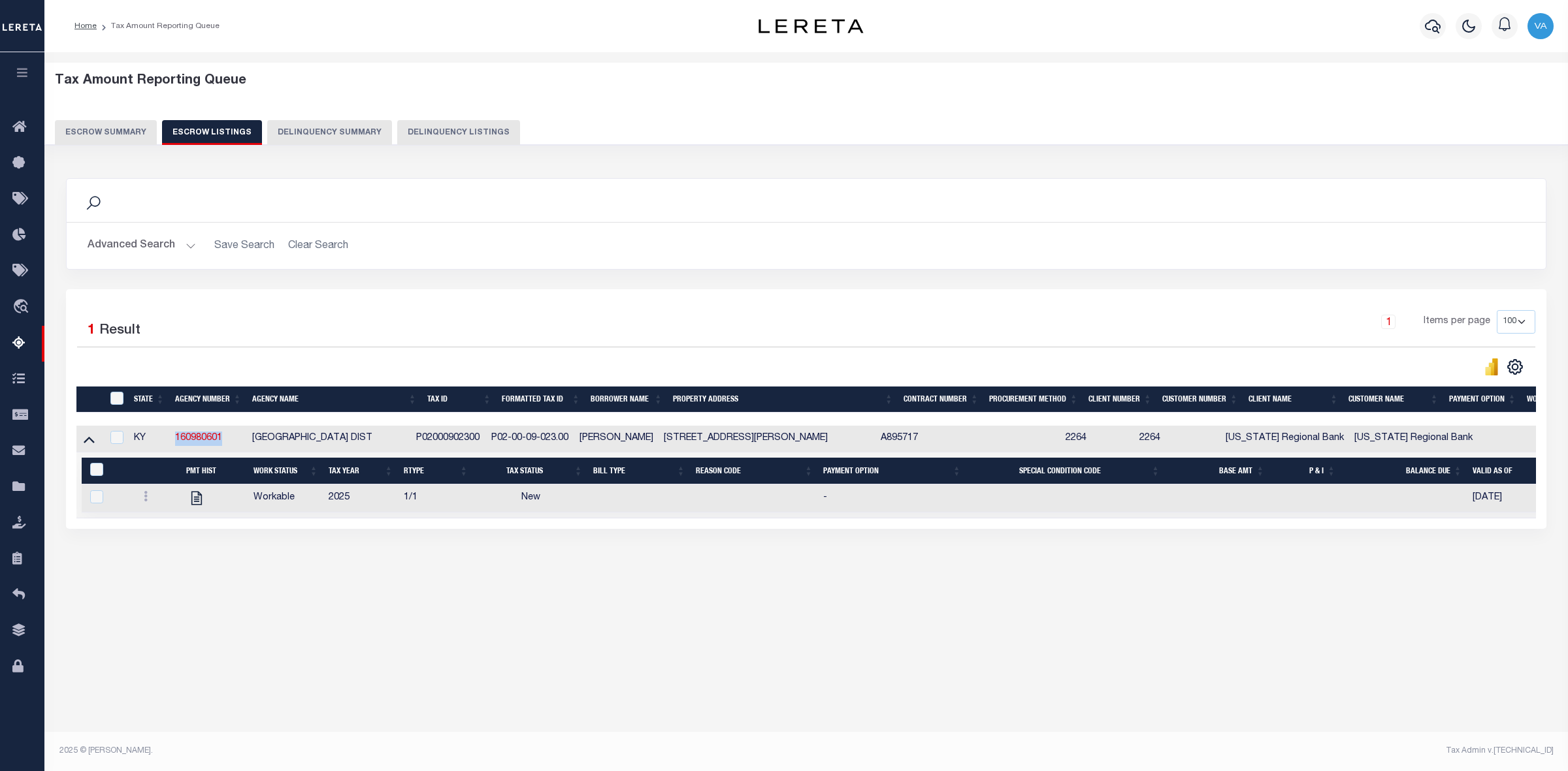
drag, startPoint x: 682, startPoint y: 441, endPoint x: 874, endPoint y: 437, distance: 192.0
click at [873, 436] on td "593 NORHTMONTE WOODS PIKEVILLE, KY, 41501" at bounding box center [767, 439] width 217 height 27
checkbox input "true"
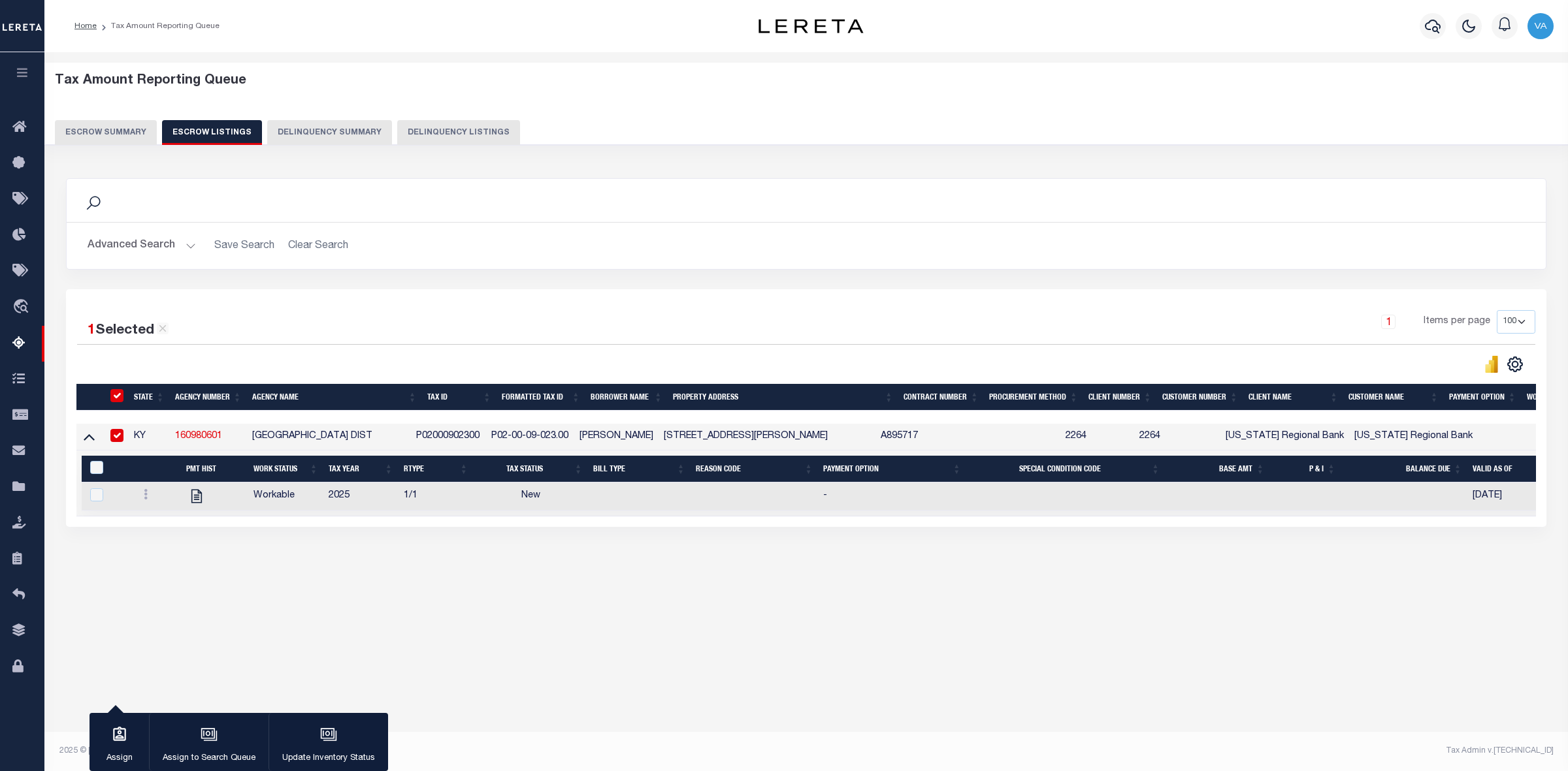
click at [936, 641] on div "Tax Amount Reporting Queue Escrow Summary Escrow Listings" at bounding box center [806, 348] width 1524 height 592
drag, startPoint x: 230, startPoint y: 439, endPoint x: 168, endPoint y: 444, distance: 62.2
click at [168, 444] on tr "KY 160980601 PIKEVILLE CITY INDEP SCHOOL DIST P02000902300 P02-00-09-023.00 SIR…" at bounding box center [908, 437] width 1664 height 27
click at [1197, 665] on div "Tax Amount Reporting Queue Escrow Summary Escrow Listings In" at bounding box center [806, 399] width 1524 height 694
drag, startPoint x: 175, startPoint y: 432, endPoint x: 236, endPoint y: 439, distance: 61.4
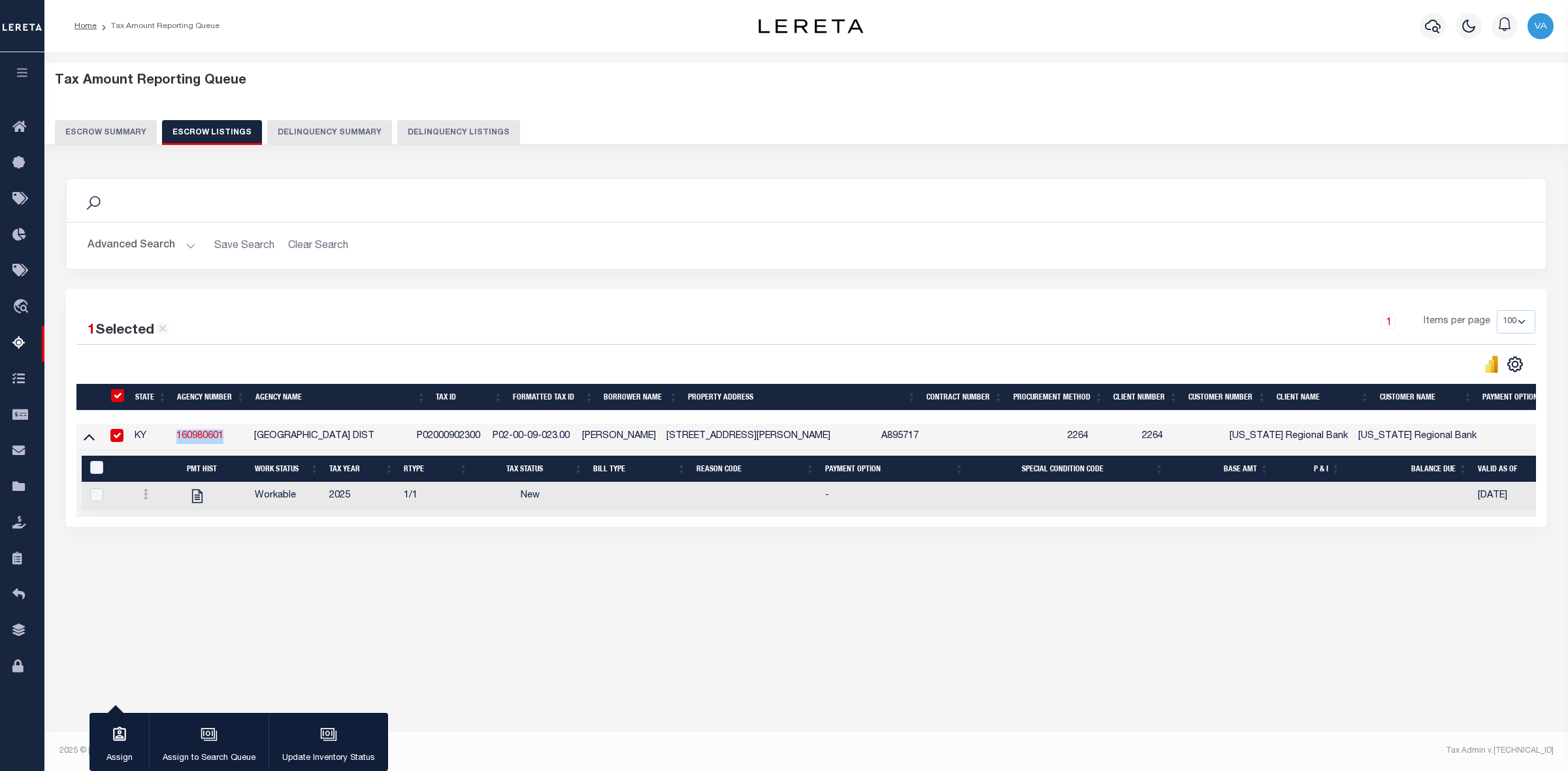
click at [236, 439] on td "160980601" at bounding box center [210, 437] width 78 height 27
checkbox input "false"
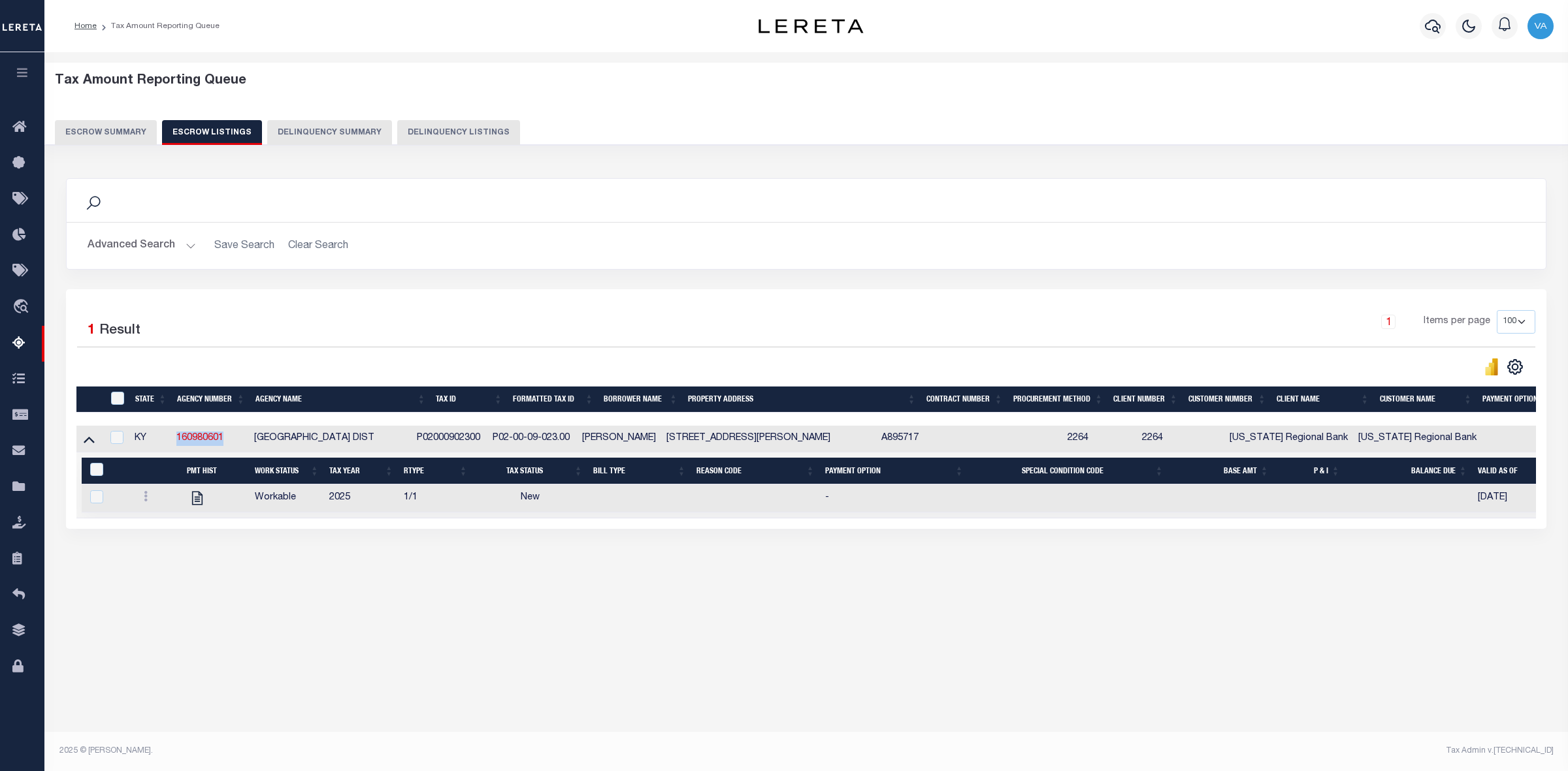
click at [129, 127] on button "Escrow Summary" at bounding box center [106, 132] width 102 height 25
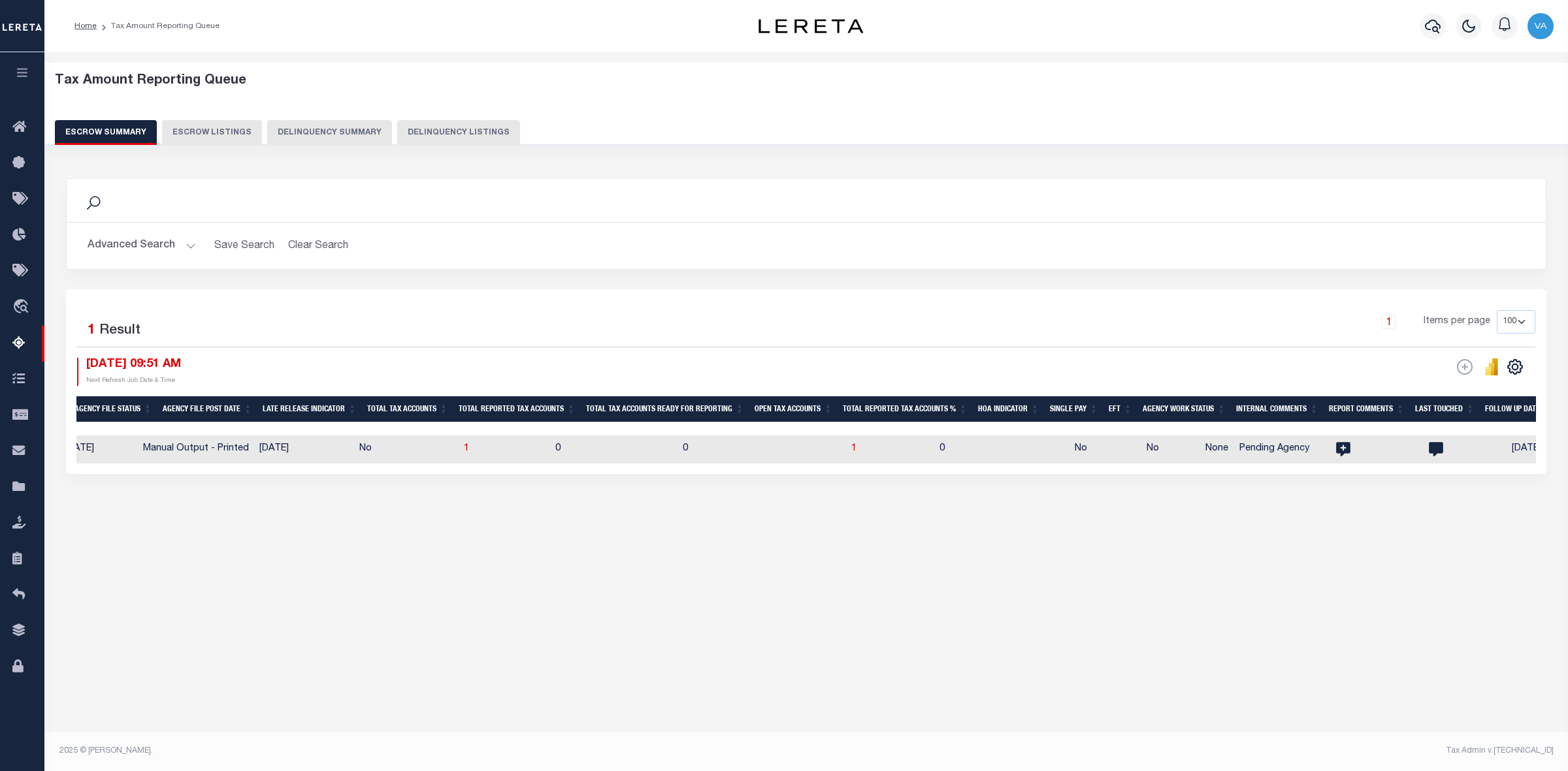
scroll to position [0, 0]
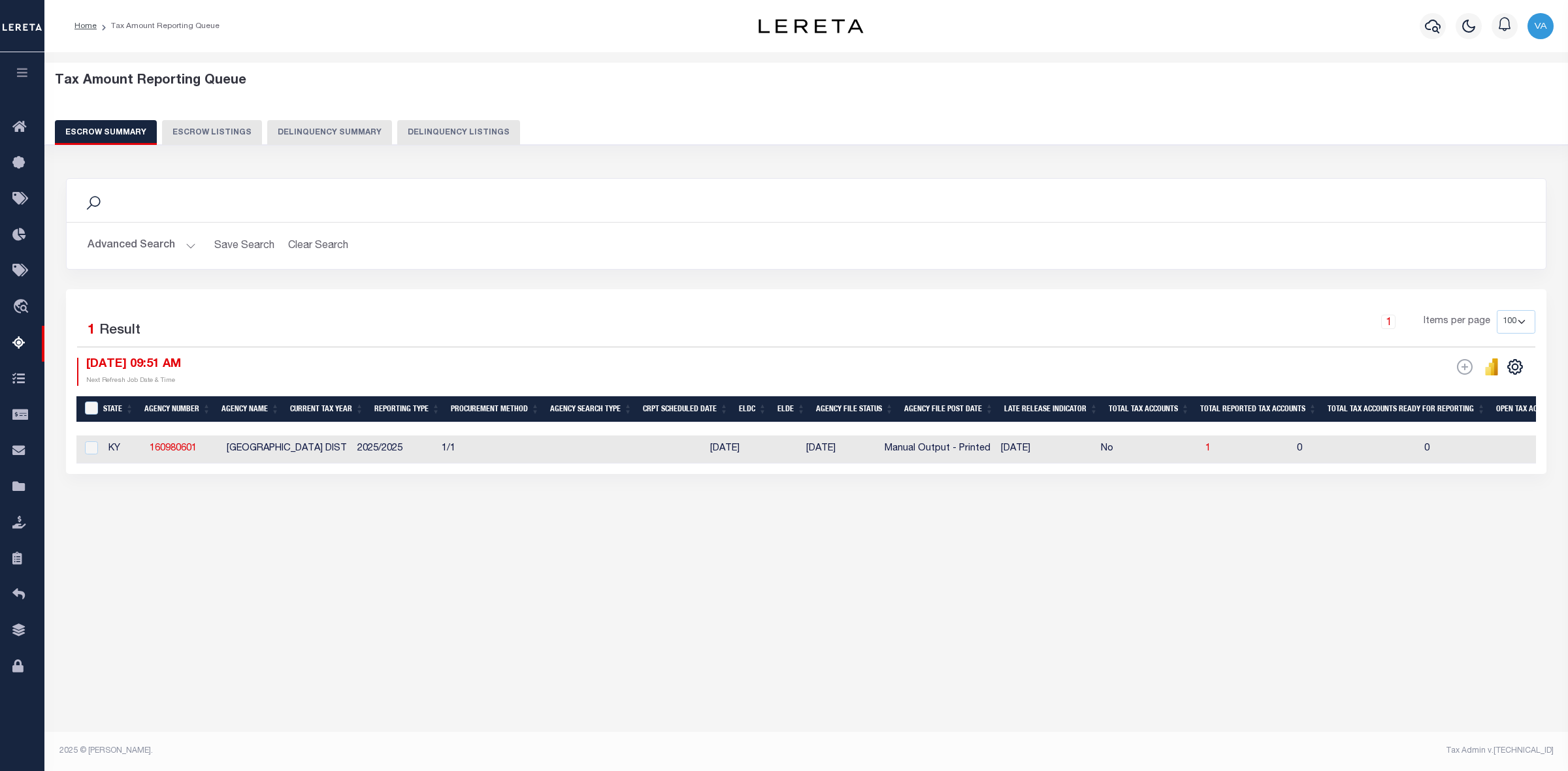
click at [175, 247] on button "Advanced Search" at bounding box center [141, 246] width 108 height 25
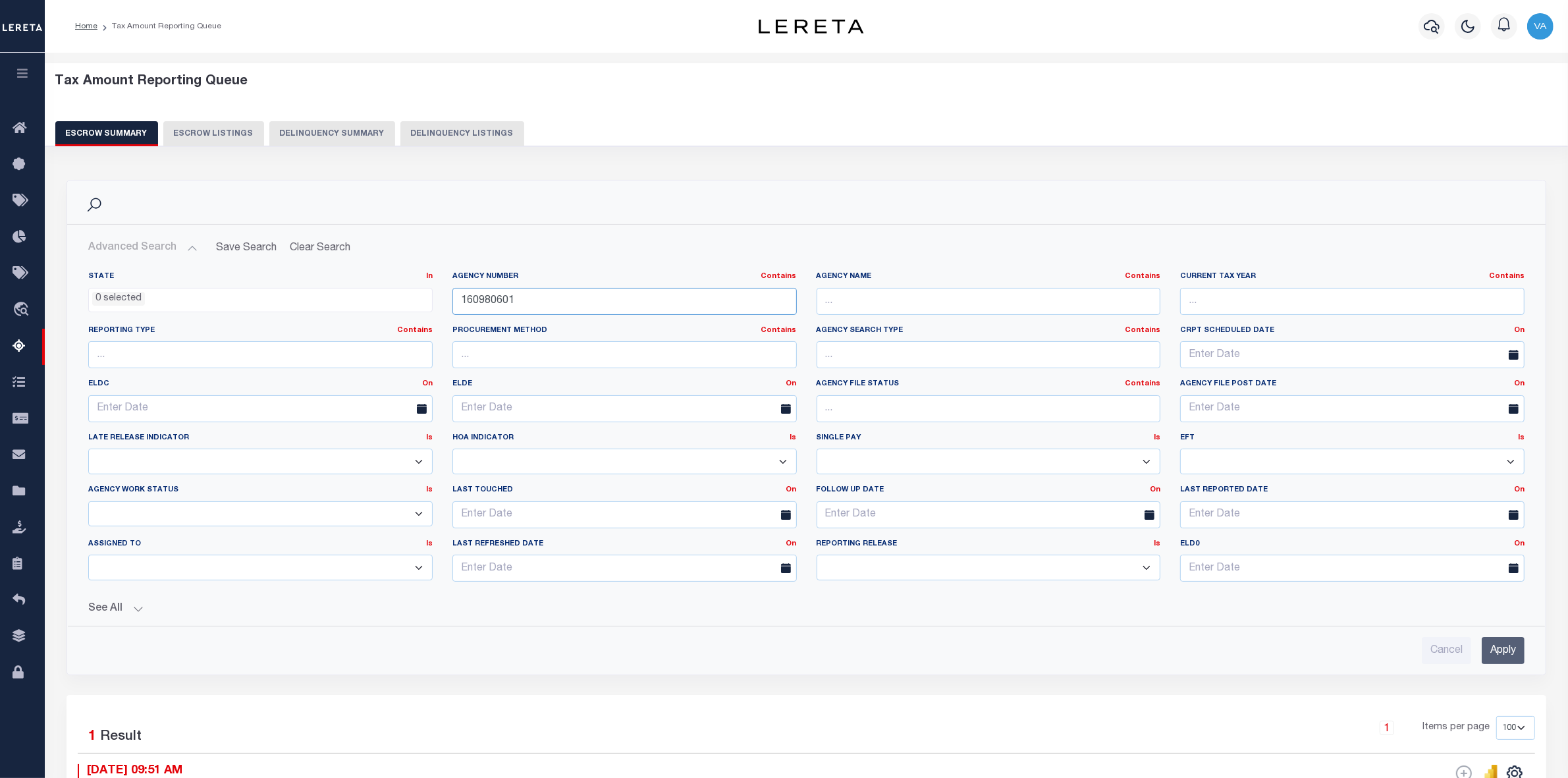
drag, startPoint x: 518, startPoint y: 302, endPoint x: 445, endPoint y: 302, distance: 73.0
click at [445, 302] on div "Agency Number Contains Contains Is 160980601" at bounding box center [625, 299] width 364 height 54
paste input "410170102"
type input "410170102"
click at [1494, 651] on input "Apply" at bounding box center [1503, 651] width 43 height 27
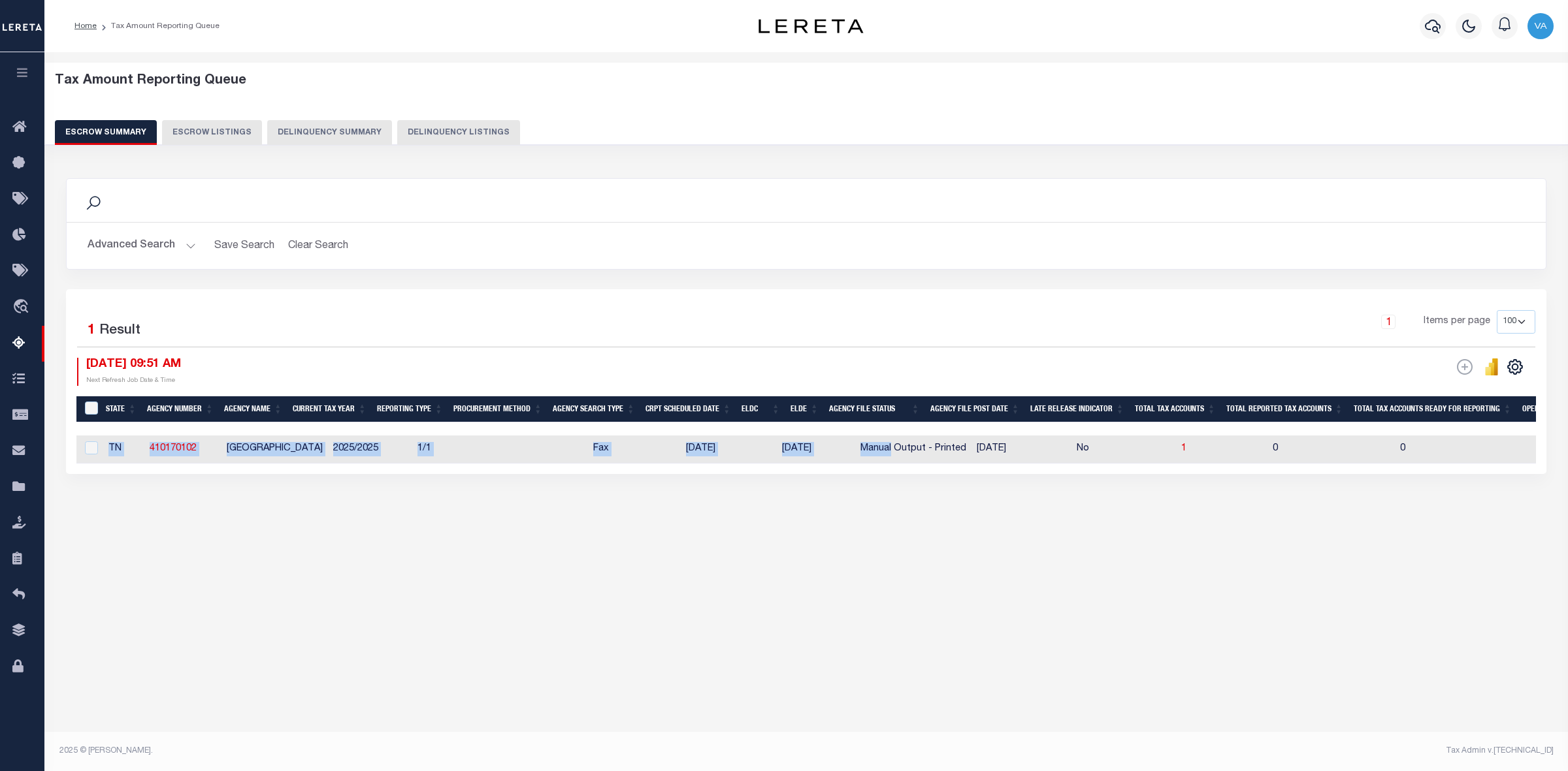
drag, startPoint x: 866, startPoint y: 465, endPoint x: 1116, endPoint y: 473, distance: 250.1
click at [1116, 463] on div "State Agency Number Agency Name Current Tax Year Reporting Type Procurement Met…" at bounding box center [806, 450] width 1460 height 28
click at [848, 536] on div "Tax Amount Reporting Queue Escrow Summary Escrow Listings In" at bounding box center [807, 308] width 1516 height 487
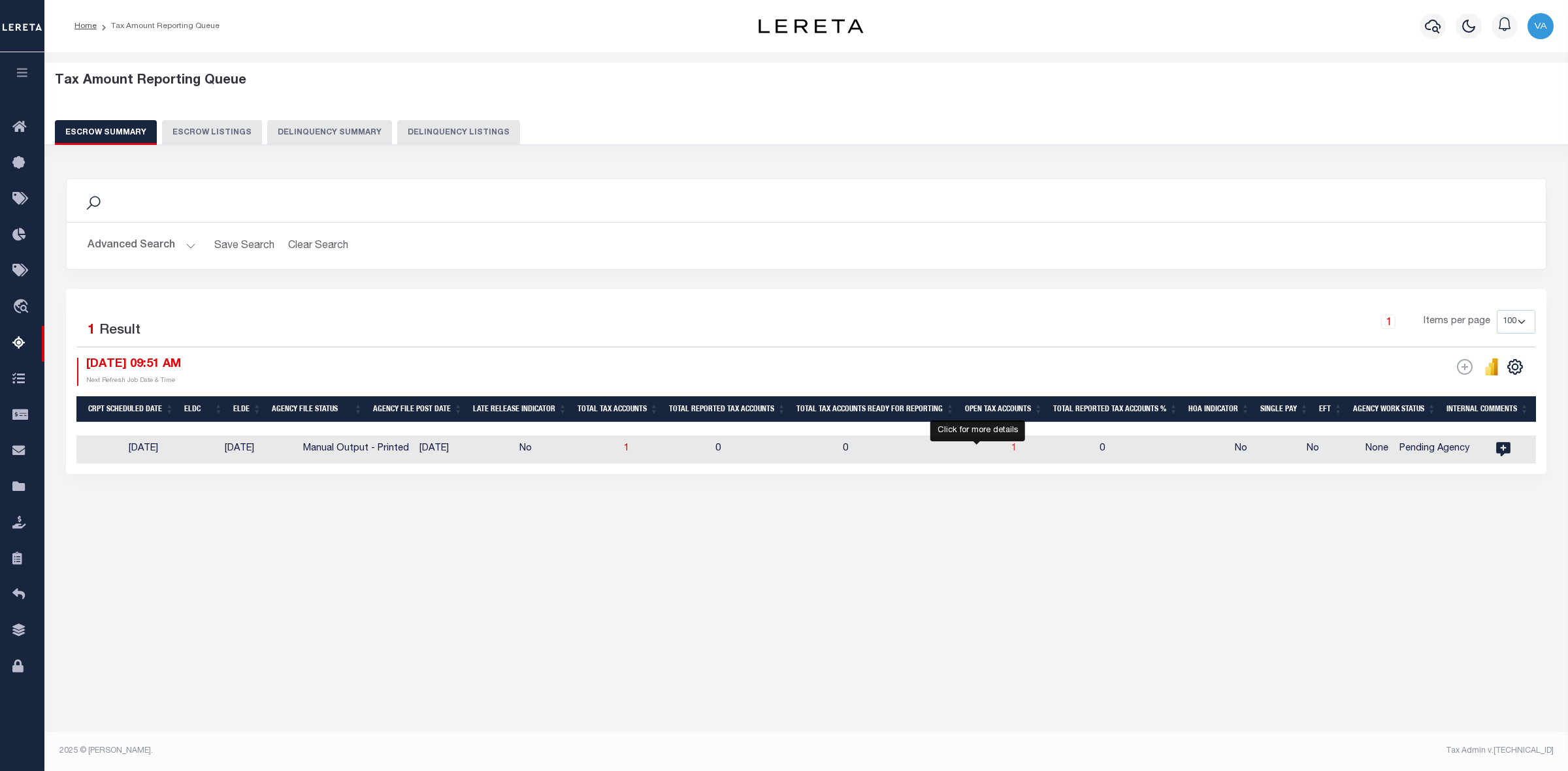
click at [1011, 451] on span "1" at bounding box center [1014, 448] width 5 height 9
select select "100"
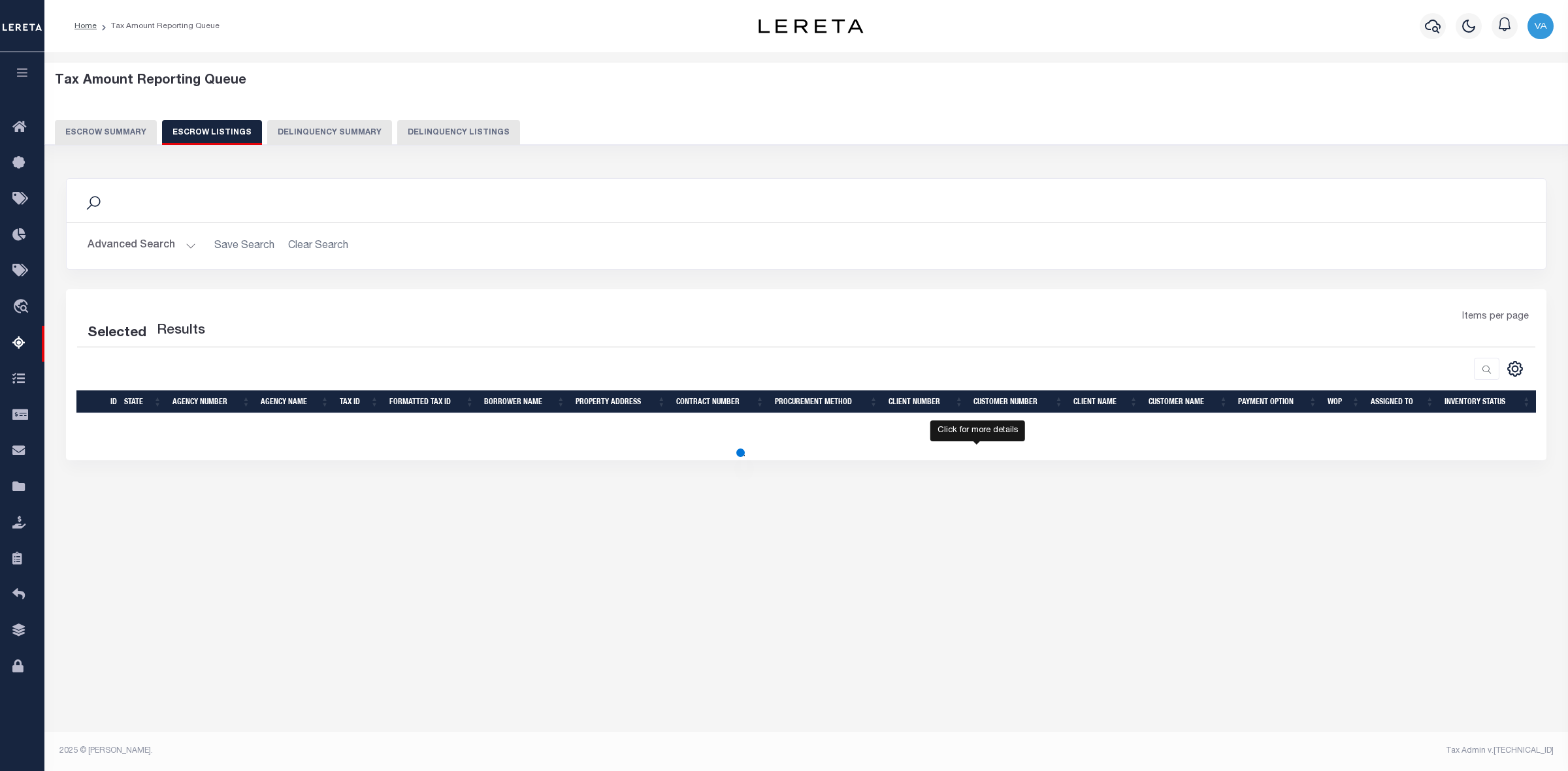
select select "100"
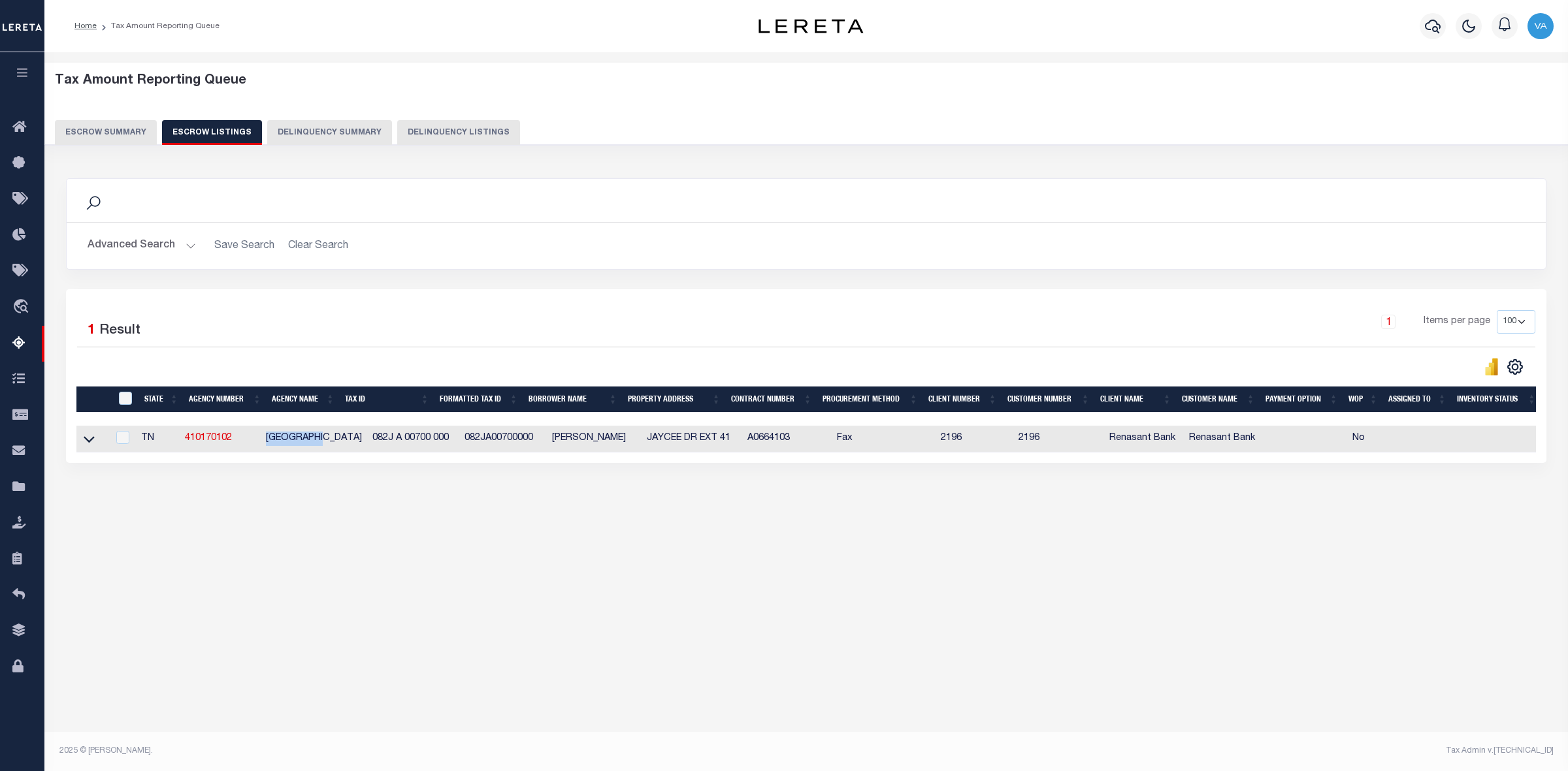
drag, startPoint x: 268, startPoint y: 442, endPoint x: 330, endPoint y: 439, distance: 62.1
click at [330, 439] on td "[GEOGRAPHIC_DATA]" at bounding box center [314, 439] width 106 height 27
checkbox input "true"
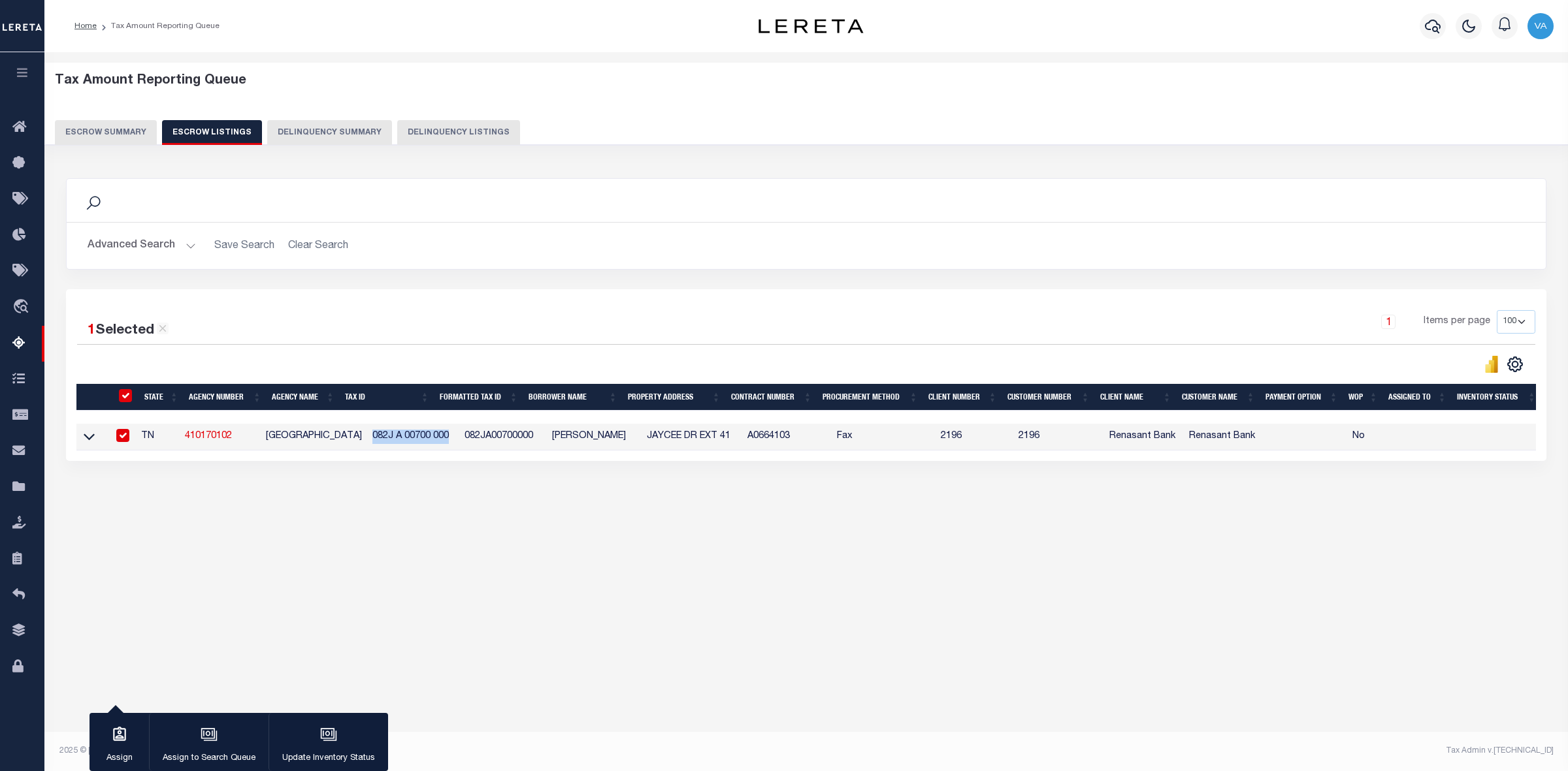
drag, startPoint x: 340, startPoint y: 435, endPoint x: 429, endPoint y: 436, distance: 89.0
click at [429, 436] on td "082J A 00700 000" at bounding box center [413, 437] width 92 height 27
checkbox input "false"
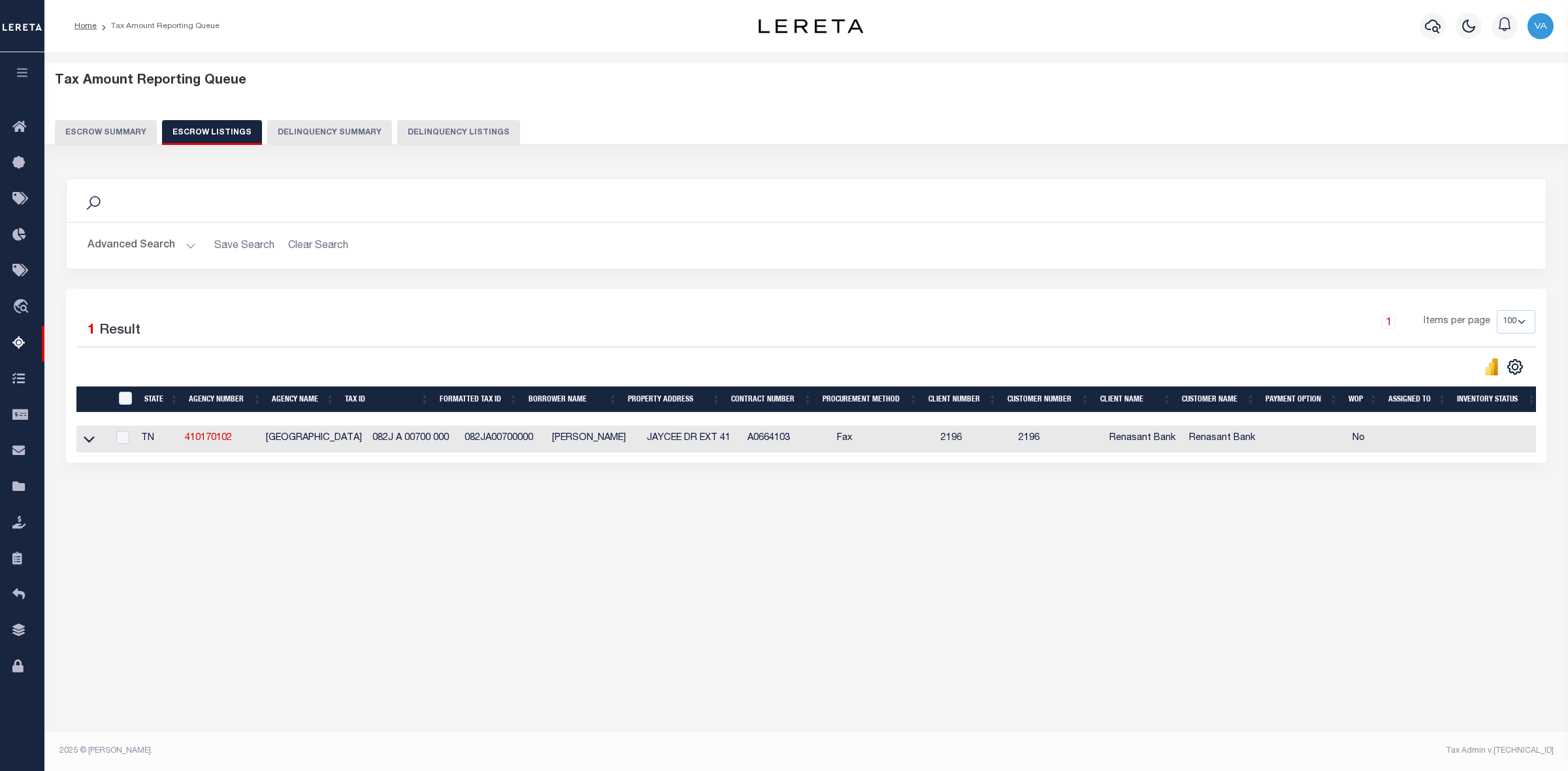
click at [1245, 561] on div "Tax Amount Reporting Queue Escrow Summary Escrow Listings" at bounding box center [806, 316] width 1524 height 528
click at [91, 443] on icon at bounding box center [89, 440] width 11 height 7
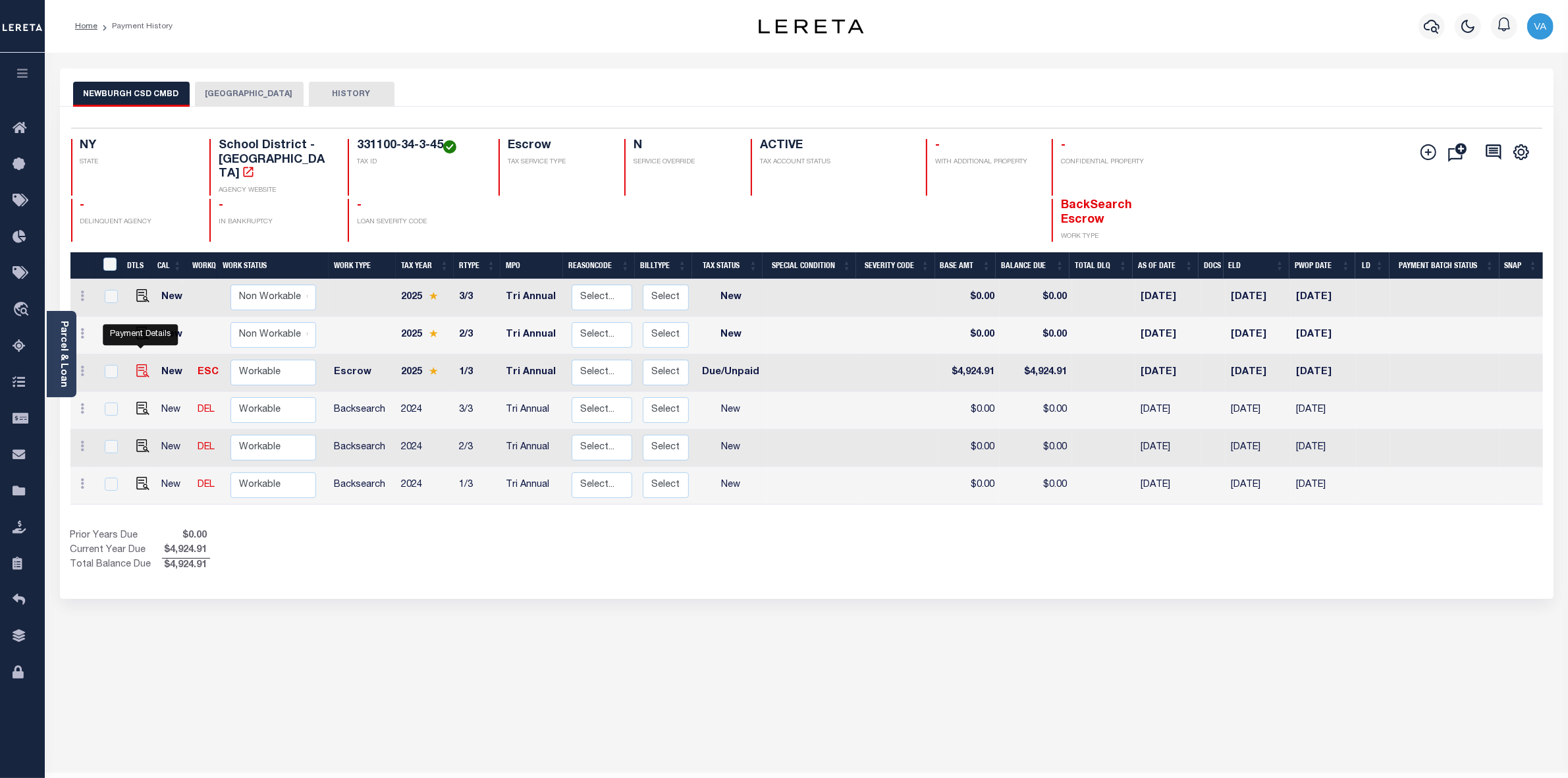
click at [136, 364] on img "" at bounding box center [143, 371] width 14 height 14
checkbox input "true"
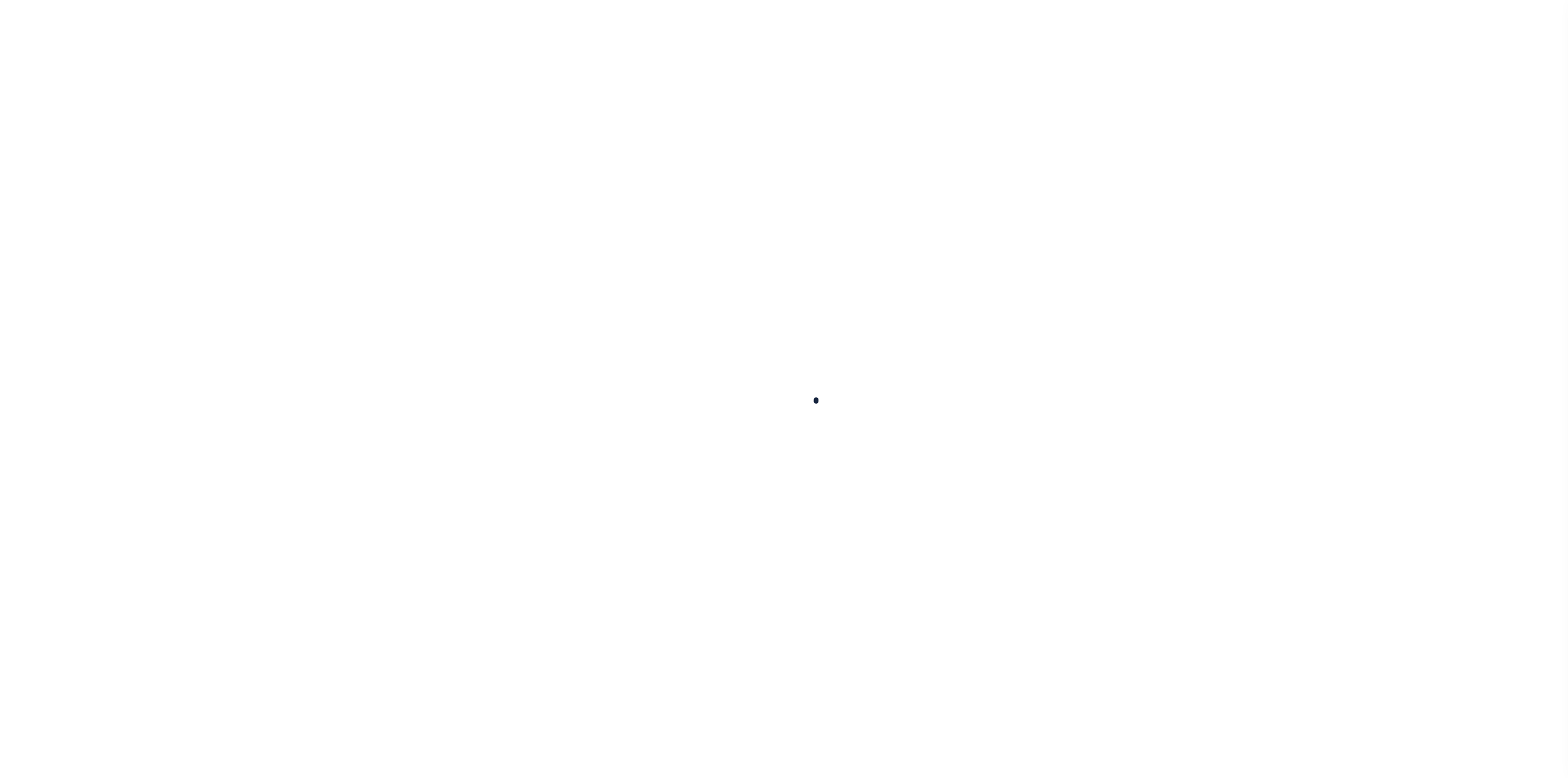
checkbox input "false"
type input "005212"
type input "Tri Annual"
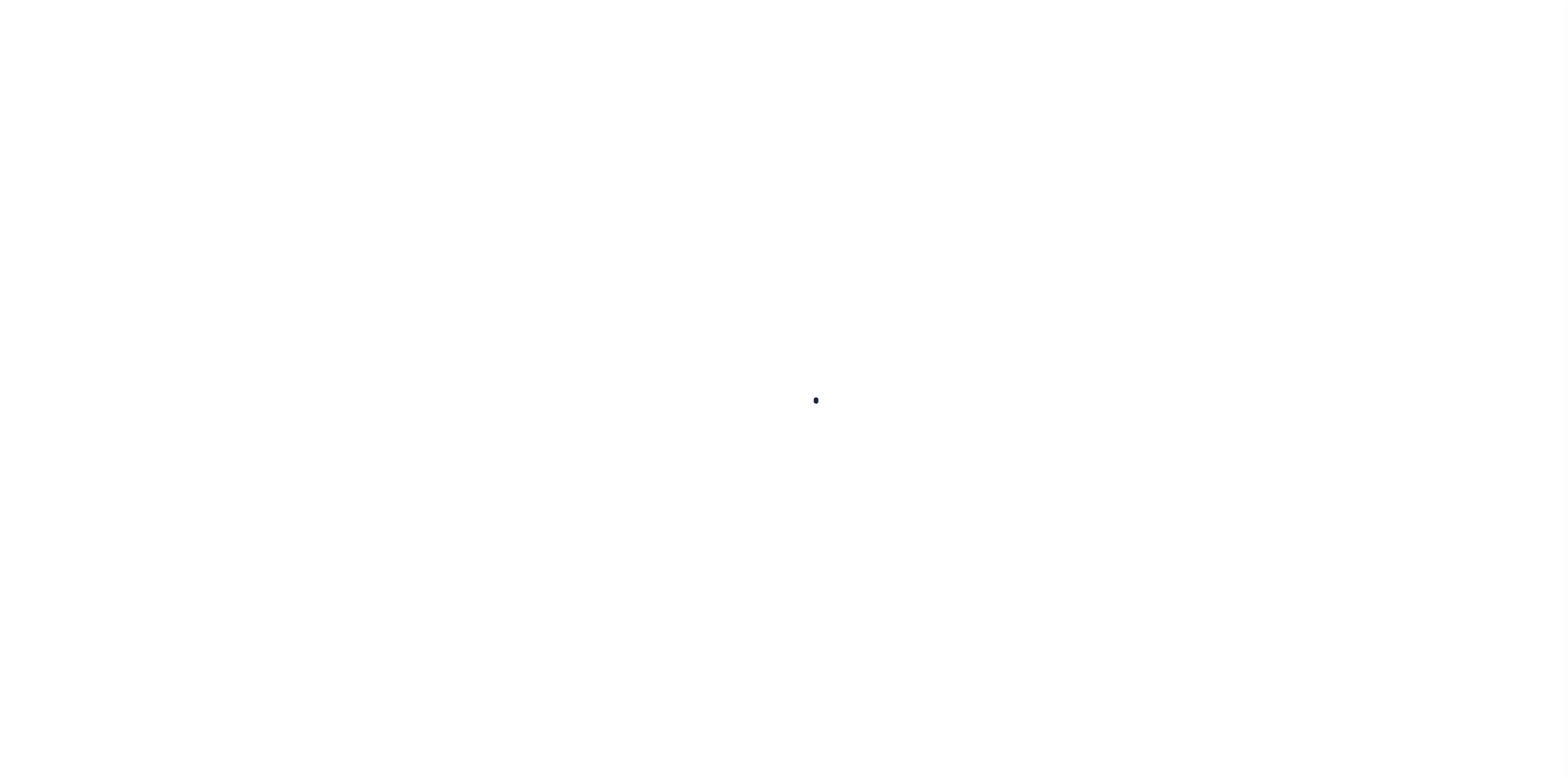
type input "[DATE]"
select select "DUE"
type input "$4,924.91"
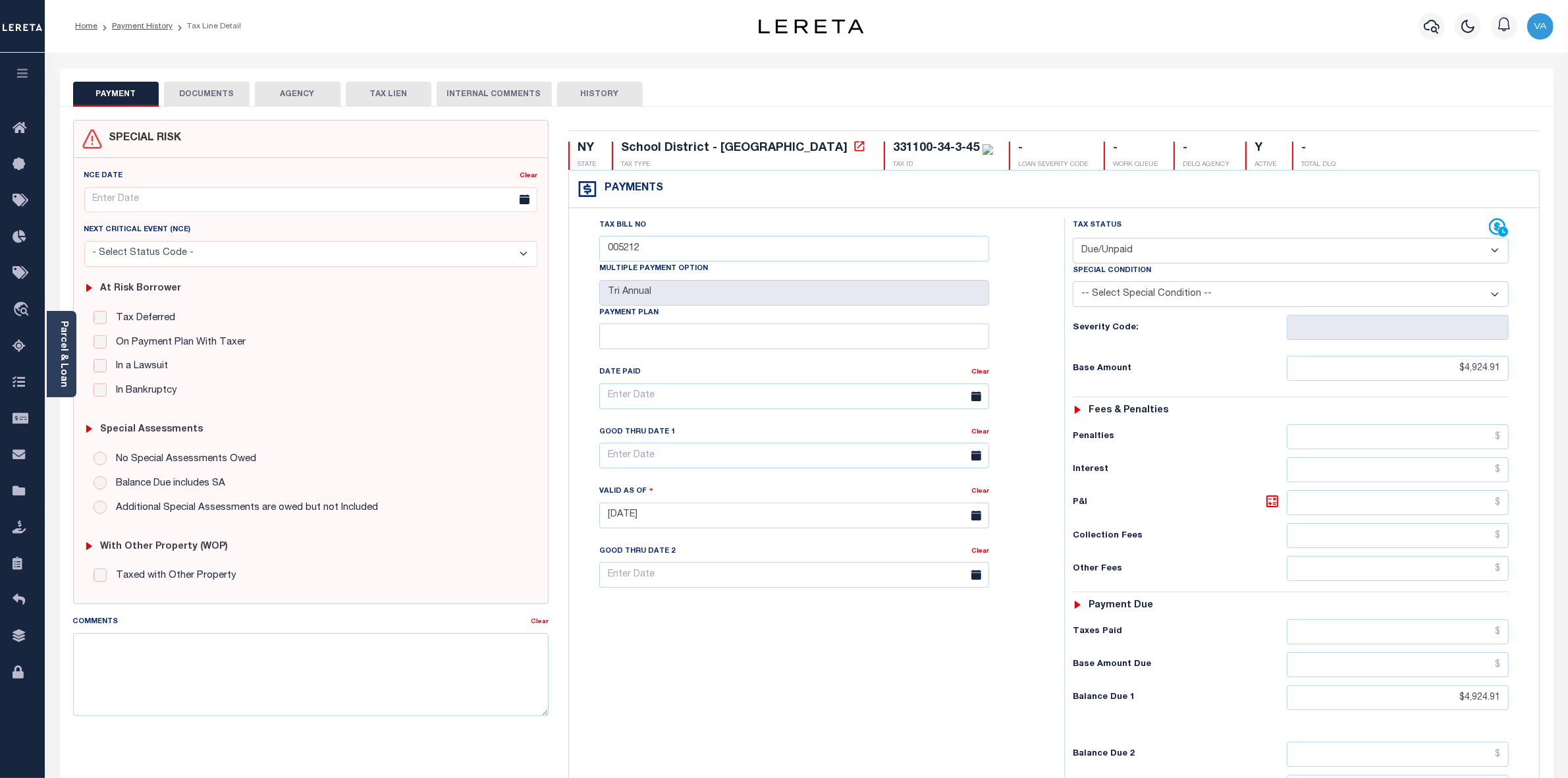
click at [208, 89] on button "DOCUMENTS" at bounding box center [206, 95] width 85 height 25
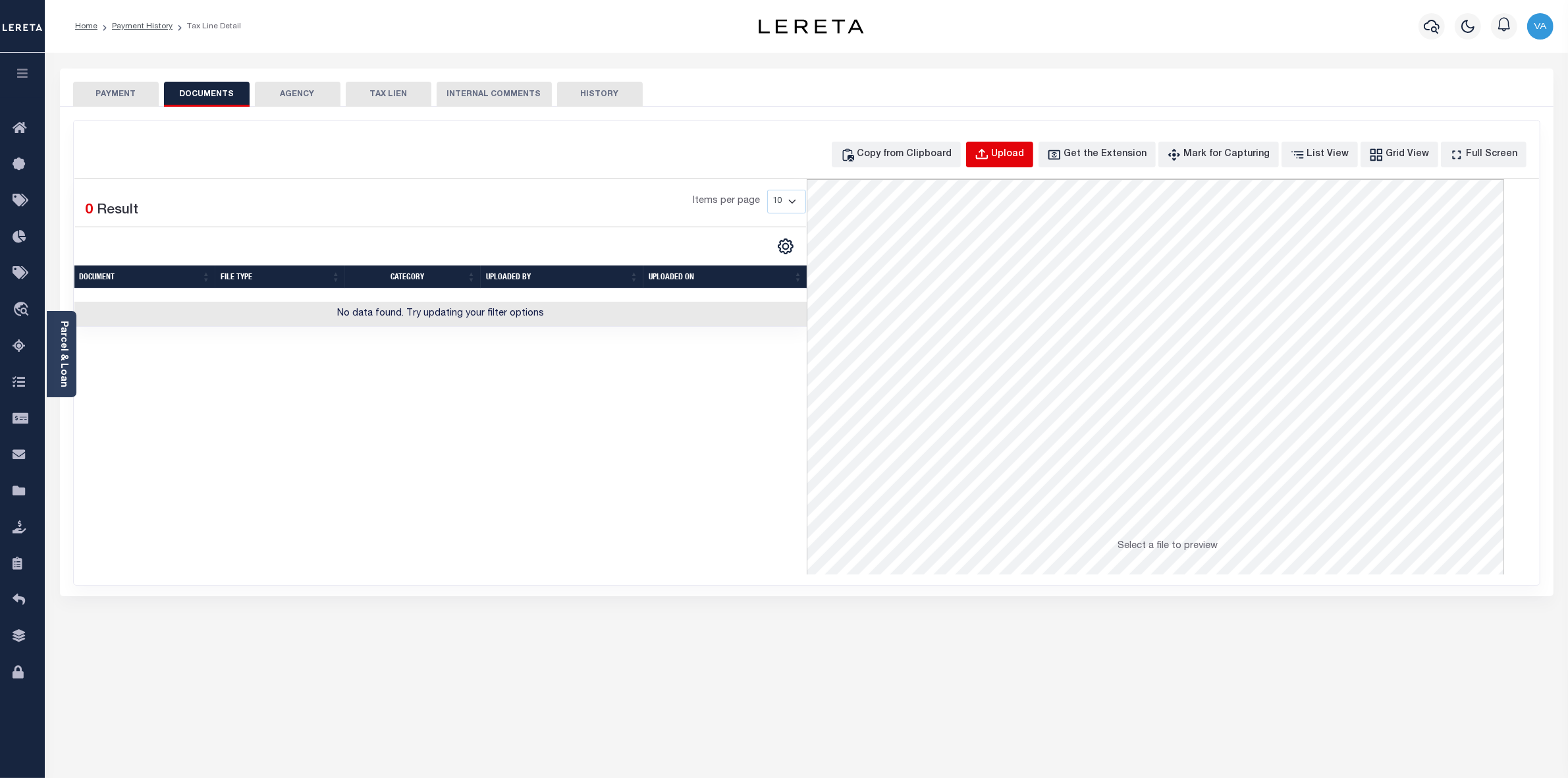
click at [1014, 152] on button "Upload" at bounding box center [999, 155] width 67 height 25
select select "POP"
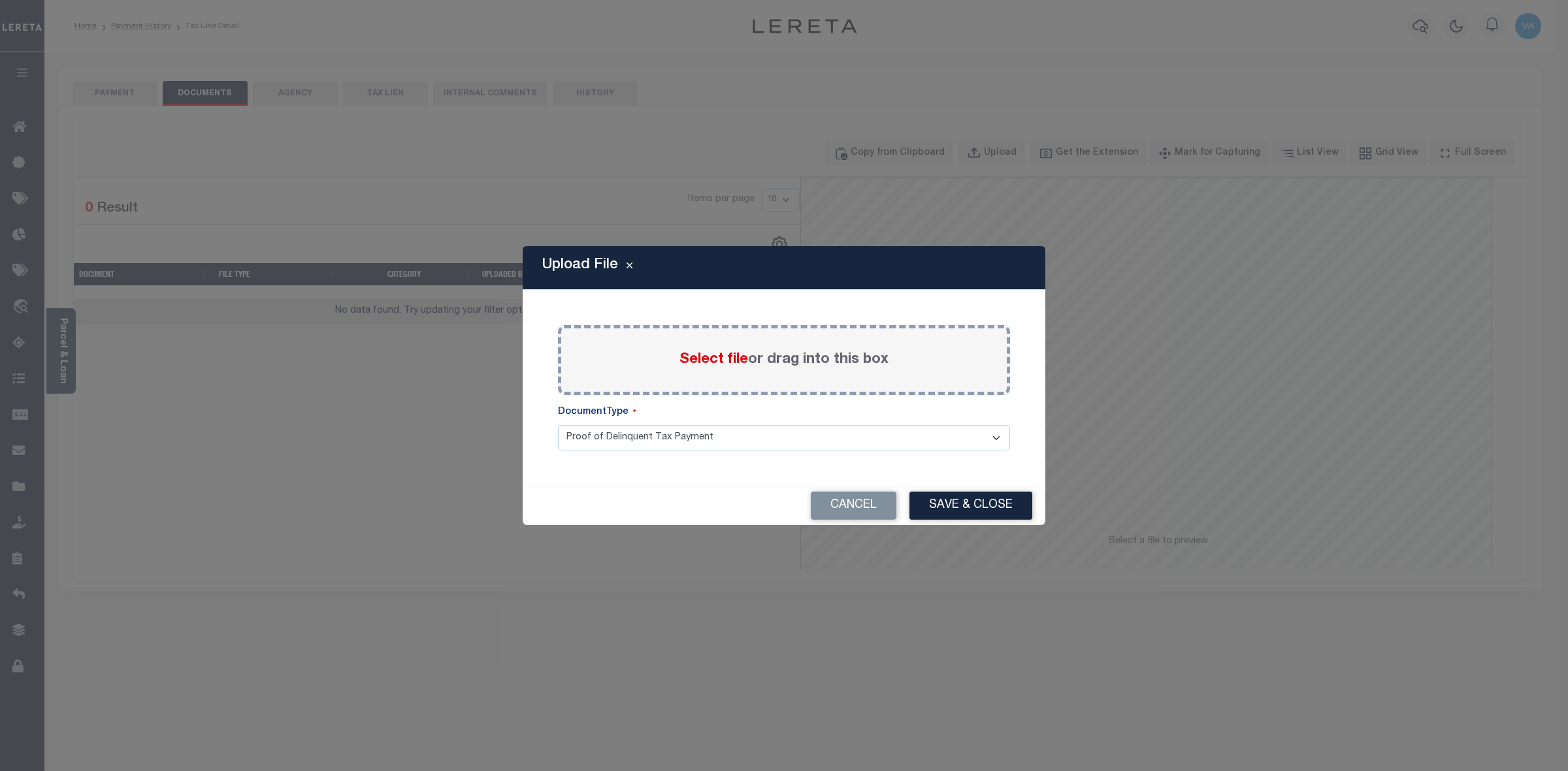
click at [691, 367] on span "Select file" at bounding box center [714, 360] width 69 height 14
click at [0, 0] on input "Select file or drag into this box" at bounding box center [0, 0] width 0 height 0
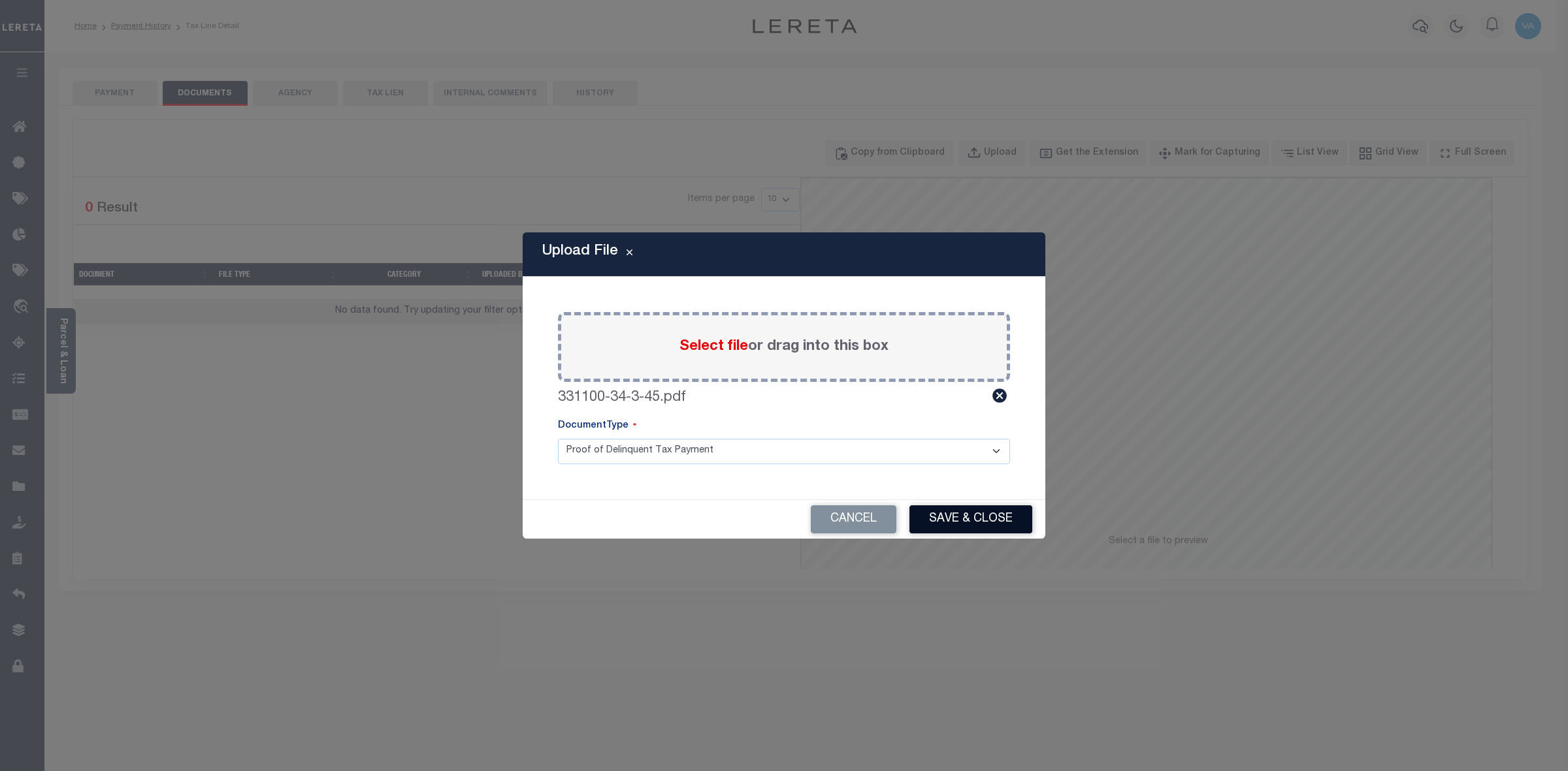
click at [1005, 515] on button "Save & Close" at bounding box center [971, 520] width 123 height 28
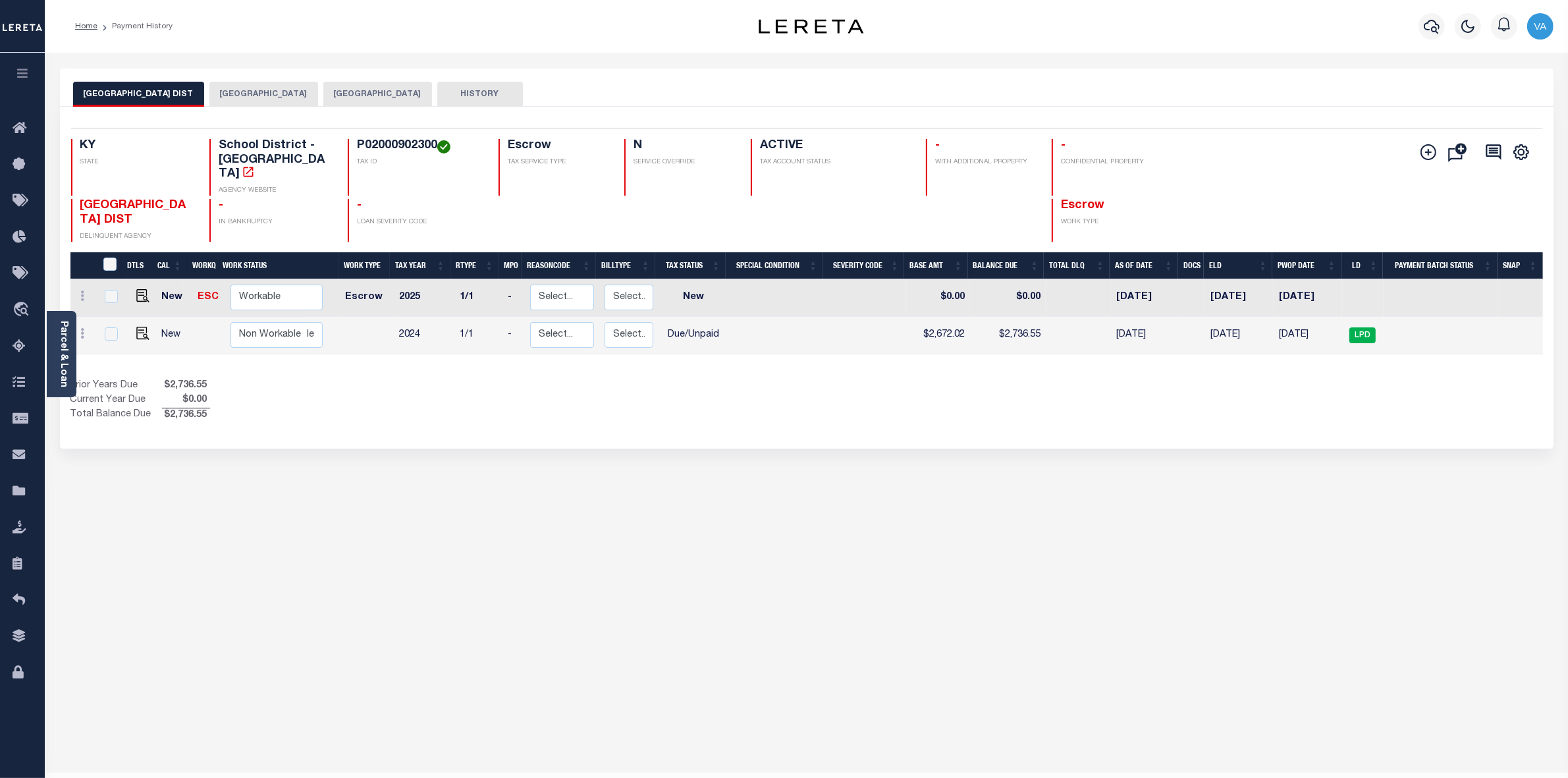
click at [288, 91] on button "[GEOGRAPHIC_DATA]" at bounding box center [264, 95] width 109 height 25
click at [300, 92] on button "[GEOGRAPHIC_DATA]" at bounding box center [264, 95] width 109 height 25
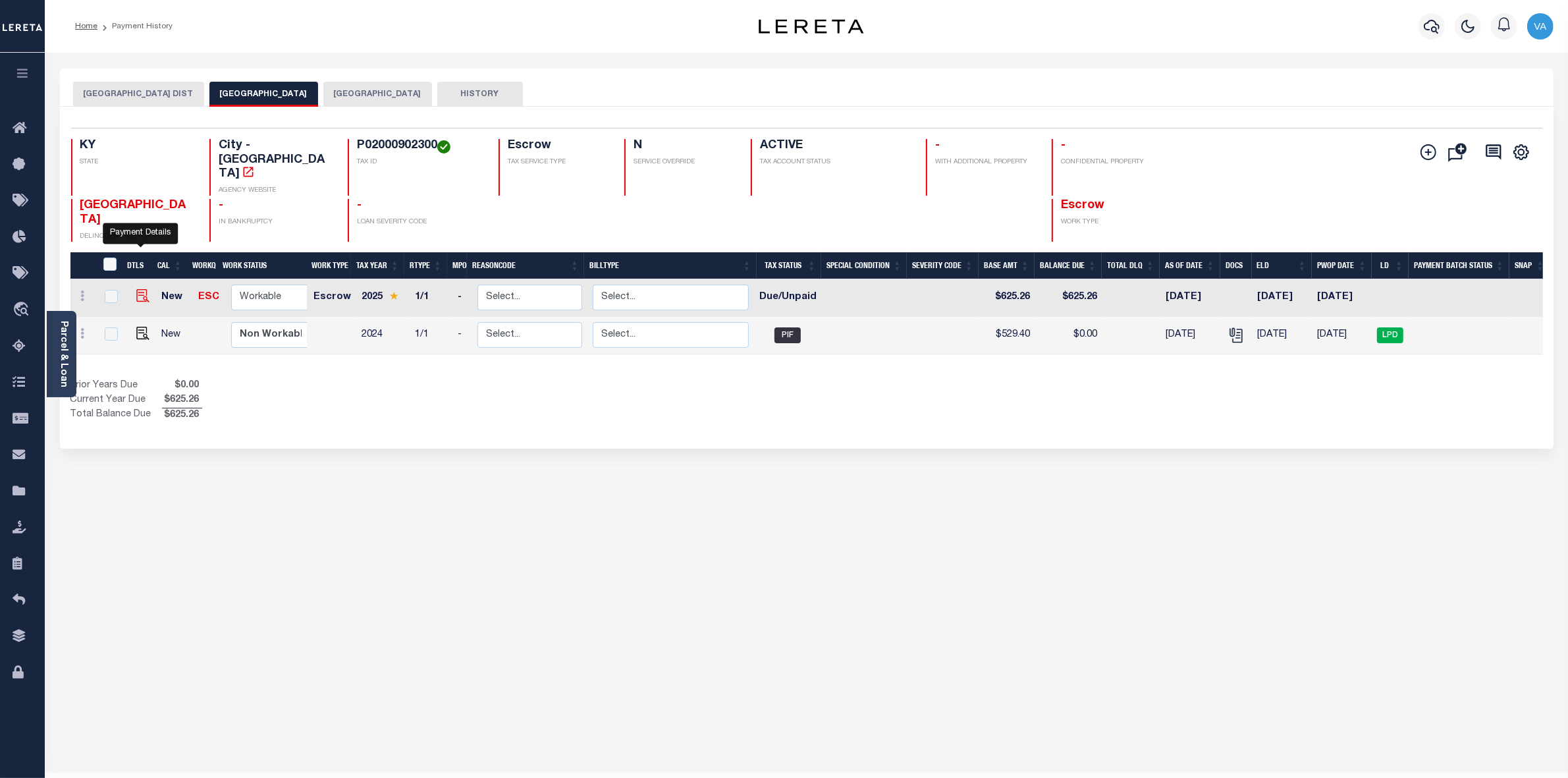
click at [139, 289] on img "" at bounding box center [143, 296] width 14 height 14
checkbox input "true"
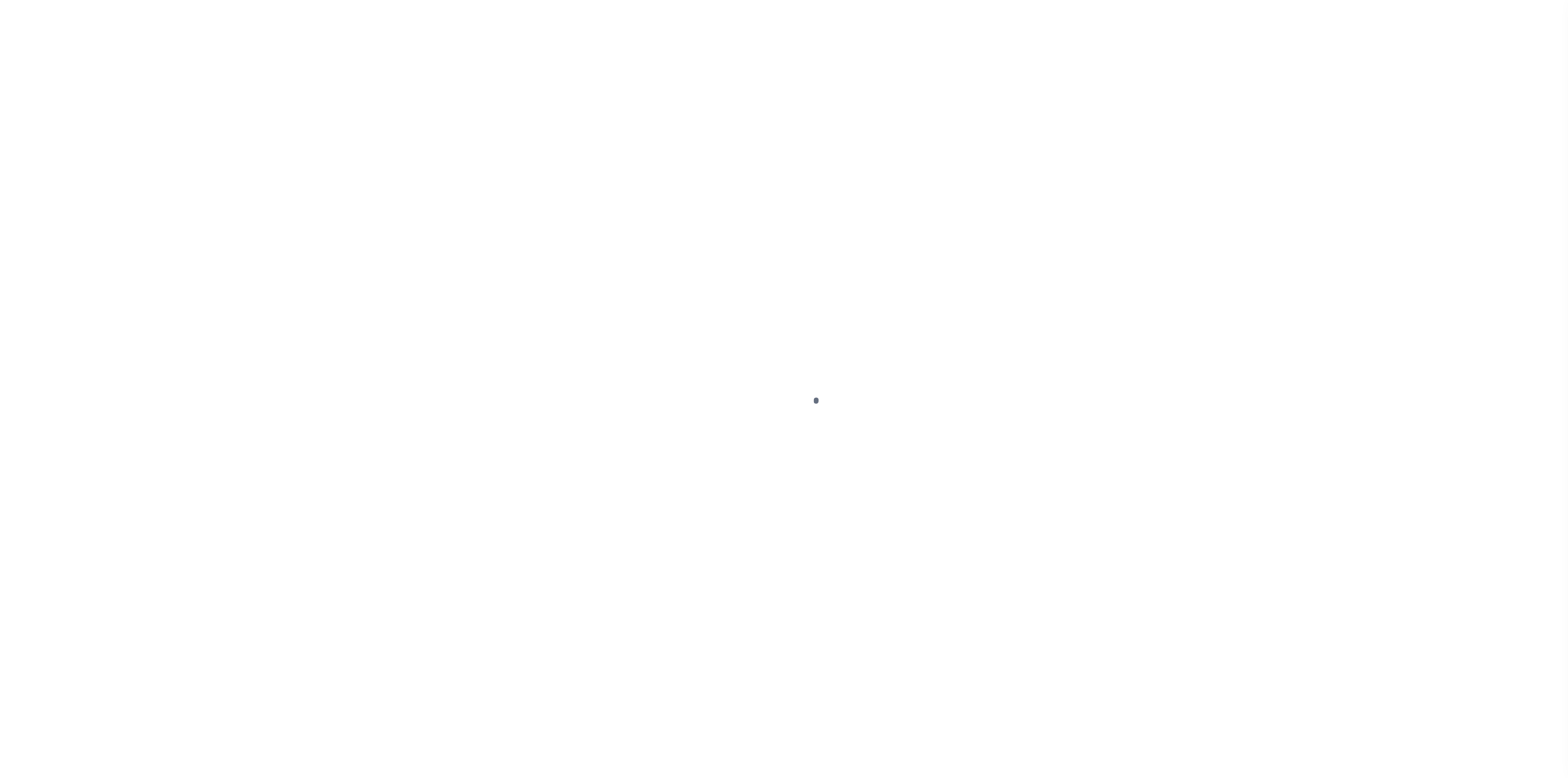
select select "DUE"
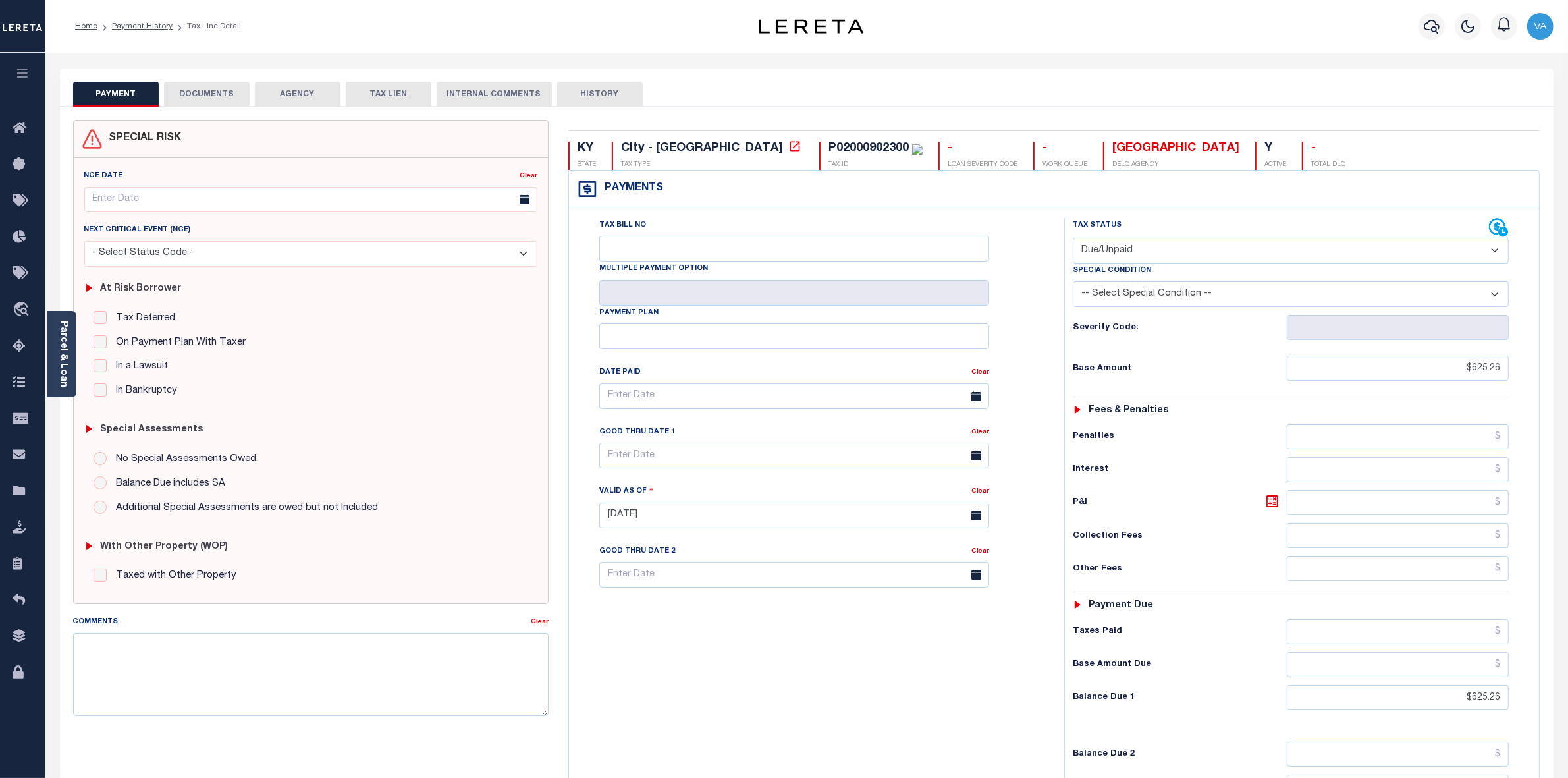
click at [215, 92] on button "DOCUMENTS" at bounding box center [206, 95] width 85 height 25
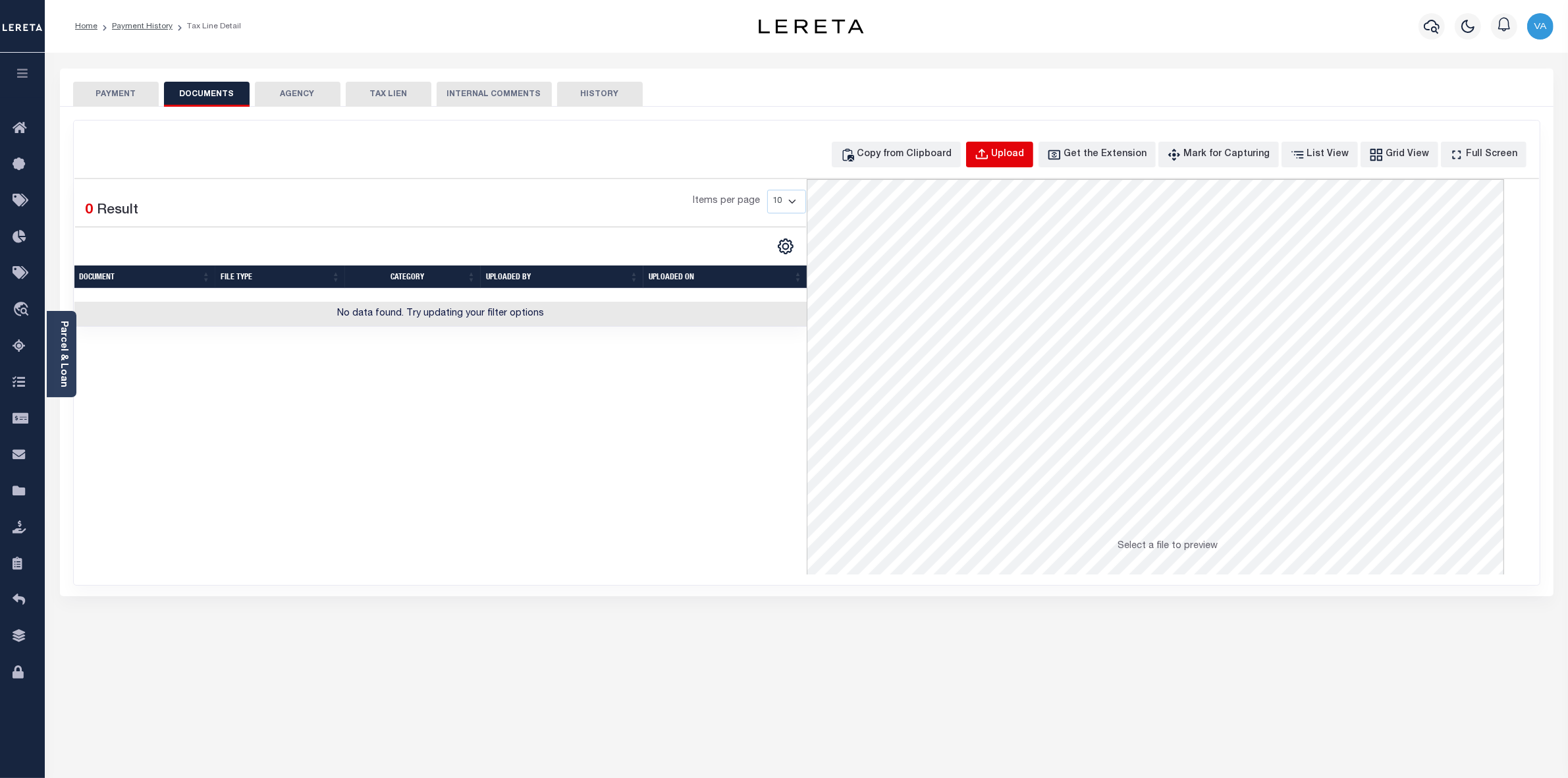
click at [1025, 151] on div "Upload" at bounding box center [1008, 155] width 33 height 14
select select "POP"
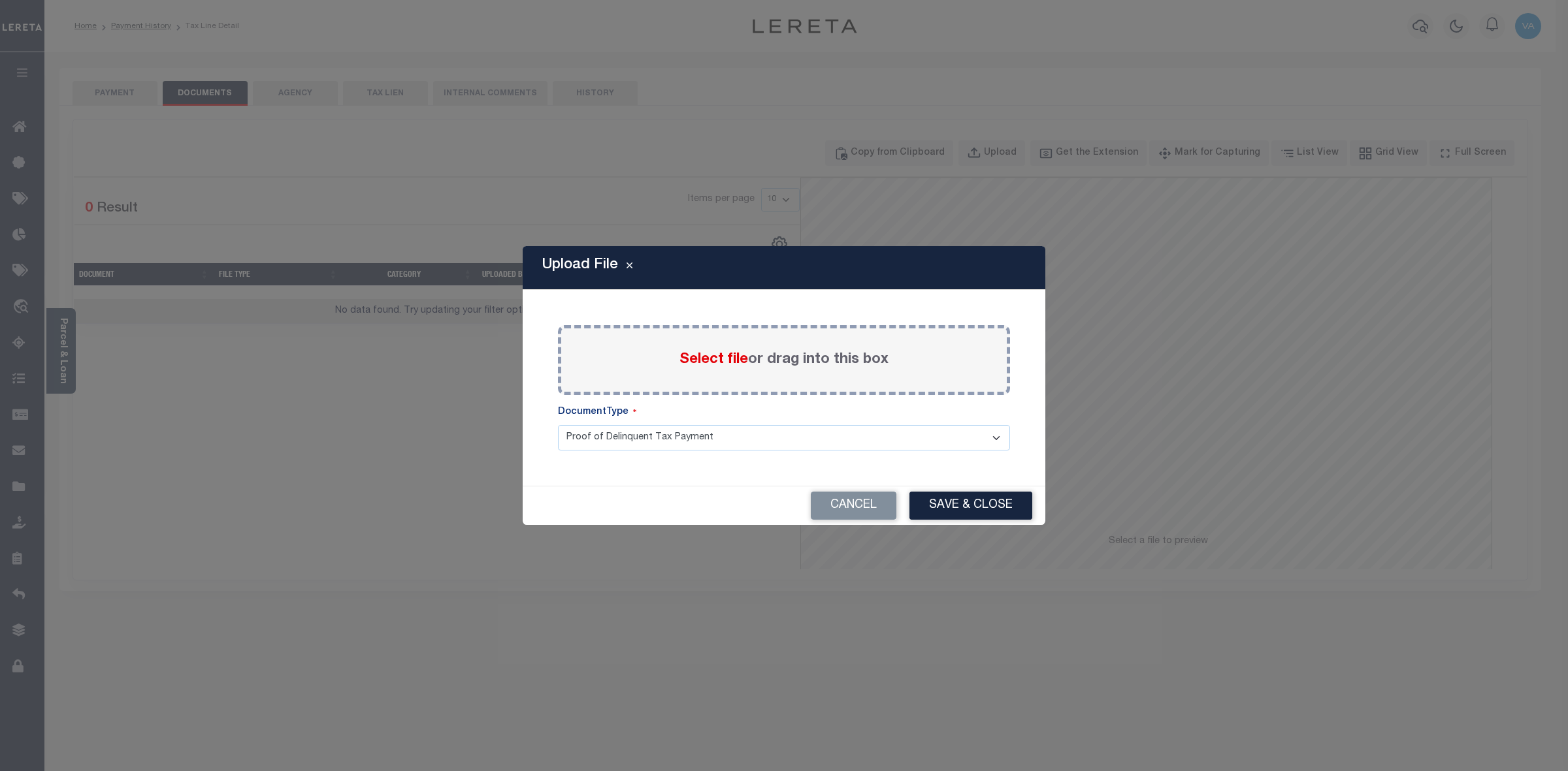
click at [734, 358] on span "Select file" at bounding box center [714, 360] width 69 height 14
click at [0, 0] on input "Select file or drag into this box" at bounding box center [0, 0] width 0 height 0
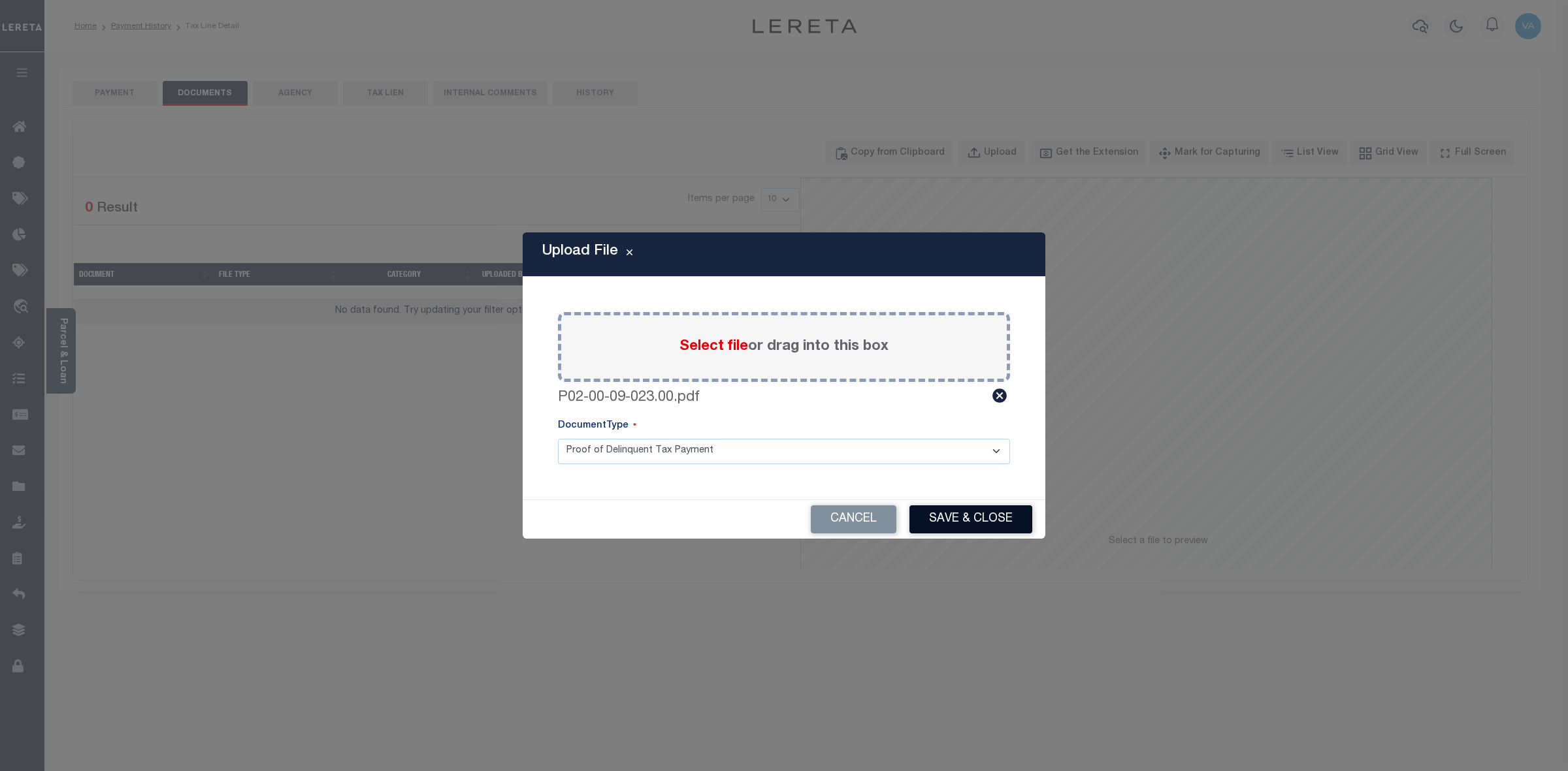
click at [972, 526] on button "Save & Close" at bounding box center [971, 520] width 123 height 28
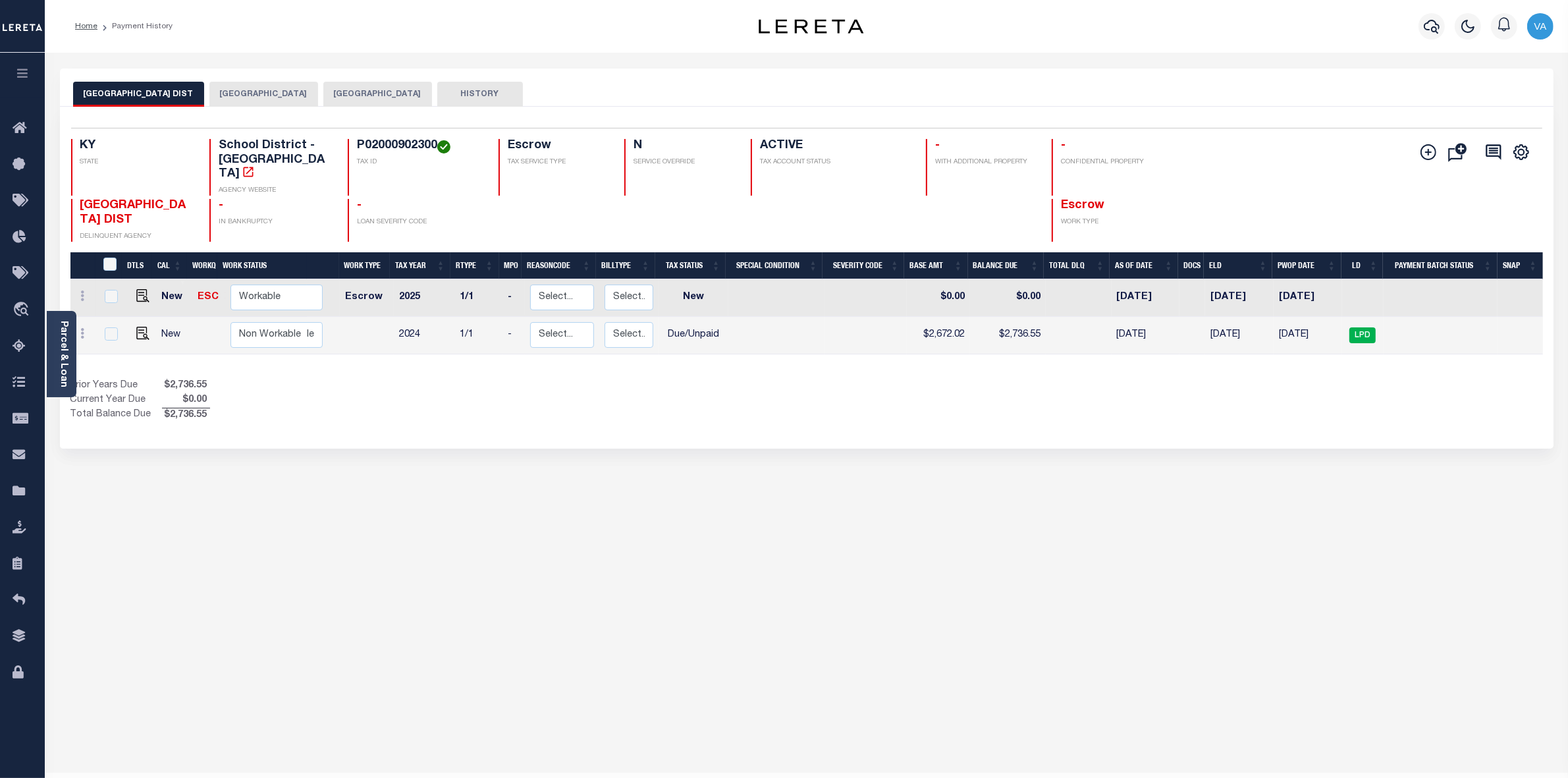
click at [64, 351] on link "Parcel & Loan" at bounding box center [63, 354] width 9 height 67
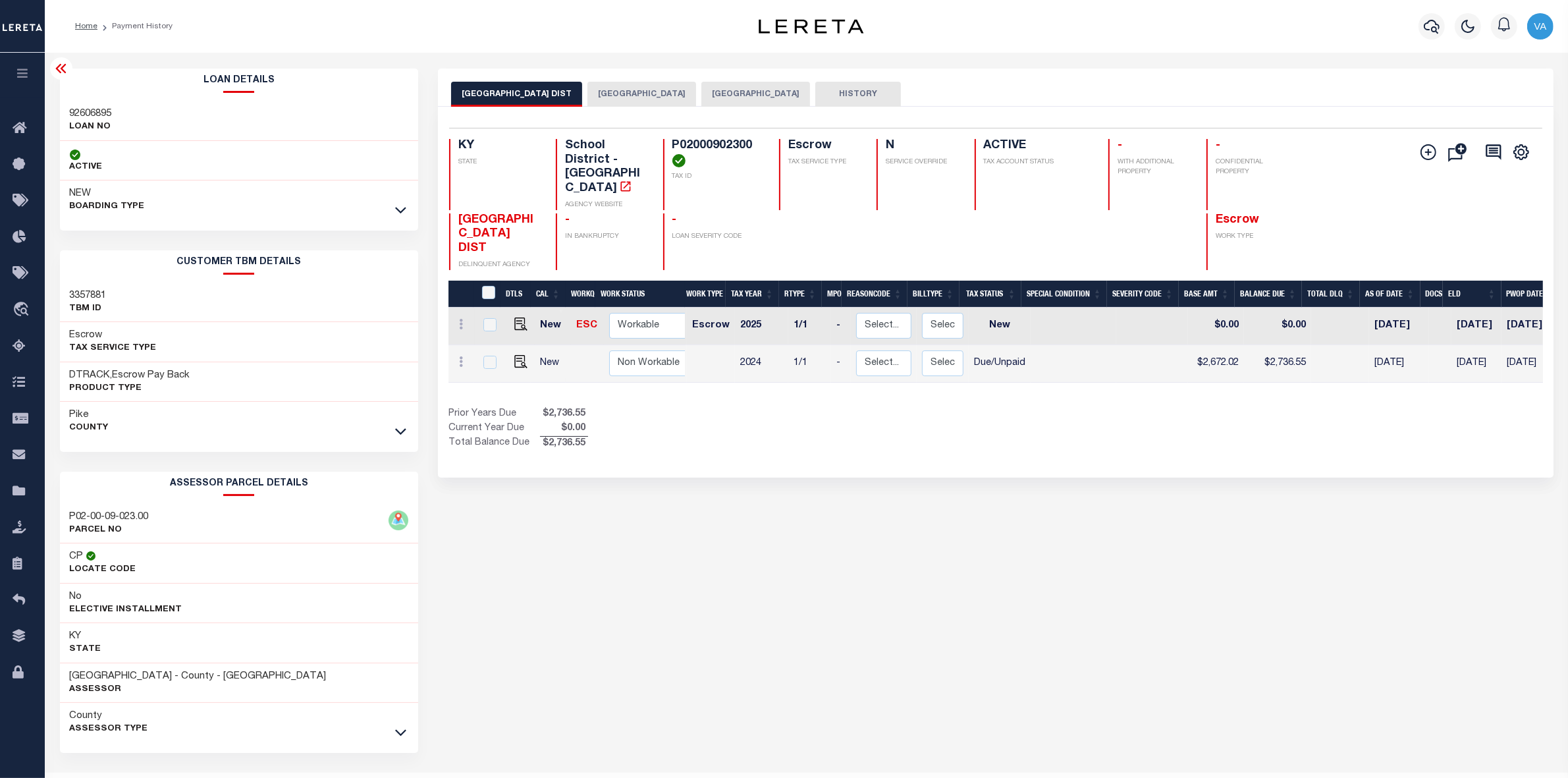
click at [393, 430] on div at bounding box center [401, 431] width 15 height 14
click at [397, 431] on icon at bounding box center [401, 432] width 11 height 7
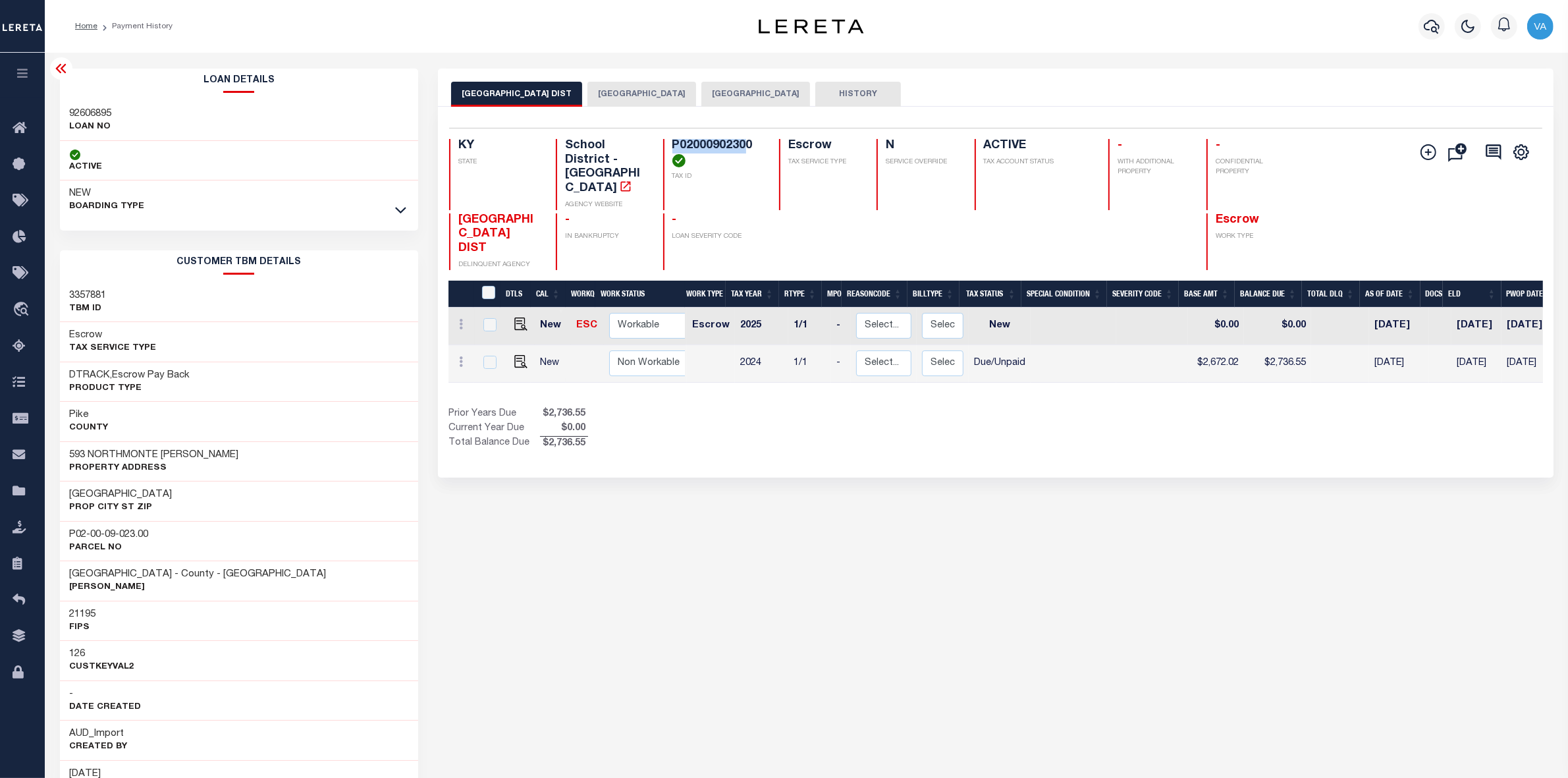
drag, startPoint x: 669, startPoint y: 145, endPoint x: 746, endPoint y: 145, distance: 77.0
click at [746, 145] on div "P02000902300 TAX ID" at bounding box center [713, 174] width 100 height 71
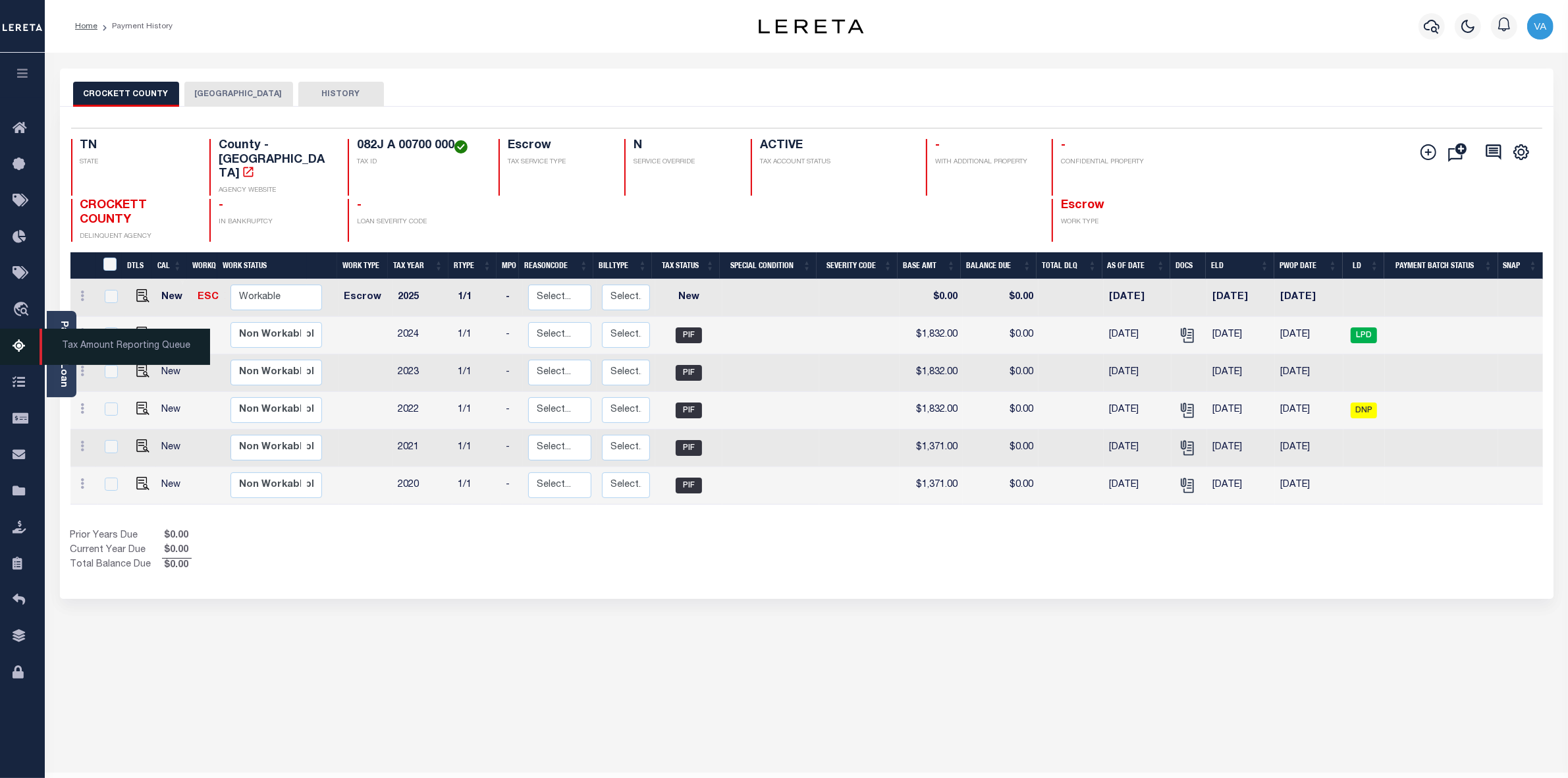
click at [58, 348] on span "Tax Amount Reporting Queue" at bounding box center [125, 347] width 171 height 36
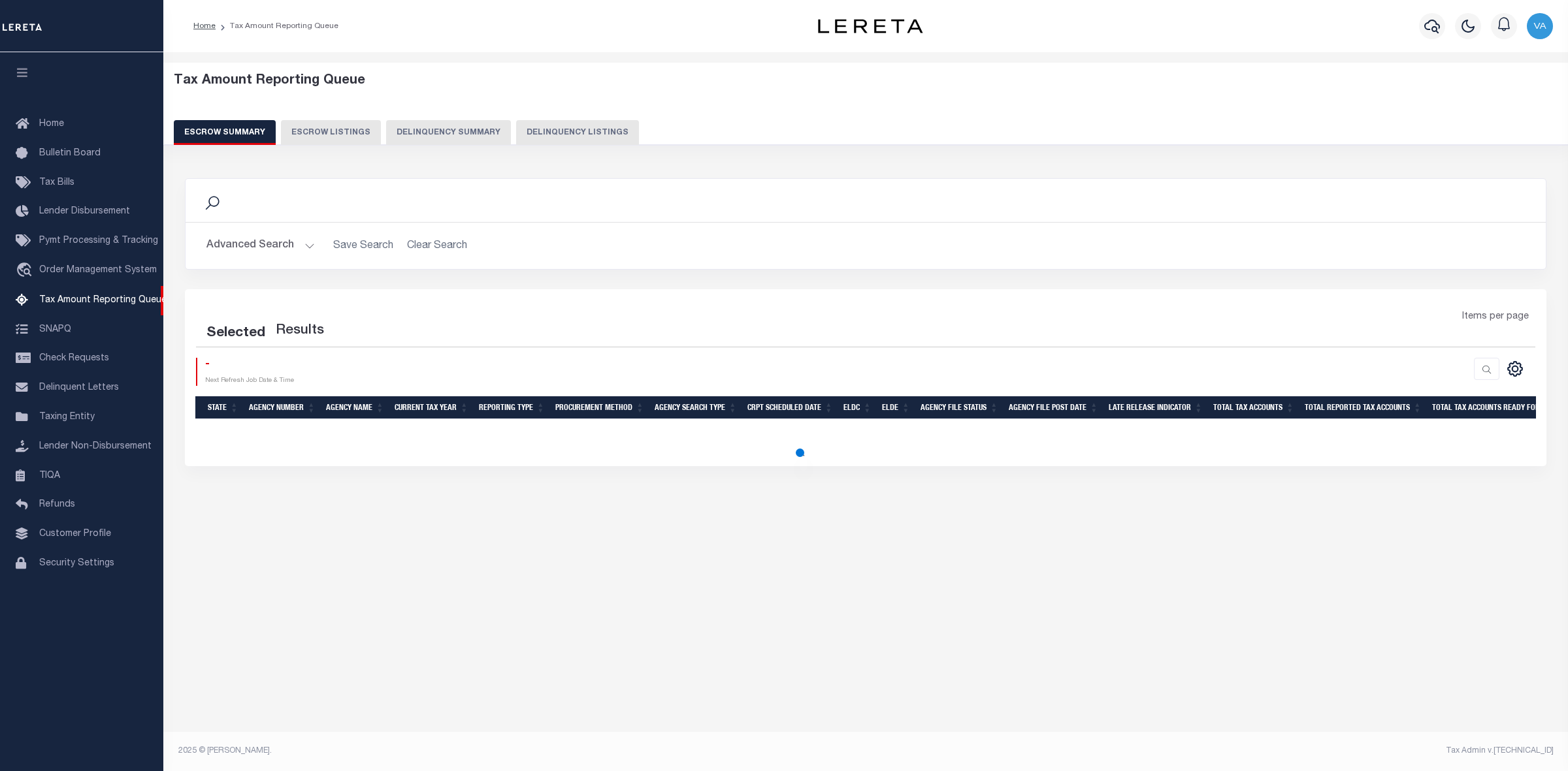
select select "100"
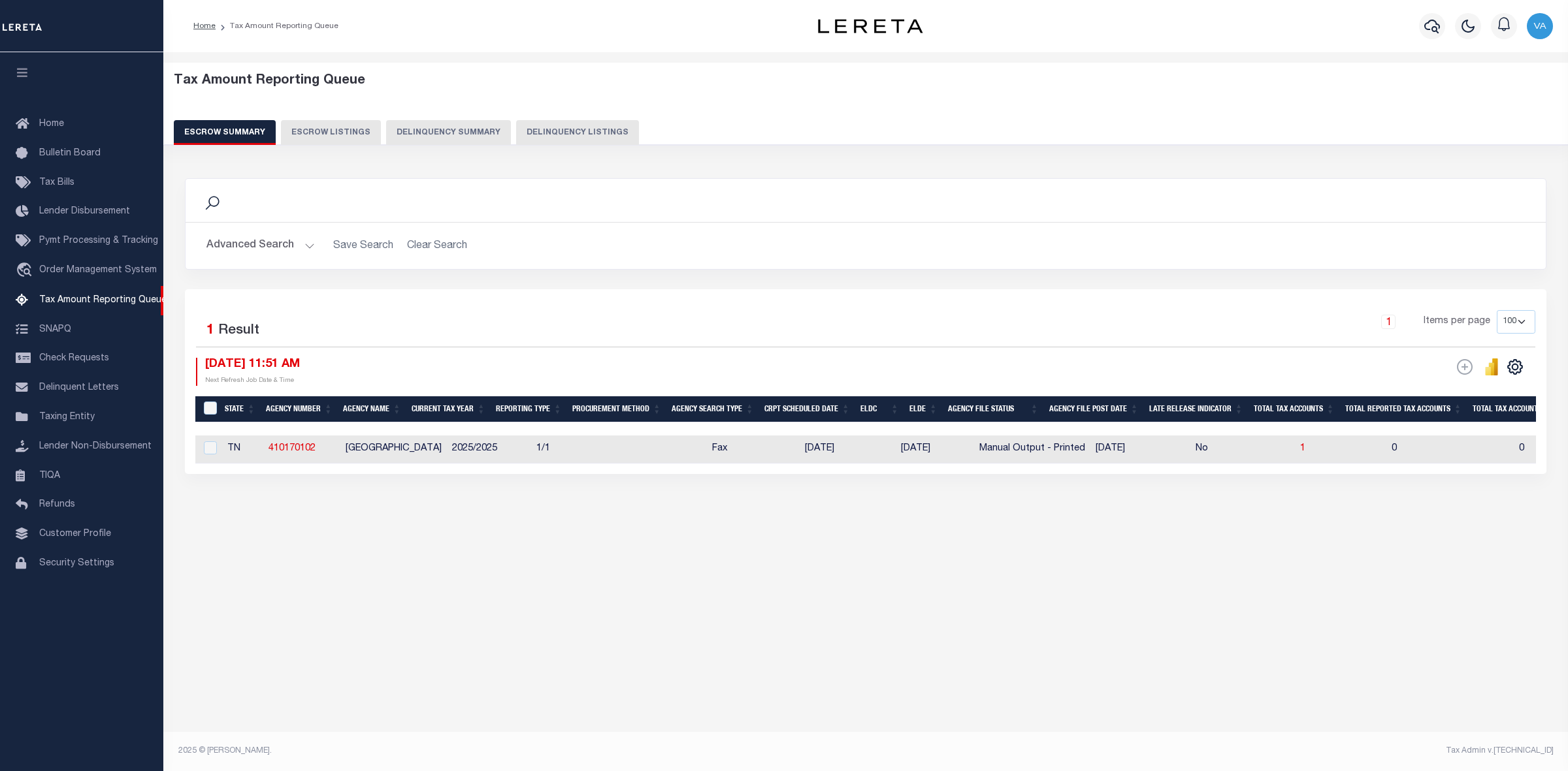
click at [319, 592] on div "Tax Amount Reporting Queue Escrow Summary Escrow Listings" at bounding box center [865, 322] width 1404 height 540
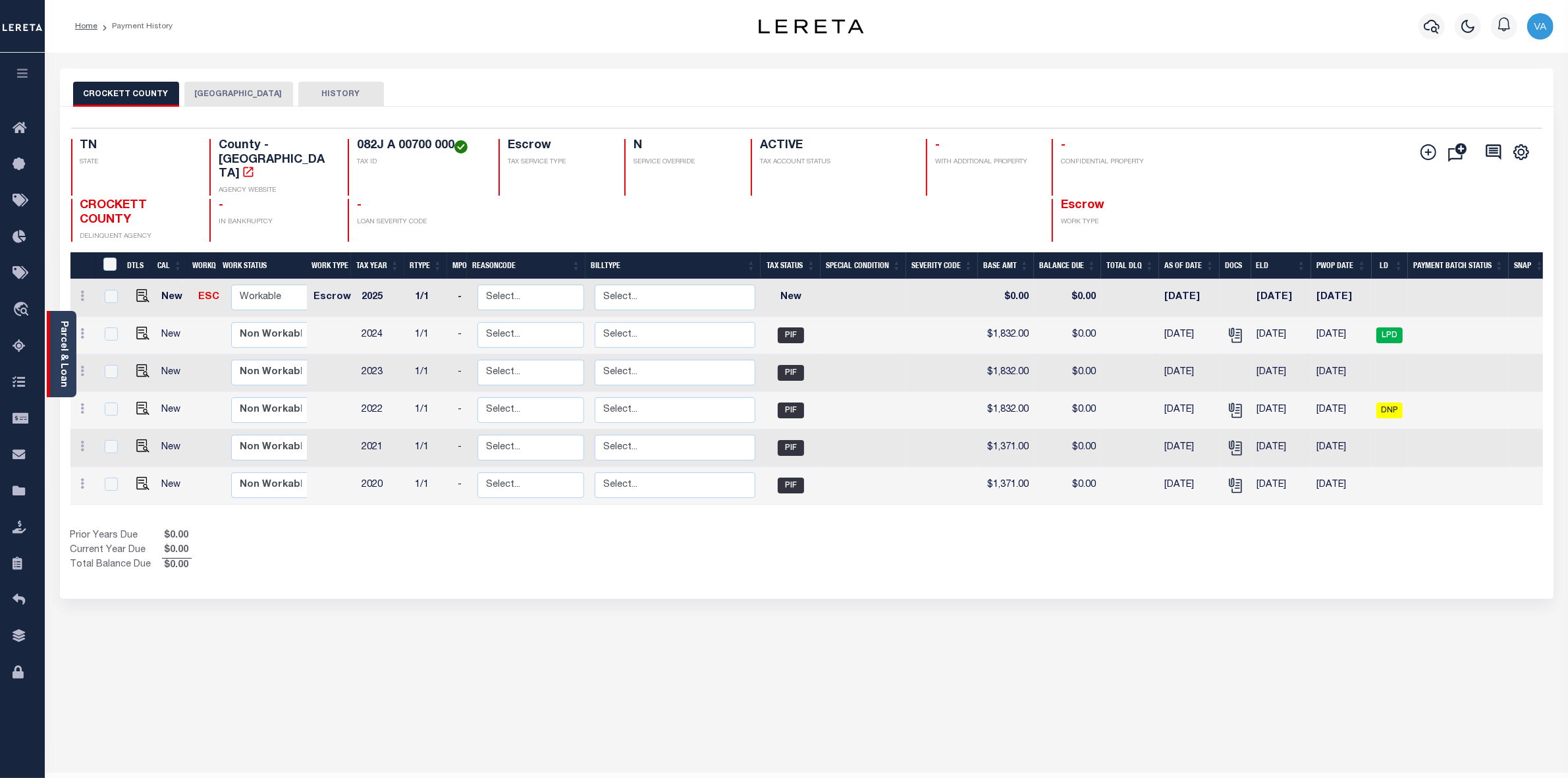
click at [59, 349] on link "Parcel & Loan" at bounding box center [63, 354] width 9 height 67
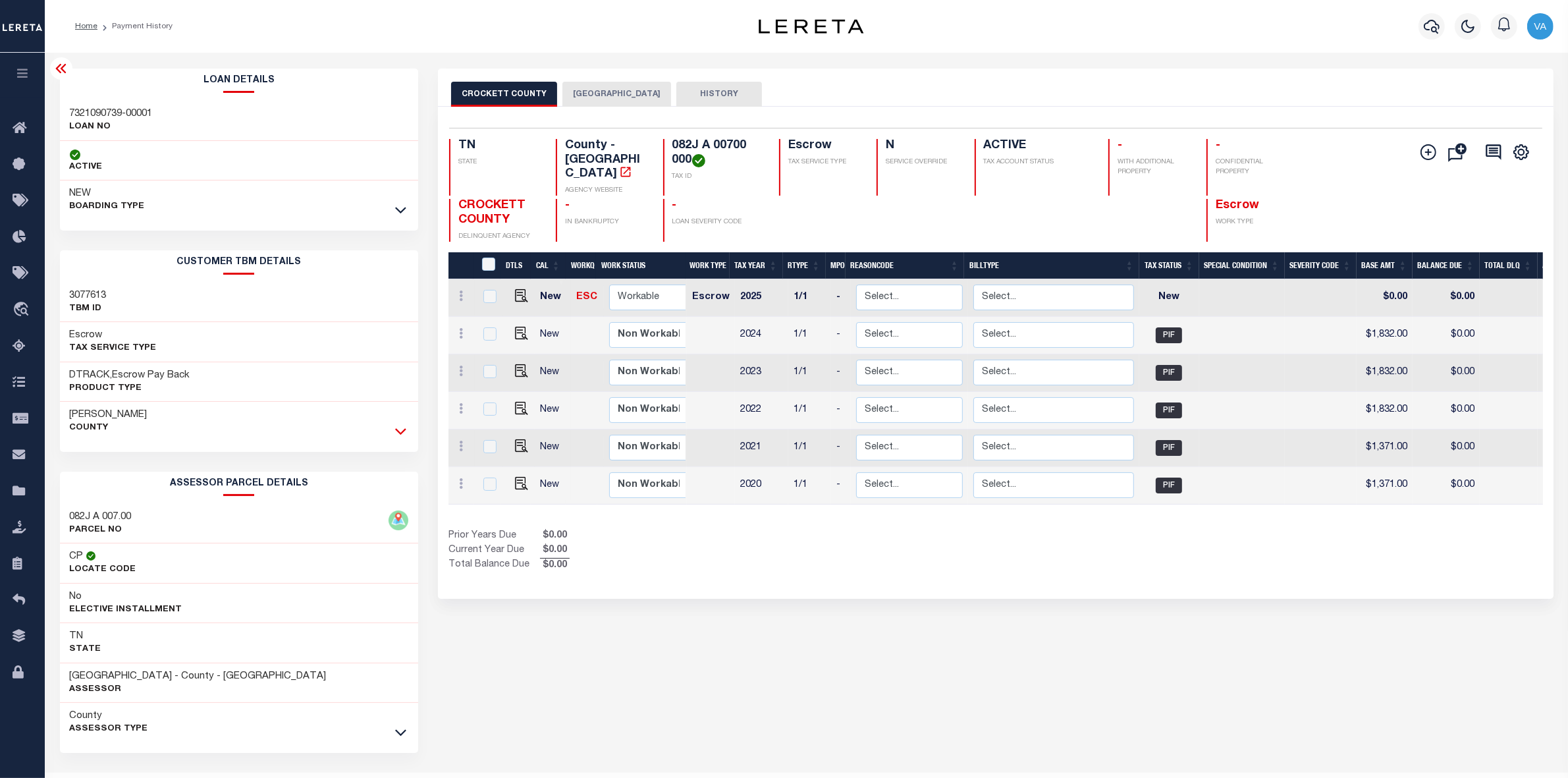
click at [400, 430] on icon at bounding box center [401, 431] width 11 height 14
